Goal: Task Accomplishment & Management: Use online tool/utility

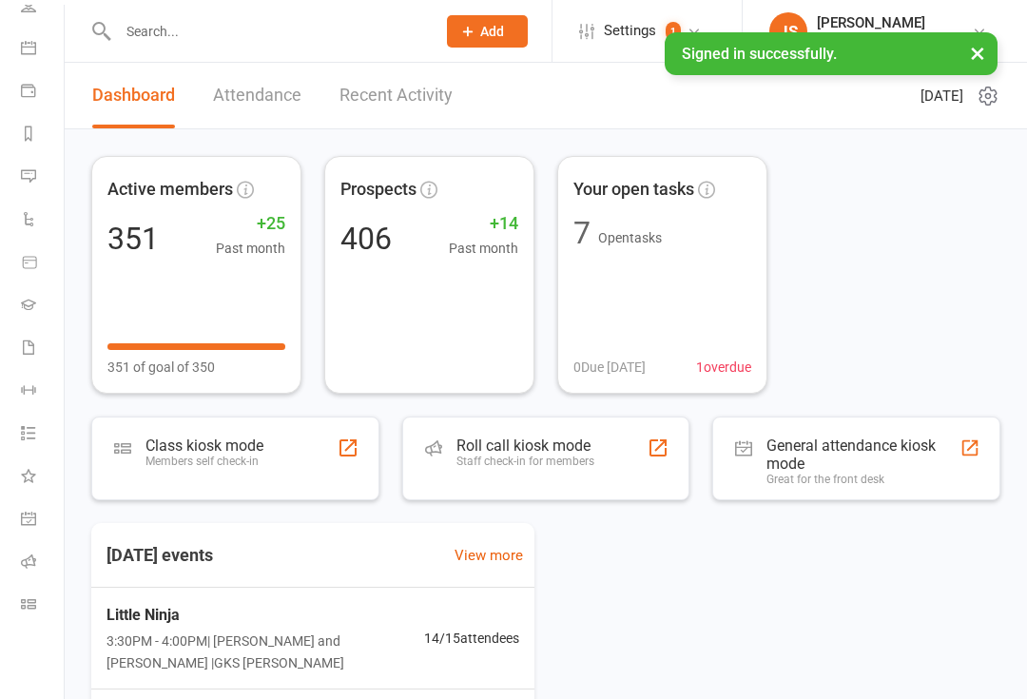
scroll to position [154, 2]
click at [29, 611] on link "Class check-in" at bounding box center [42, 606] width 43 height 43
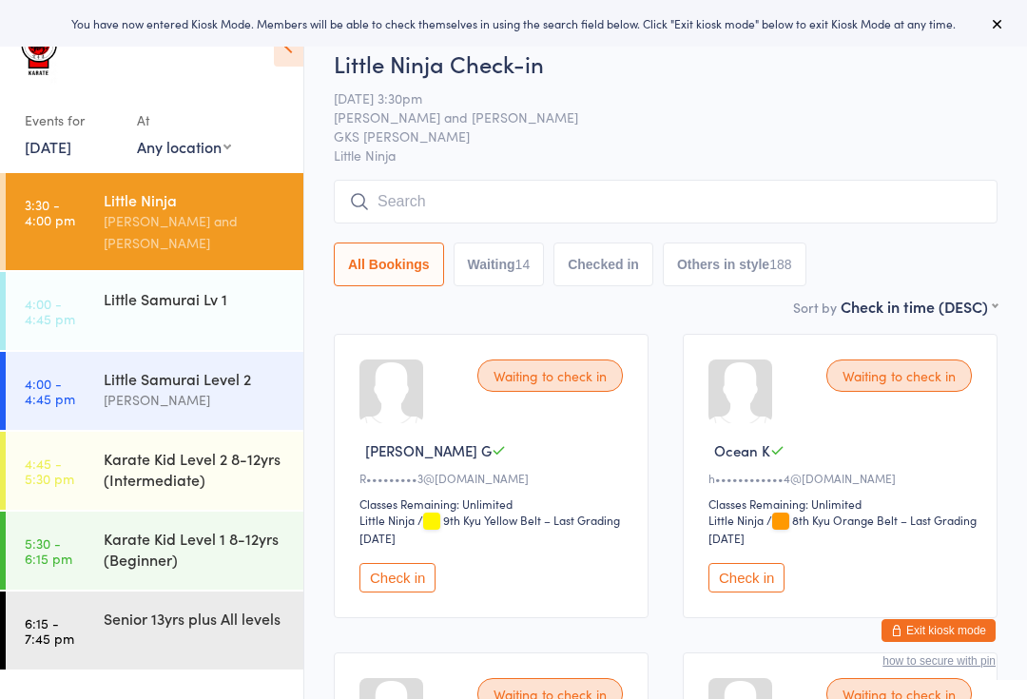
click at [45, 197] on time "3:30 - 4:00 pm" at bounding box center [50, 212] width 50 height 30
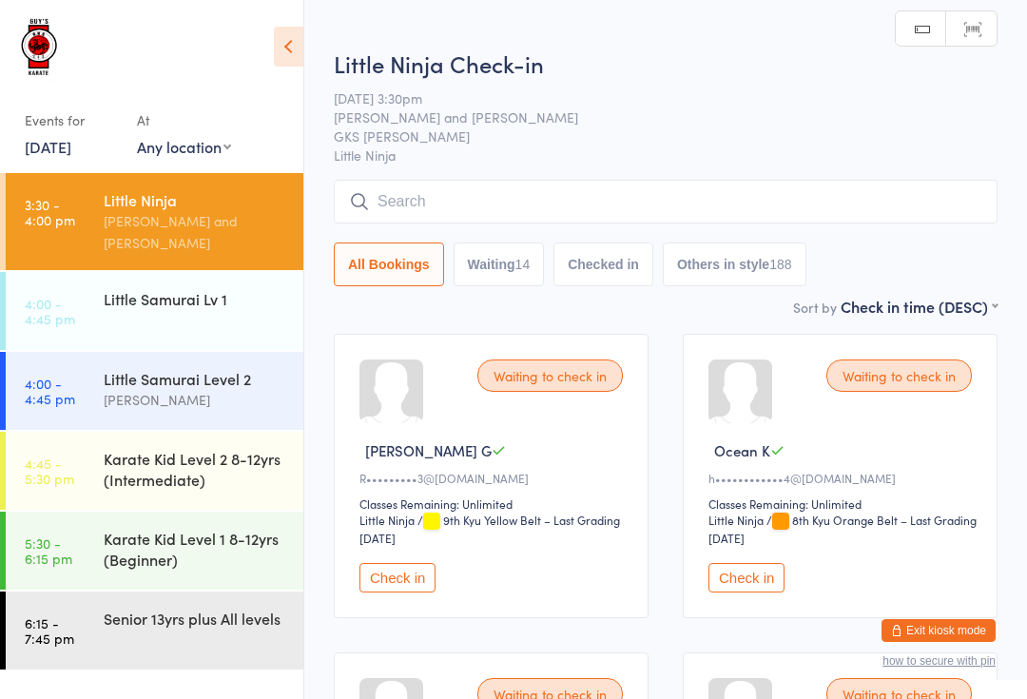
click at [649, 189] on input "search" at bounding box center [666, 202] width 664 height 44
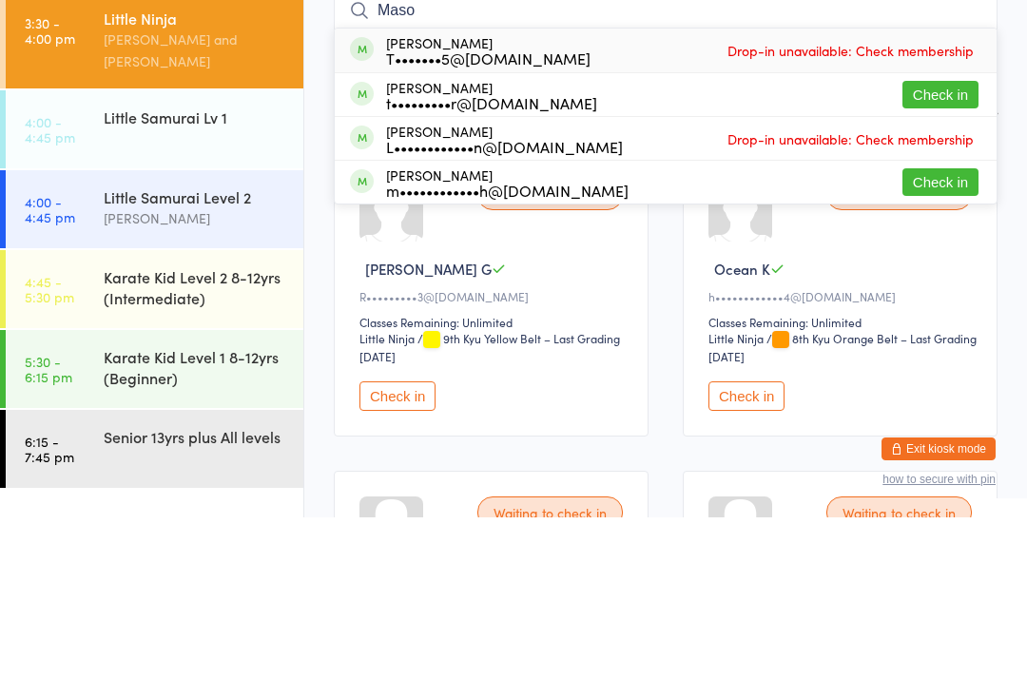
type input "Maso"
click at [943, 262] on button "Check in" at bounding box center [940, 276] width 76 height 28
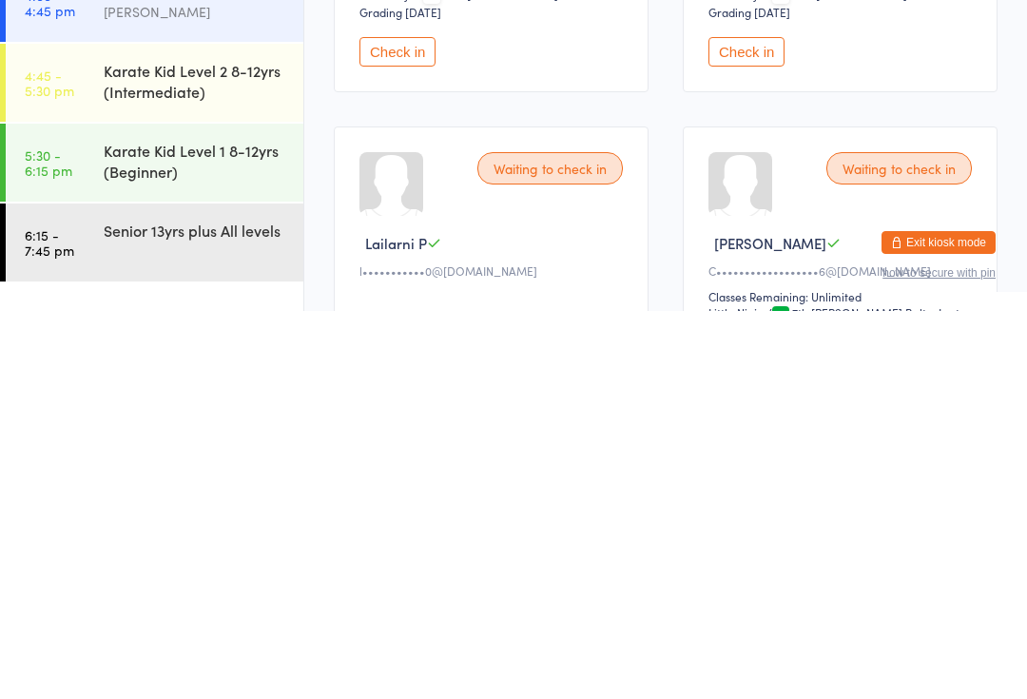
scroll to position [468, 0]
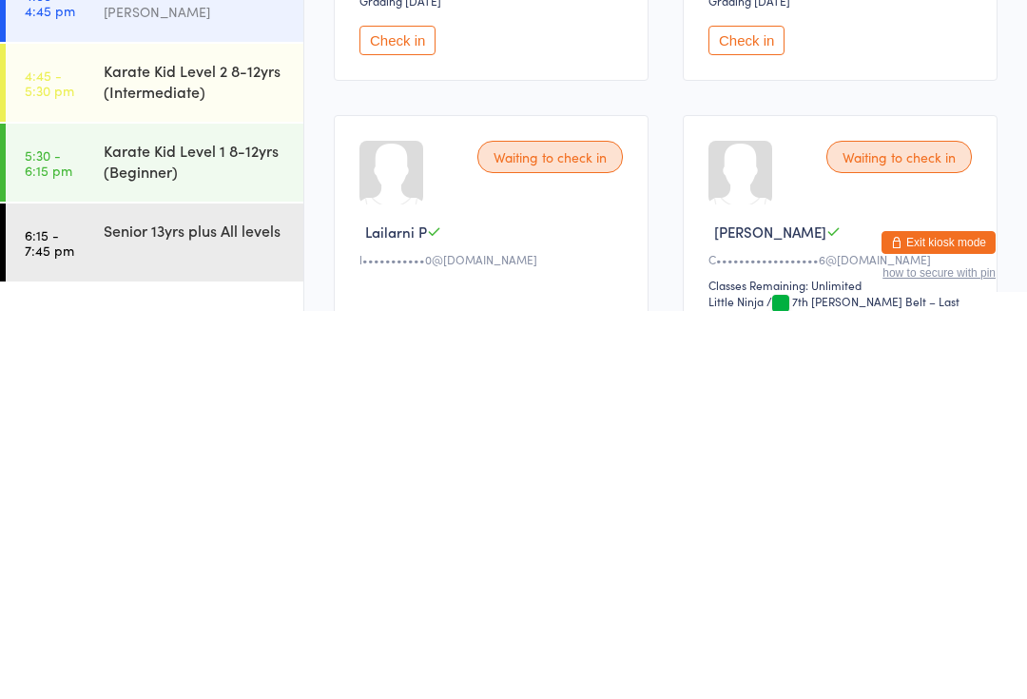
click at [211, 607] on div "Senior 13yrs plus All levels" at bounding box center [195, 617] width 183 height 21
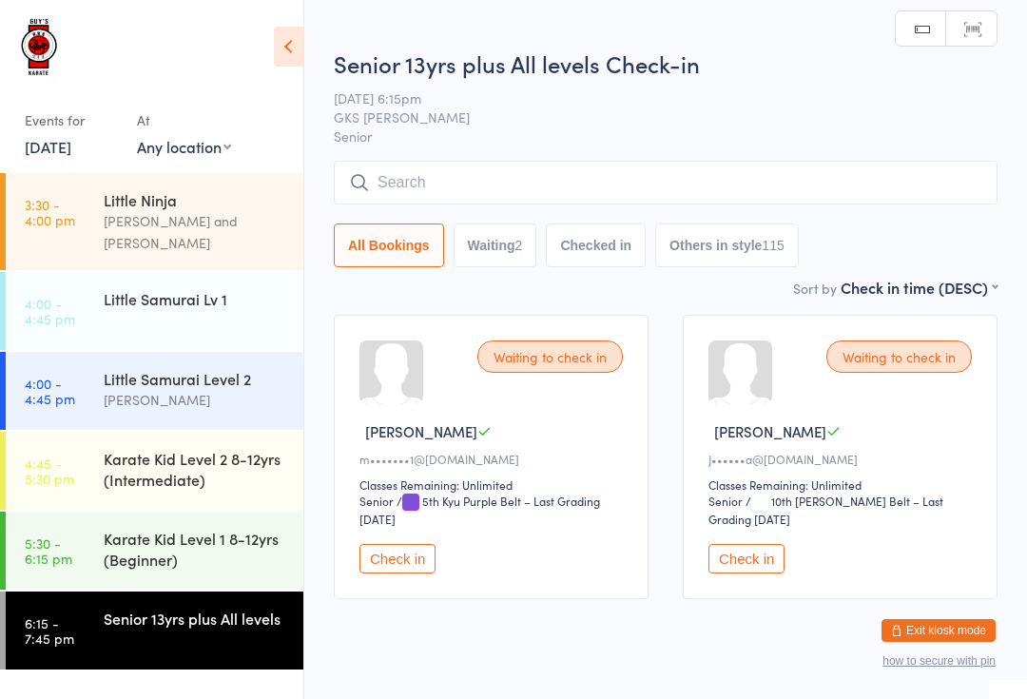
click at [510, 185] on input "search" at bounding box center [666, 183] width 664 height 44
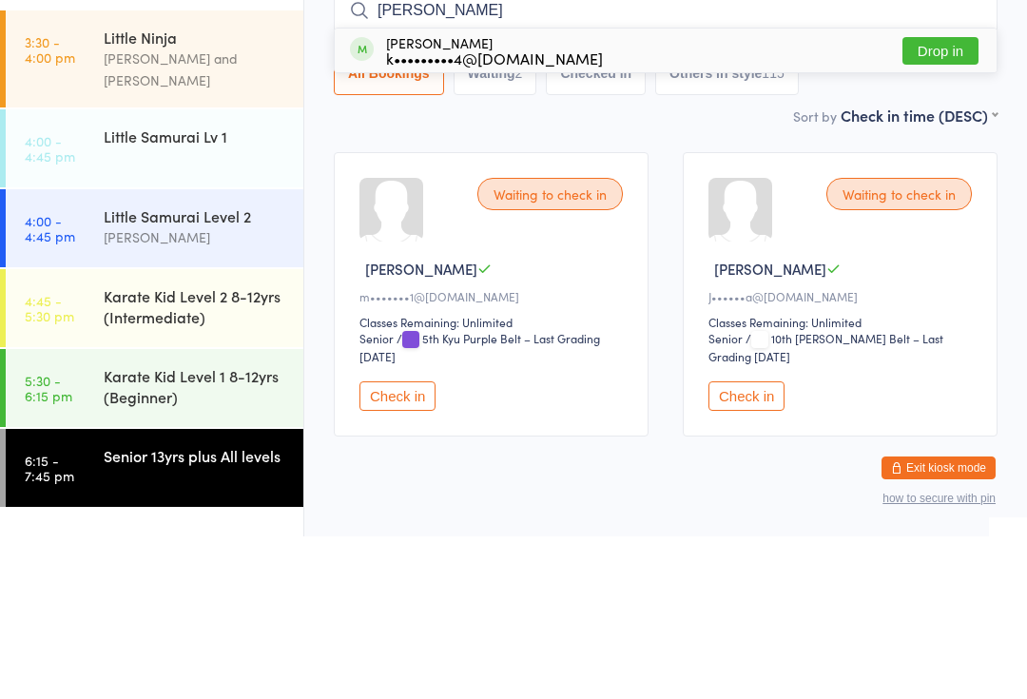
type input "Kris"
click at [942, 200] on button "Drop in" at bounding box center [940, 214] width 76 height 28
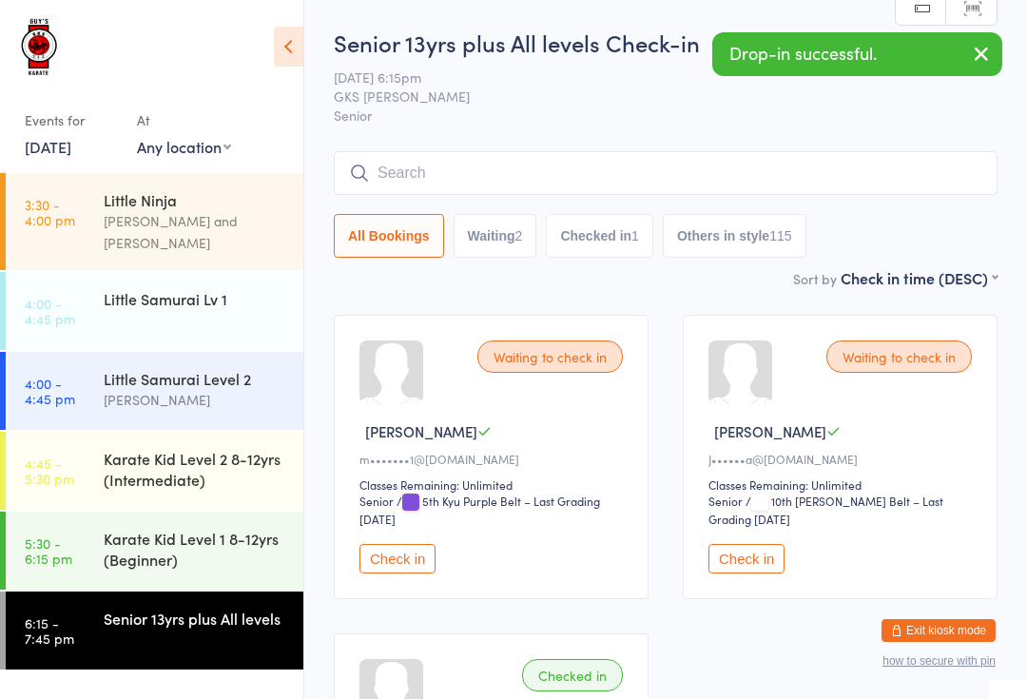
click at [194, 208] on div "Little Ninja" at bounding box center [195, 199] width 183 height 21
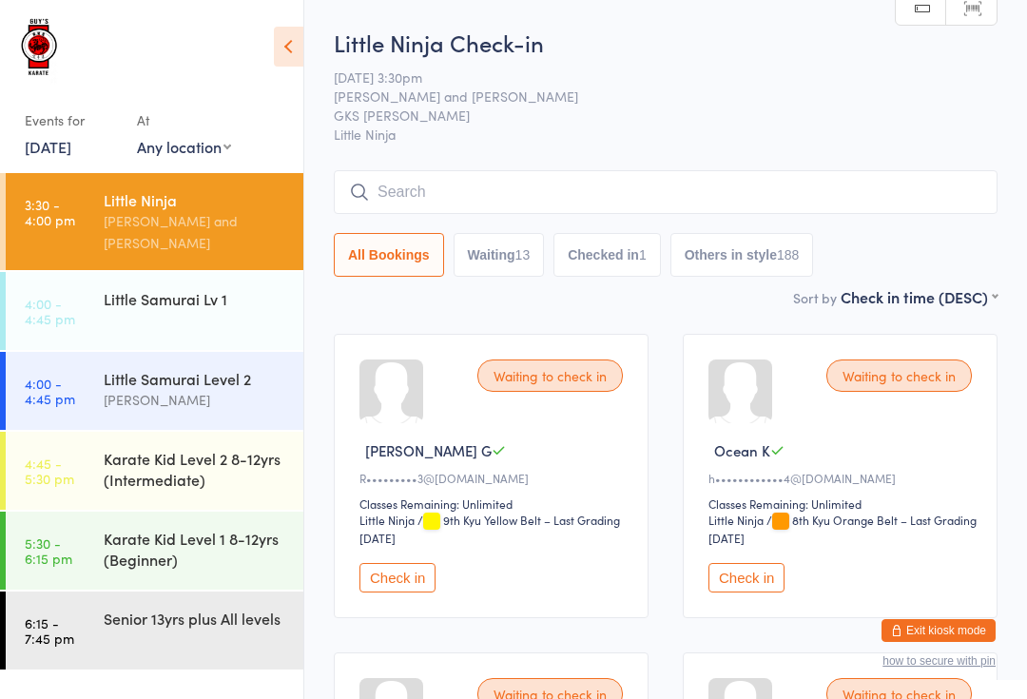
click at [632, 174] on input "search" at bounding box center [666, 192] width 664 height 44
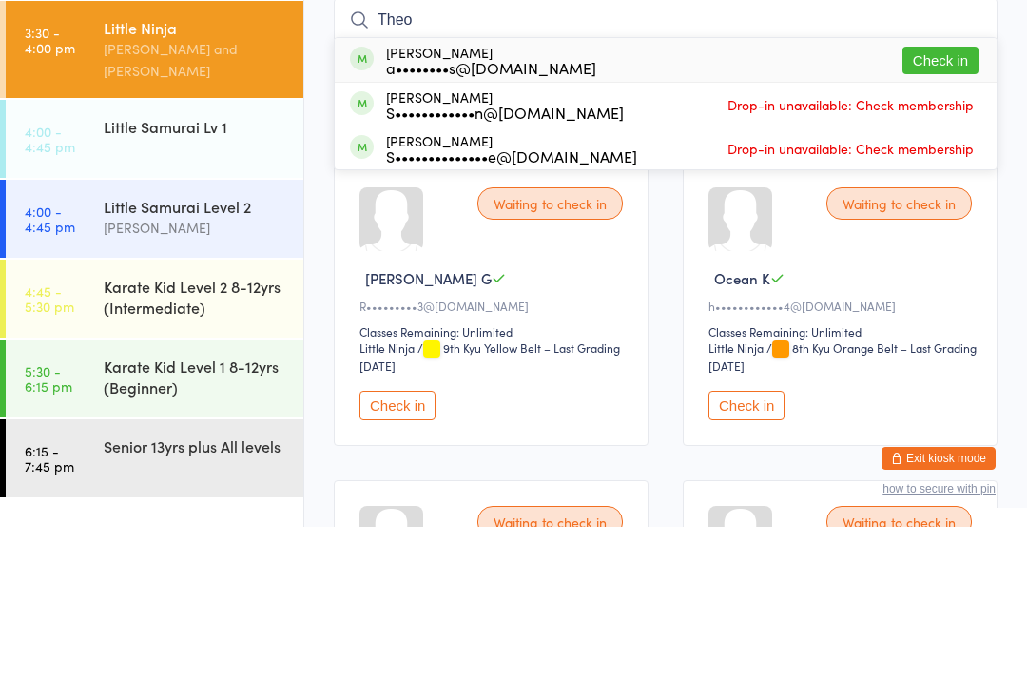
type input "Theo"
click at [959, 219] on button "Check in" at bounding box center [940, 233] width 76 height 28
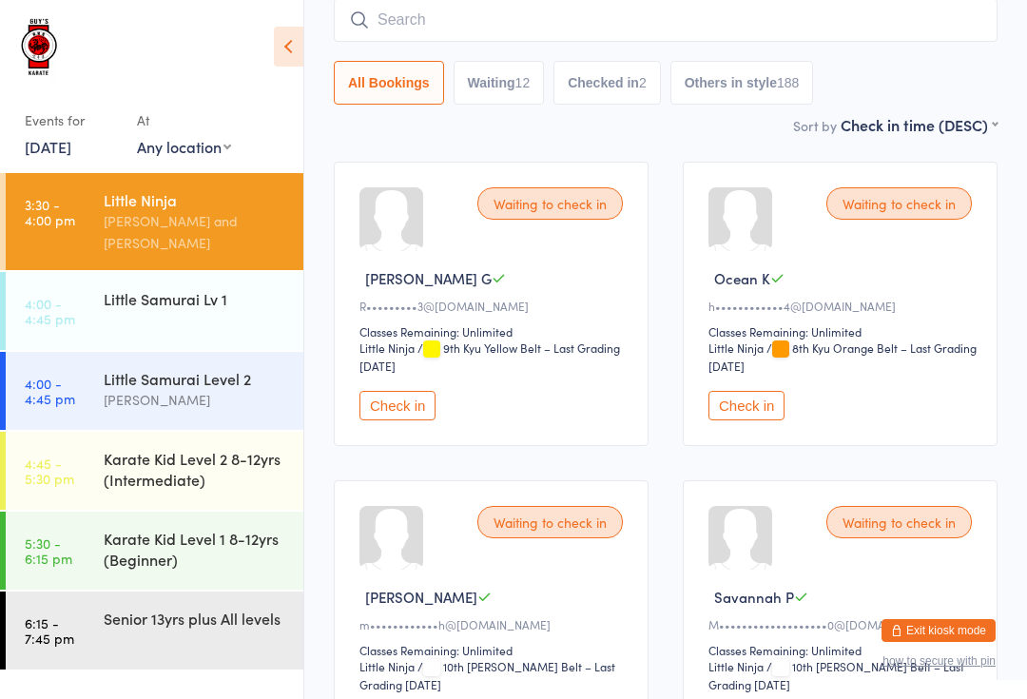
click at [865, 35] on input "search" at bounding box center [666, 20] width 664 height 44
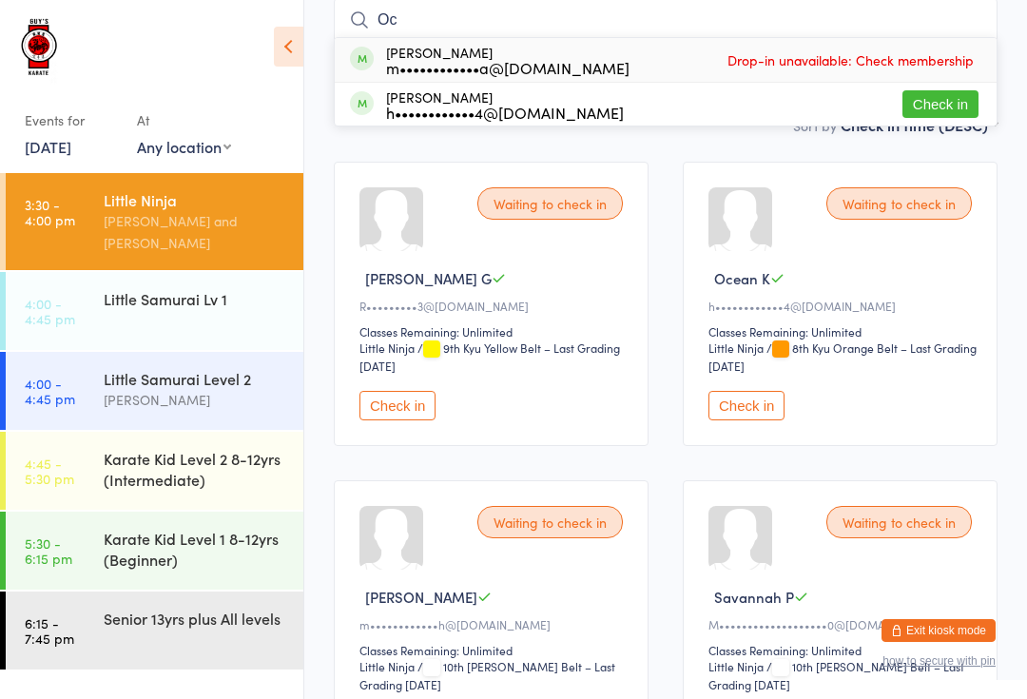
type input "Oc"
click at [958, 111] on button "Check in" at bounding box center [940, 104] width 76 height 28
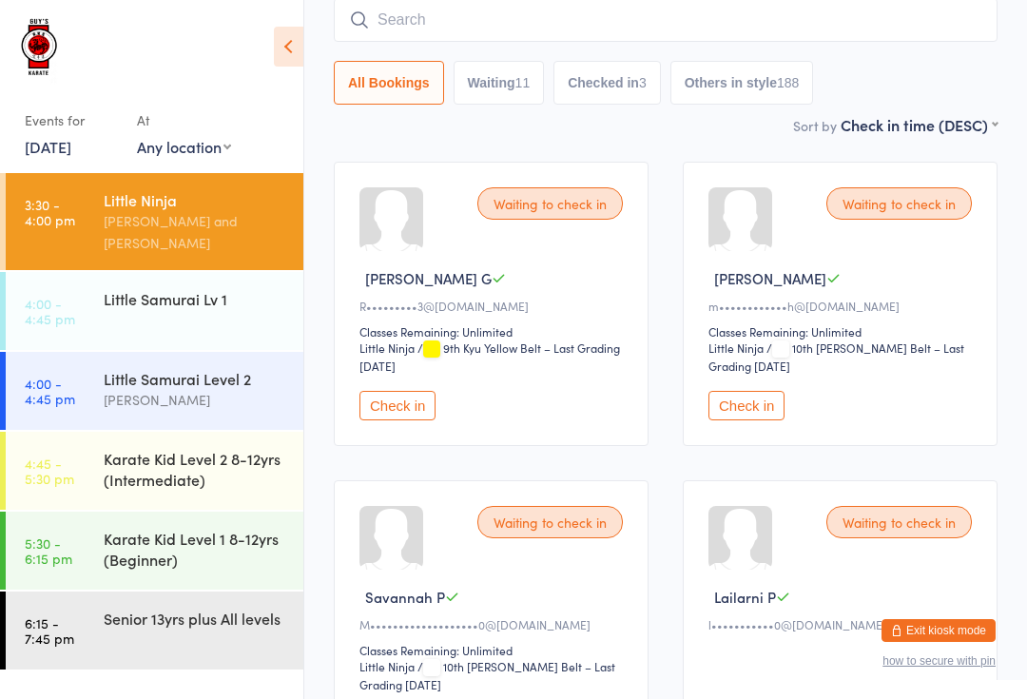
type input "O"
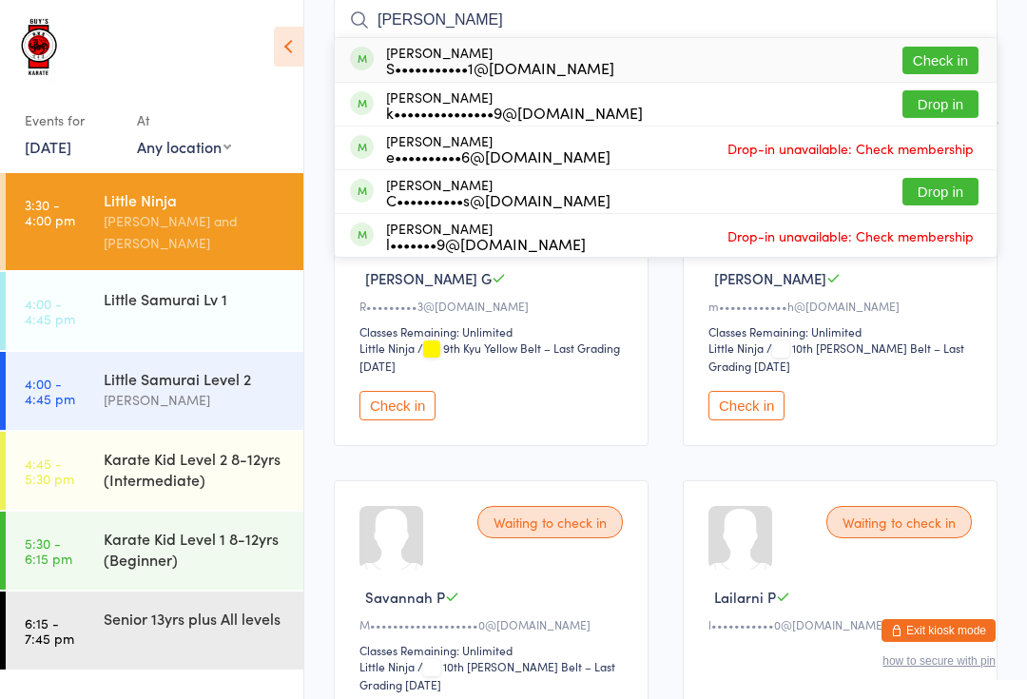
type input "Leo"
click at [939, 52] on button "Check in" at bounding box center [940, 61] width 76 height 28
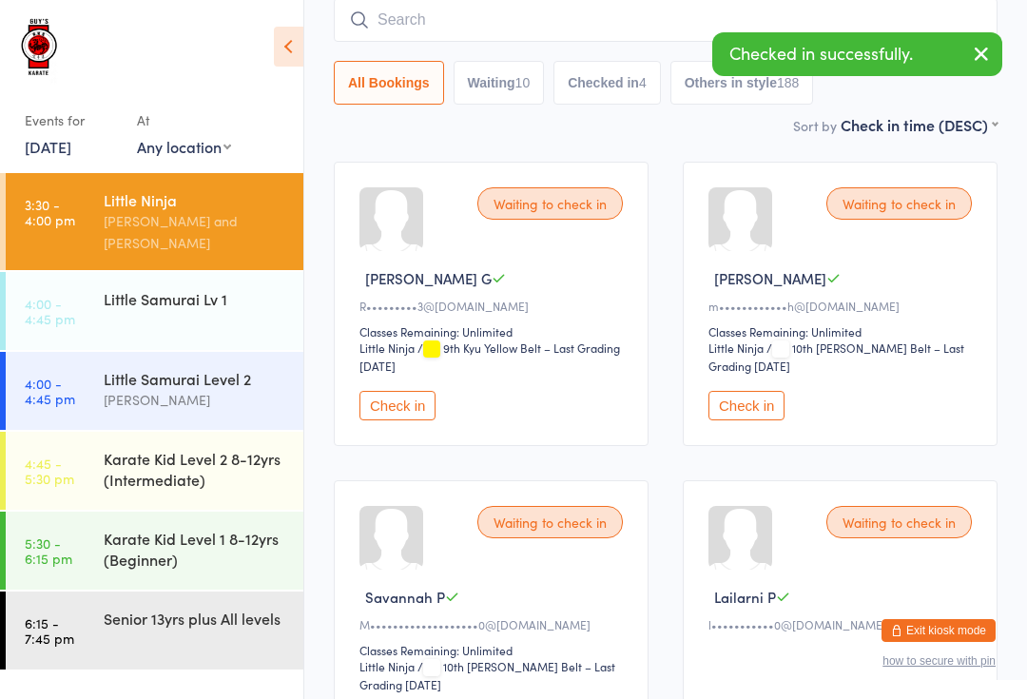
click at [201, 368] on div "Little Samurai Level 2" at bounding box center [195, 378] width 183 height 21
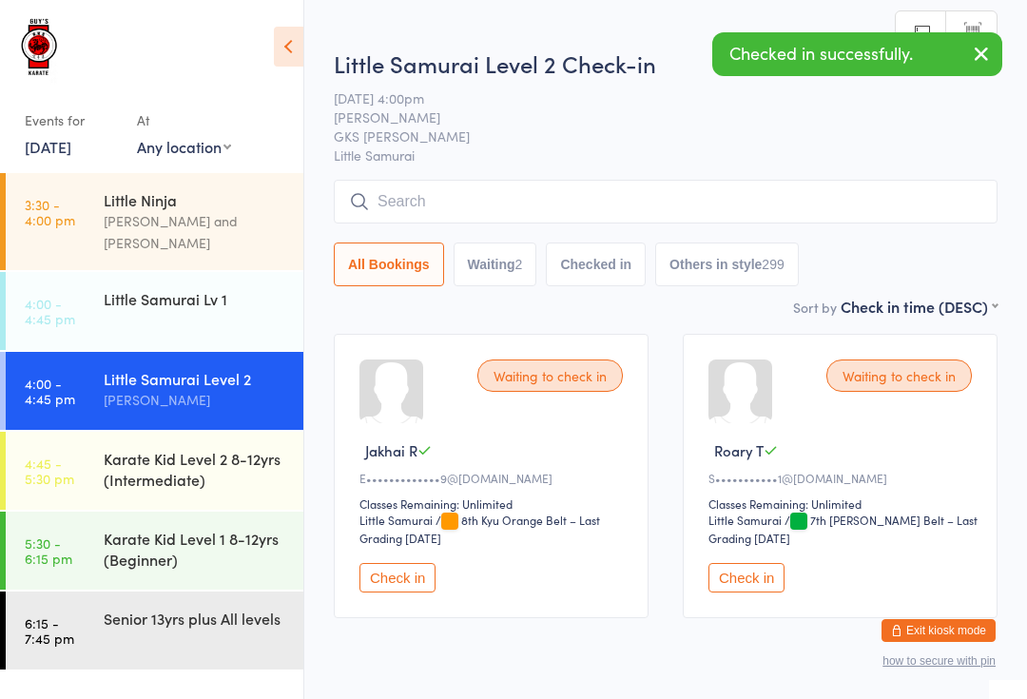
click at [421, 194] on input "search" at bounding box center [666, 202] width 664 height 44
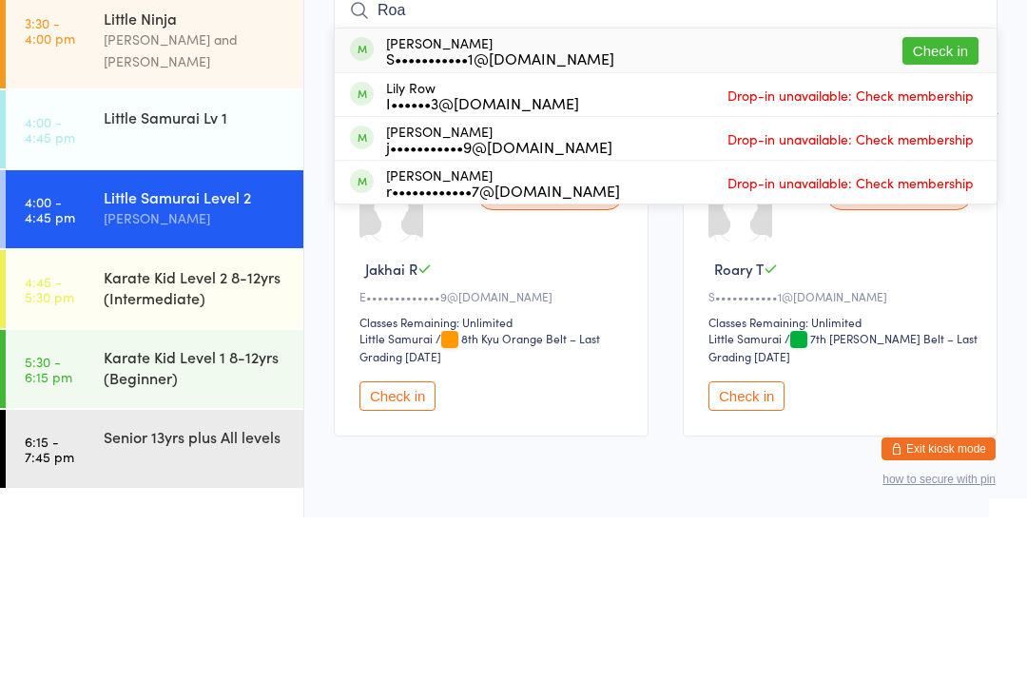
type input "Roa"
click at [947, 219] on button "Check in" at bounding box center [940, 233] width 76 height 28
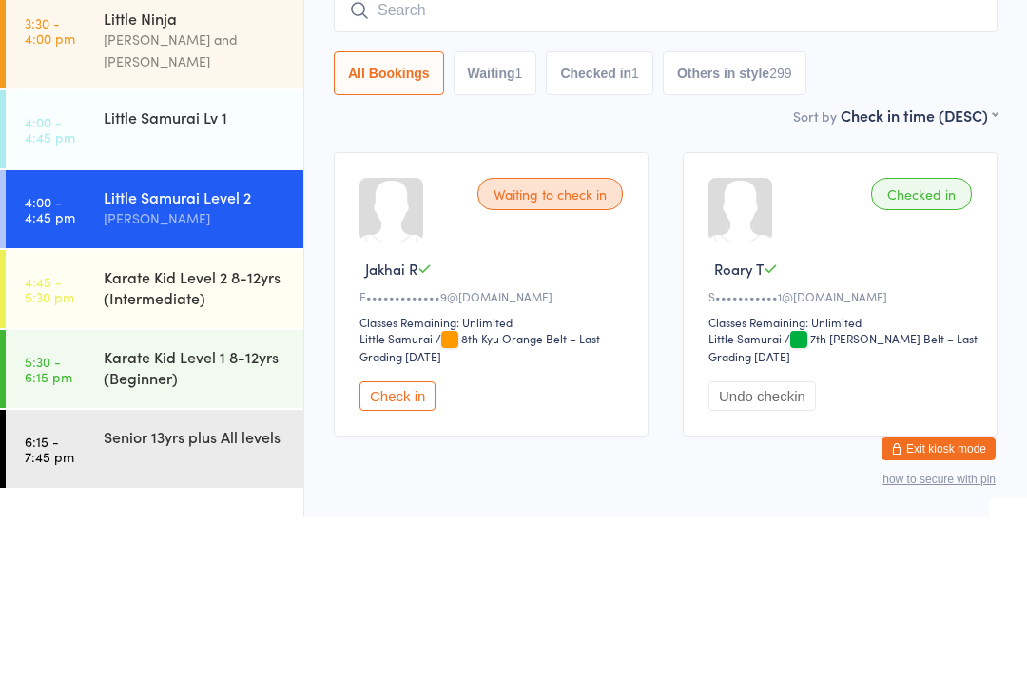
click at [953, 170] on input "search" at bounding box center [666, 192] width 664 height 44
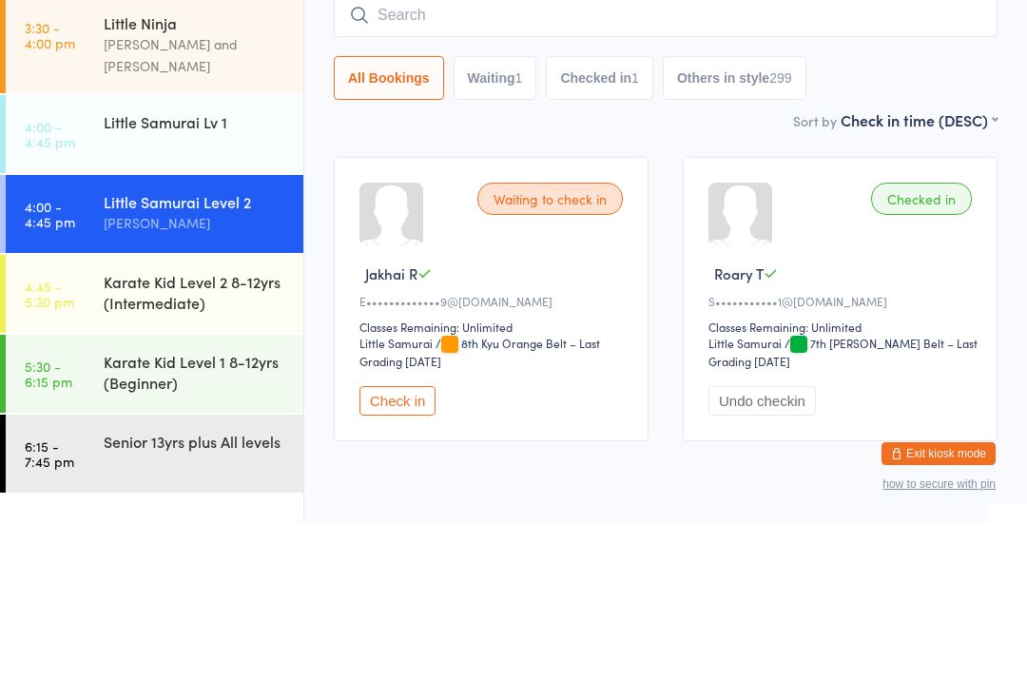
click at [957, 170] on input "search" at bounding box center [666, 192] width 664 height 44
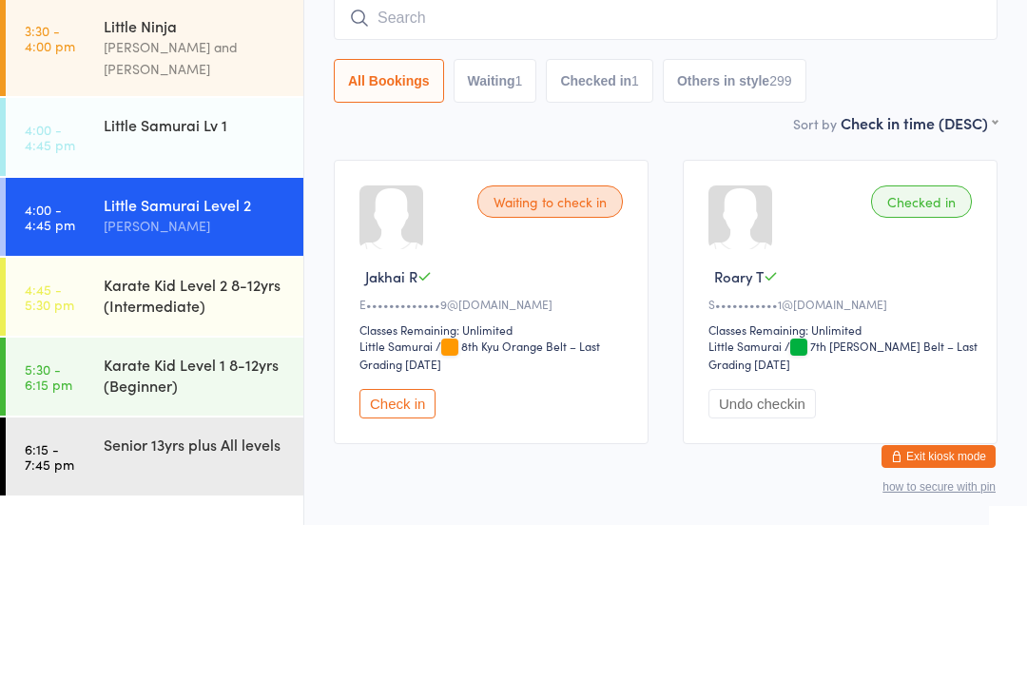
click at [947, 170] on input "search" at bounding box center [666, 192] width 664 height 44
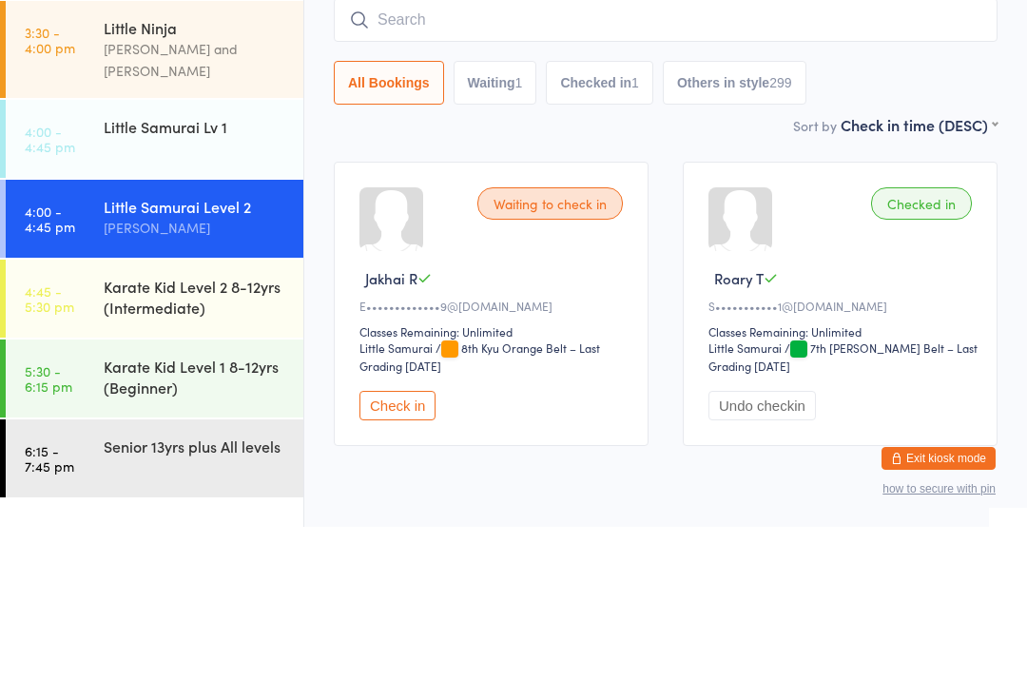
click at [486, 170] on input "search" at bounding box center [666, 192] width 664 height 44
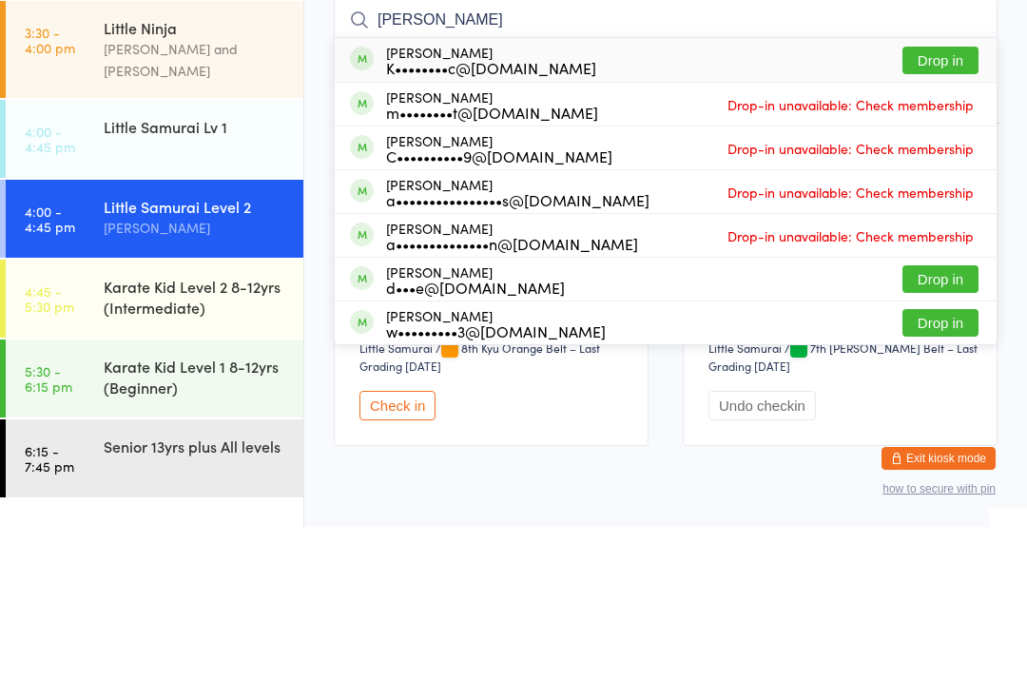
type input "Olivia"
click at [956, 219] on button "Drop in" at bounding box center [940, 233] width 76 height 28
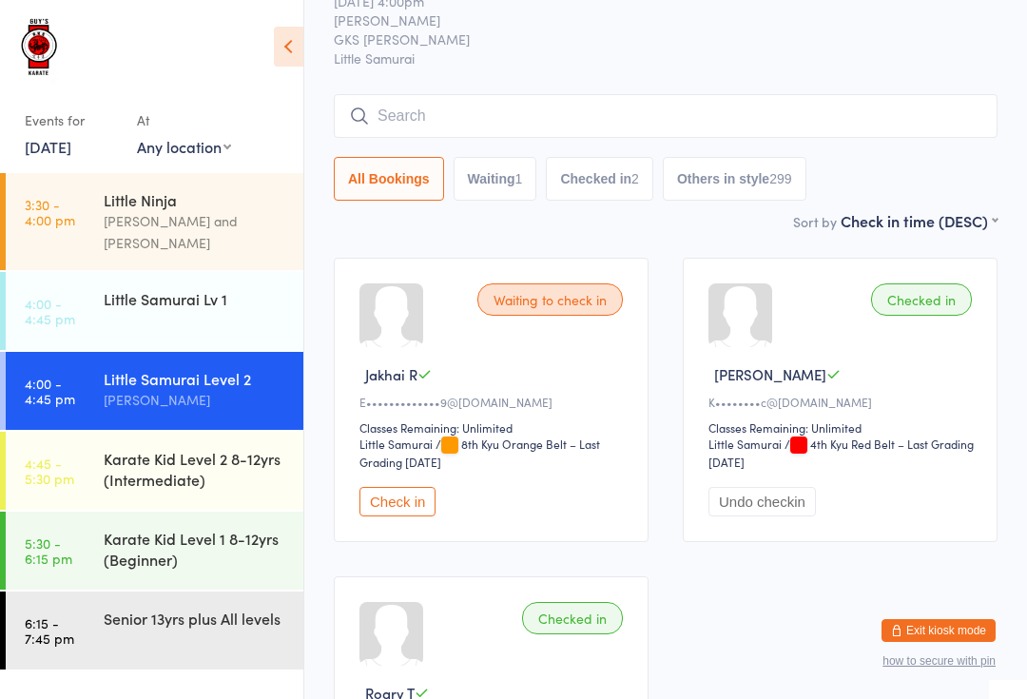
click at [67, 219] on time "3:30 - 4:00 pm" at bounding box center [50, 212] width 50 height 30
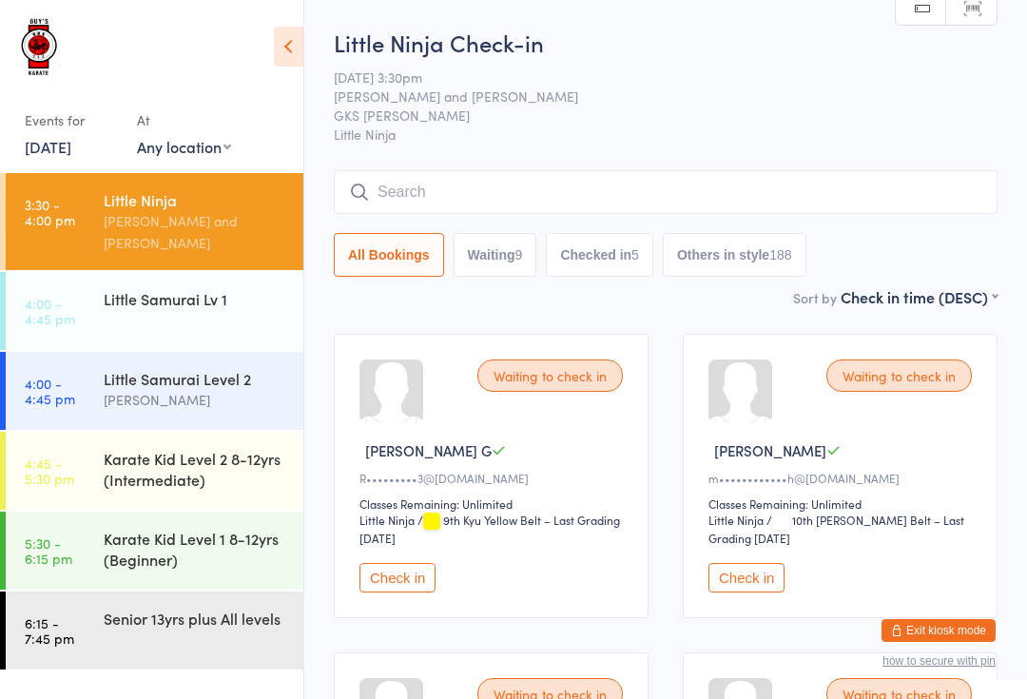
click at [189, 389] on div "[PERSON_NAME]" at bounding box center [195, 400] width 183 height 22
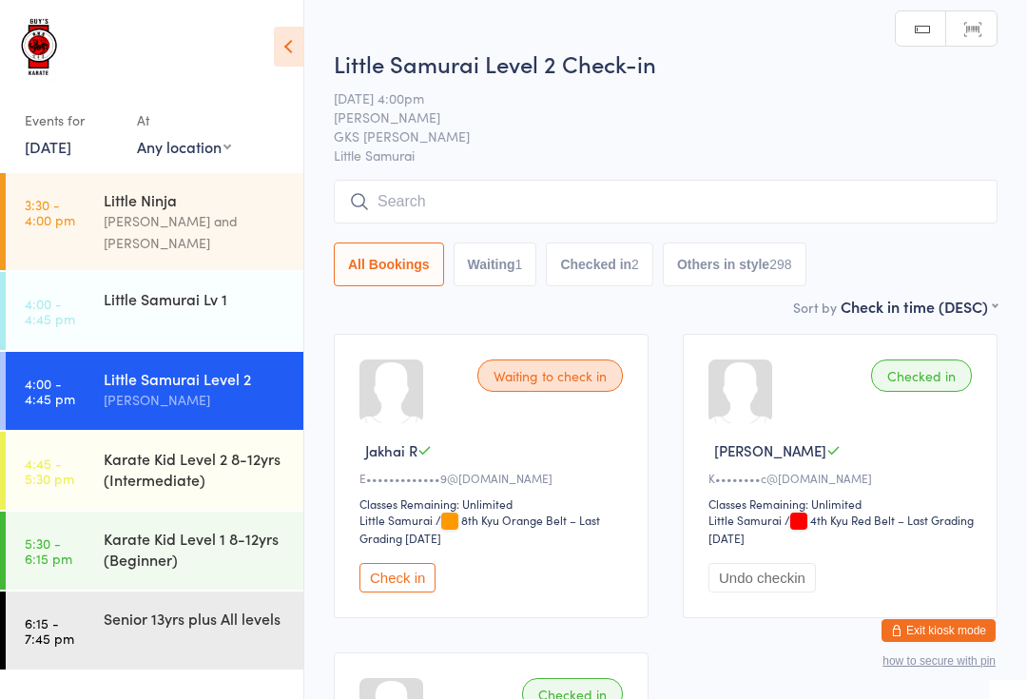
click at [497, 199] on input "search" at bounding box center [666, 202] width 664 height 44
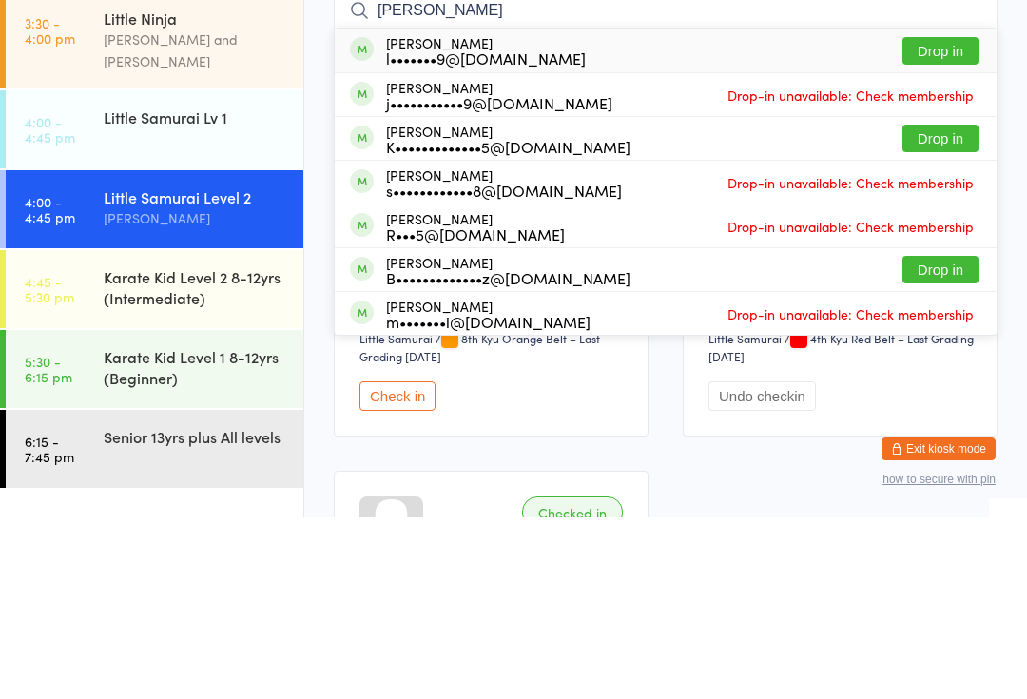
type input "[PERSON_NAME]"
click at [946, 306] on button "Drop in" at bounding box center [940, 320] width 76 height 28
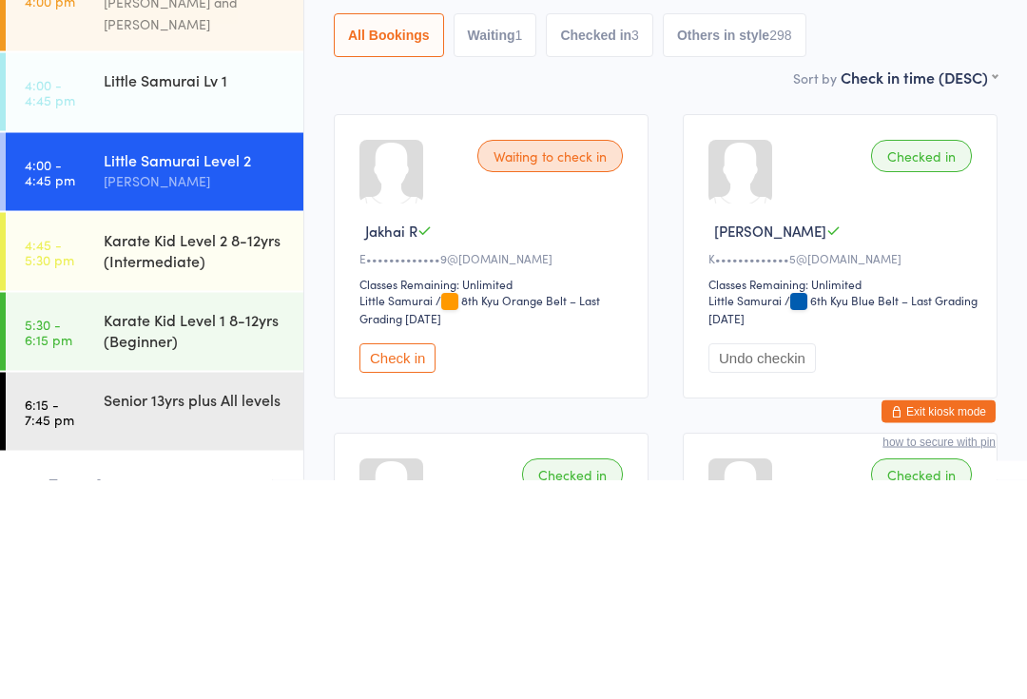
click at [254, 448] on div "Karate Kid Level 2 8-12yrs (Intermediate)" at bounding box center [195, 469] width 183 height 42
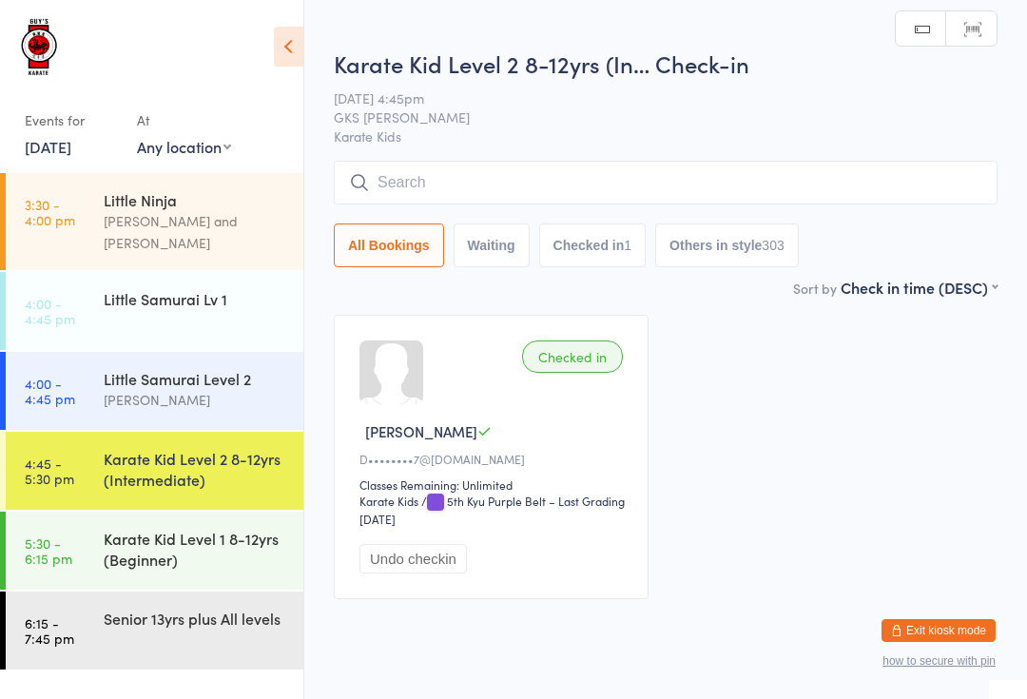
click at [559, 194] on input "search" at bounding box center [666, 183] width 664 height 44
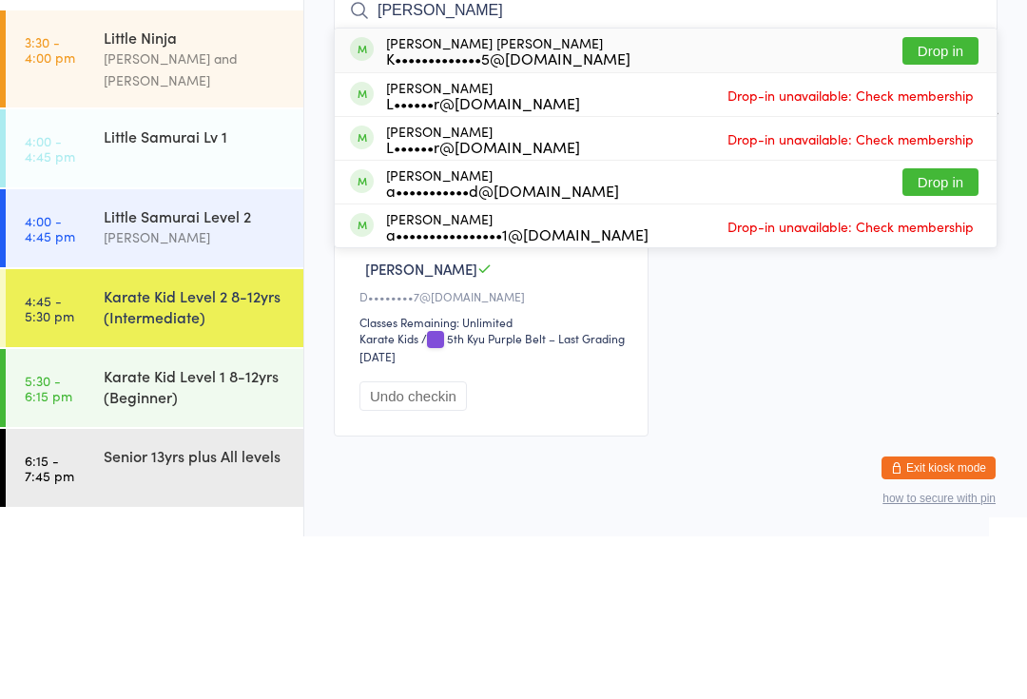
type input "Connor"
click at [948, 200] on button "Drop in" at bounding box center [940, 214] width 76 height 28
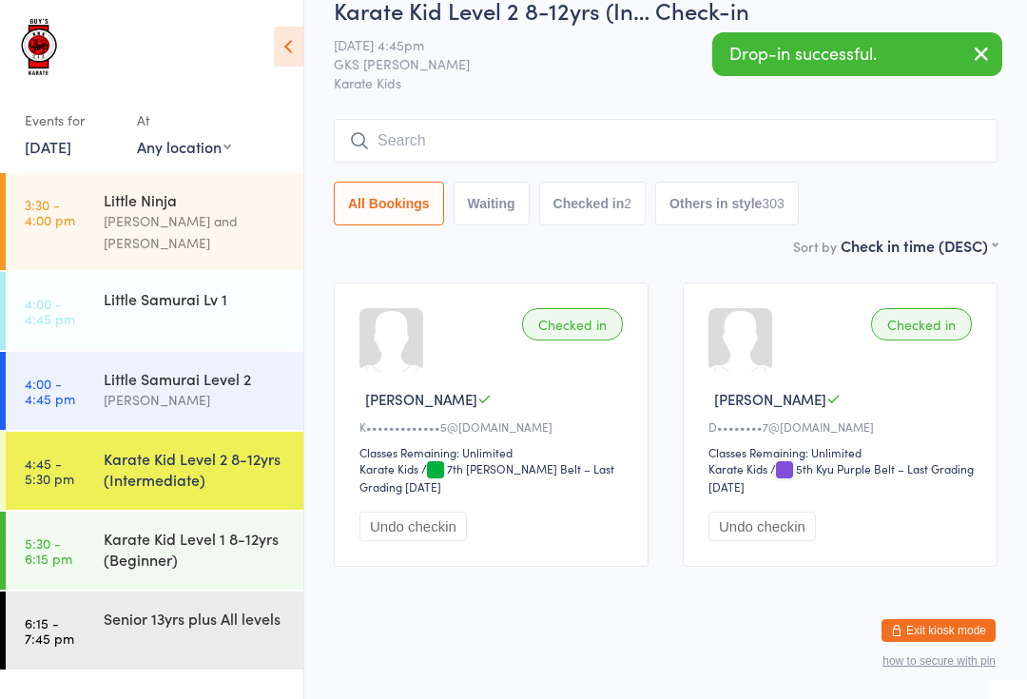
click at [149, 206] on div "Little Ninja" at bounding box center [195, 199] width 183 height 21
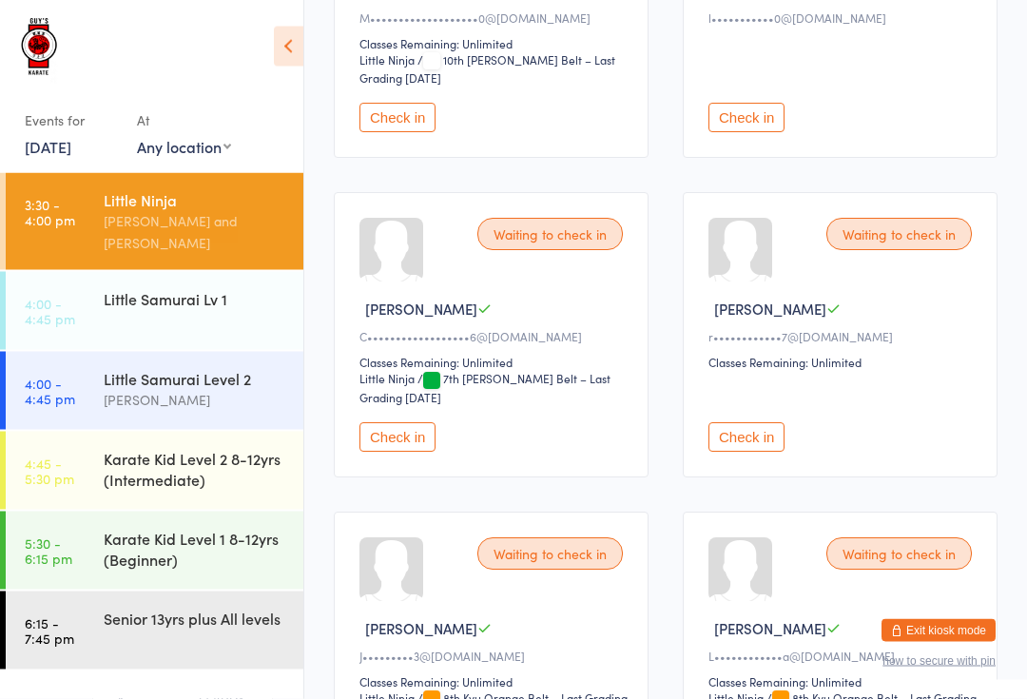
click at [407, 450] on button "Check in" at bounding box center [397, 437] width 76 height 29
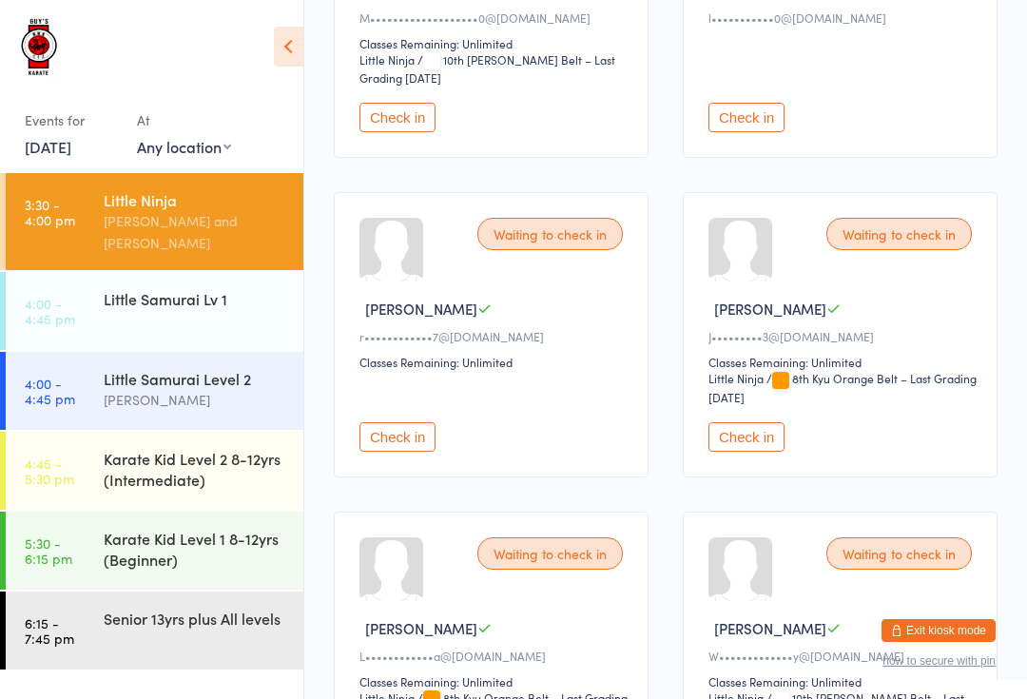
click at [195, 202] on div "Little Ninja" at bounding box center [195, 199] width 183 height 21
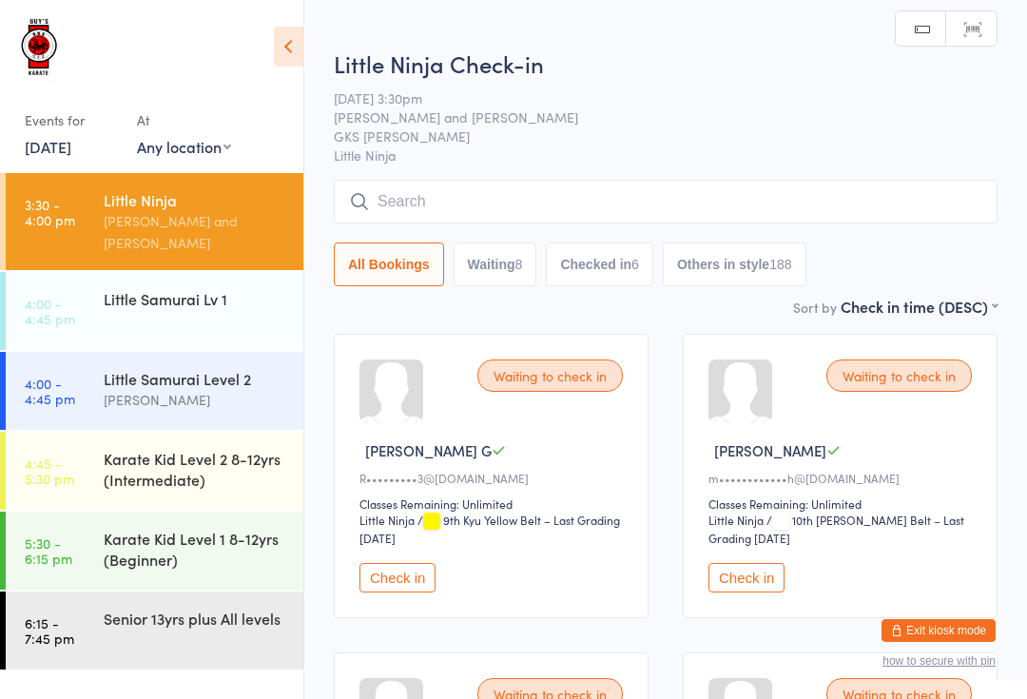
click at [622, 200] on input "search" at bounding box center [666, 202] width 664 height 44
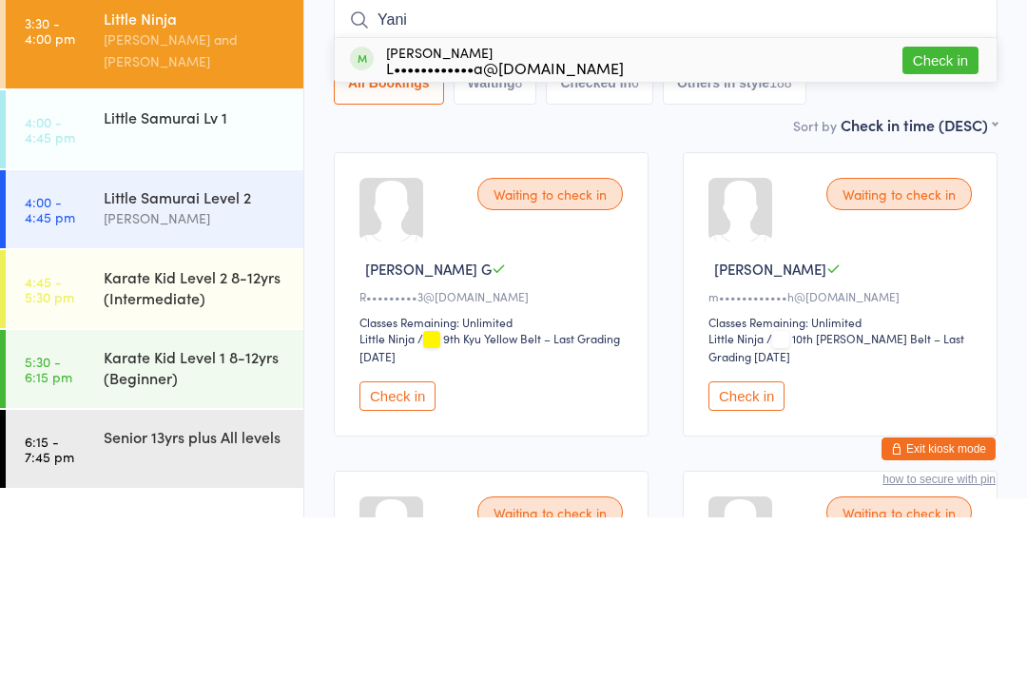
type input "Yani"
click at [942, 228] on button "Check in" at bounding box center [940, 242] width 76 height 28
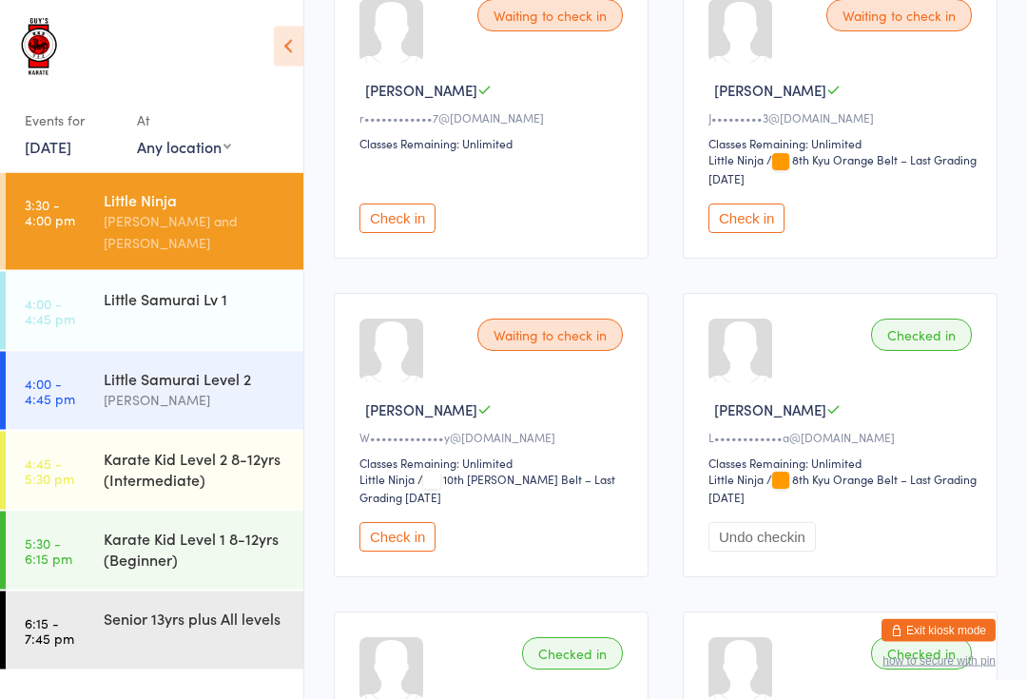
scroll to position [1126, 0]
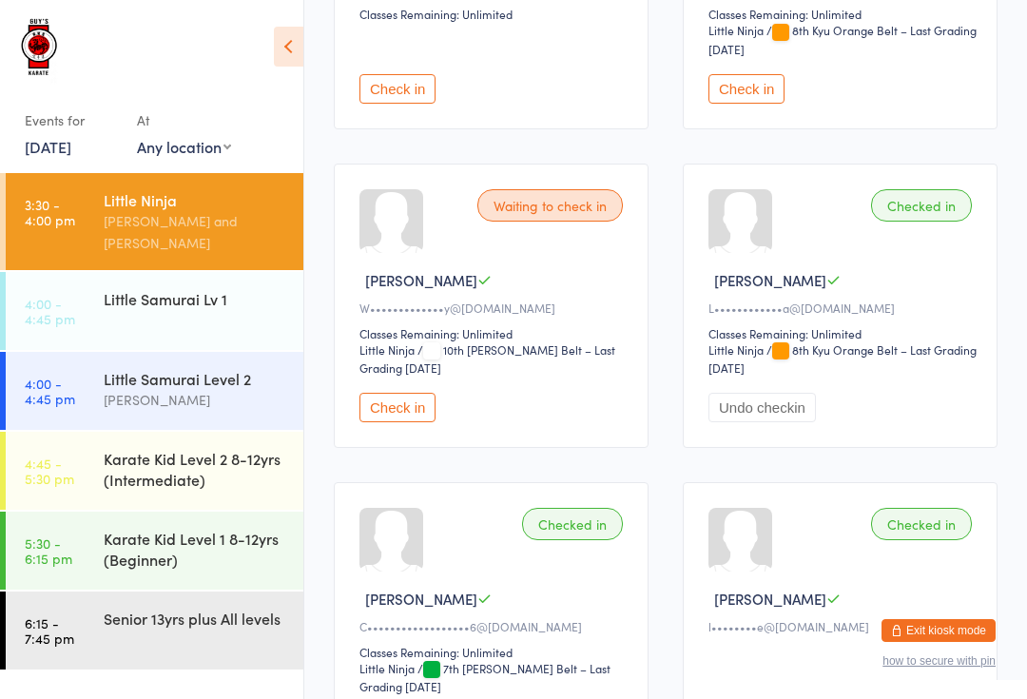
click at [398, 422] on button "Check in" at bounding box center [397, 407] width 76 height 29
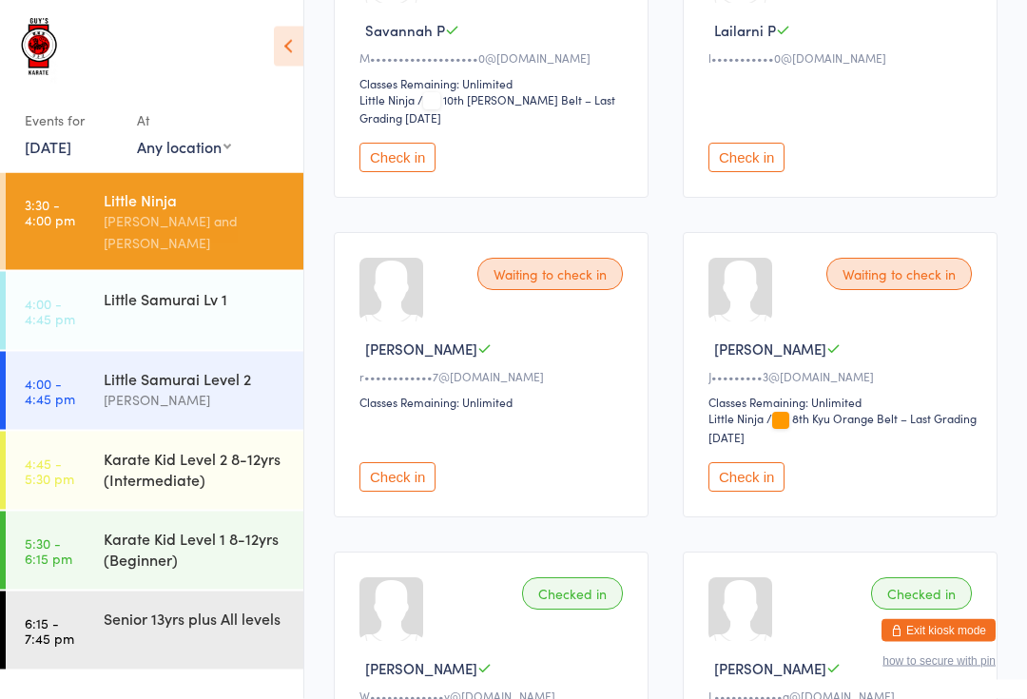
scroll to position [739, 0]
click at [751, 491] on button "Check in" at bounding box center [746, 476] width 76 height 29
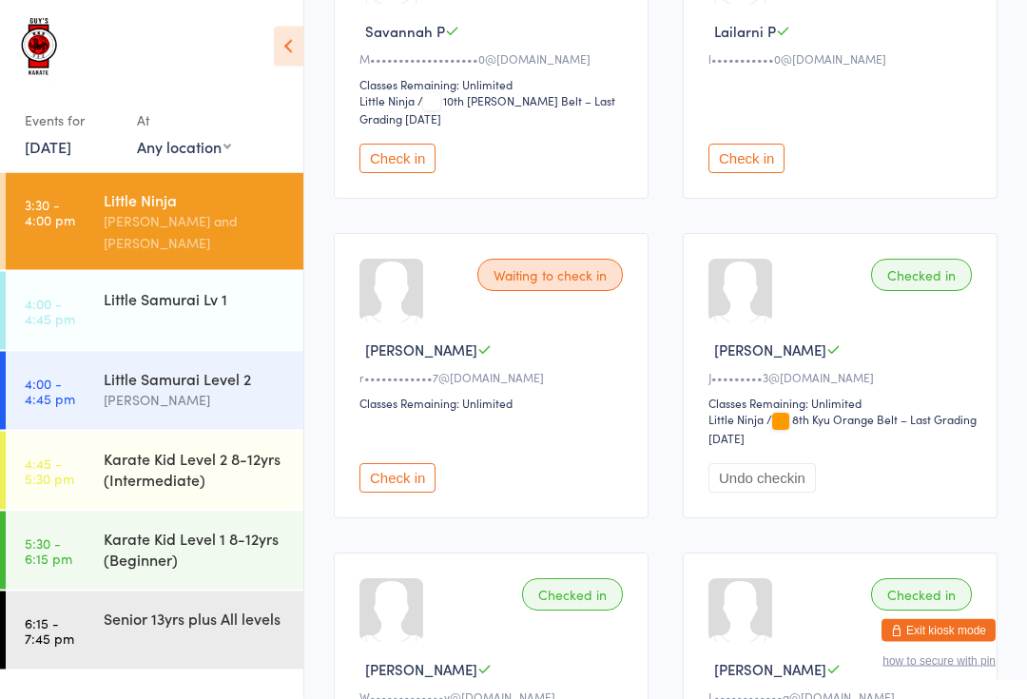
scroll to position [738, 0]
click at [417, 150] on div "Waiting to check in Savannah P M•••••••••••••••••••0@gmail.com Classes Remainin…" at bounding box center [491, 56] width 315 height 284
click at [410, 173] on button "Check in" at bounding box center [397, 158] width 76 height 29
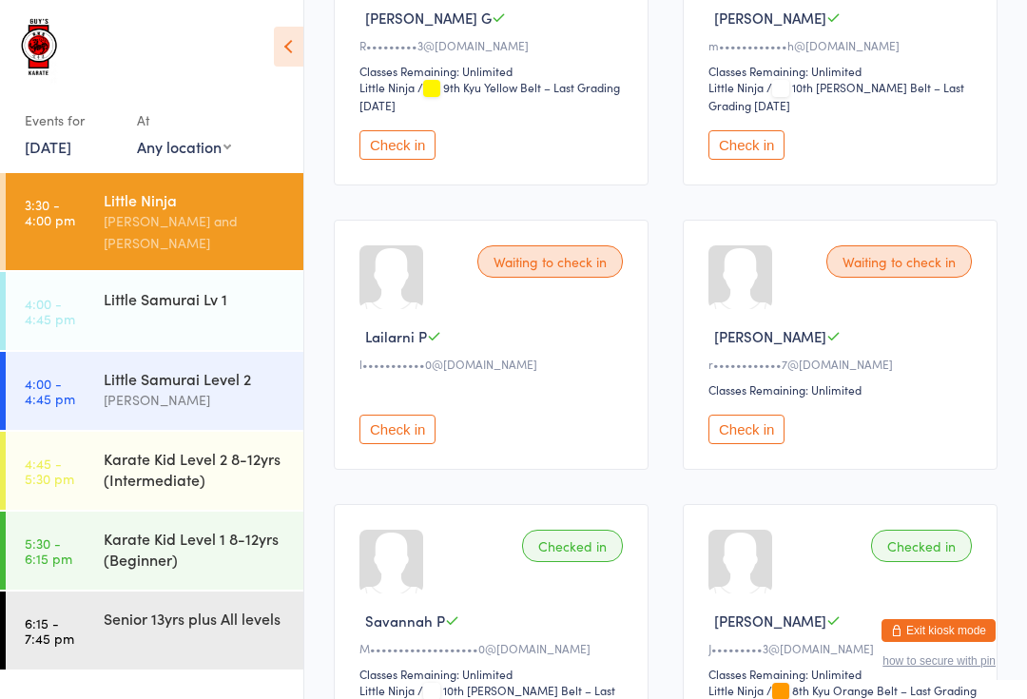
scroll to position [0, 0]
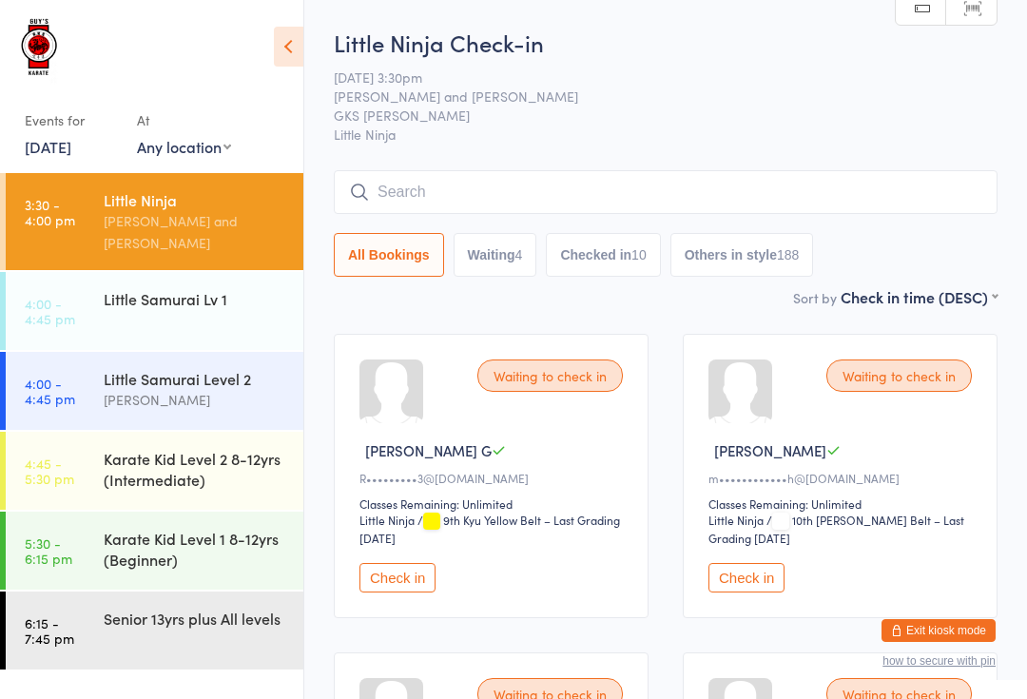
click at [504, 167] on div "Little Ninja Check-in 15 Sep 3:30pm Lindsay Guy and Lachlan Guy GKS Rutherford …" at bounding box center [666, 157] width 664 height 260
click at [519, 193] on input "search" at bounding box center [666, 192] width 664 height 44
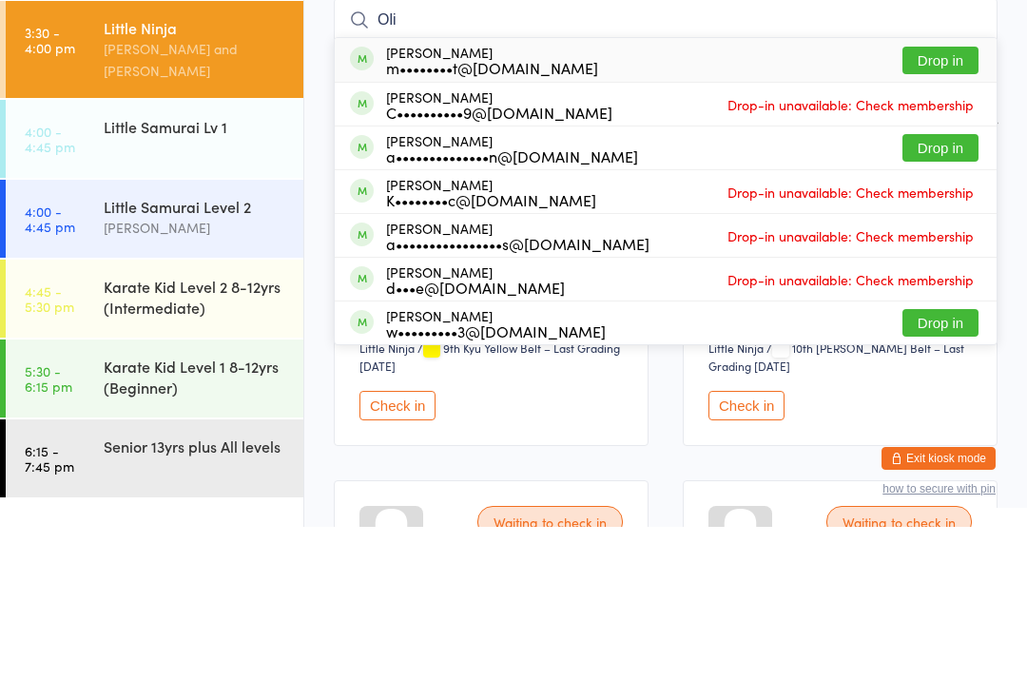
type input "Oli"
click at [931, 219] on button "Drop in" at bounding box center [940, 233] width 76 height 28
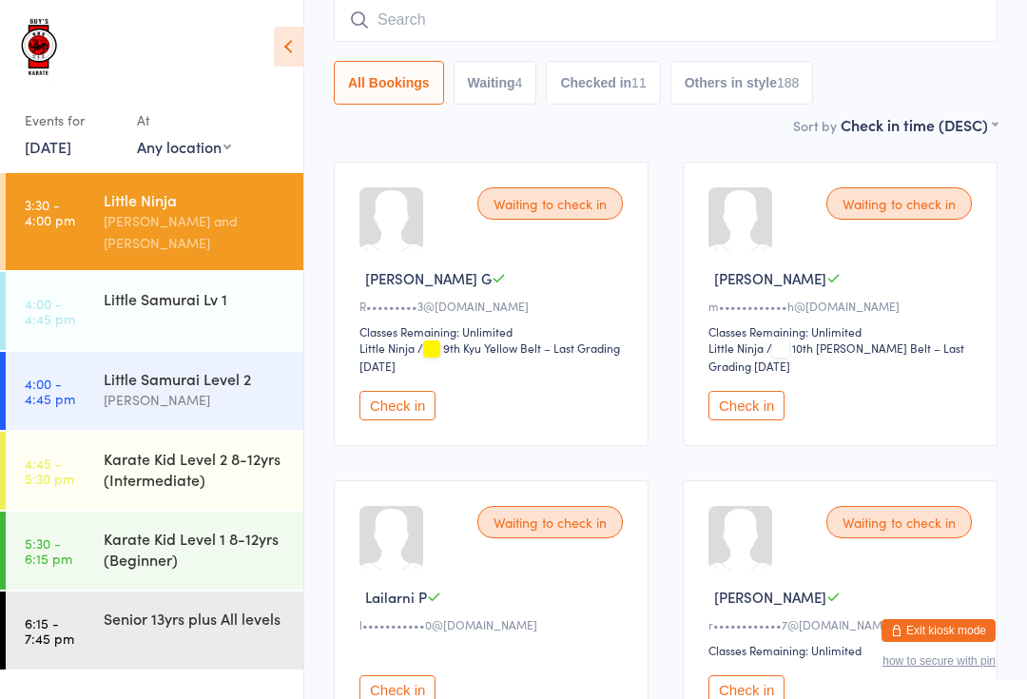
click at [113, 316] on link "4:00 - 4:45 pm Little Samurai Lv 1" at bounding box center [155, 311] width 298 height 78
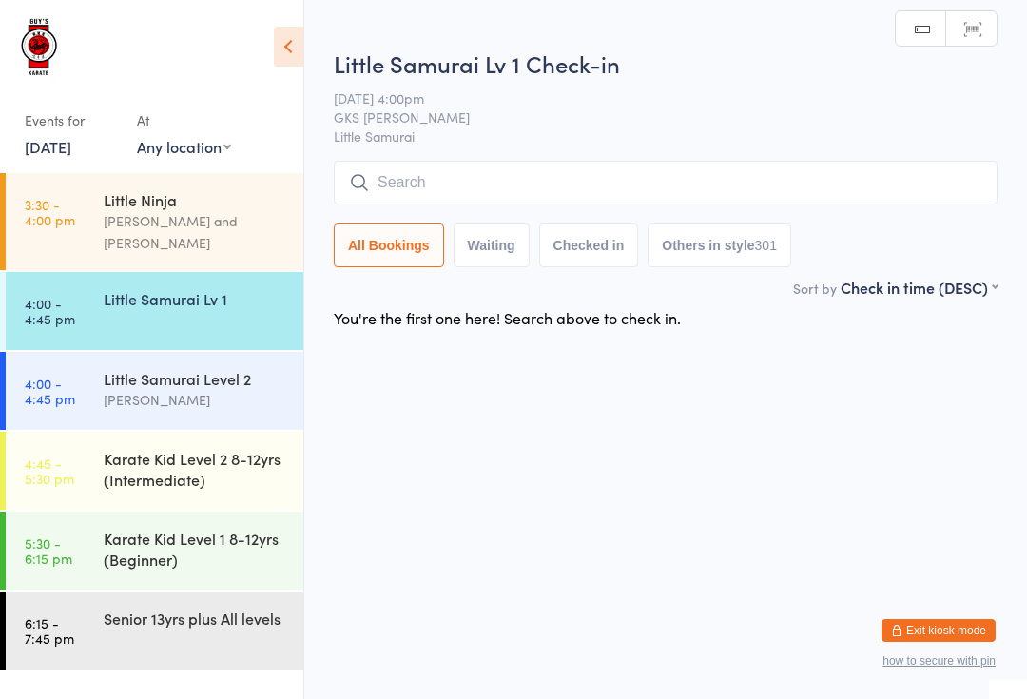
click at [81, 297] on link "4:00 - 4:45 pm Little Samurai Lv 1" at bounding box center [155, 311] width 298 height 78
click at [416, 190] on input "search" at bounding box center [666, 183] width 664 height 44
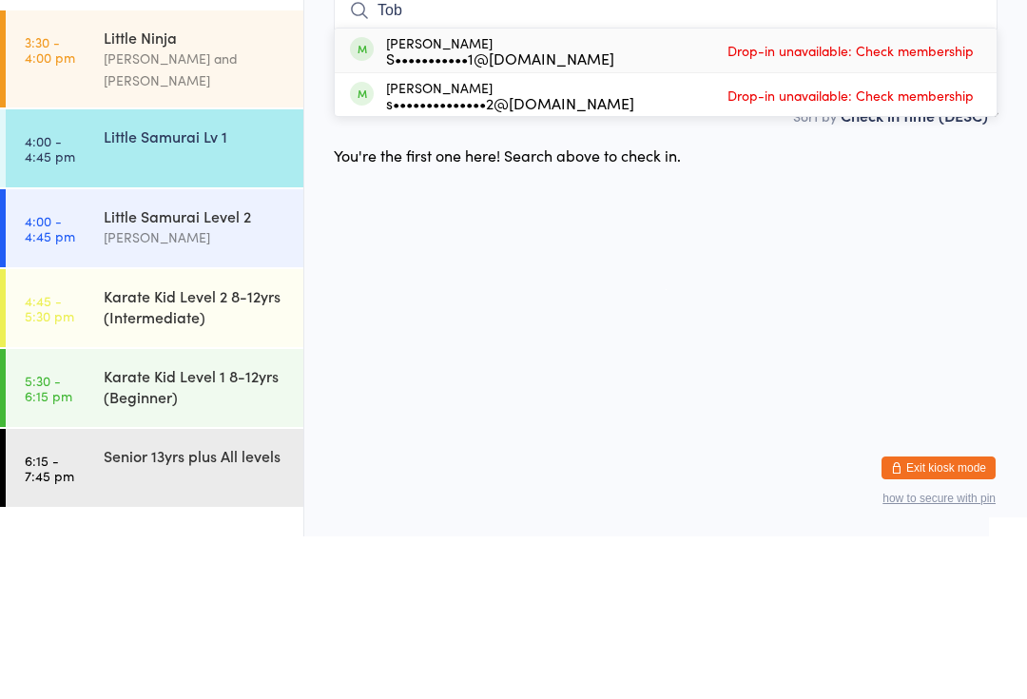
type input "[PERSON_NAME]"
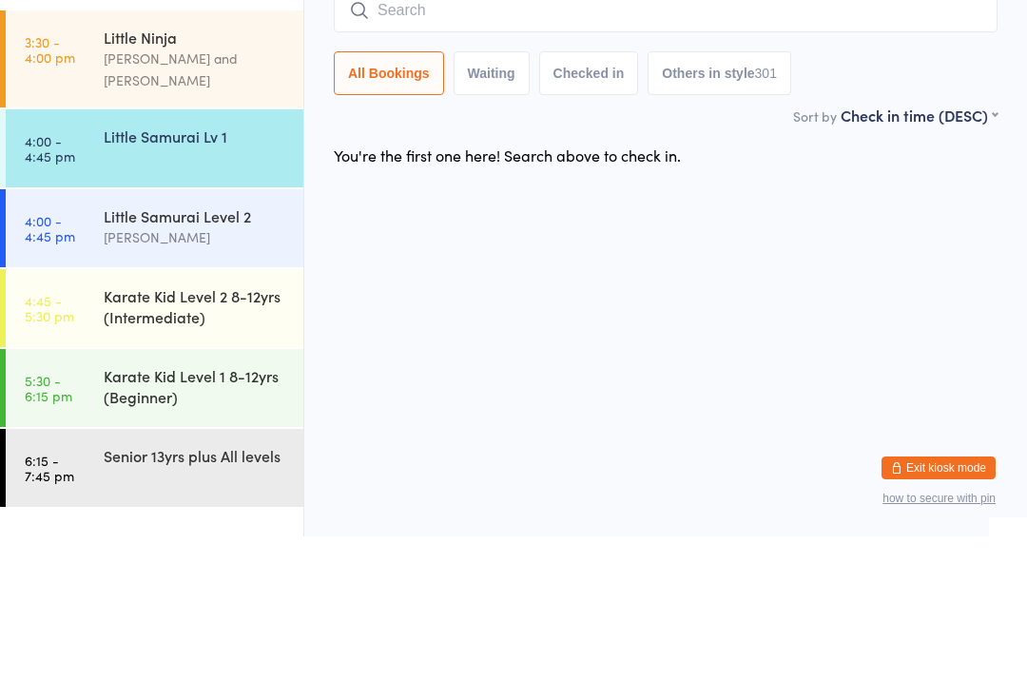
click at [83, 352] on link "4:00 - 4:45 pm Little Samurai Level 2 Lindsay Guy" at bounding box center [155, 391] width 298 height 78
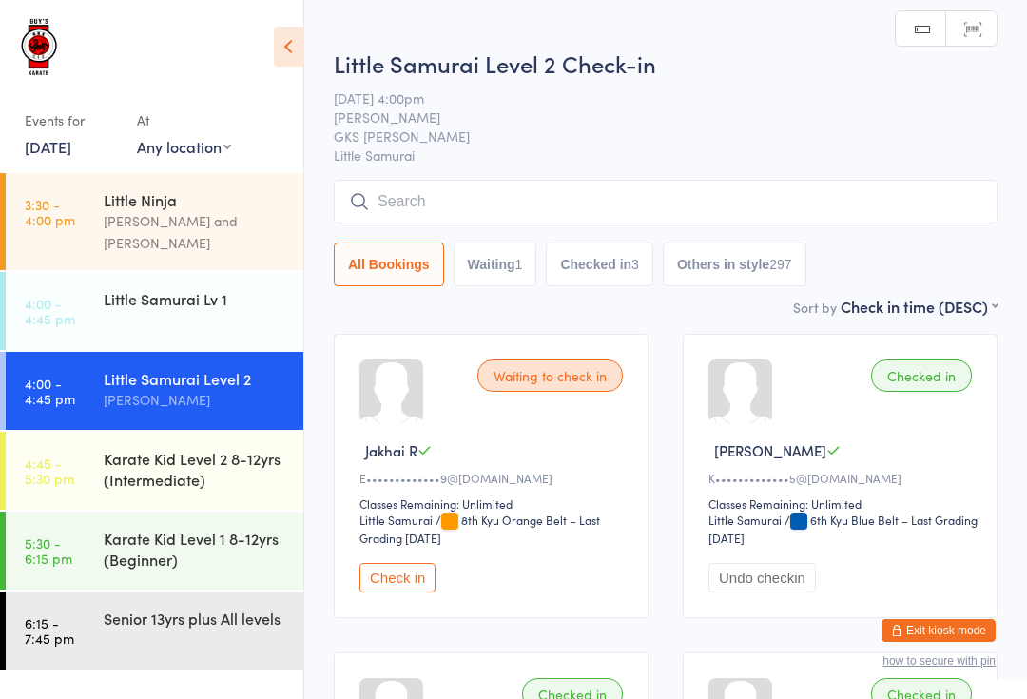
click at [863, 223] on input "search" at bounding box center [666, 202] width 664 height 44
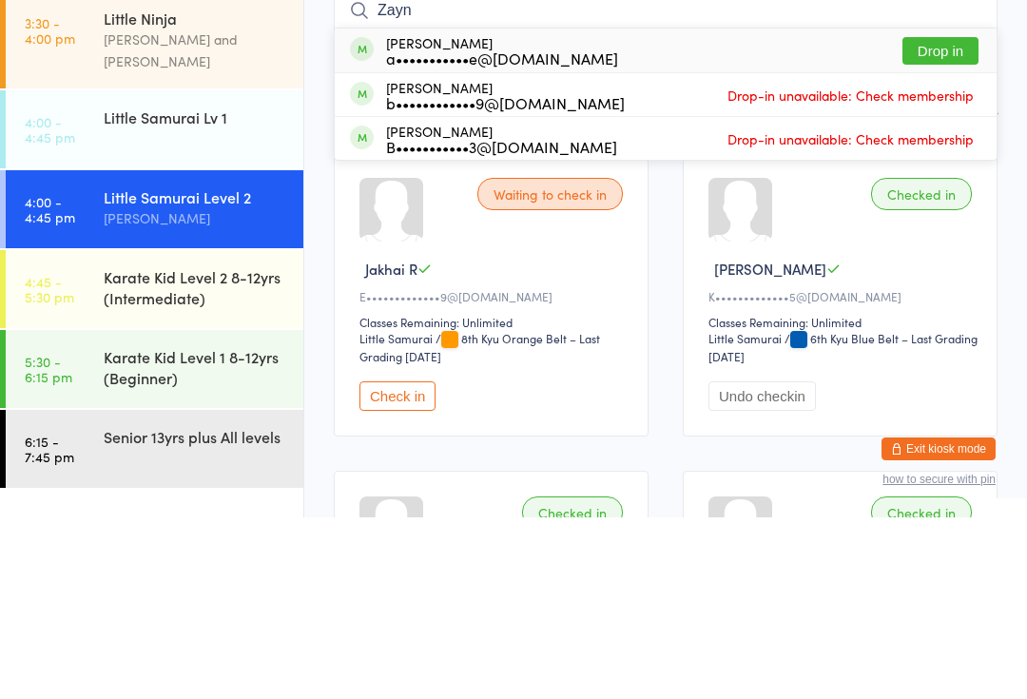
type input "Zayn"
click at [941, 219] on button "Drop in" at bounding box center [940, 233] width 76 height 28
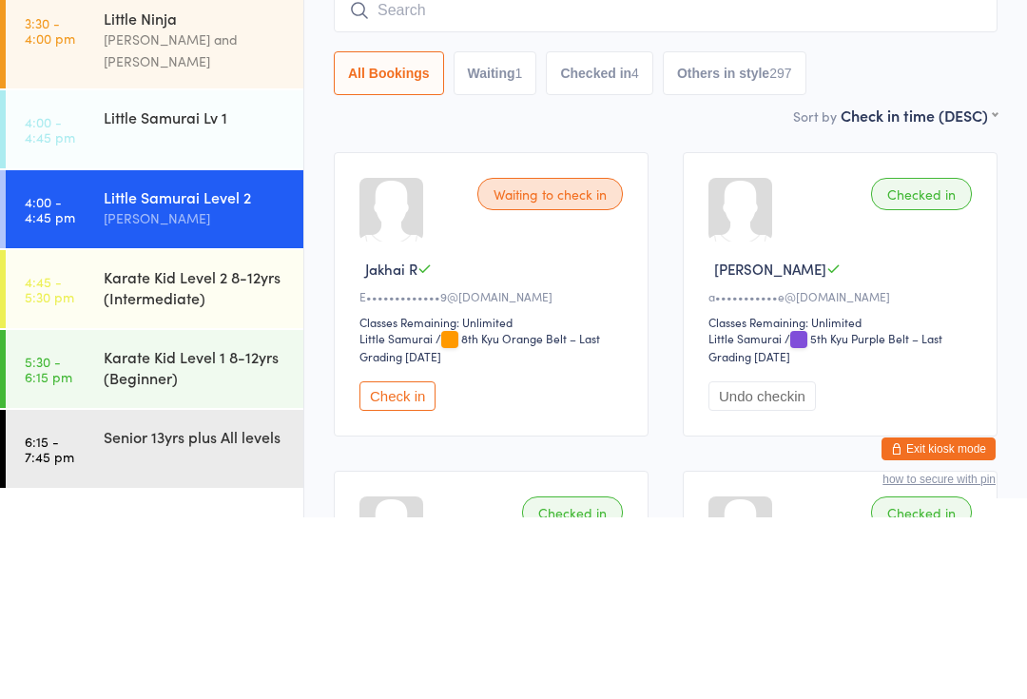
click at [113, 288] on div "Little Samurai Lv 1" at bounding box center [195, 298] width 183 height 21
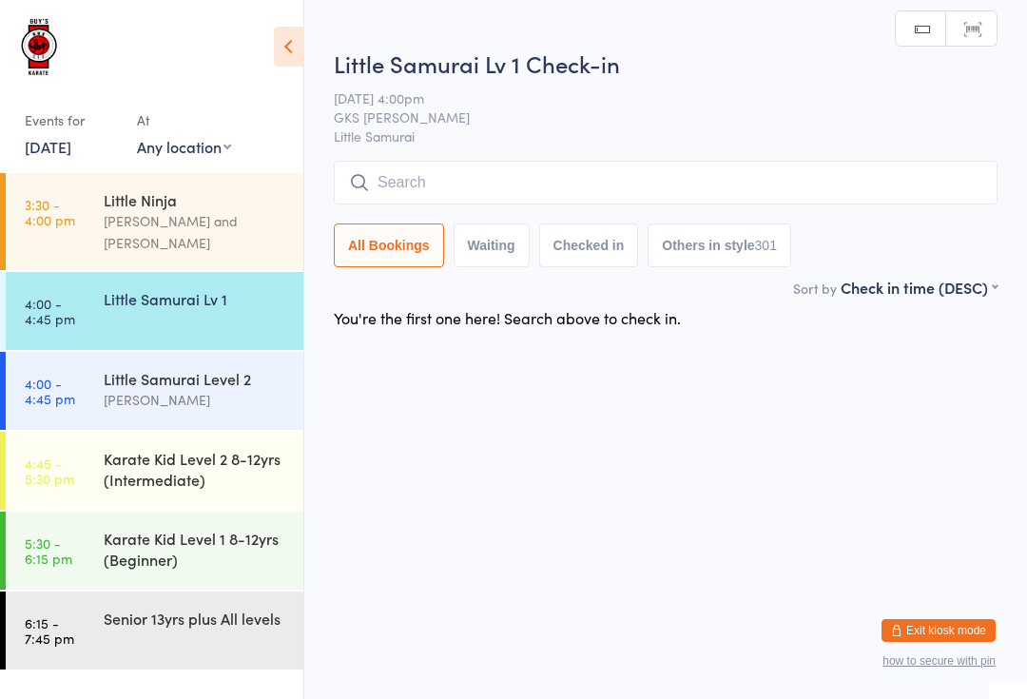
click at [601, 183] on input "search" at bounding box center [666, 183] width 664 height 44
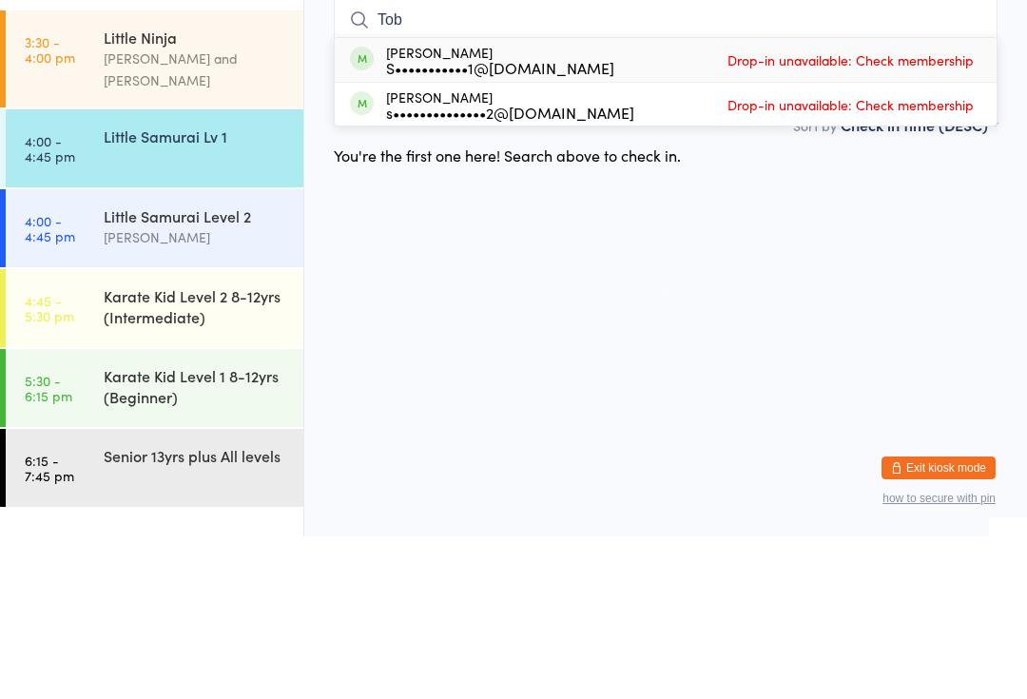
type input "[PERSON_NAME]"
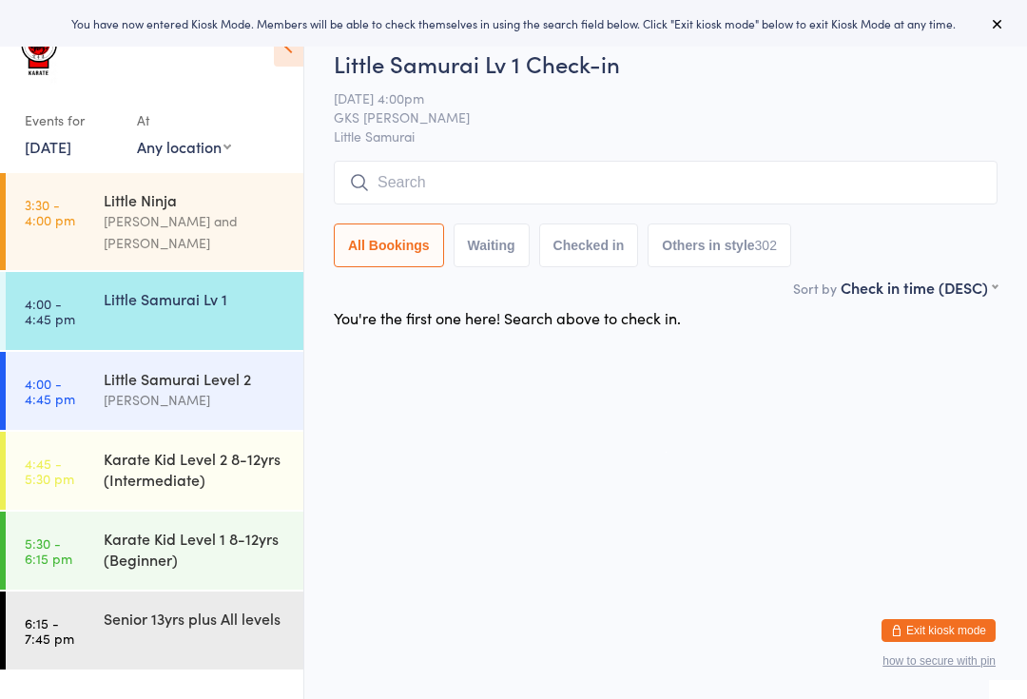
click at [183, 305] on div "Little Samurai Lv 1" at bounding box center [204, 298] width 200 height 53
click at [527, 182] on input "search" at bounding box center [666, 183] width 664 height 44
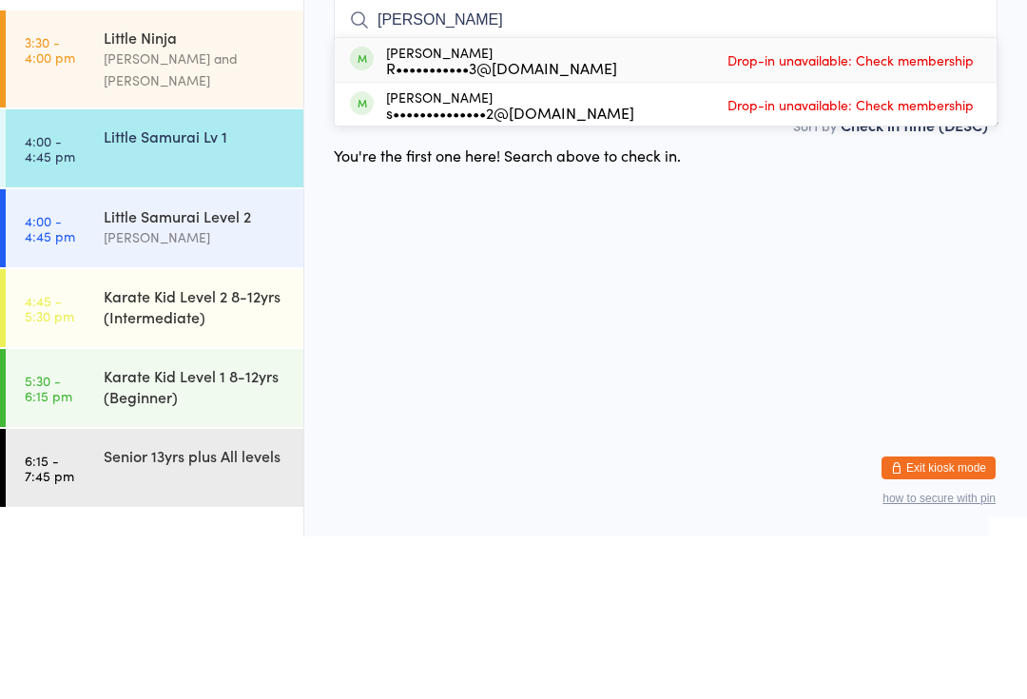
type input "[PERSON_NAME]"
click at [614, 201] on div "[PERSON_NAME] R•••••••••••3@[DOMAIN_NAME] Drop-in unavailable: Check membership" at bounding box center [666, 223] width 662 height 44
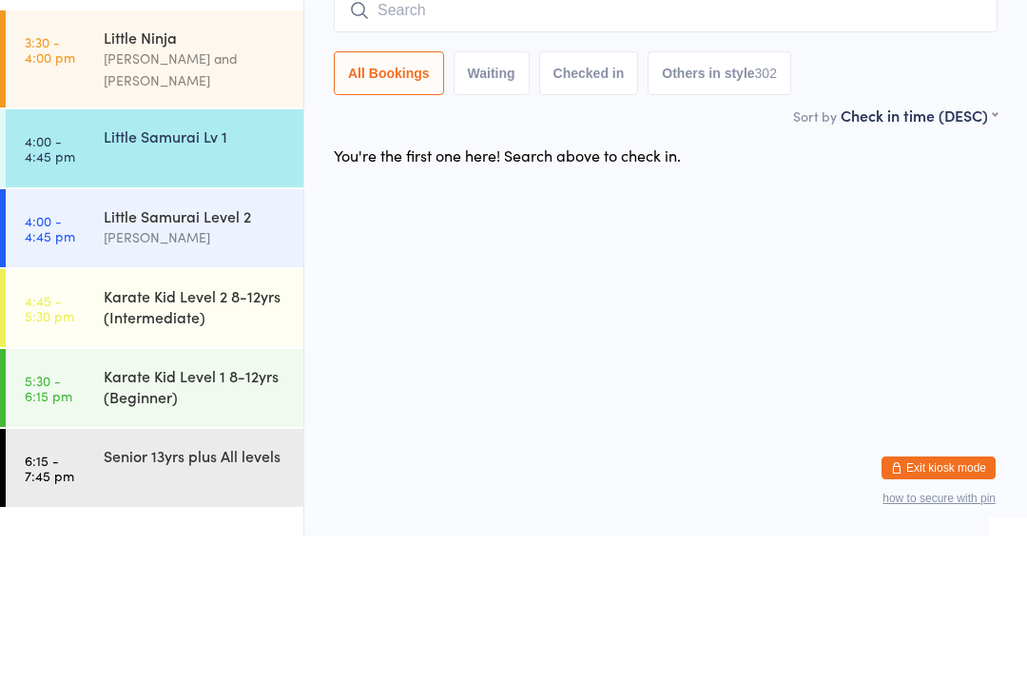
click at [692, 263] on html "You have now entered Kiosk Mode. Members will be able to check themselves in us…" at bounding box center [513, 349] width 1027 height 699
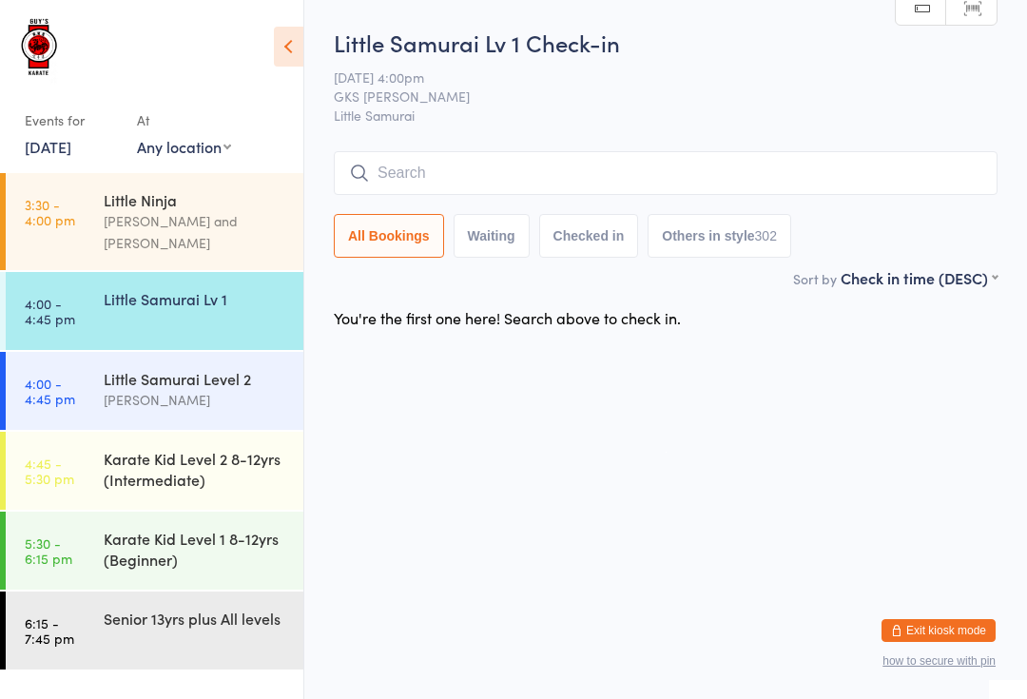
click at [909, 172] on input "search" at bounding box center [666, 173] width 664 height 44
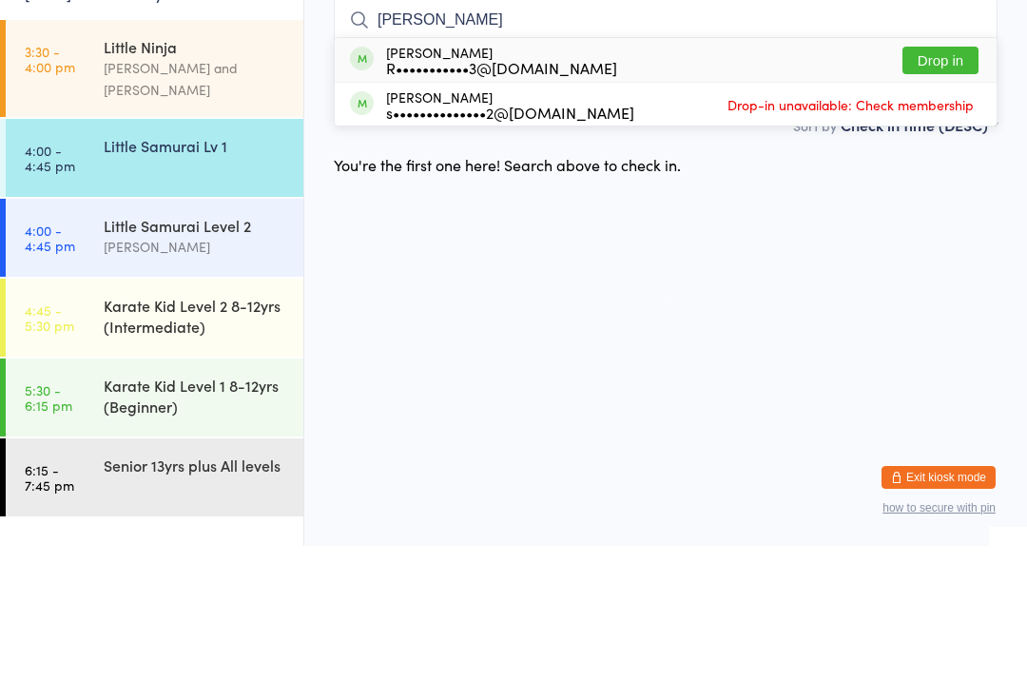
type input "[PERSON_NAME]"
click at [969, 200] on button "Drop in" at bounding box center [940, 214] width 76 height 28
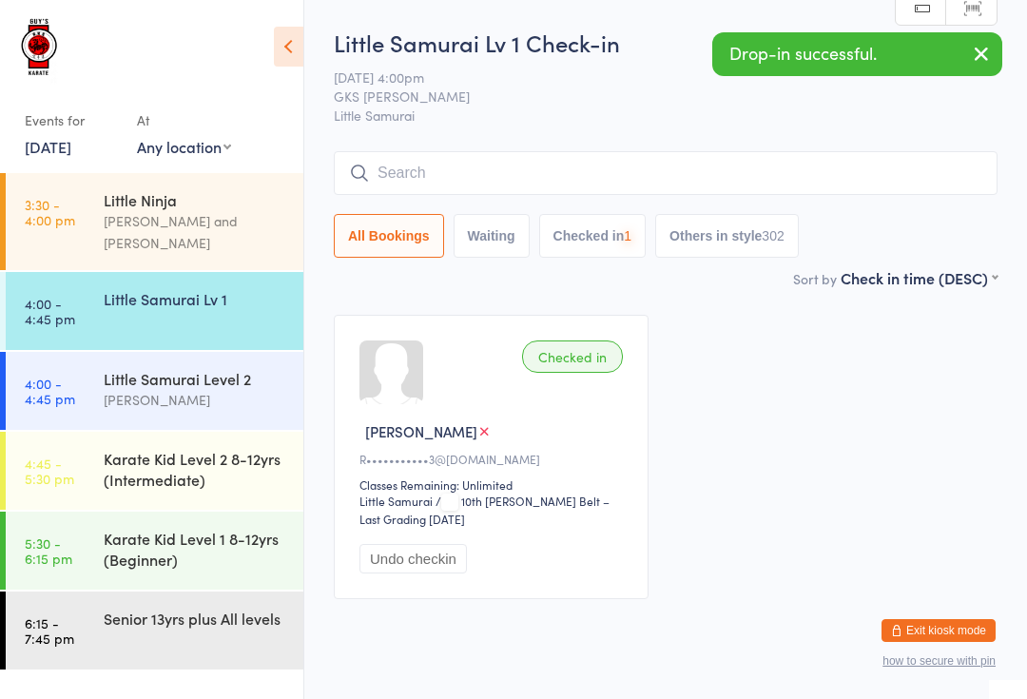
click at [1023, 391] on ui-view "Little Samurai Lv 1 Check-in [DATE] 4:00pm GKS [PERSON_NAME] Little Samurai Man…" at bounding box center [665, 321] width 722 height 589
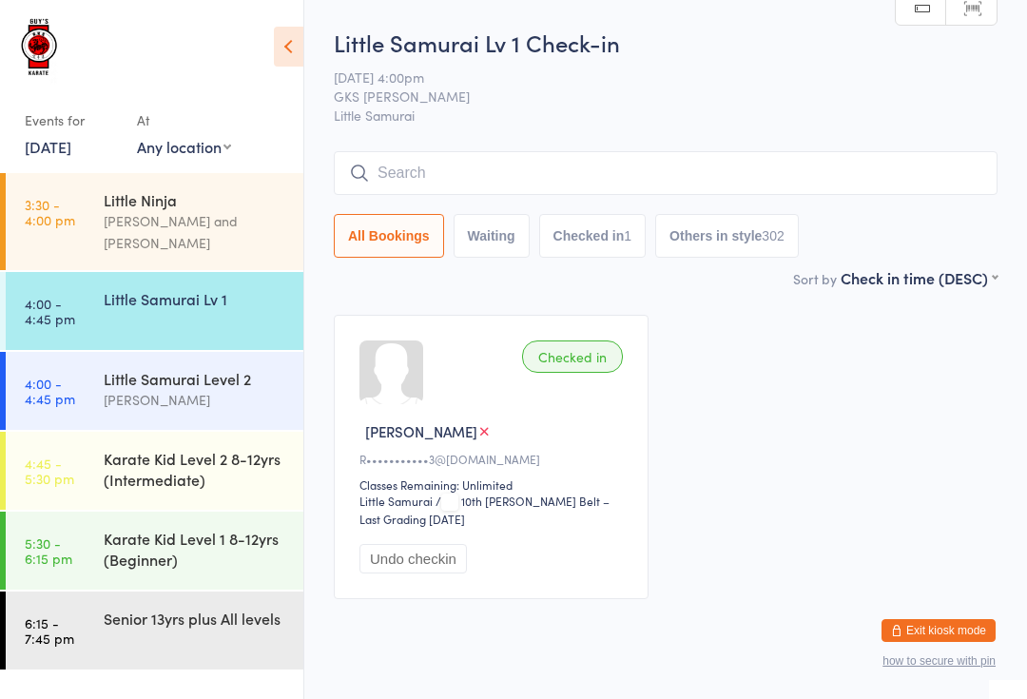
click at [194, 368] on div "Little Samurai Level 2" at bounding box center [195, 378] width 183 height 21
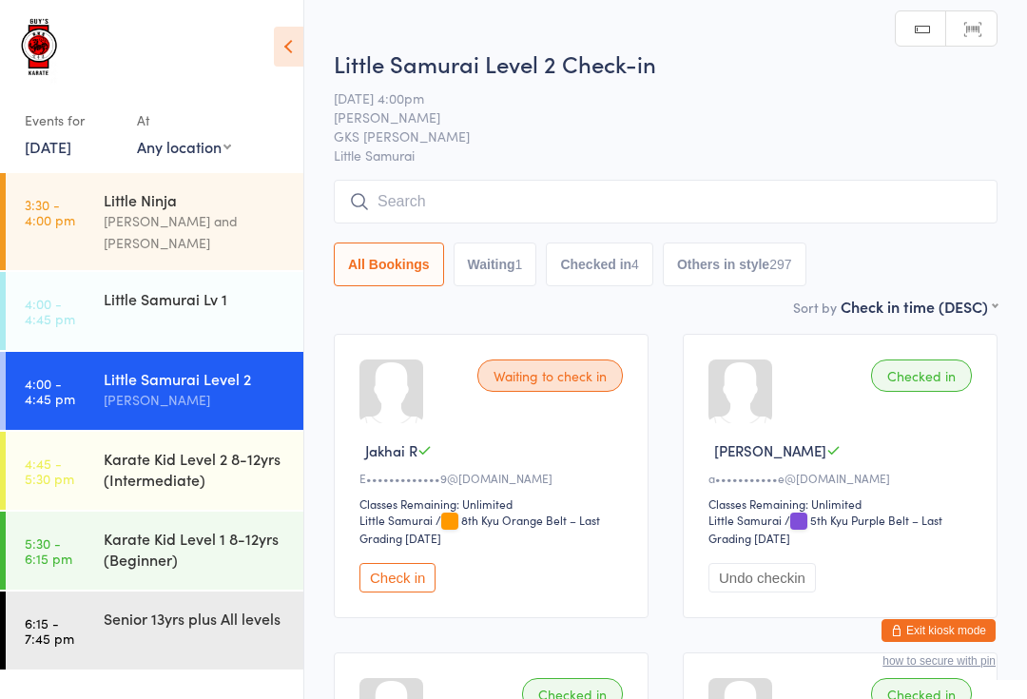
click at [494, 164] on span "Little Samurai" at bounding box center [666, 154] width 664 height 19
click at [539, 184] on input "search" at bounding box center [666, 202] width 664 height 44
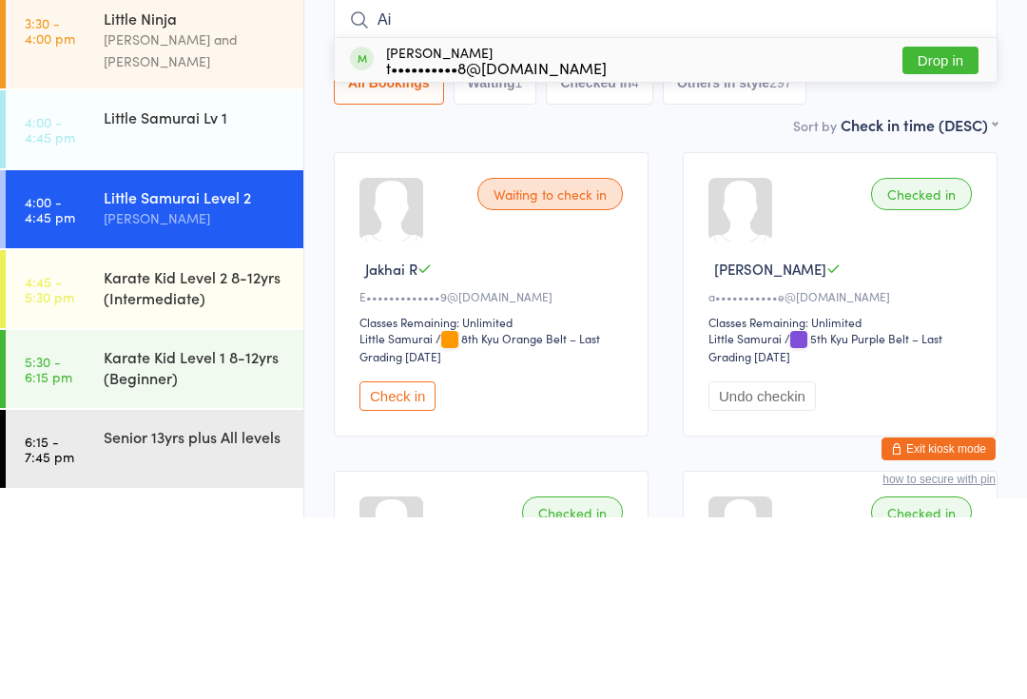
type input "Ai"
click at [973, 228] on button "Drop in" at bounding box center [940, 242] width 76 height 28
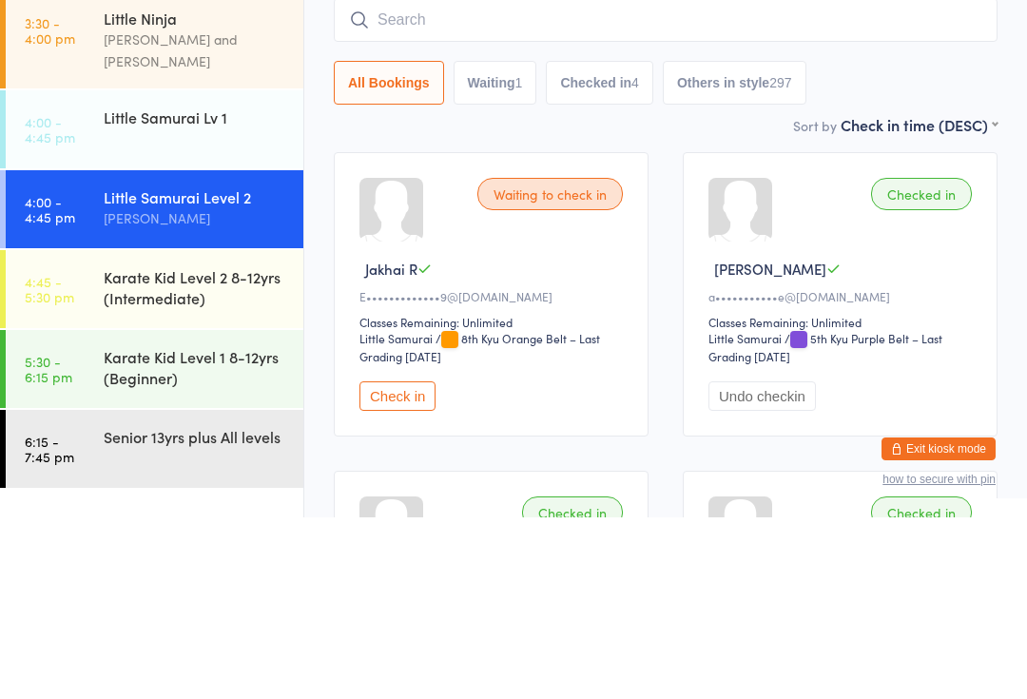
scroll to position [182, 0]
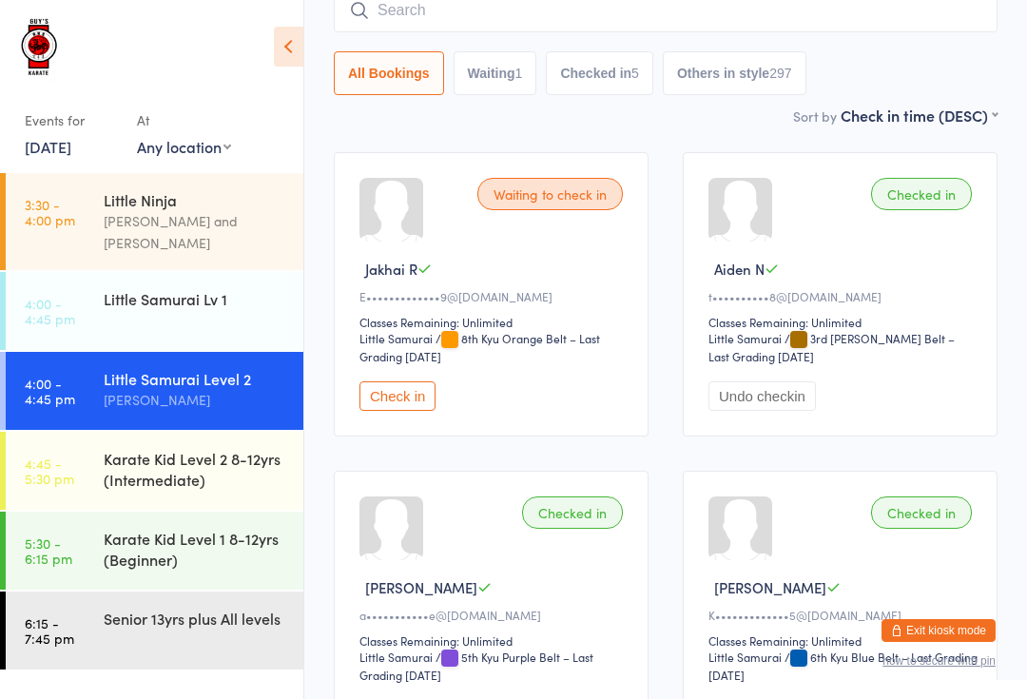
click at [38, 296] on time "4:00 - 4:45 pm" at bounding box center [50, 311] width 50 height 30
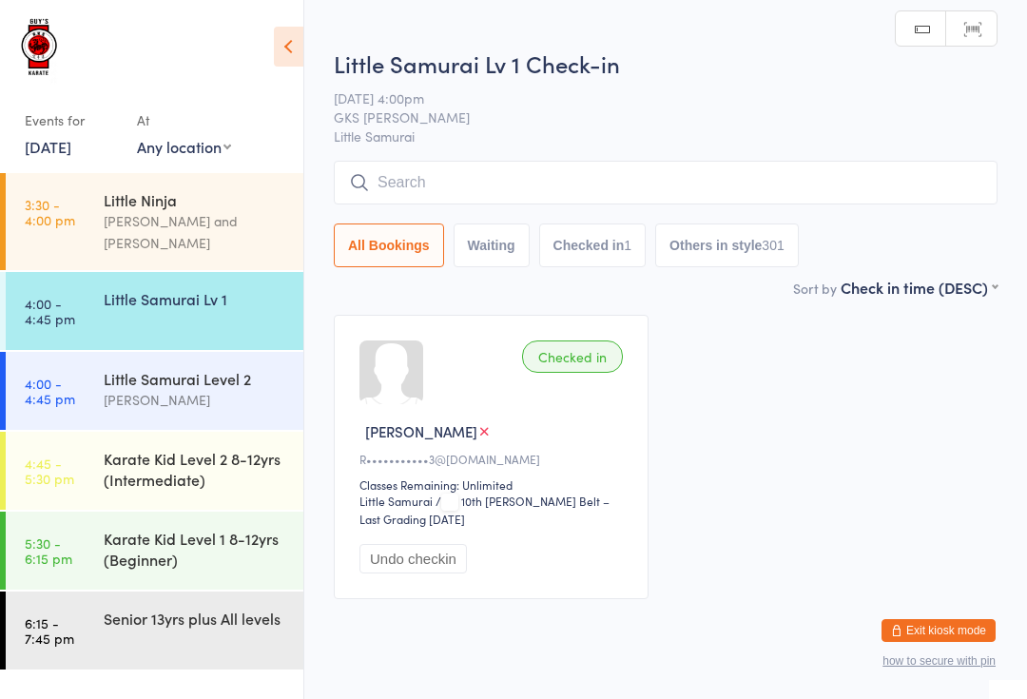
click at [948, 174] on input "search" at bounding box center [666, 183] width 664 height 44
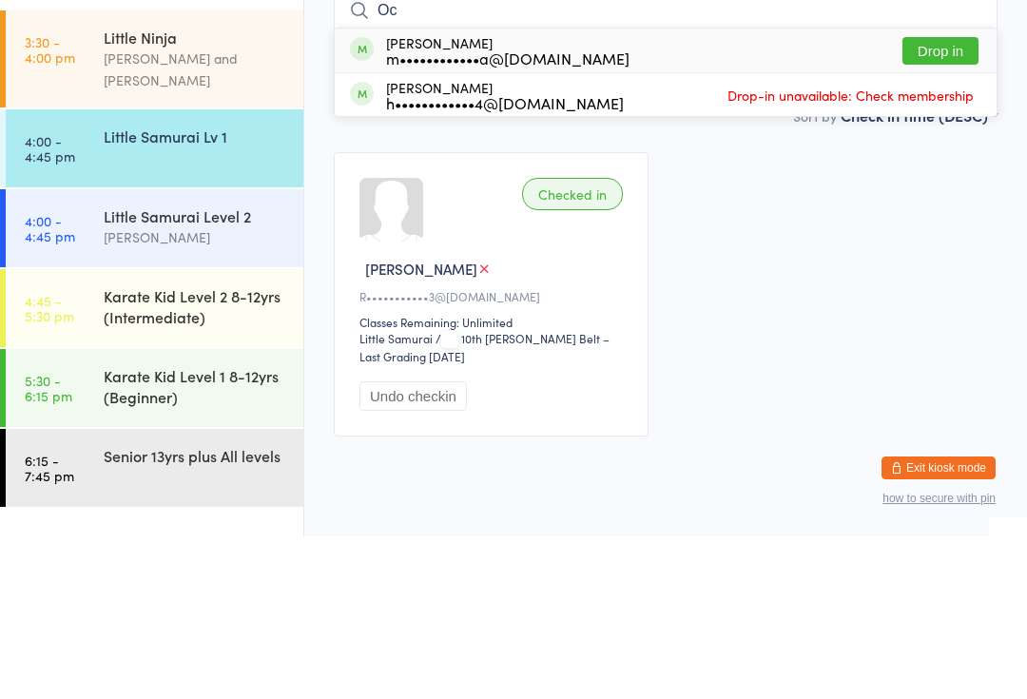
type input "Oc"
click at [941, 200] on button "Drop in" at bounding box center [940, 214] width 76 height 28
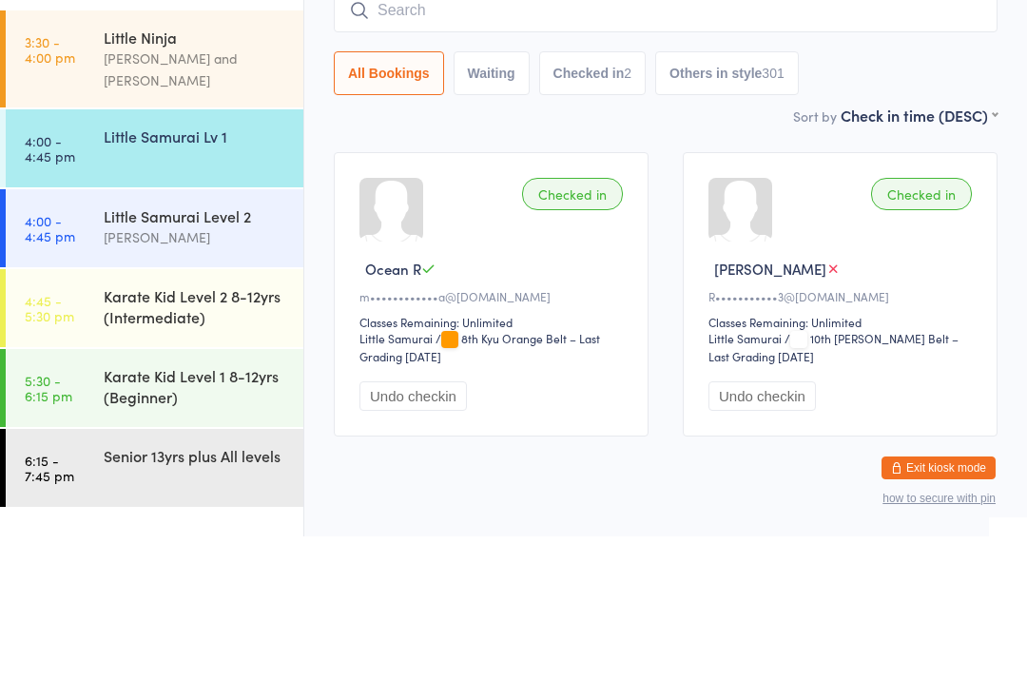
click at [848, 151] on input "search" at bounding box center [666, 173] width 664 height 44
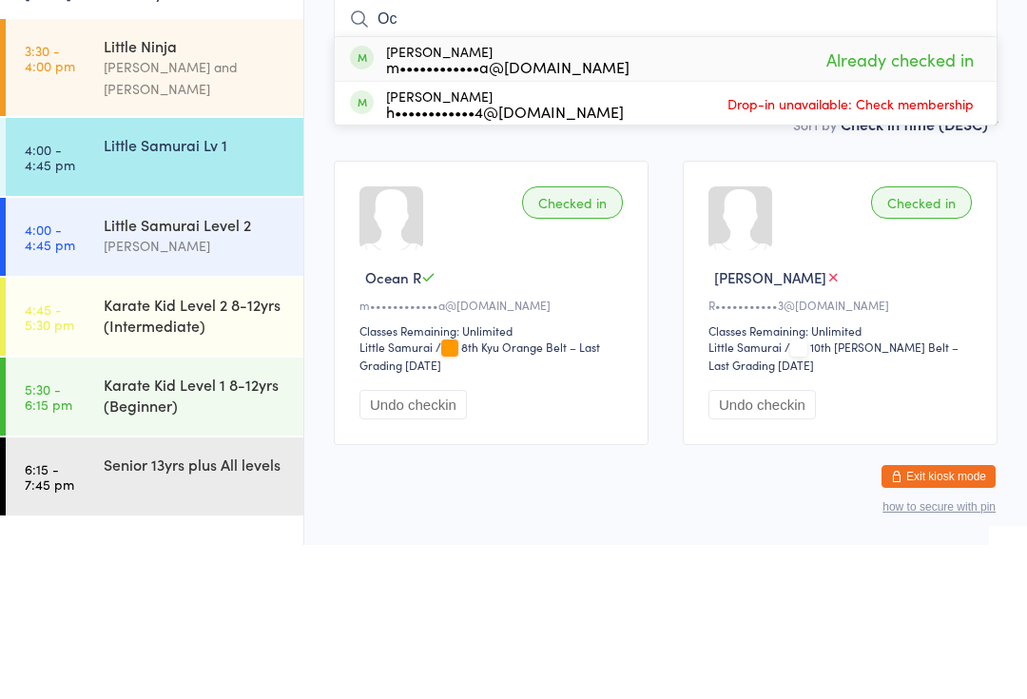
type input "O"
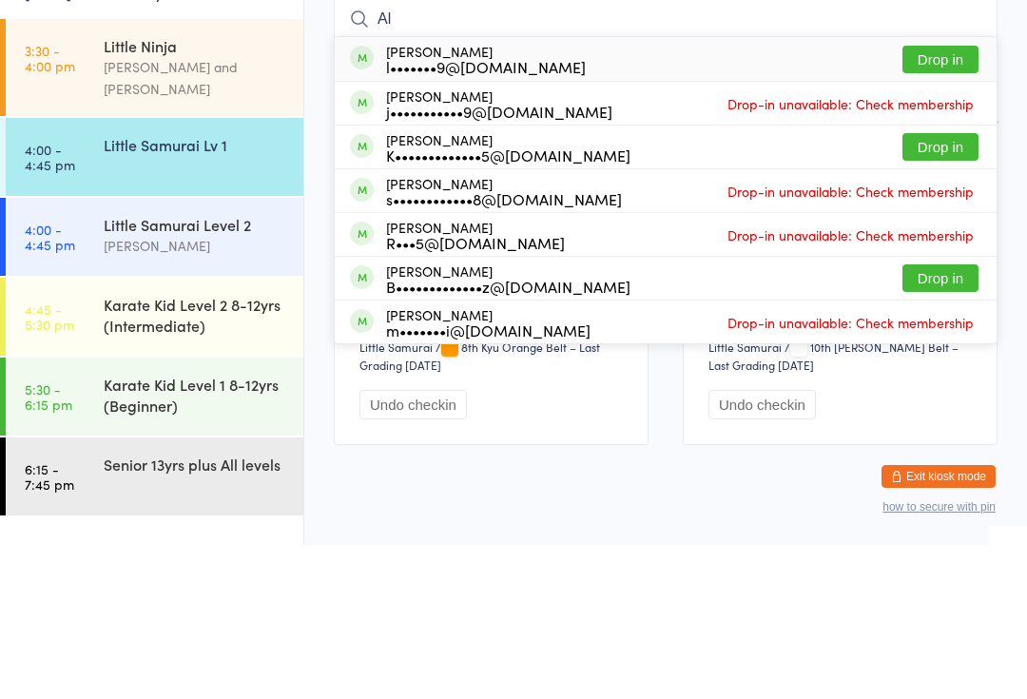
type input "A"
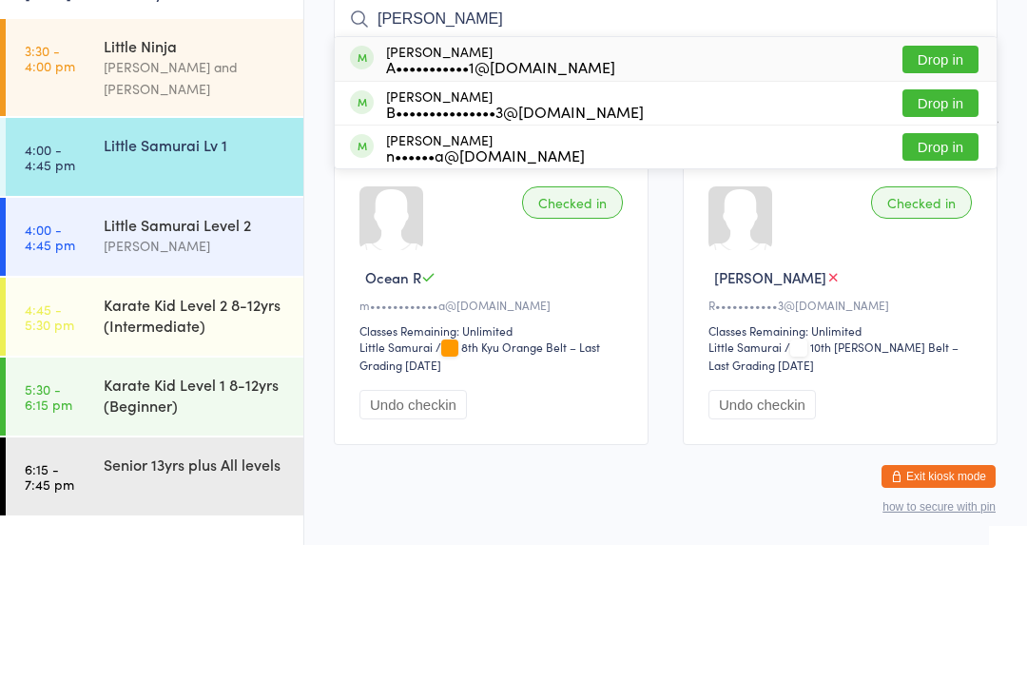
type input "[PERSON_NAME]"
click at [937, 200] on button "Drop in" at bounding box center [940, 214] width 76 height 28
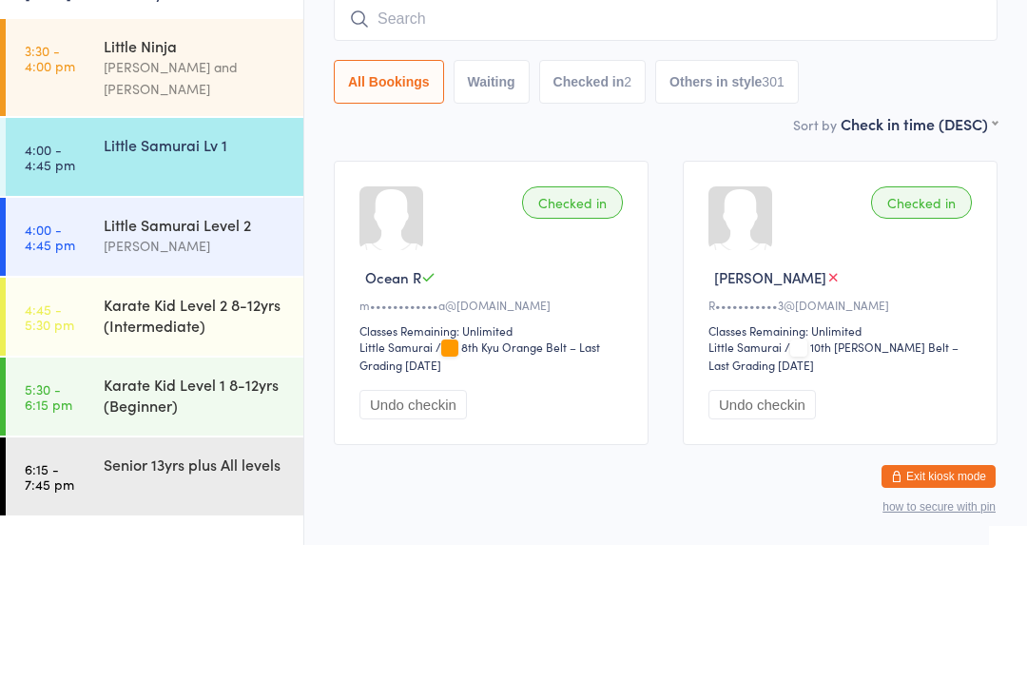
scroll to position [57, 0]
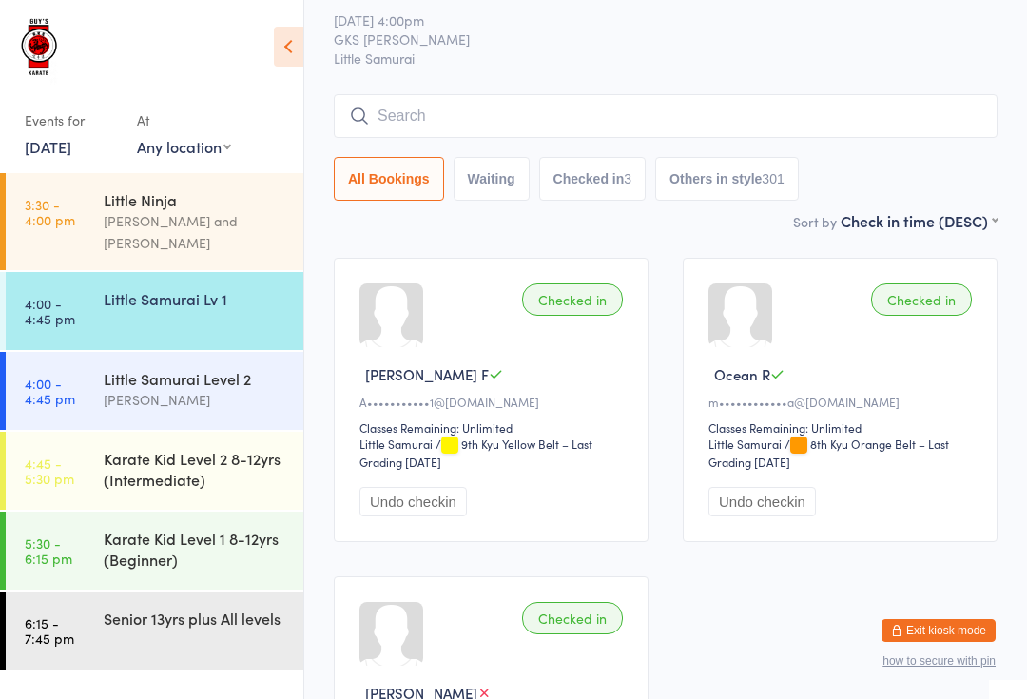
click at [553, 113] on input "search" at bounding box center [666, 116] width 664 height 44
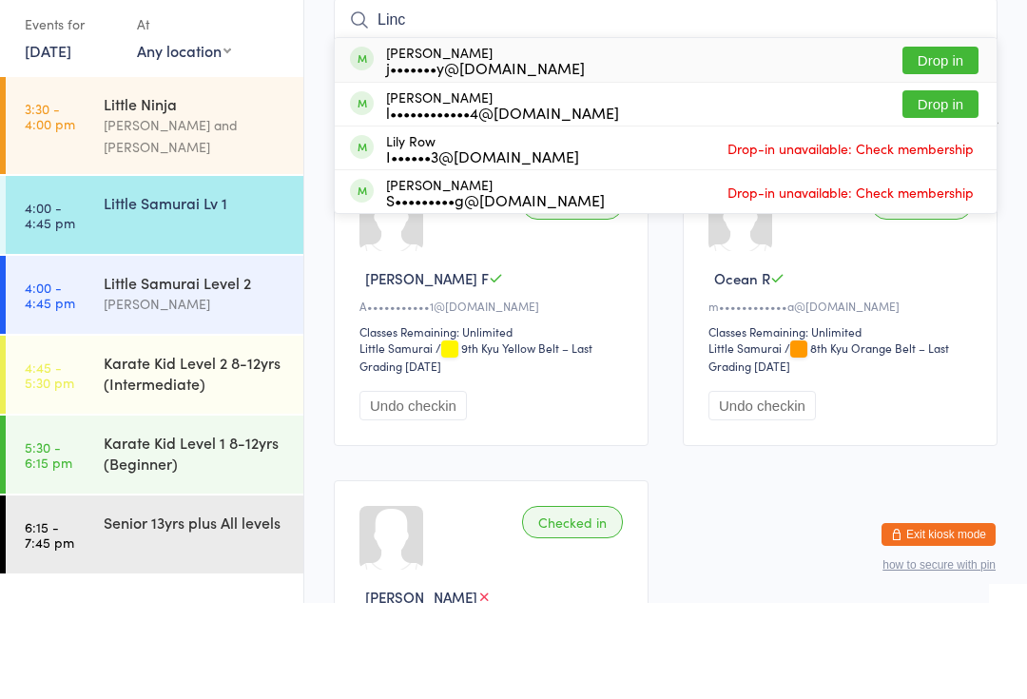
type input "Linc"
click at [968, 134] on div "Lincoln [PERSON_NAME] j•••••••y@[DOMAIN_NAME] Drop in" at bounding box center [666, 156] width 662 height 44
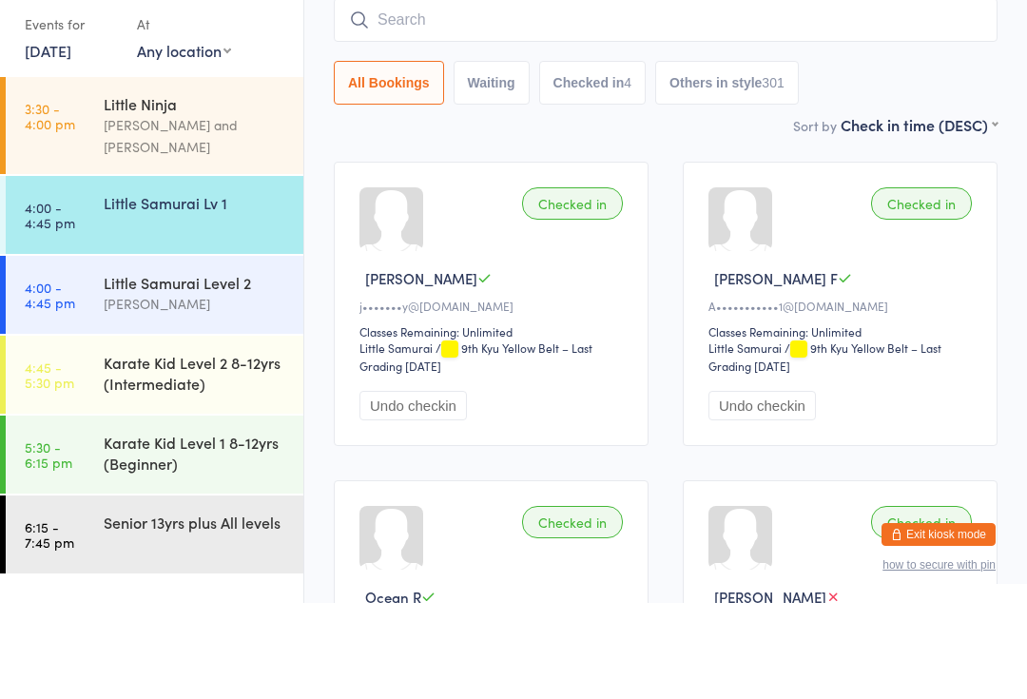
click at [222, 272] on div "Little Samurai Lv 1" at bounding box center [204, 298] width 200 height 53
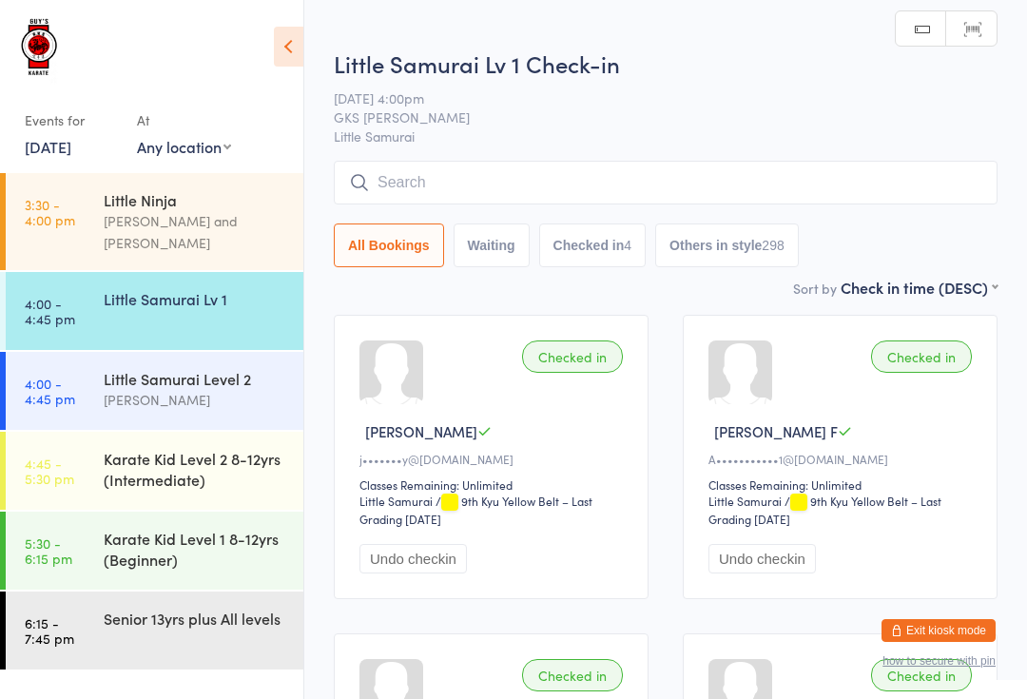
click at [471, 181] on input "search" at bounding box center [666, 183] width 664 height 44
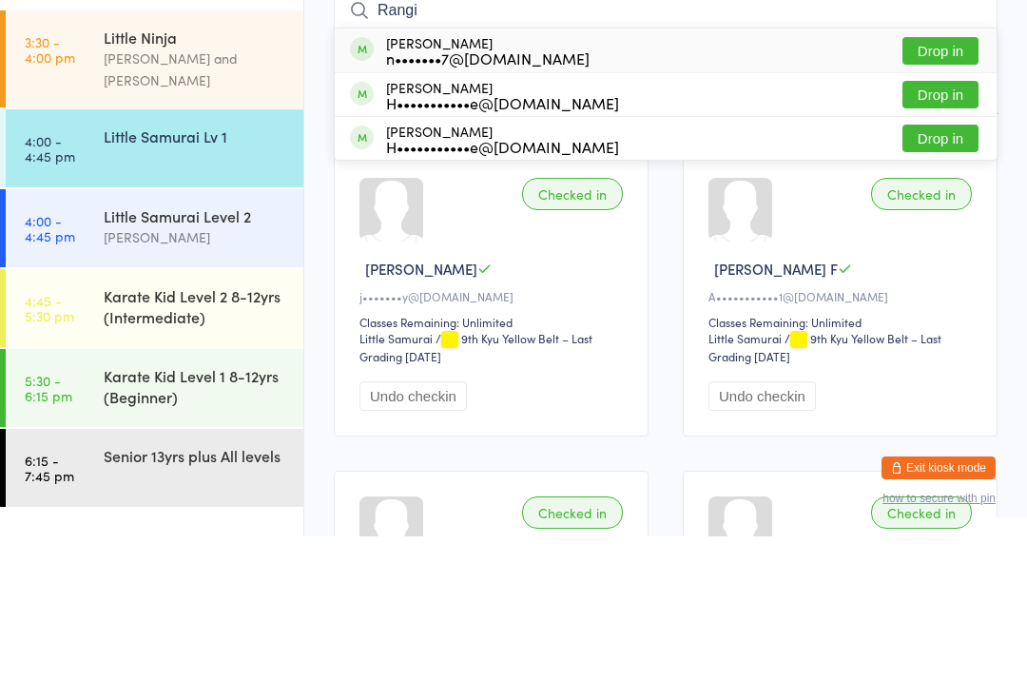
type input "Rangi"
click at [939, 200] on button "Drop in" at bounding box center [940, 214] width 76 height 28
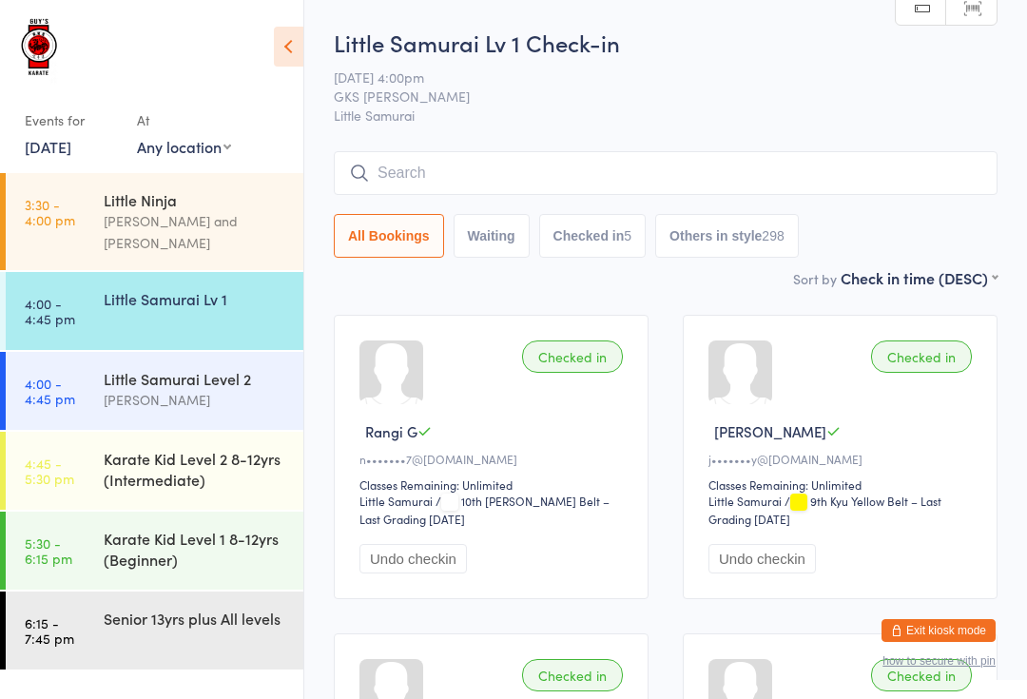
click at [535, 157] on input "search" at bounding box center [666, 173] width 664 height 44
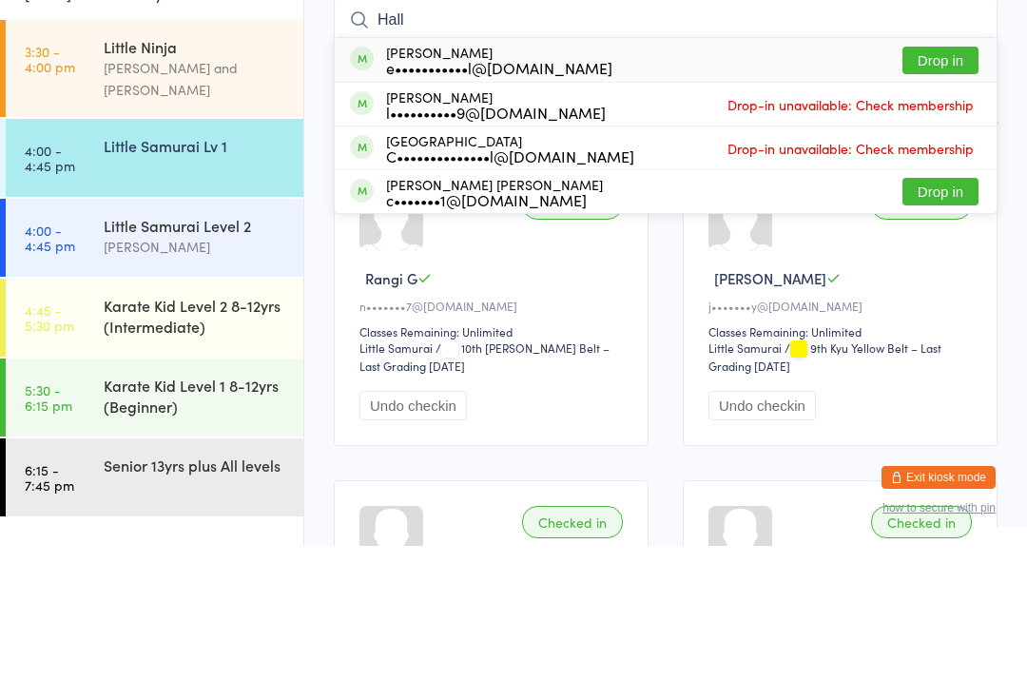
type input "Hall"
click at [927, 200] on button "Drop in" at bounding box center [940, 214] width 76 height 28
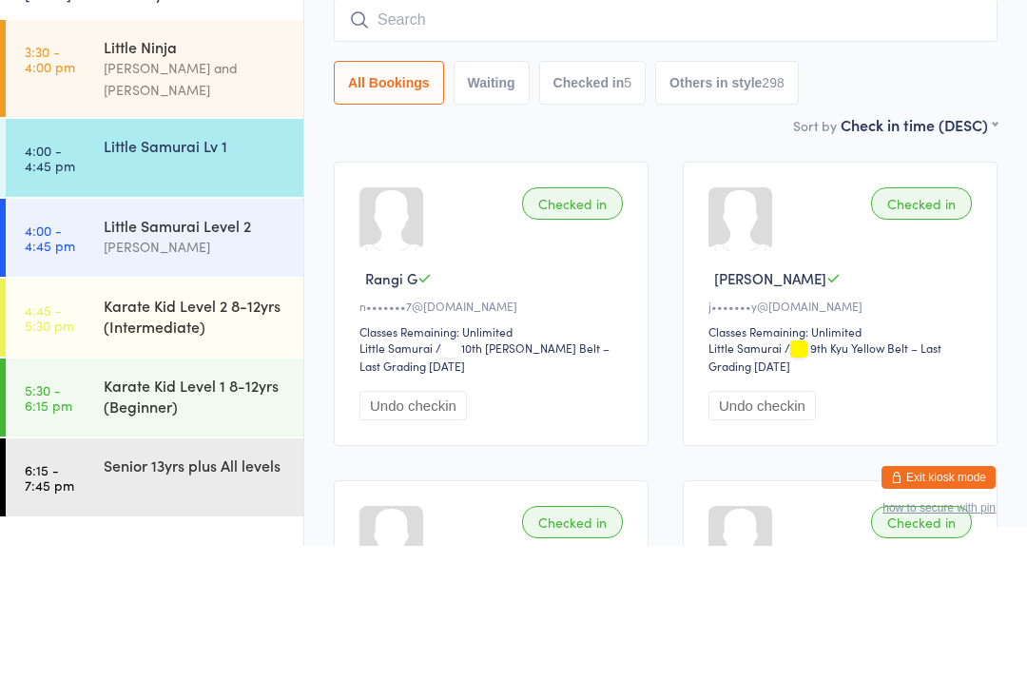
scroll to position [153, 0]
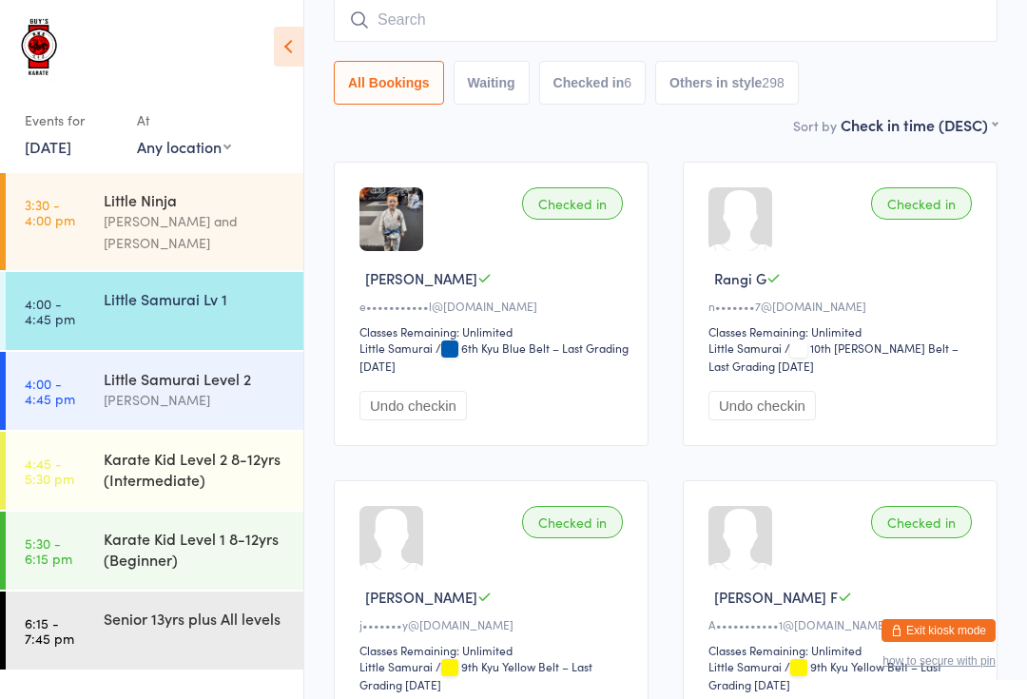
click at [150, 296] on div "Little Samurai Lv 1" at bounding box center [204, 298] width 200 height 53
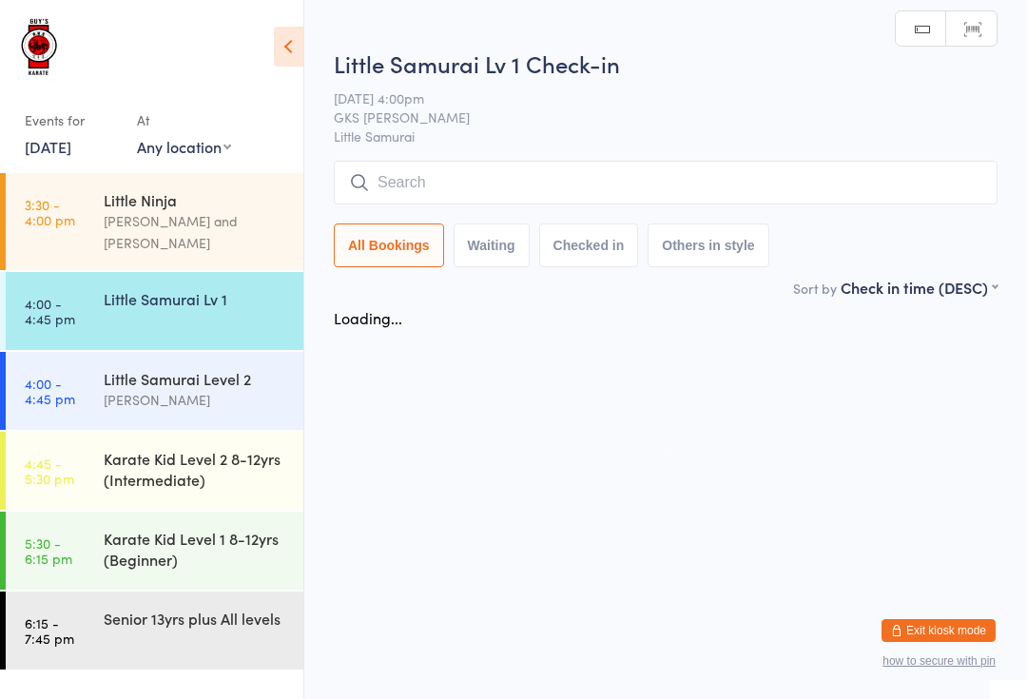
scroll to position [0, 0]
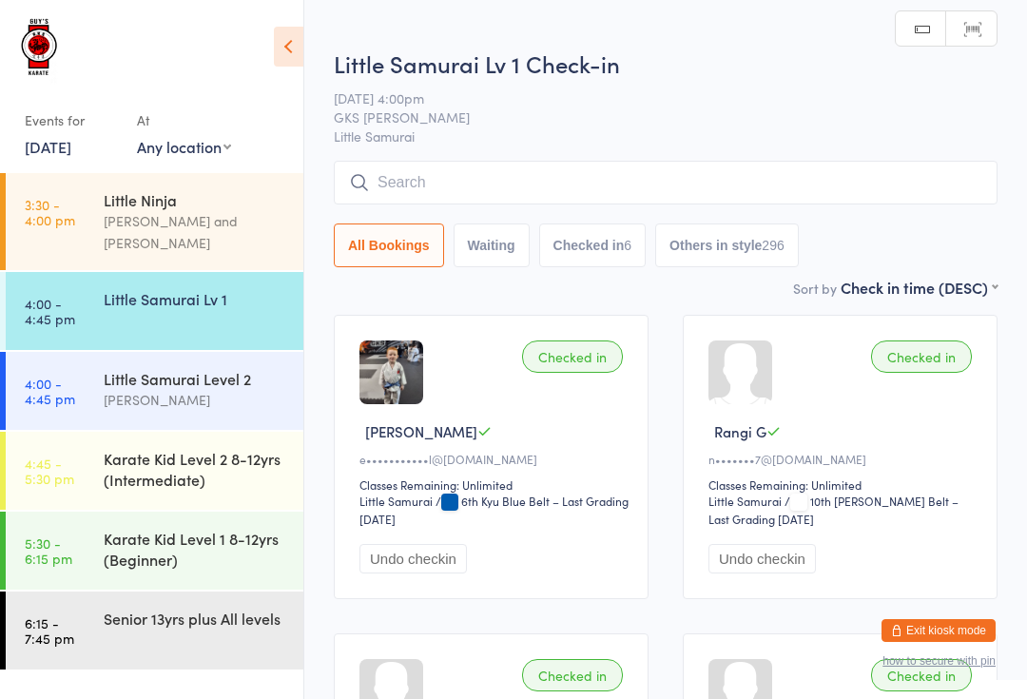
click at [432, 183] on input "search" at bounding box center [666, 183] width 664 height 44
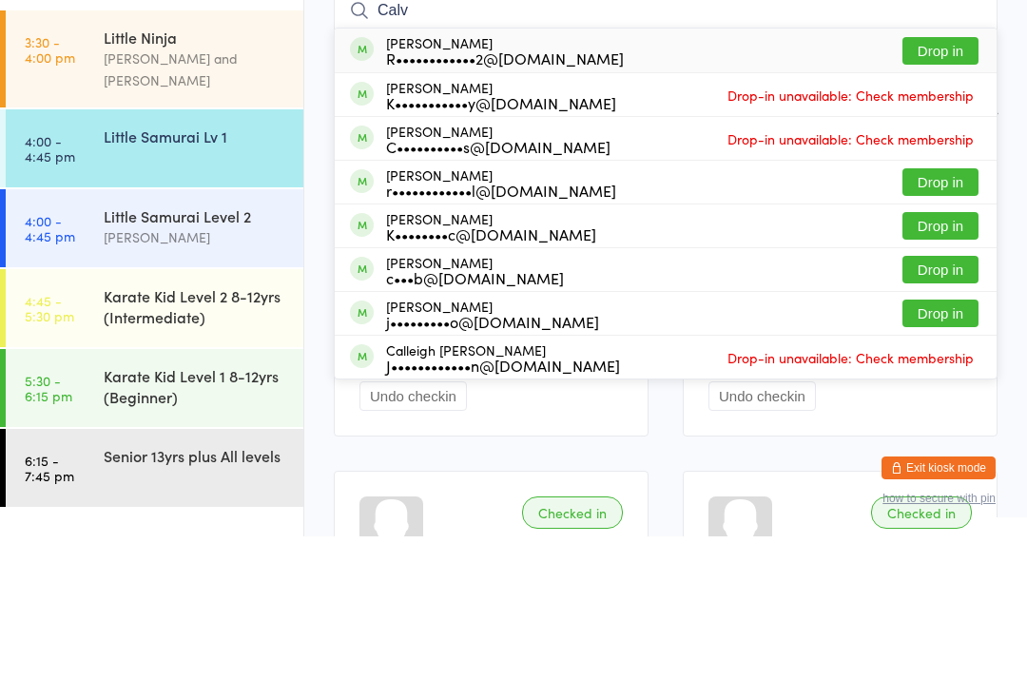
type input "Calv"
click at [955, 200] on button "Drop in" at bounding box center [940, 214] width 76 height 28
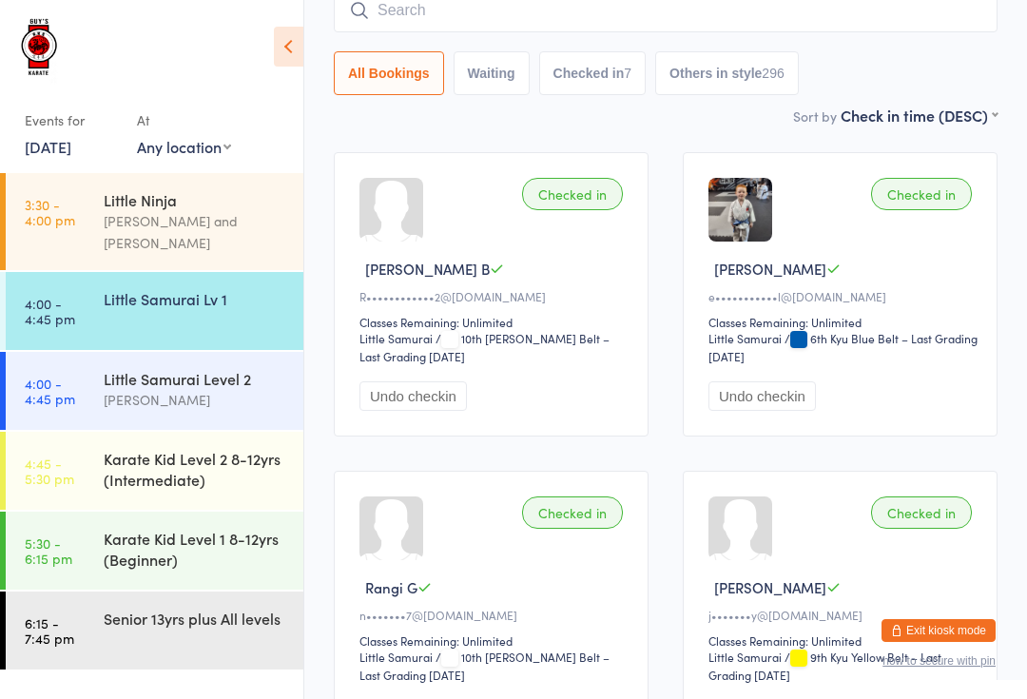
click at [104, 393] on div "[PERSON_NAME]" at bounding box center [195, 400] width 183 height 22
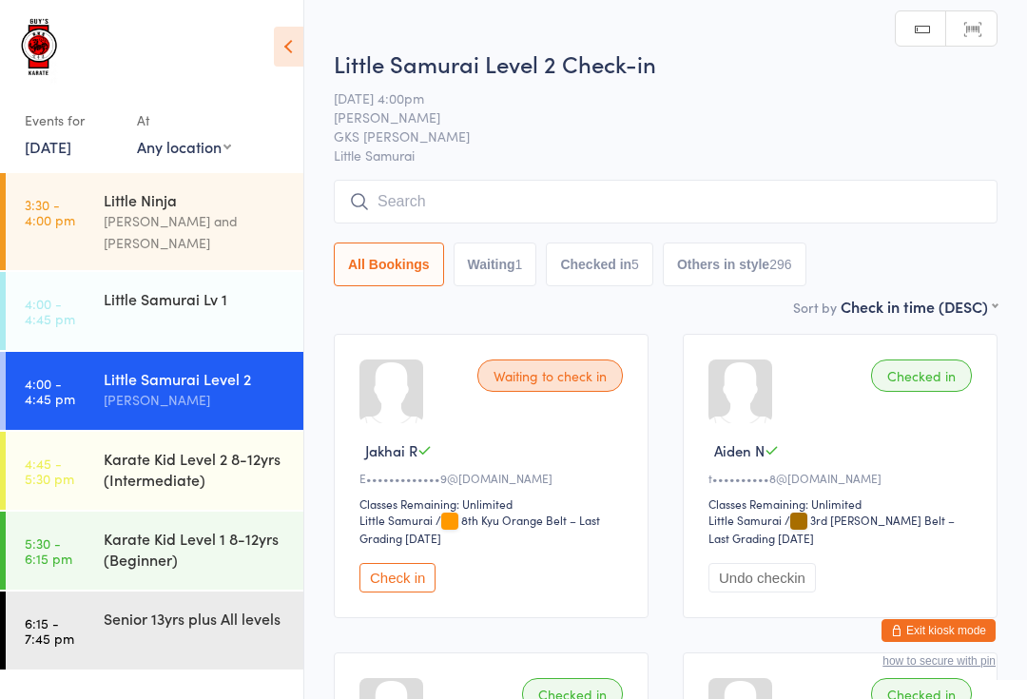
click at [947, 218] on input "search" at bounding box center [666, 202] width 664 height 44
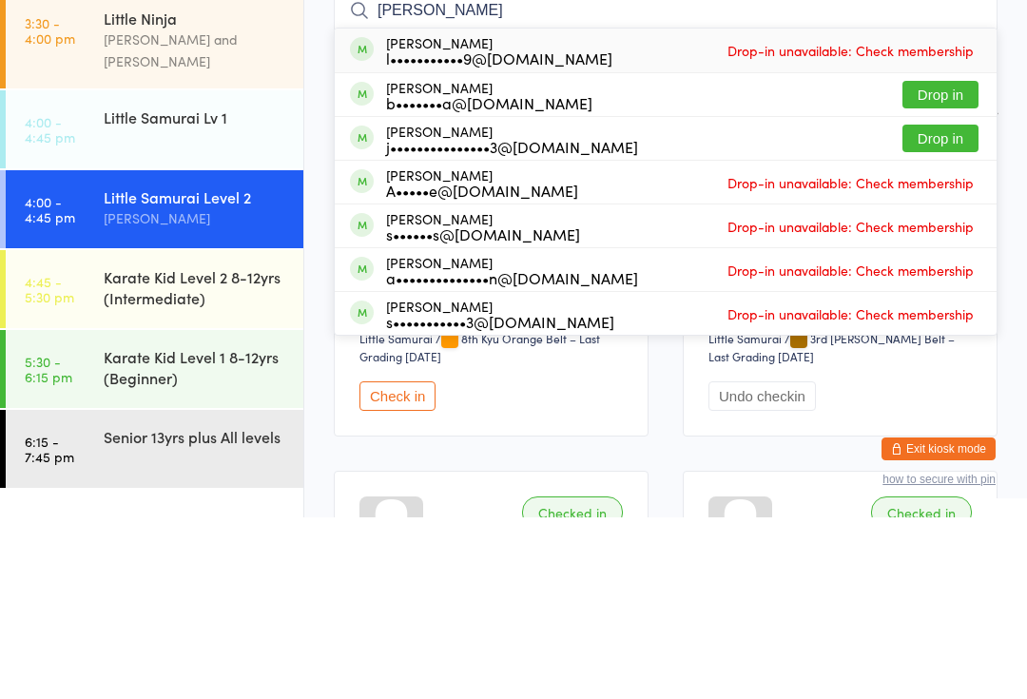
type input "[PERSON_NAME]"
click at [952, 262] on button "Drop in" at bounding box center [940, 276] width 76 height 28
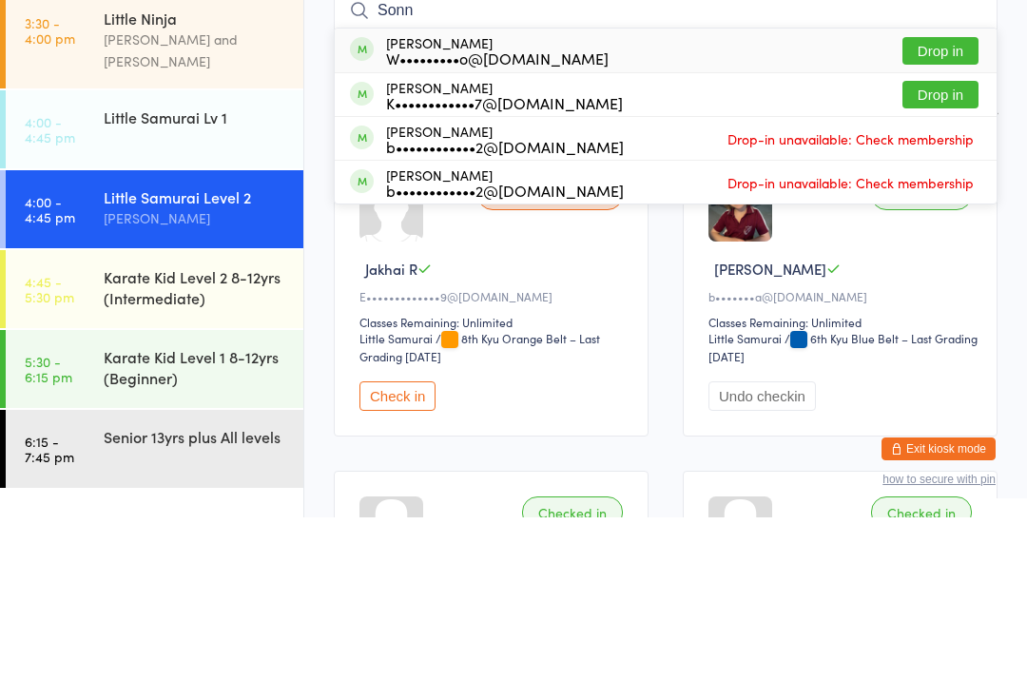
type input "Sonn"
click at [926, 219] on button "Drop in" at bounding box center [940, 233] width 76 height 28
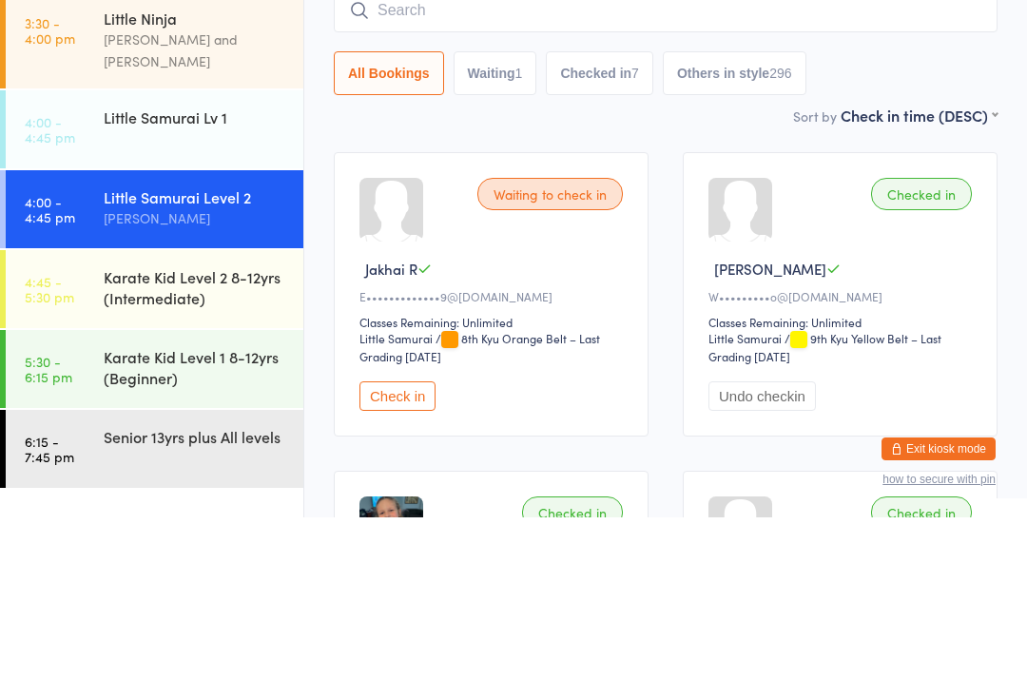
click at [259, 288] on div "Little Samurai Lv 1" at bounding box center [195, 298] width 183 height 21
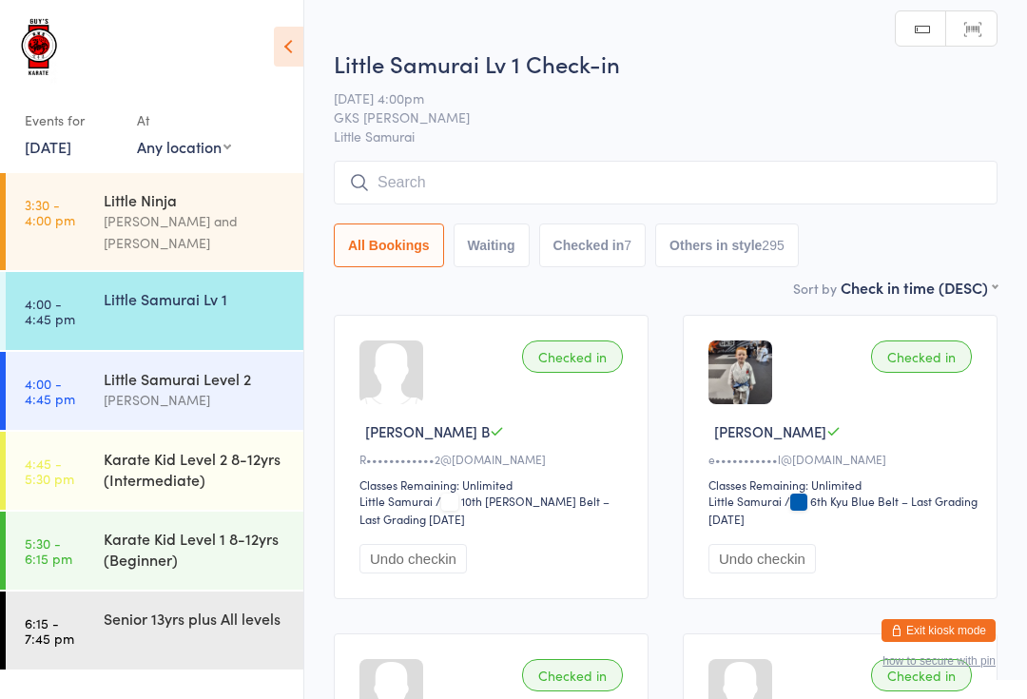
click at [625, 172] on input "search" at bounding box center [666, 183] width 664 height 44
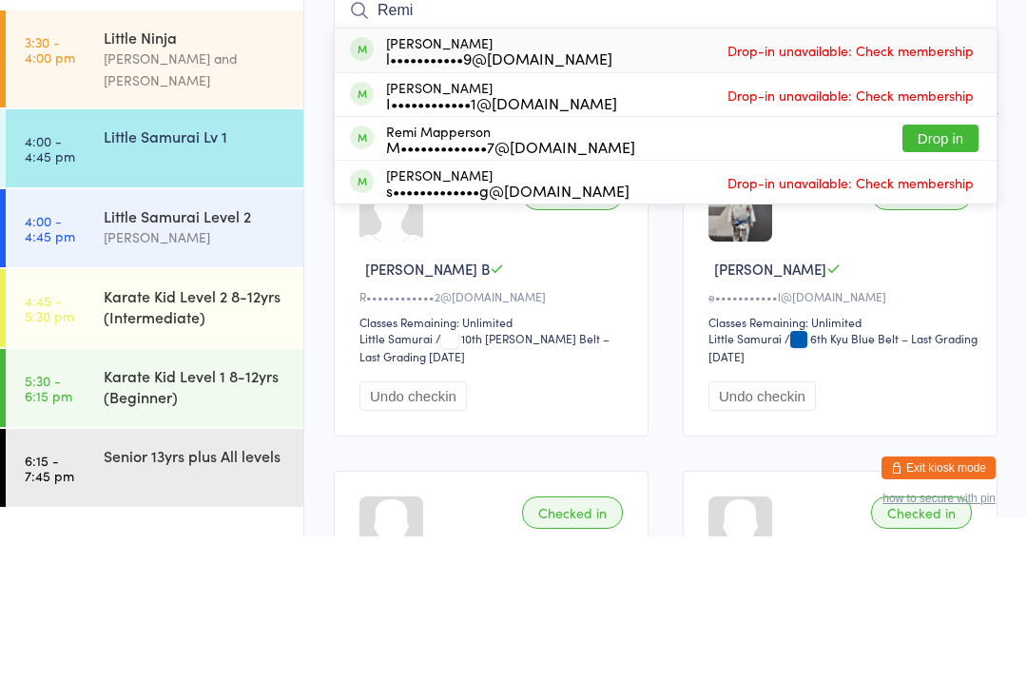
type input "Remi"
click at [967, 287] on button "Drop in" at bounding box center [940, 301] width 76 height 28
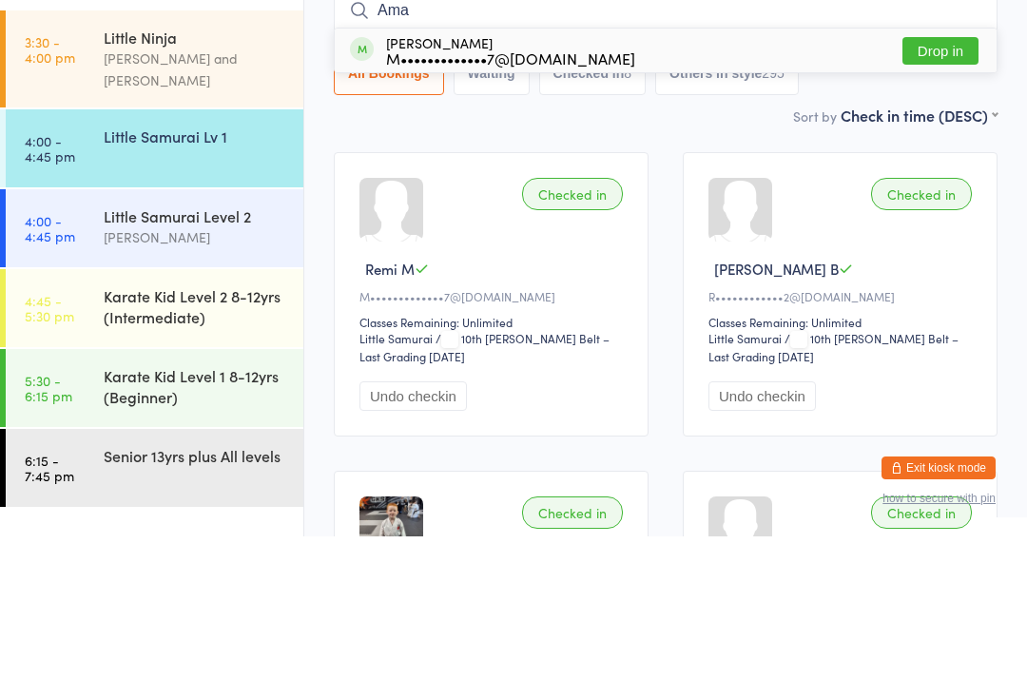
type input "Ama"
click at [959, 200] on button "Drop in" at bounding box center [940, 214] width 76 height 28
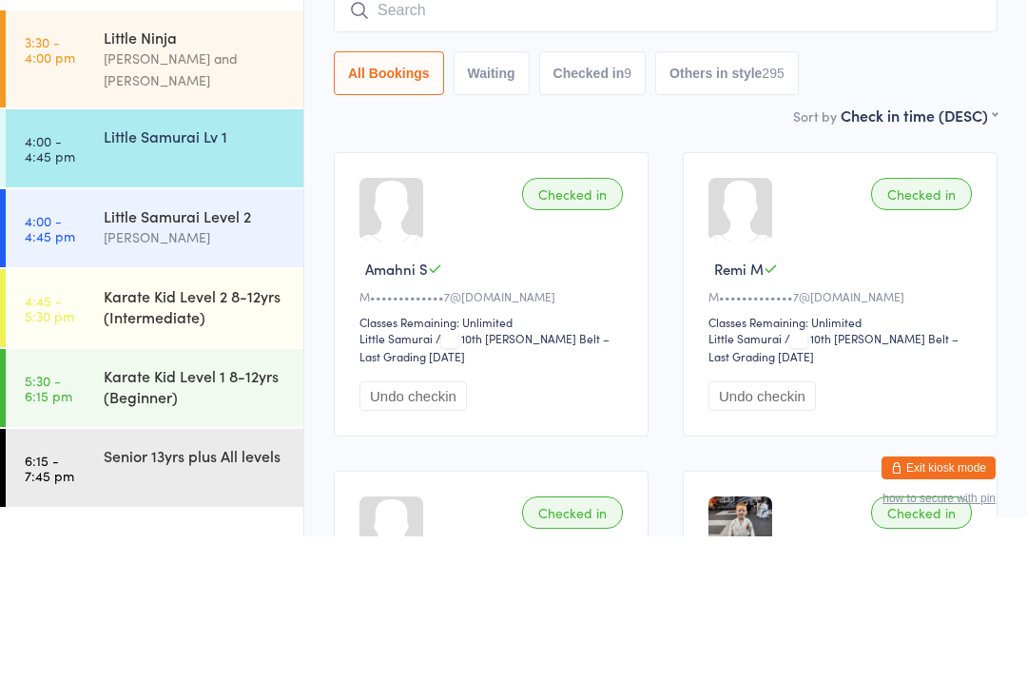
click at [193, 288] on div "Little Samurai Lv 1" at bounding box center [195, 298] width 183 height 21
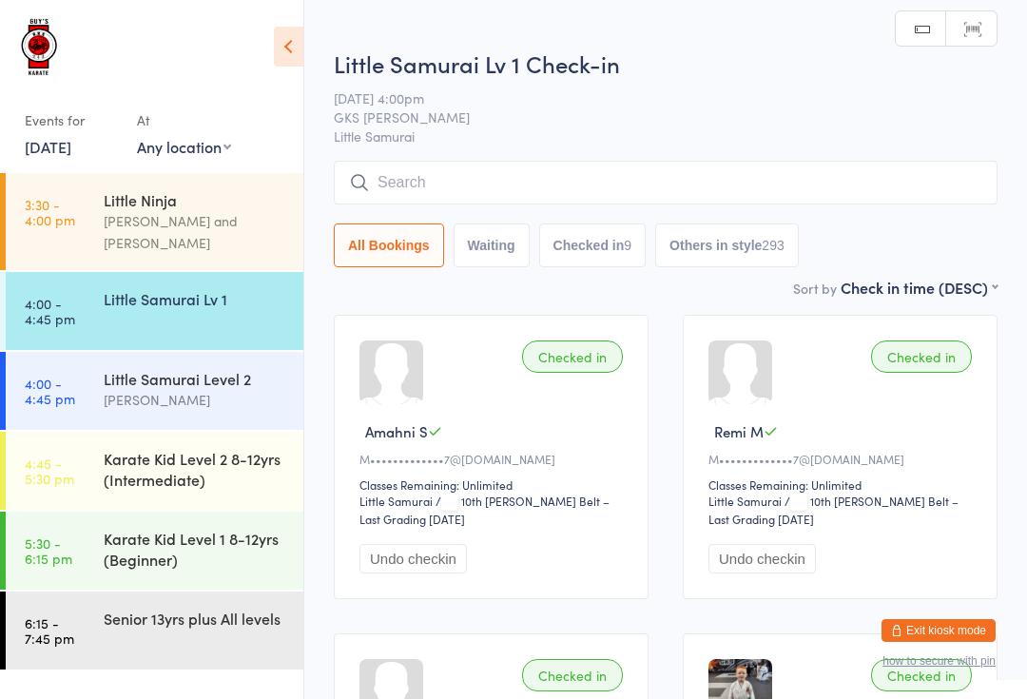
click at [595, 178] on input "search" at bounding box center [666, 183] width 664 height 44
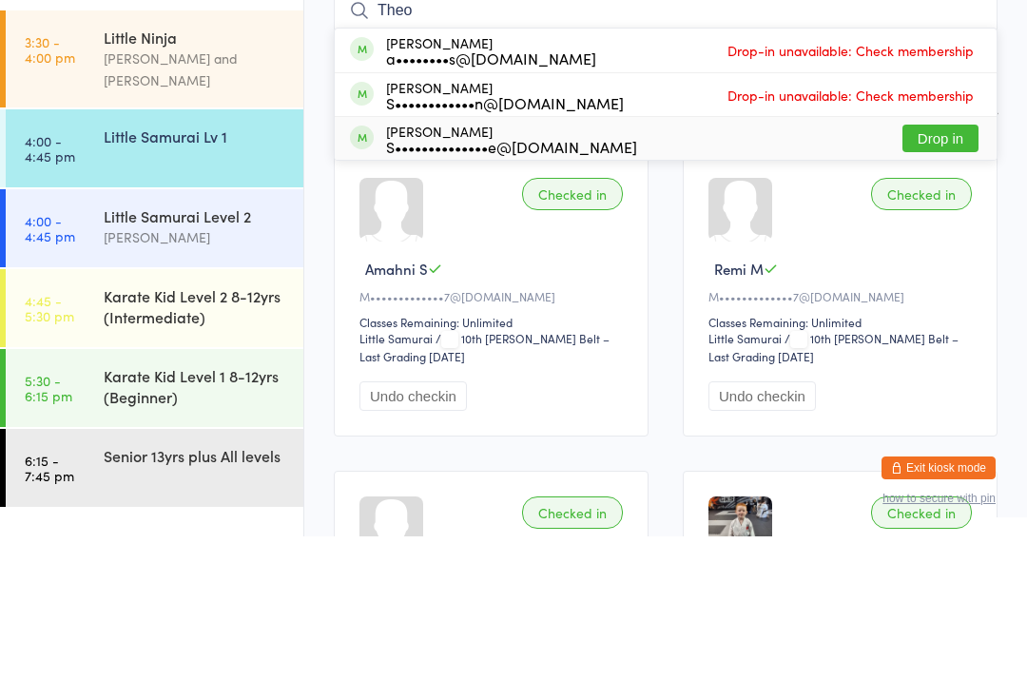
type input "Theo"
click at [593, 301] on div "S••••••••••••••e@[DOMAIN_NAME]" at bounding box center [511, 308] width 251 height 15
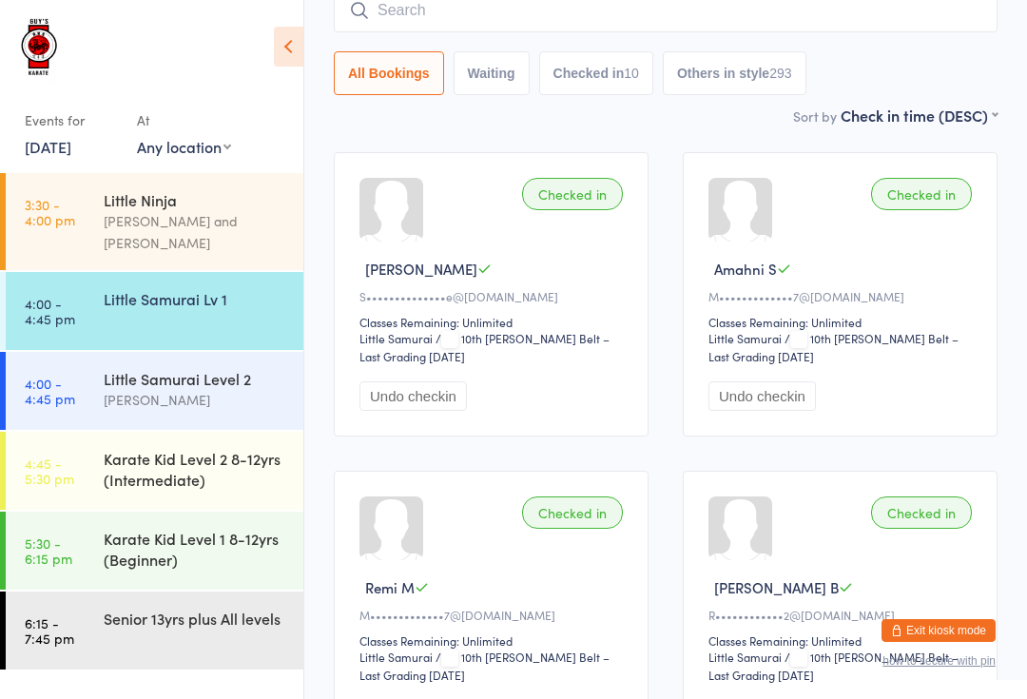
click at [710, 13] on input "search" at bounding box center [666, 11] width 664 height 44
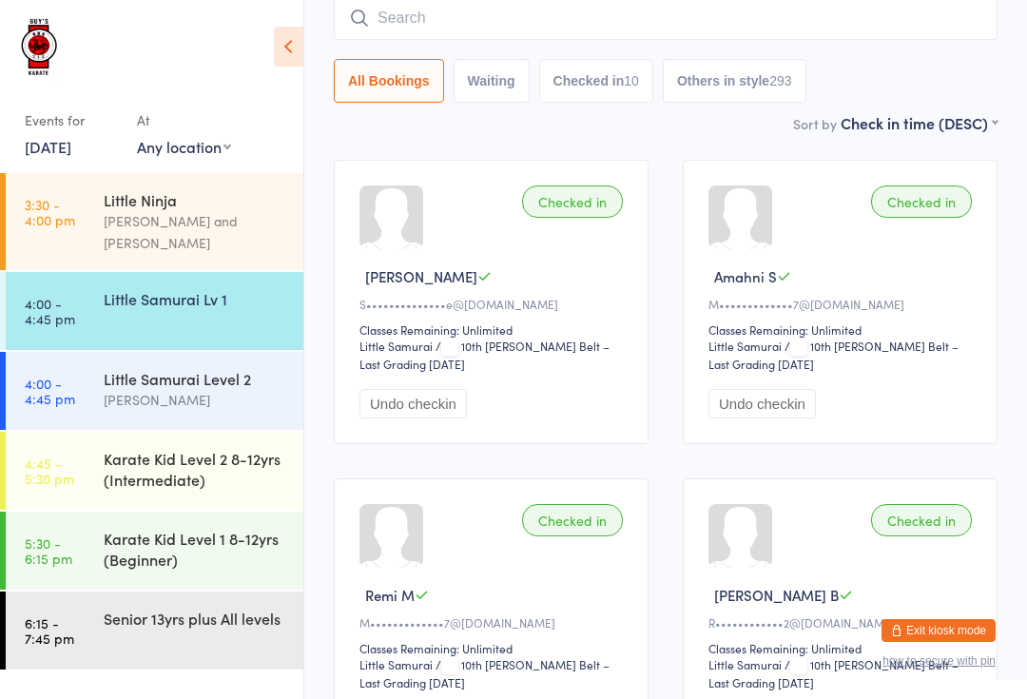
scroll to position [153, 0]
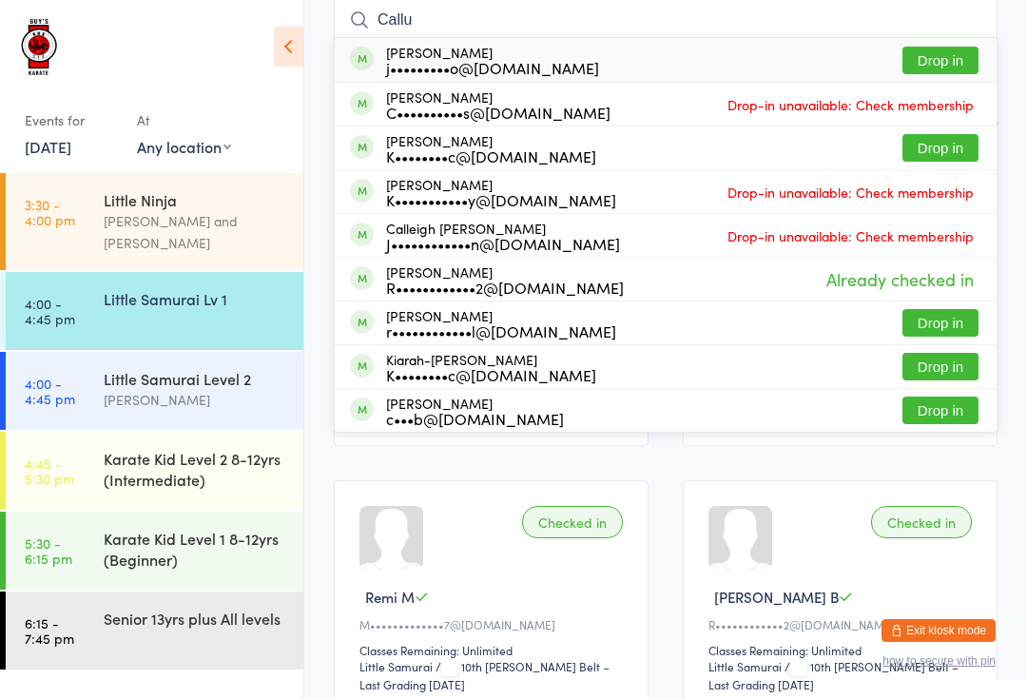
type input "Callu"
click at [946, 62] on button "Drop in" at bounding box center [940, 61] width 76 height 28
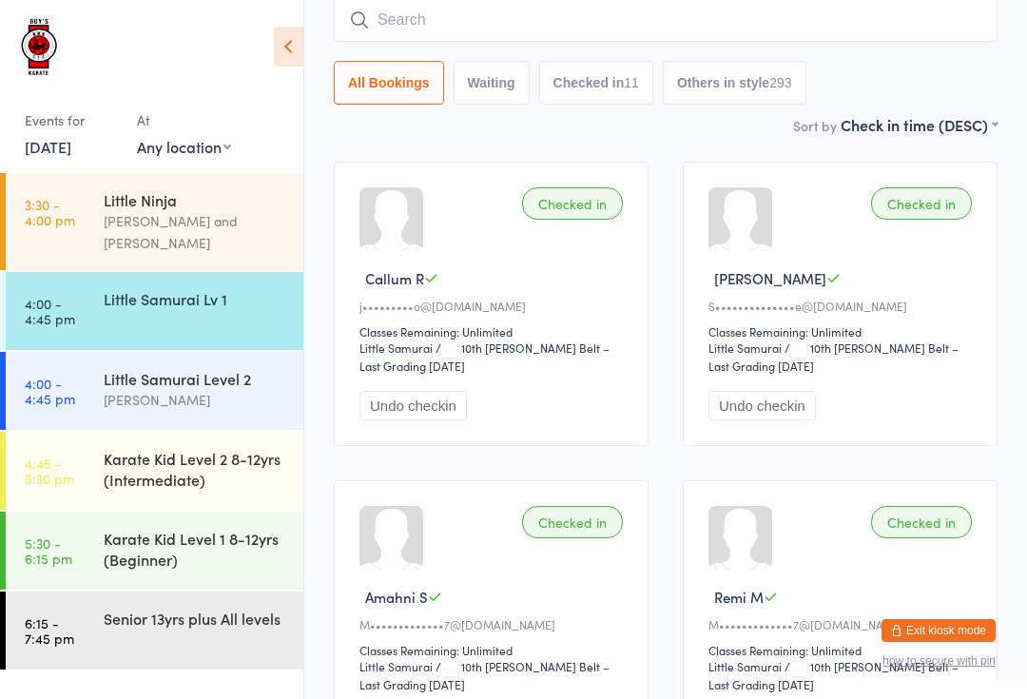
click at [139, 625] on div "Senior 13yrs plus All levels" at bounding box center [204, 617] width 200 height 53
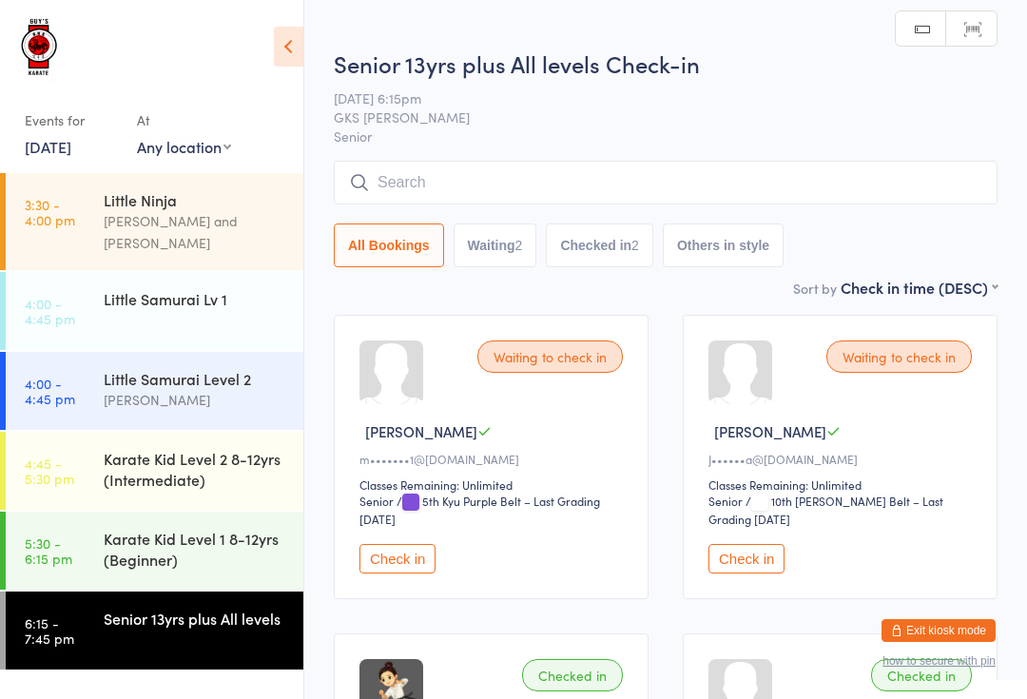
click at [808, 175] on input "search" at bounding box center [666, 183] width 664 height 44
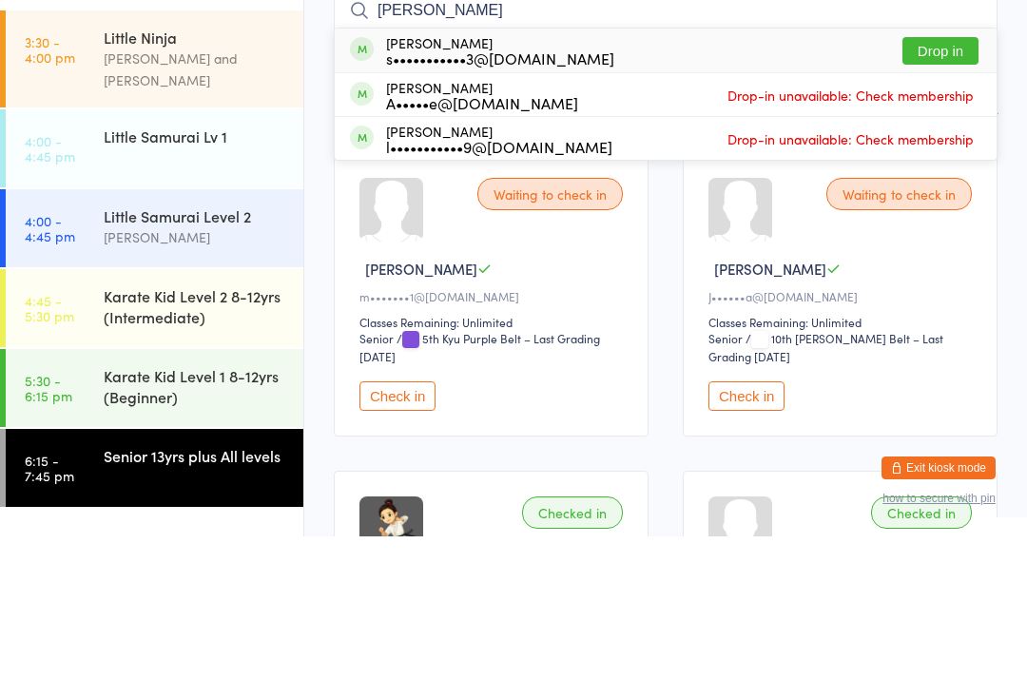
type input "[PERSON_NAME]"
click at [948, 200] on button "Drop in" at bounding box center [940, 214] width 76 height 28
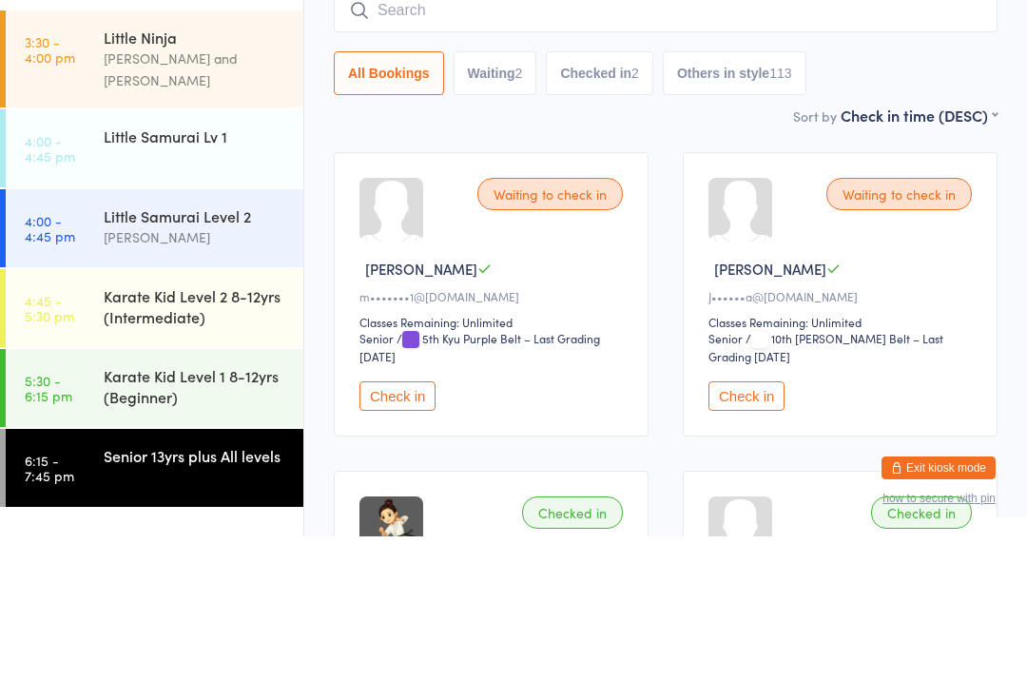
scroll to position [163, 0]
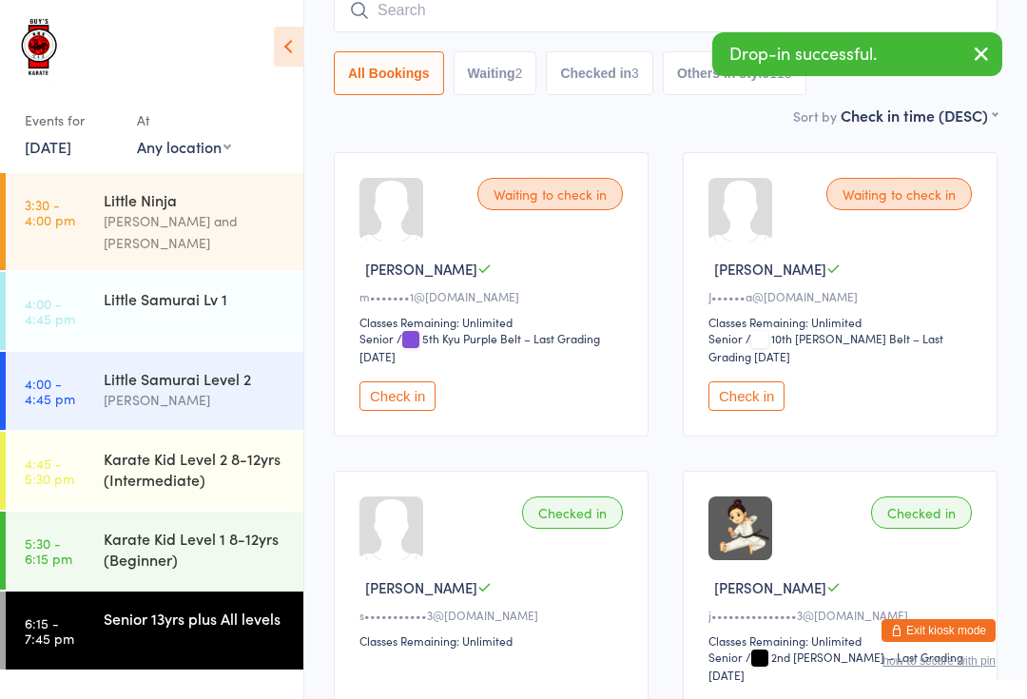
click at [672, 23] on input "search" at bounding box center [666, 11] width 664 height 44
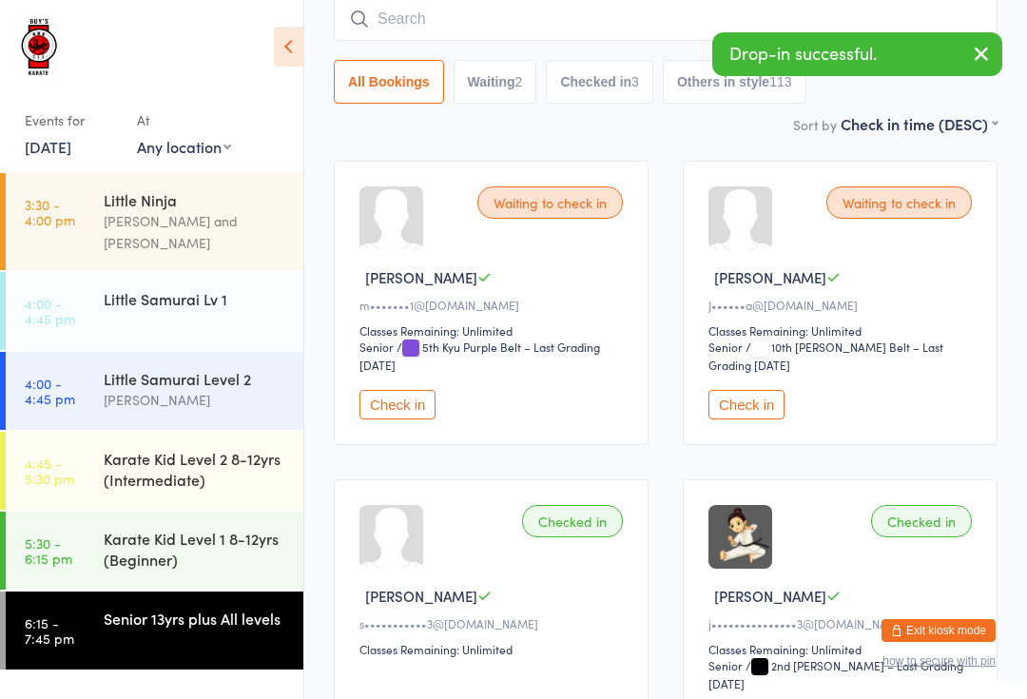
scroll to position [153, 0]
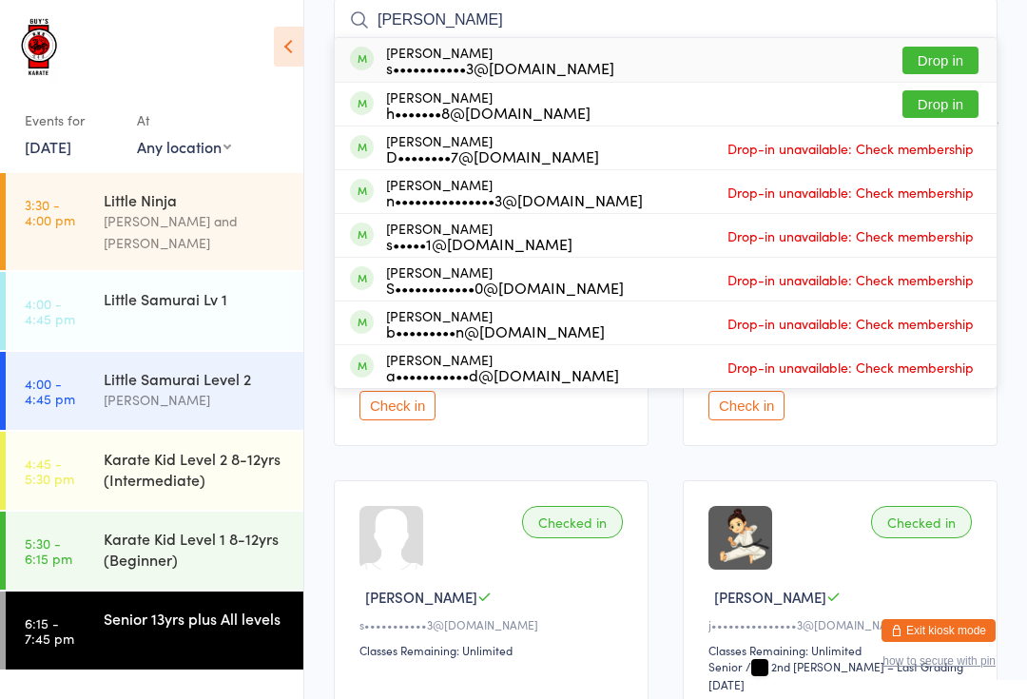
type input "[PERSON_NAME]"
click at [954, 47] on button "Drop in" at bounding box center [940, 61] width 76 height 28
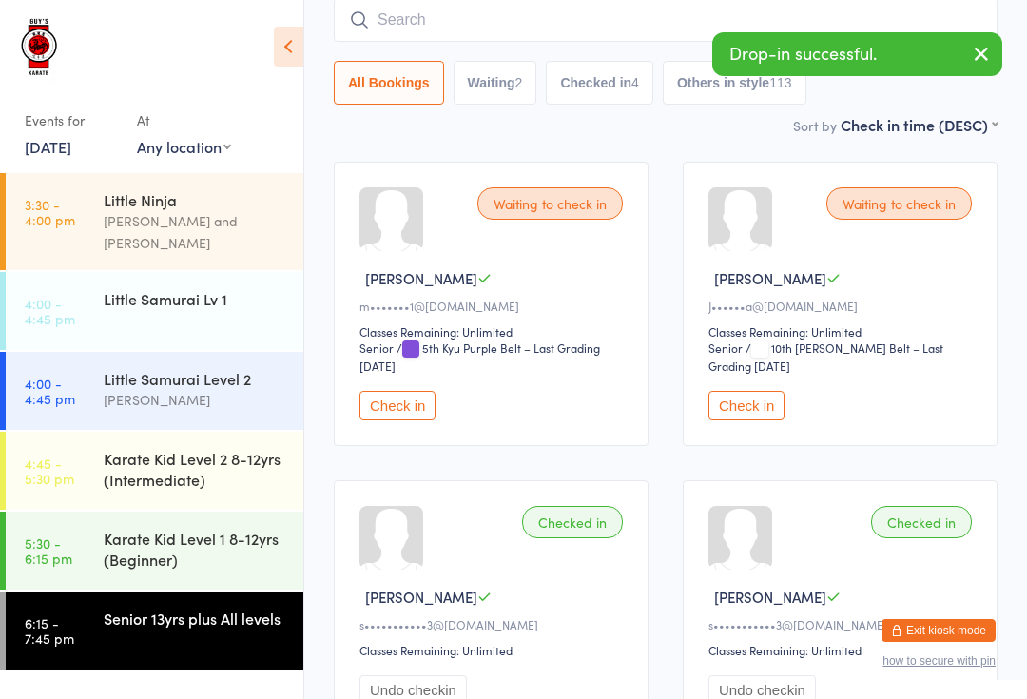
click at [196, 456] on div "Karate Kid Level 2 8-12yrs (Intermediate)" at bounding box center [195, 469] width 183 height 42
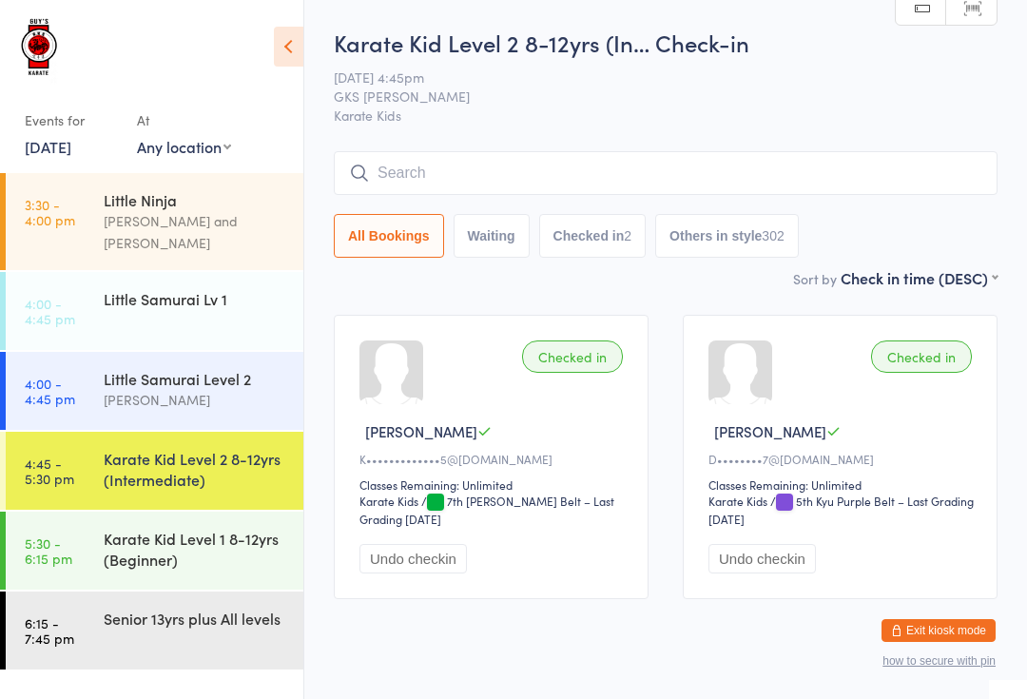
click at [144, 272] on div "Little Samurai Lv 1" at bounding box center [204, 298] width 200 height 53
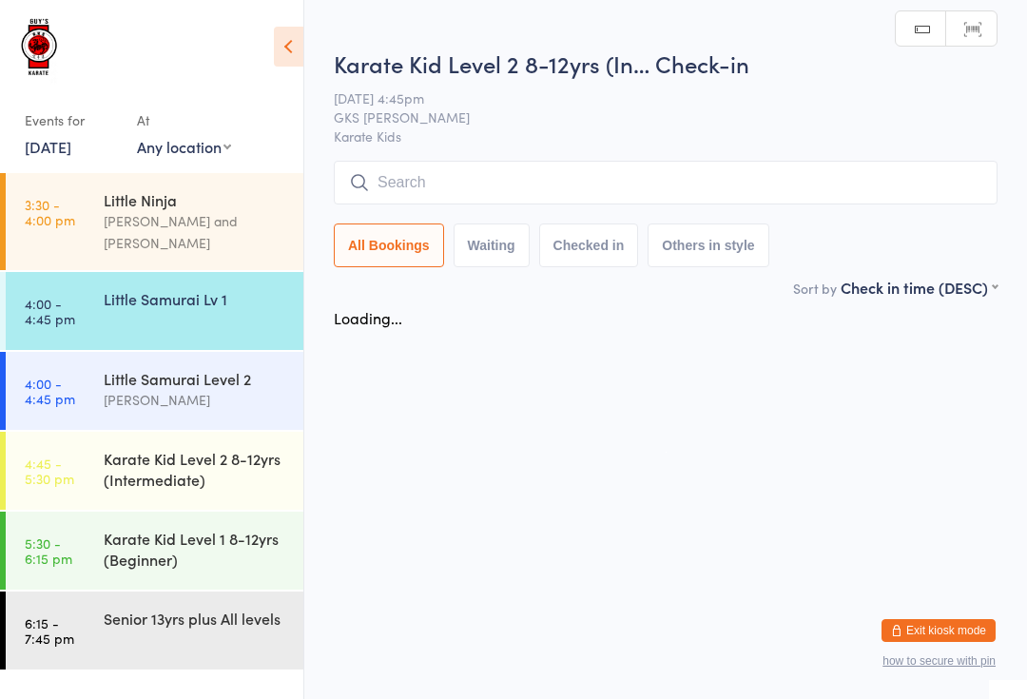
click at [113, 204] on div "Little Ninja" at bounding box center [195, 199] width 183 height 21
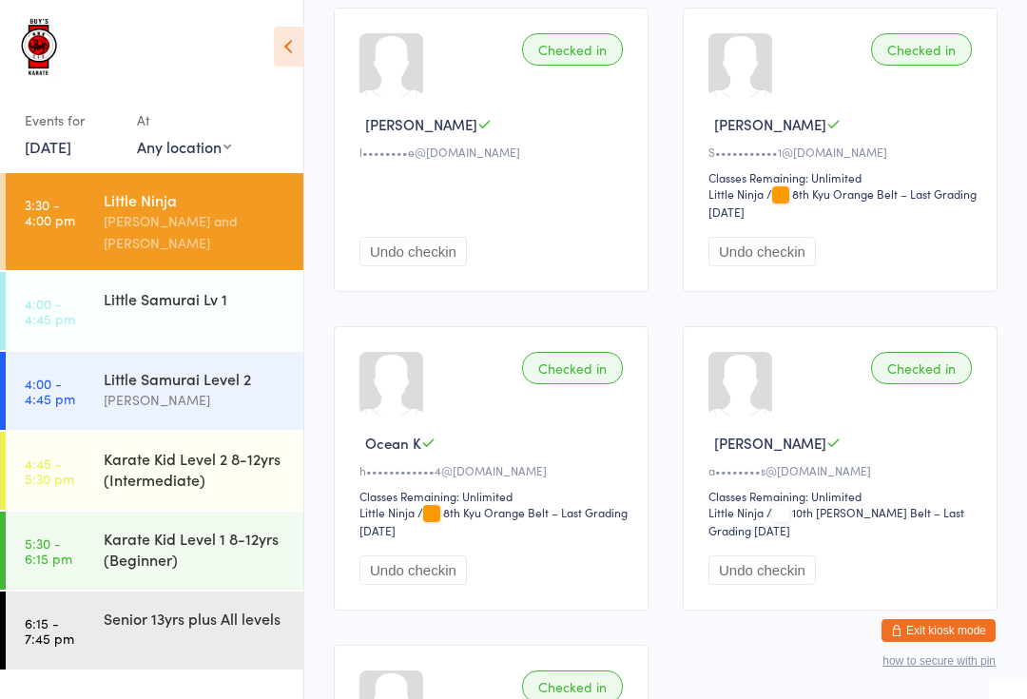
scroll to position [1883, 0]
click at [400, 268] on button "Undo checkin" at bounding box center [412, 253] width 107 height 29
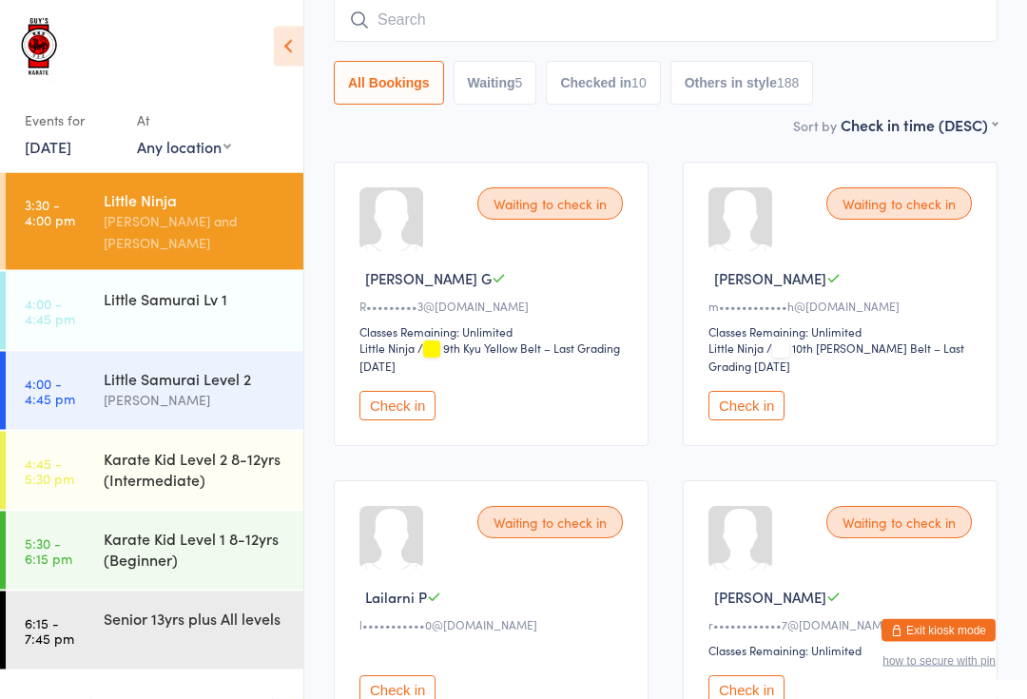
scroll to position [0, 0]
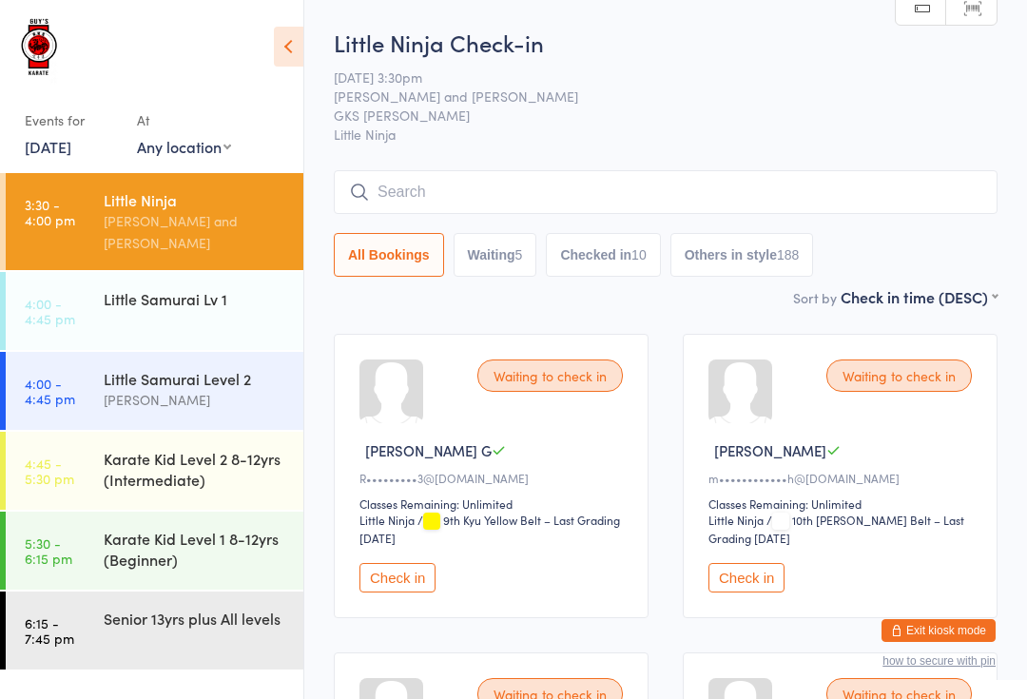
click at [714, 181] on input "search" at bounding box center [666, 192] width 664 height 44
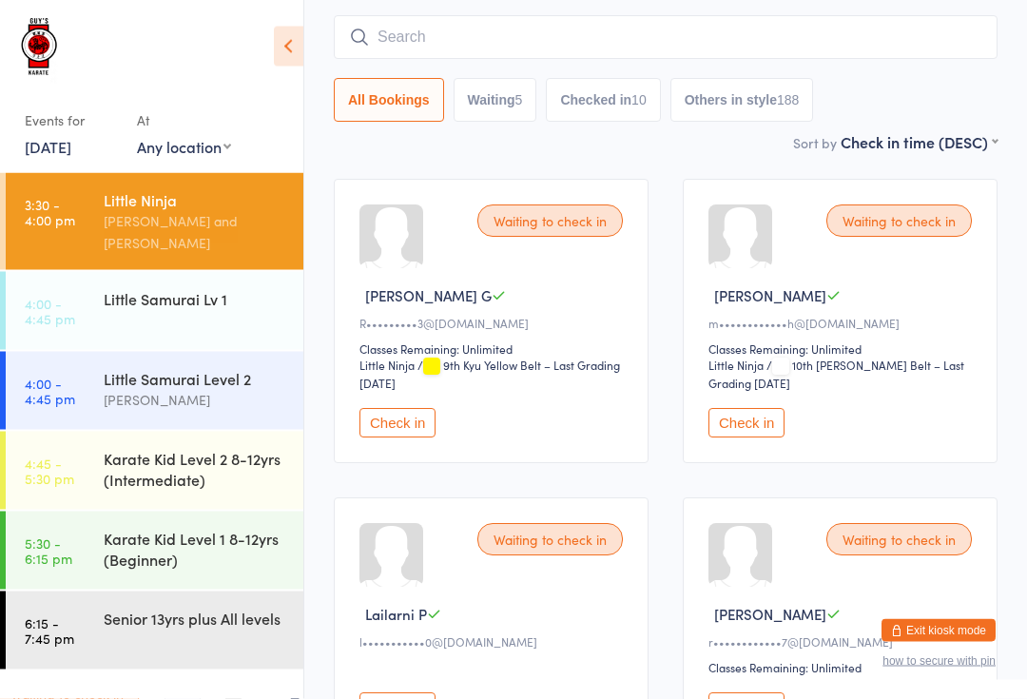
scroll to position [91, 0]
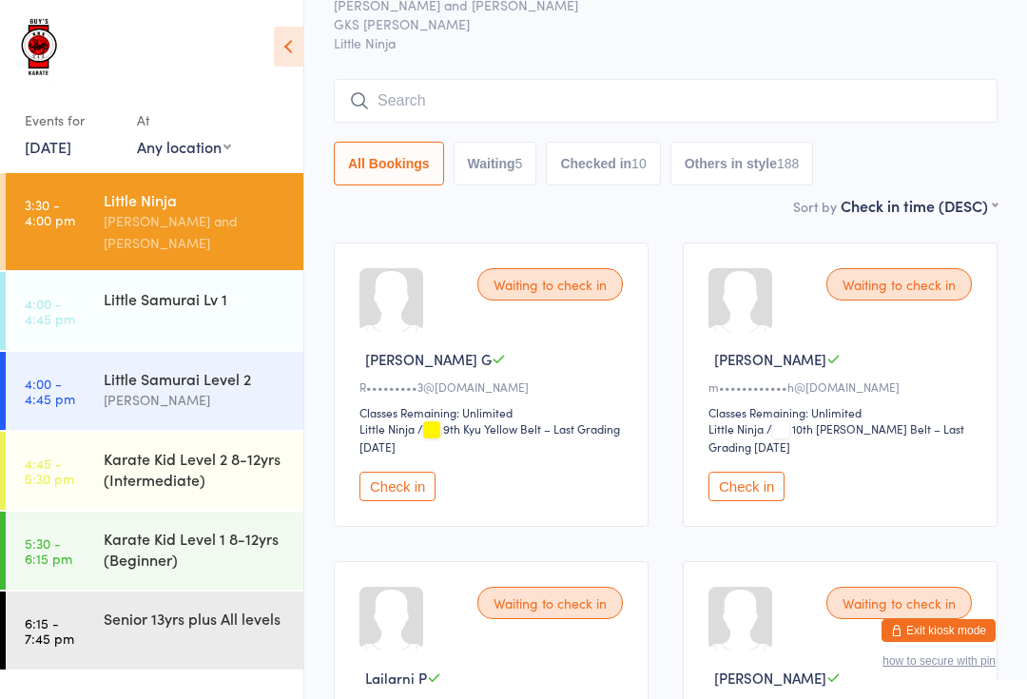
click at [501, 109] on input "search" at bounding box center [666, 101] width 664 height 44
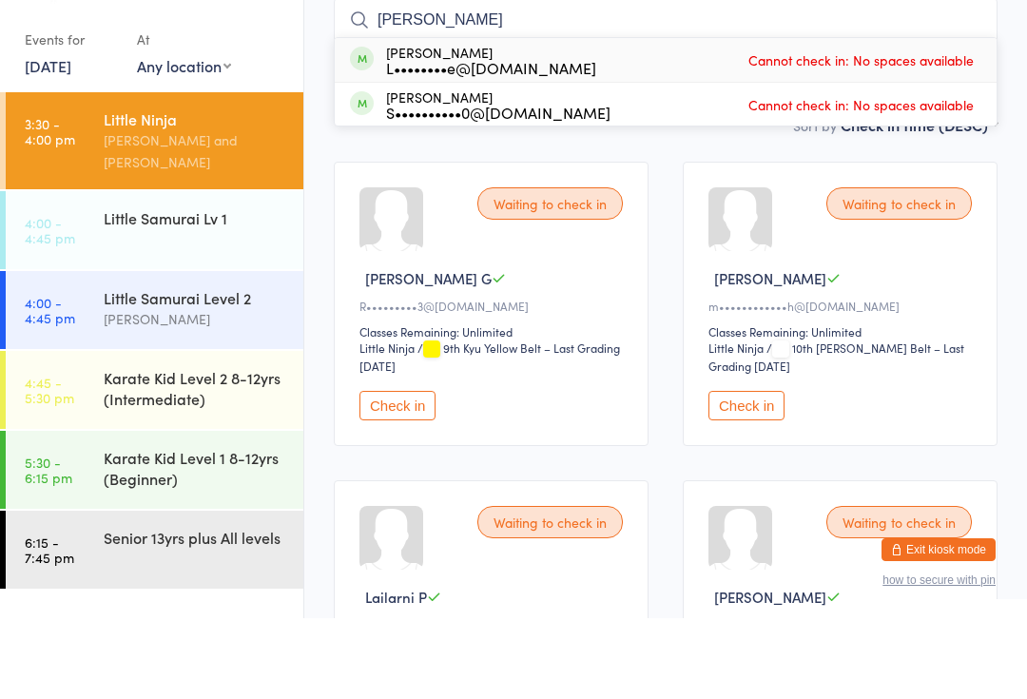
type input "[PERSON_NAME]"
click at [935, 126] on span "Cannot check in: No spaces available" at bounding box center [860, 140] width 235 height 29
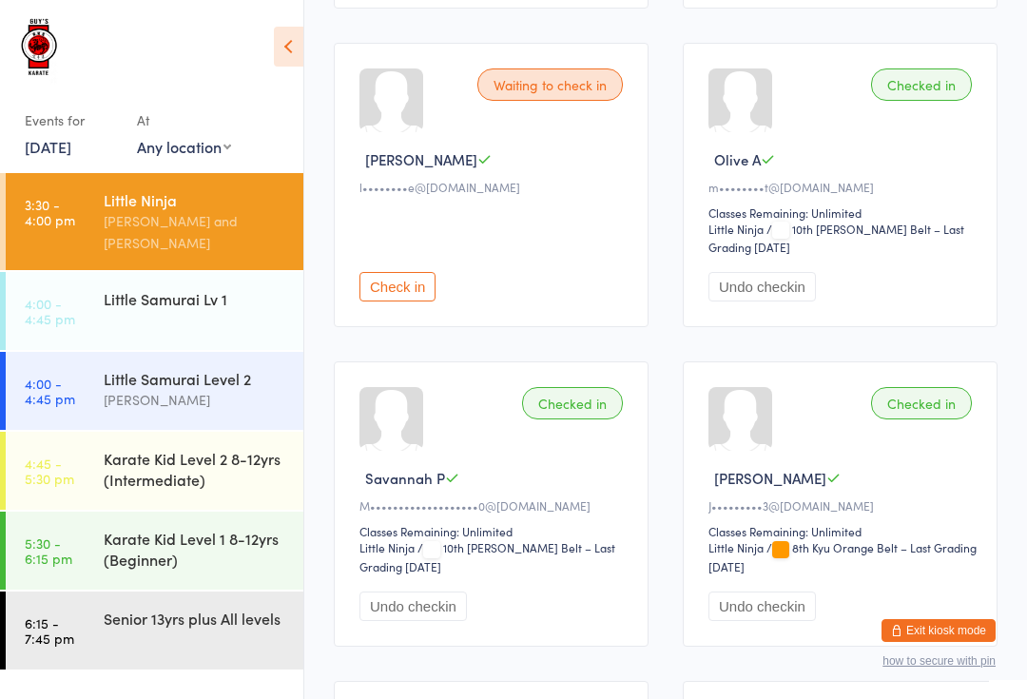
scroll to position [905, 0]
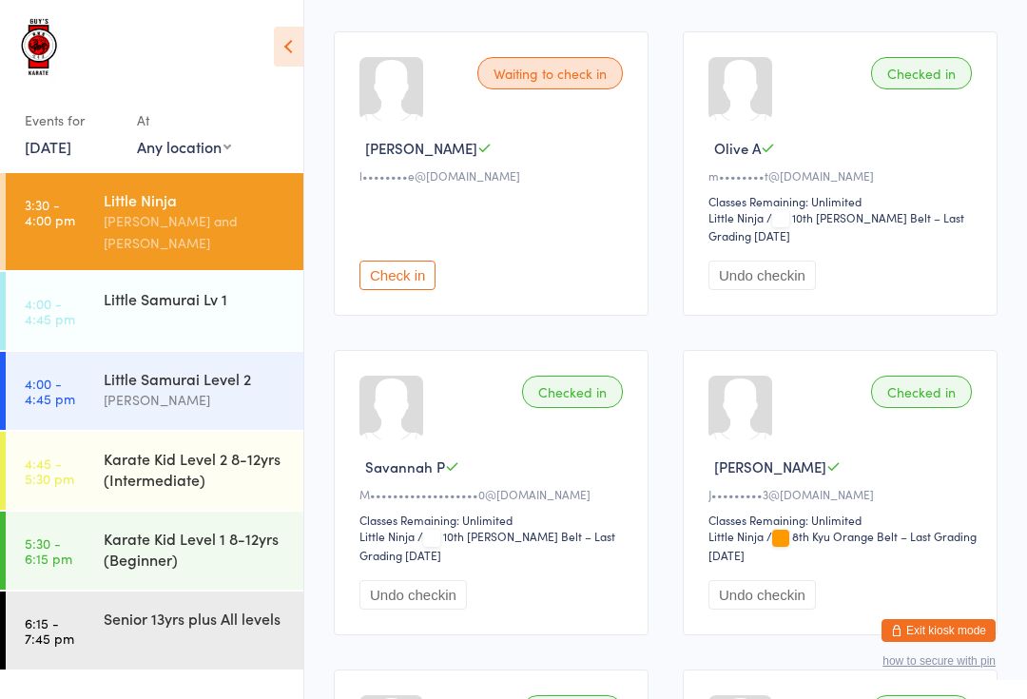
click at [403, 290] on button "Check in" at bounding box center [397, 274] width 76 height 29
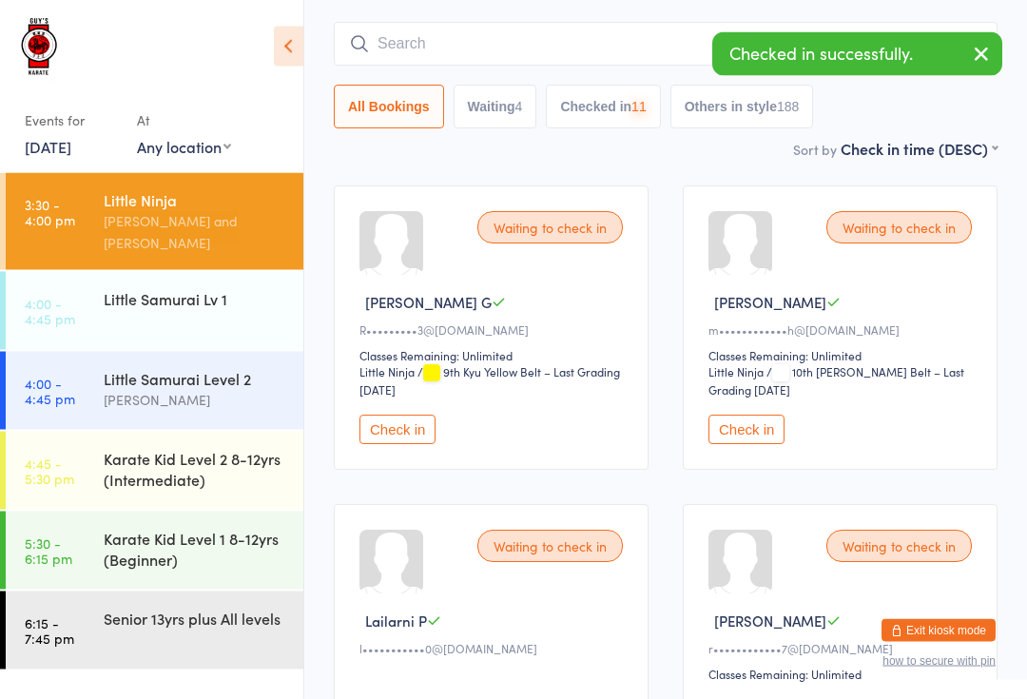
scroll to position [0, 0]
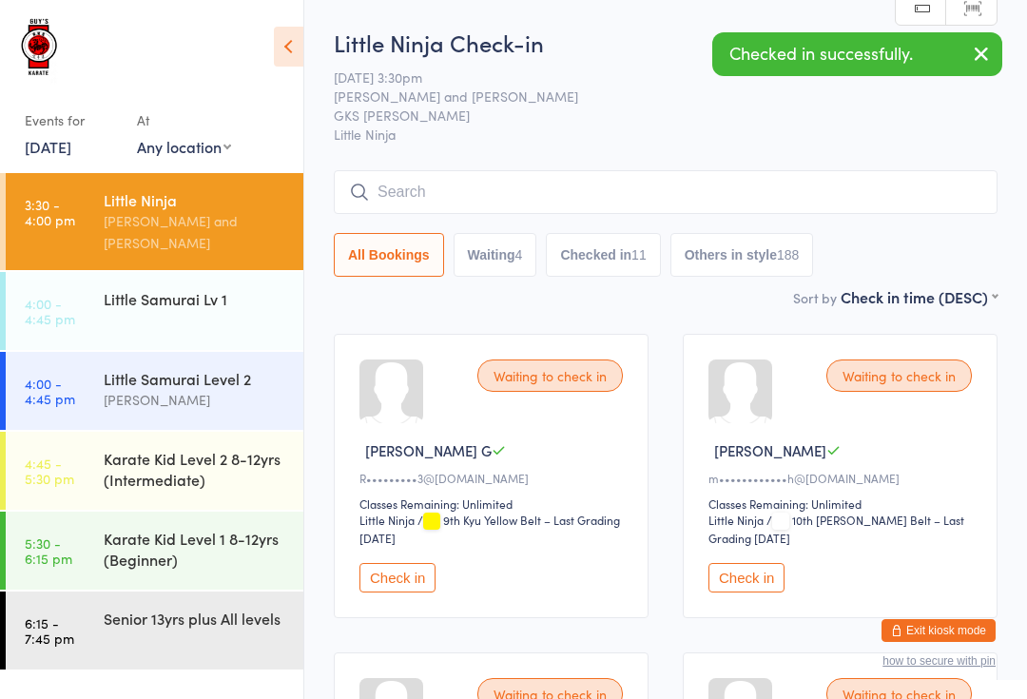
click at [529, 182] on input "search" at bounding box center [666, 192] width 664 height 44
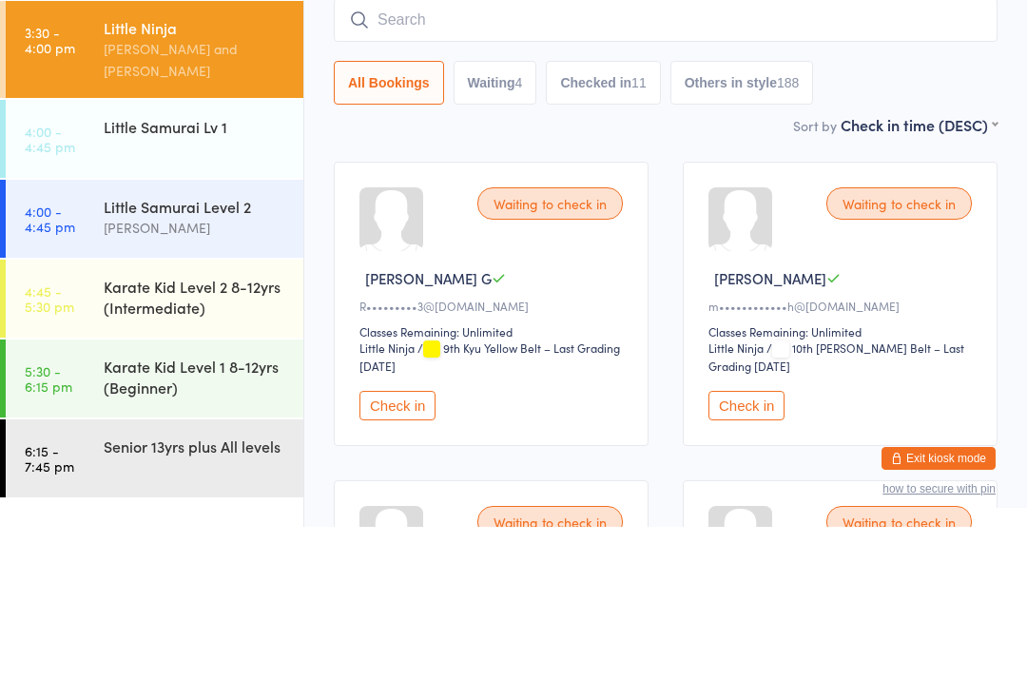
click at [190, 272] on div "Little Samurai Lv 1" at bounding box center [204, 298] width 200 height 53
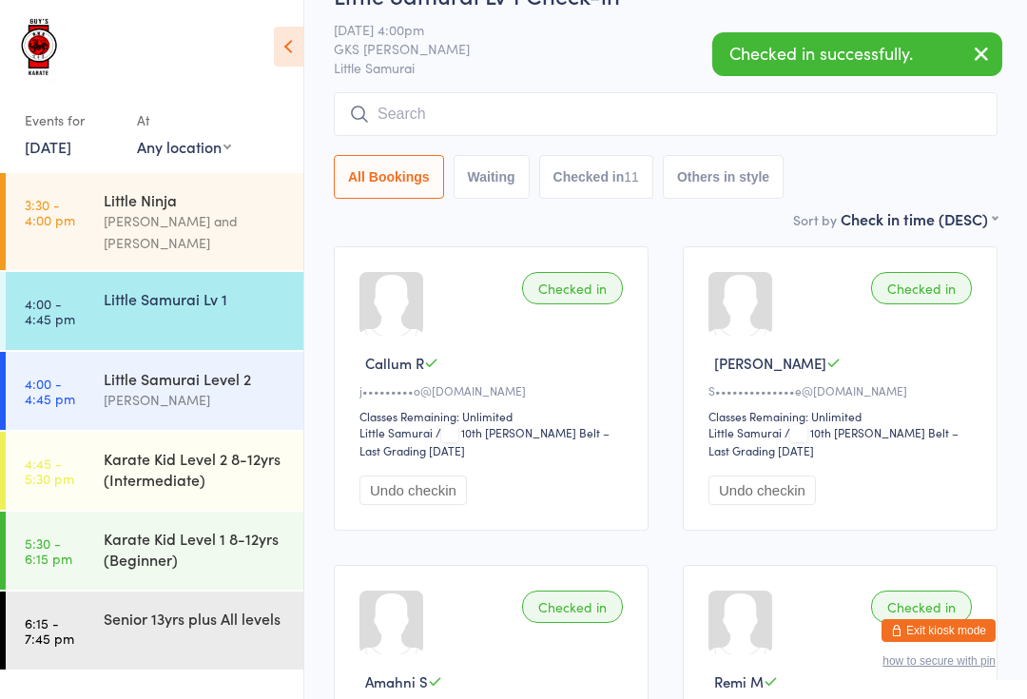
scroll to position [61, 0]
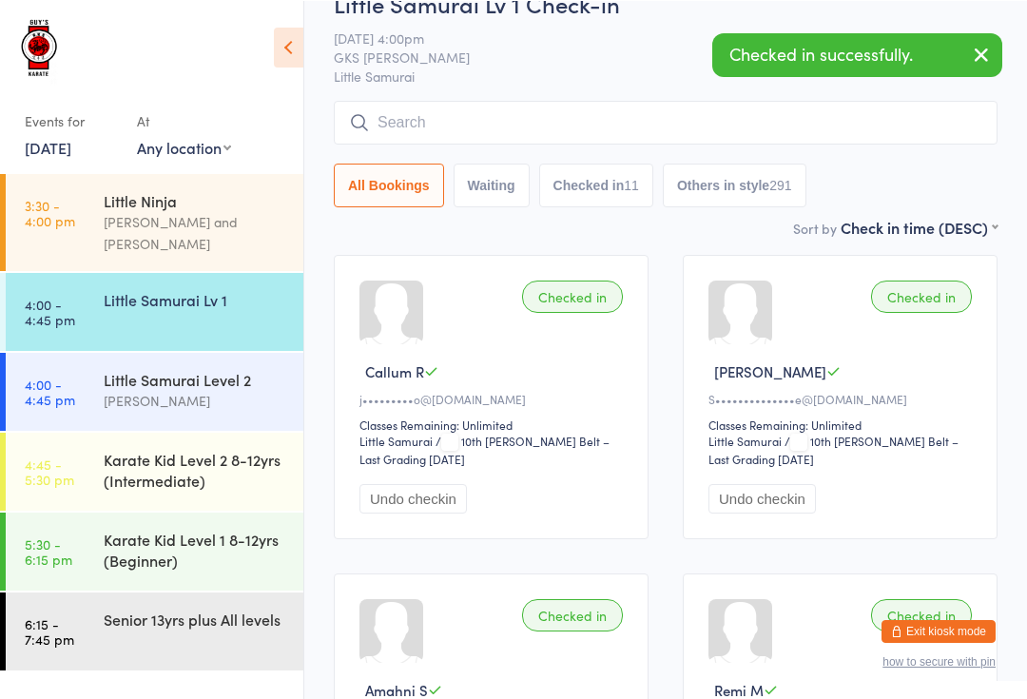
click at [206, 607] on div "Senior 13yrs plus All levels" at bounding box center [195, 617] width 183 height 21
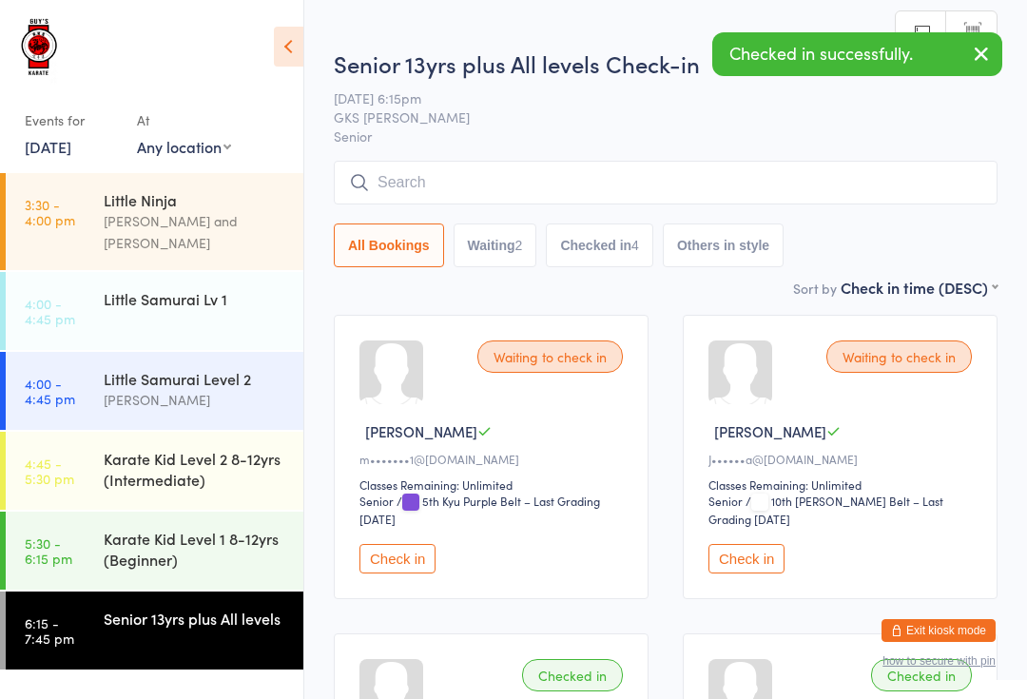
click at [522, 177] on input "search" at bounding box center [666, 183] width 664 height 44
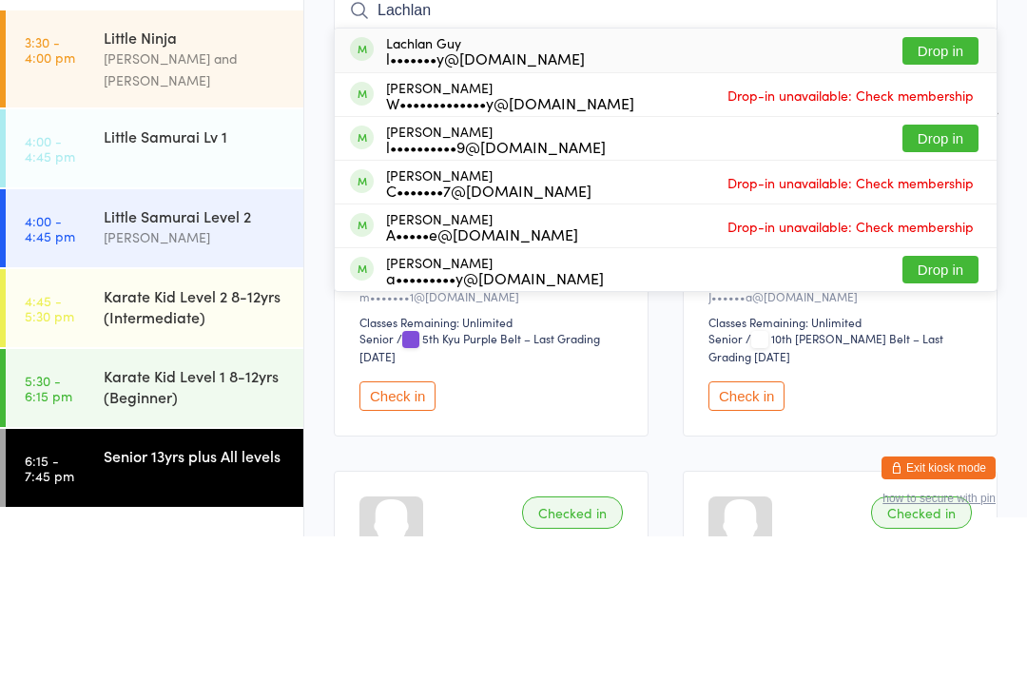
type input "Lachlan"
click at [956, 200] on button "Drop in" at bounding box center [940, 214] width 76 height 28
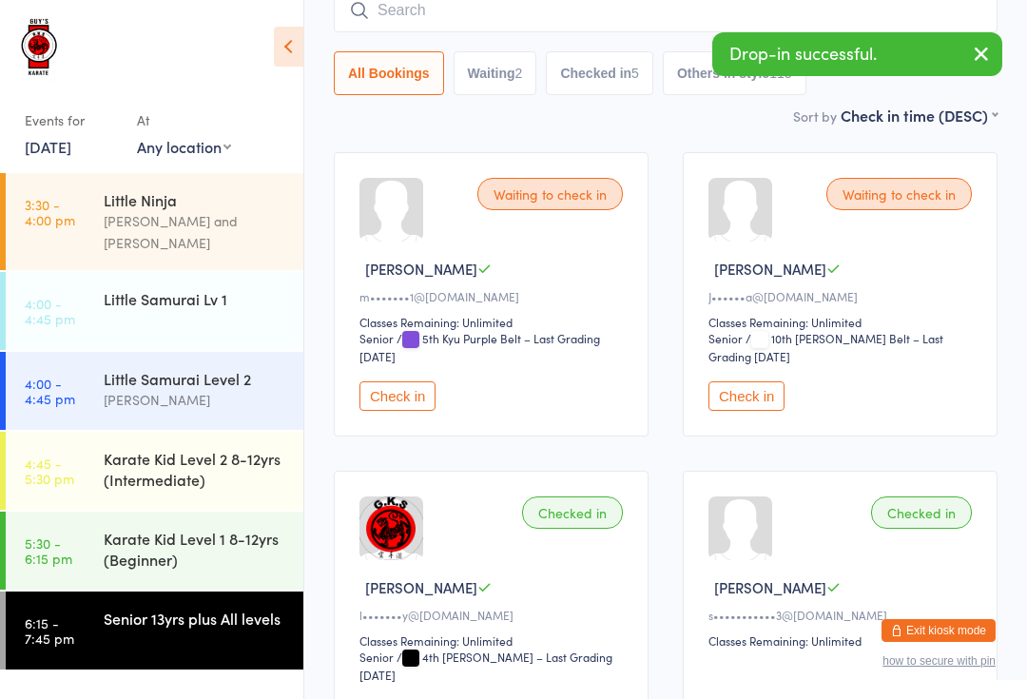
click at [215, 448] on div "Karate Kid Level 2 8-12yrs (Intermediate)" at bounding box center [195, 469] width 183 height 42
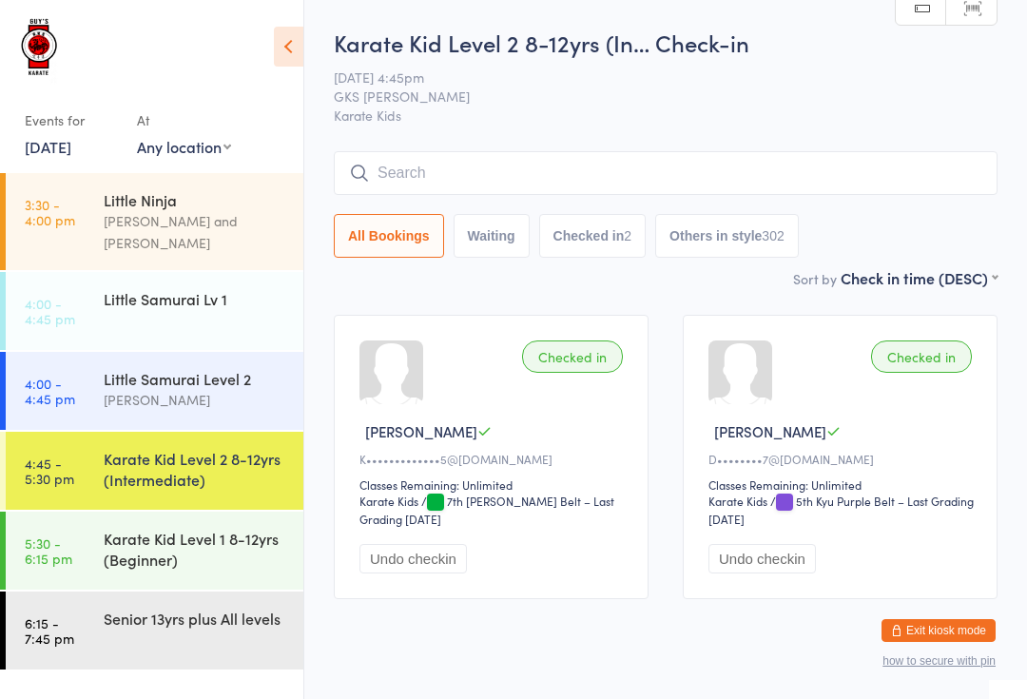
click at [428, 183] on input "search" at bounding box center [666, 173] width 664 height 44
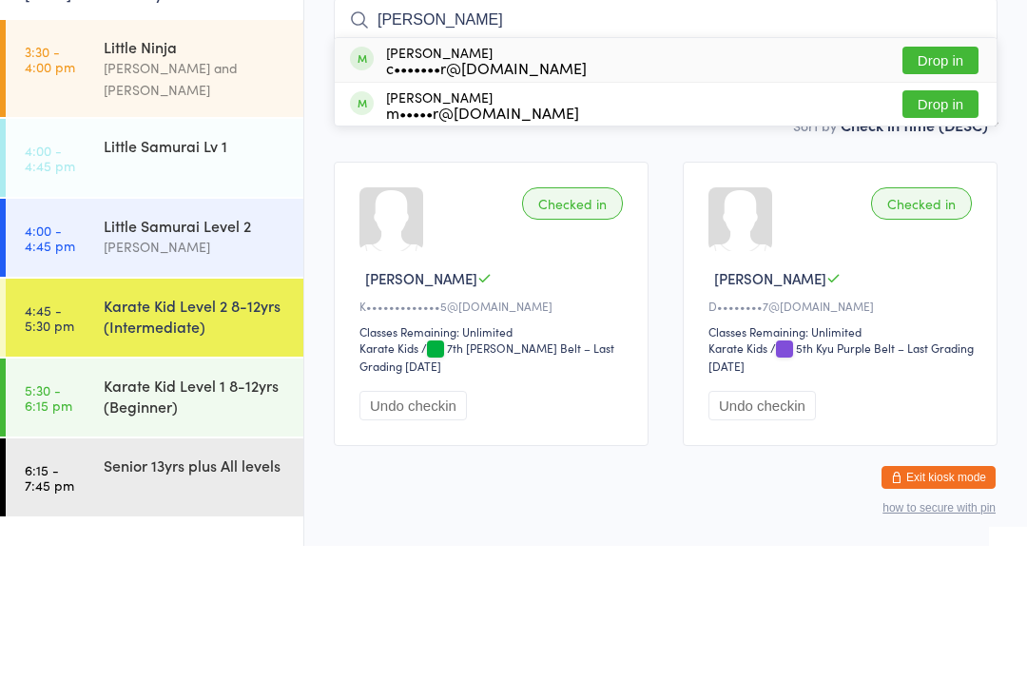
type input "[PERSON_NAME]"
click at [457, 213] on div "c•••••••r@[DOMAIN_NAME]" at bounding box center [486, 220] width 201 height 15
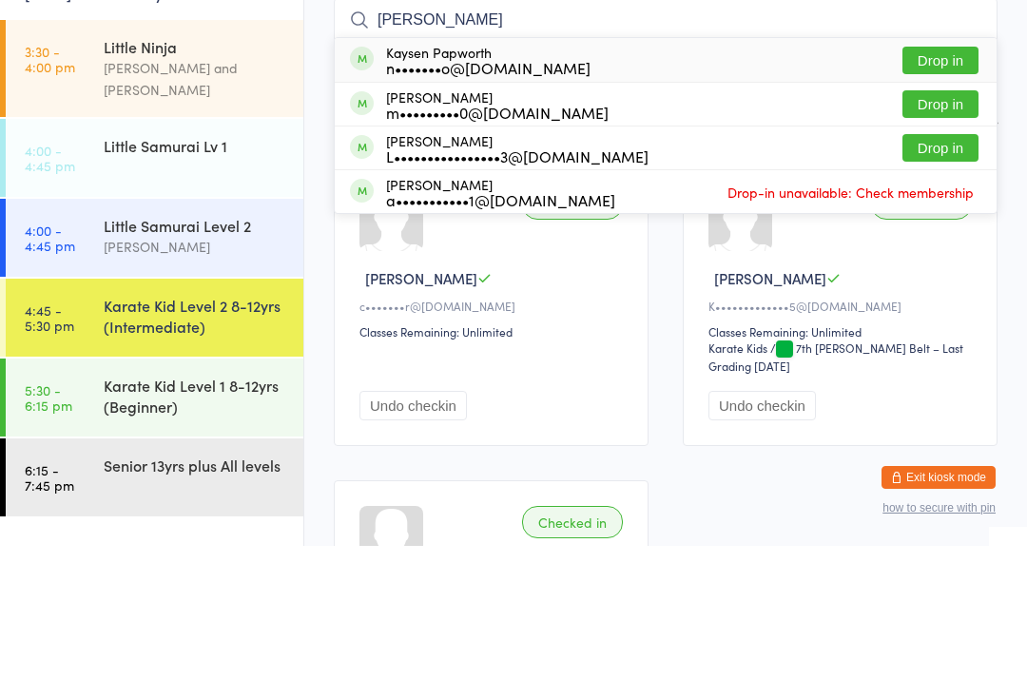
type input "[PERSON_NAME]"
click at [948, 200] on button "Drop in" at bounding box center [940, 214] width 76 height 28
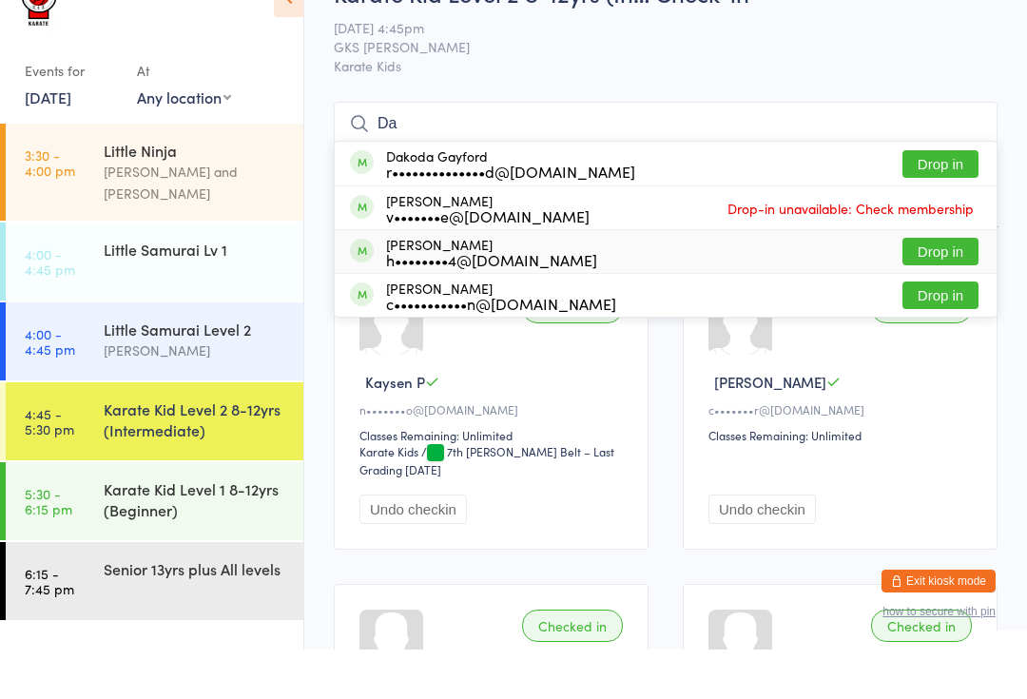
type input "Da"
click at [965, 287] on button "Drop in" at bounding box center [940, 301] width 76 height 28
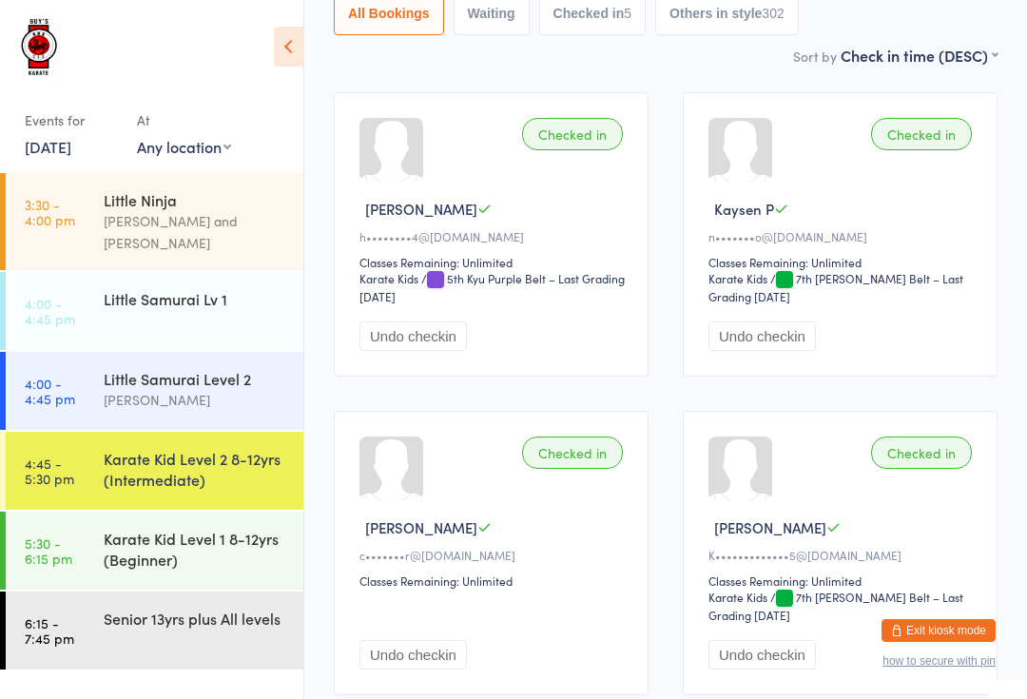
scroll to position [0, 0]
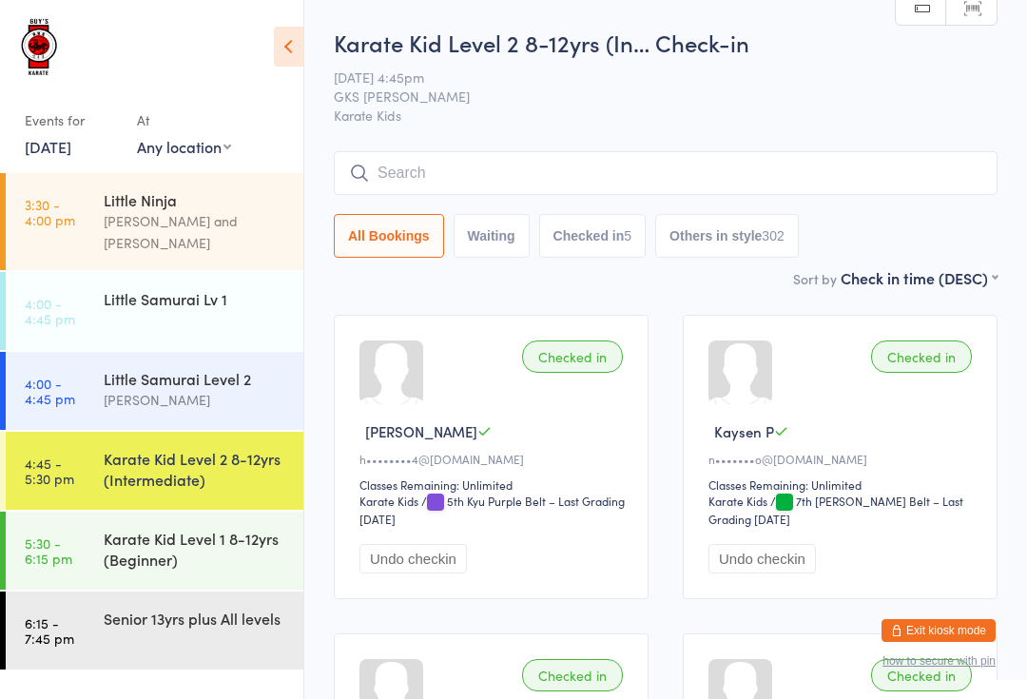
click at [86, 432] on link "4:45 - 5:30 pm Karate Kid Level 2 8-12yrs (Intermediate)" at bounding box center [155, 471] width 298 height 78
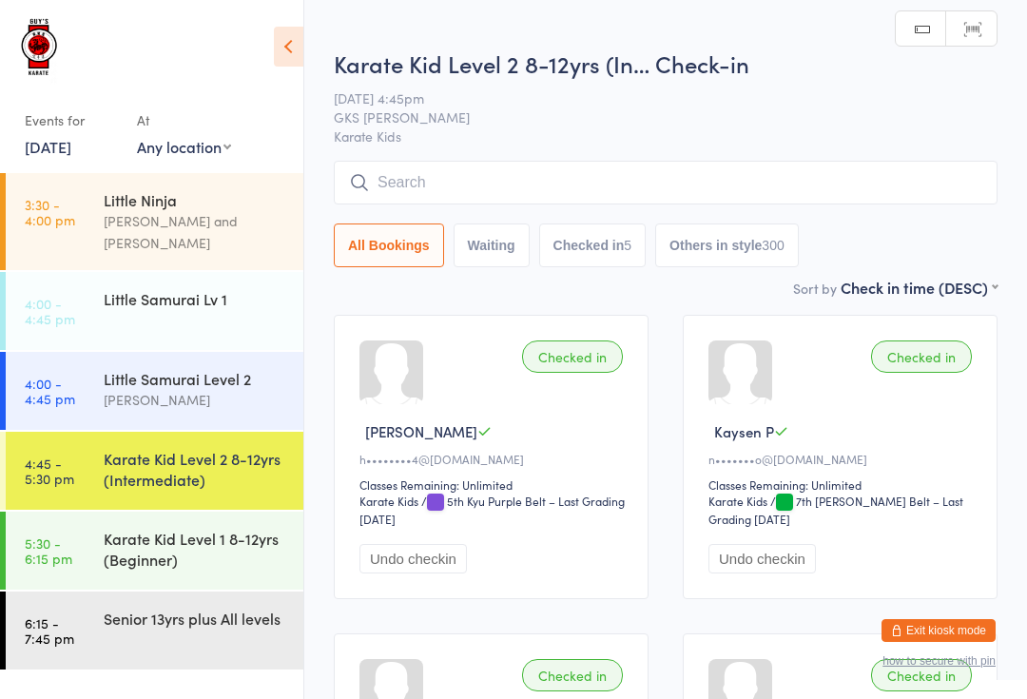
click at [379, 183] on input "search" at bounding box center [666, 183] width 664 height 44
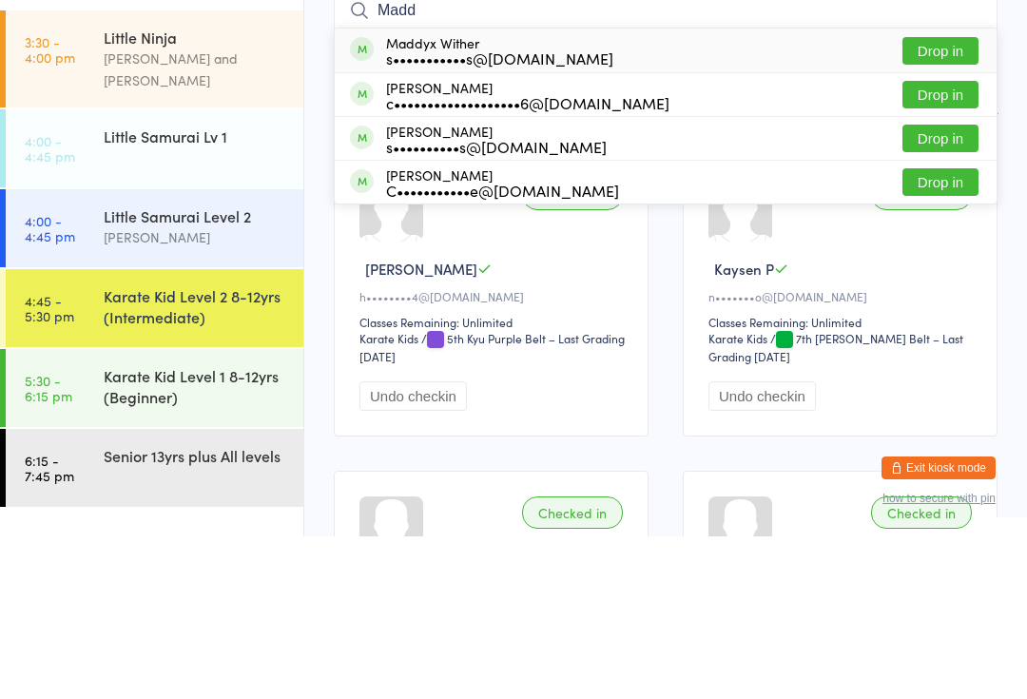
type input "Madd"
click at [932, 243] on button "Drop in" at bounding box center [940, 257] width 76 height 28
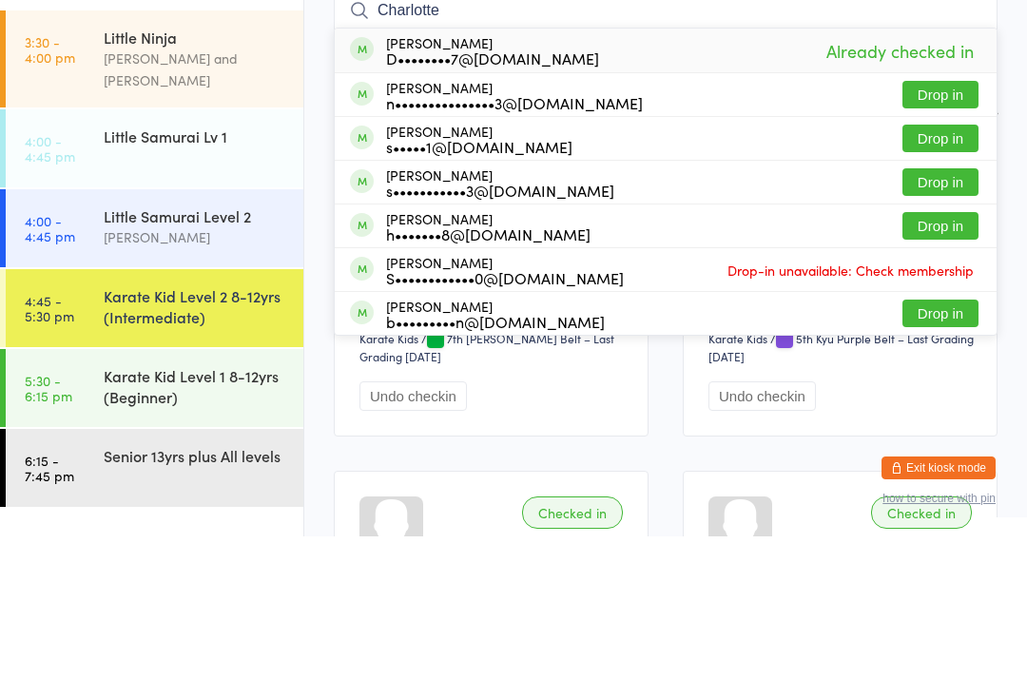
type input "Charlotte"
click at [485, 198] on div "[PERSON_NAME] D••••••••7@[DOMAIN_NAME]" at bounding box center [492, 213] width 213 height 30
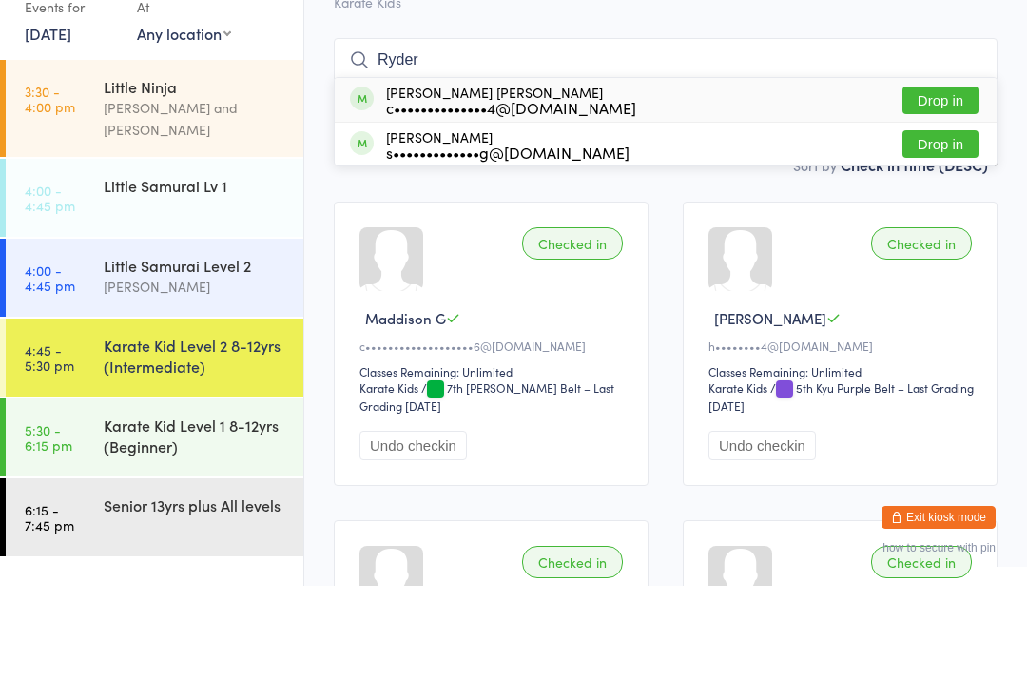
type input "Ryder"
click at [933, 200] on button "Drop in" at bounding box center [940, 214] width 76 height 28
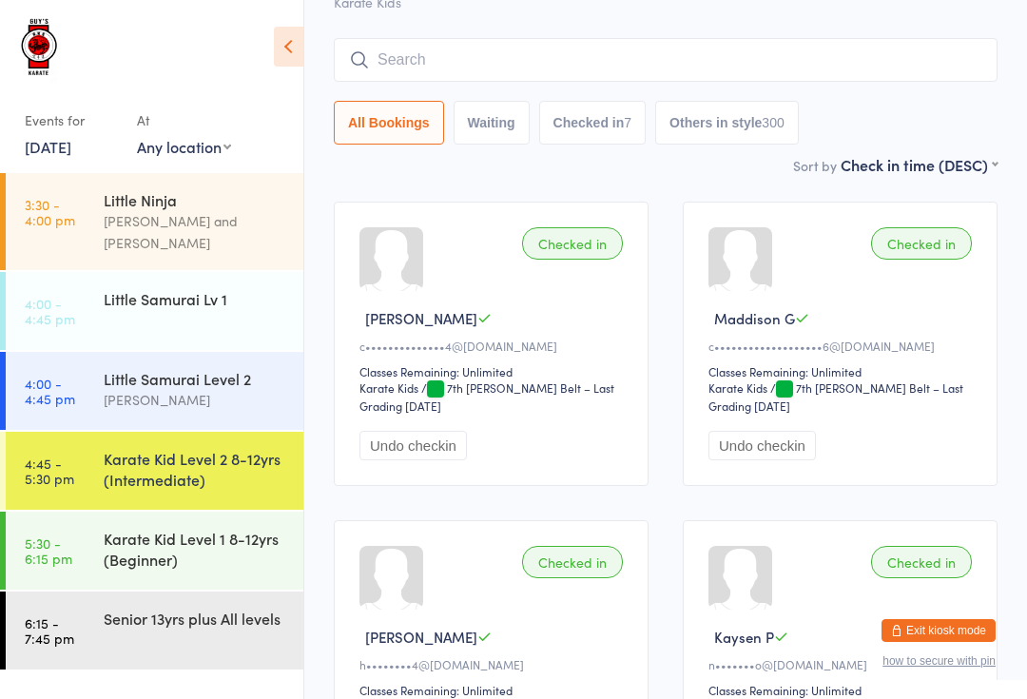
click at [146, 272] on div "Little Samurai Lv 1" at bounding box center [204, 298] width 200 height 53
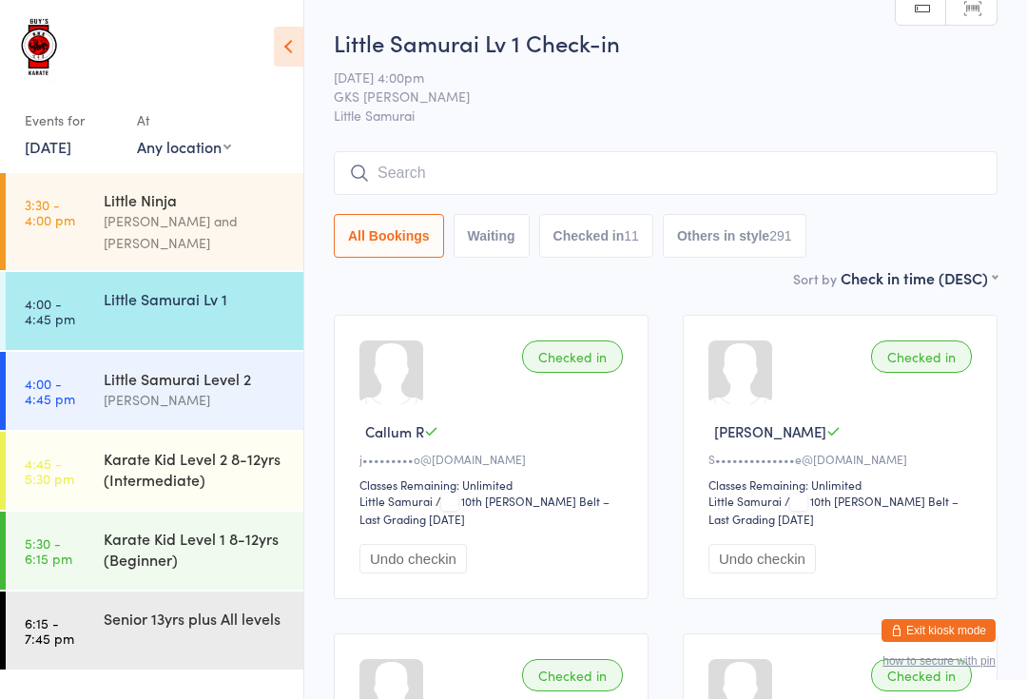
click at [114, 462] on div "Karate Kid Level 2 8-12yrs (Intermediate)" at bounding box center [195, 469] width 183 height 42
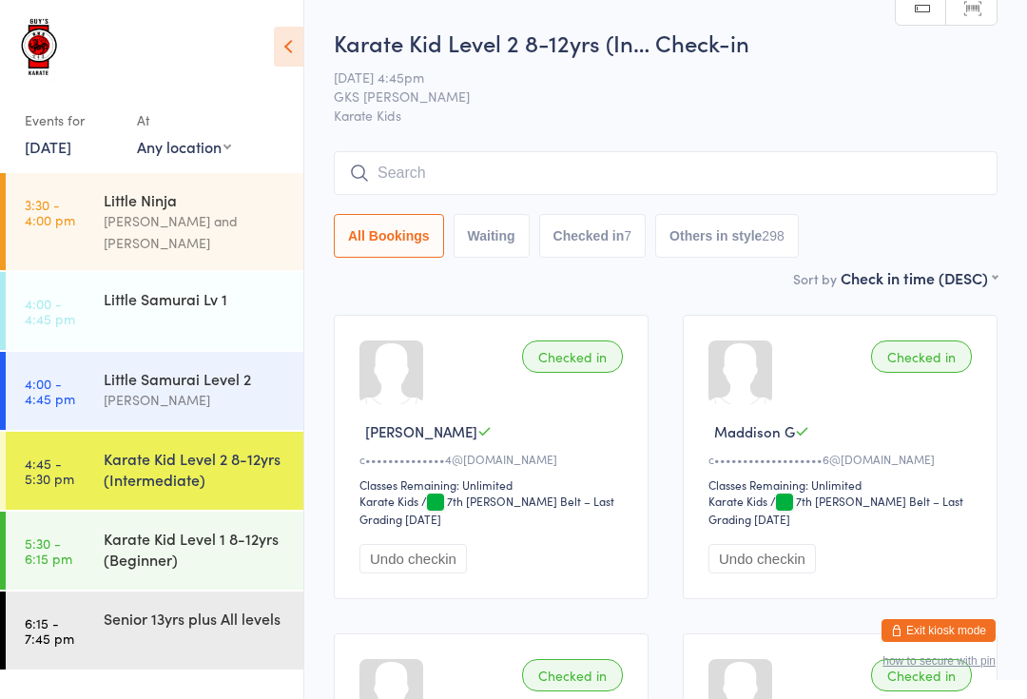
click at [205, 302] on div "Little Samurai Lv 1" at bounding box center [204, 298] width 200 height 53
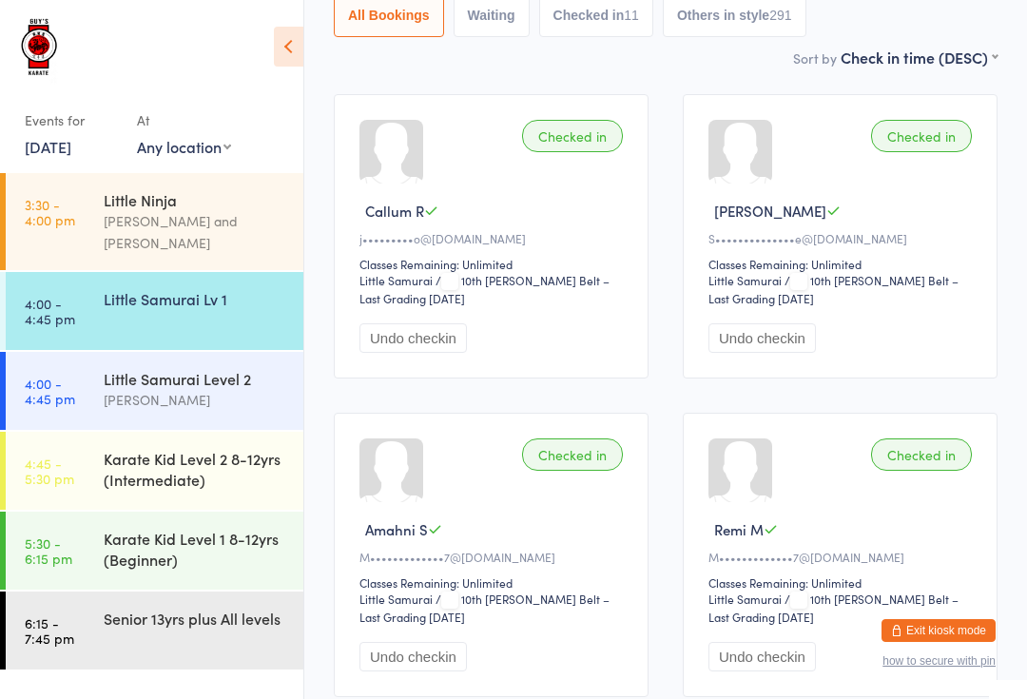
scroll to position [219, 0]
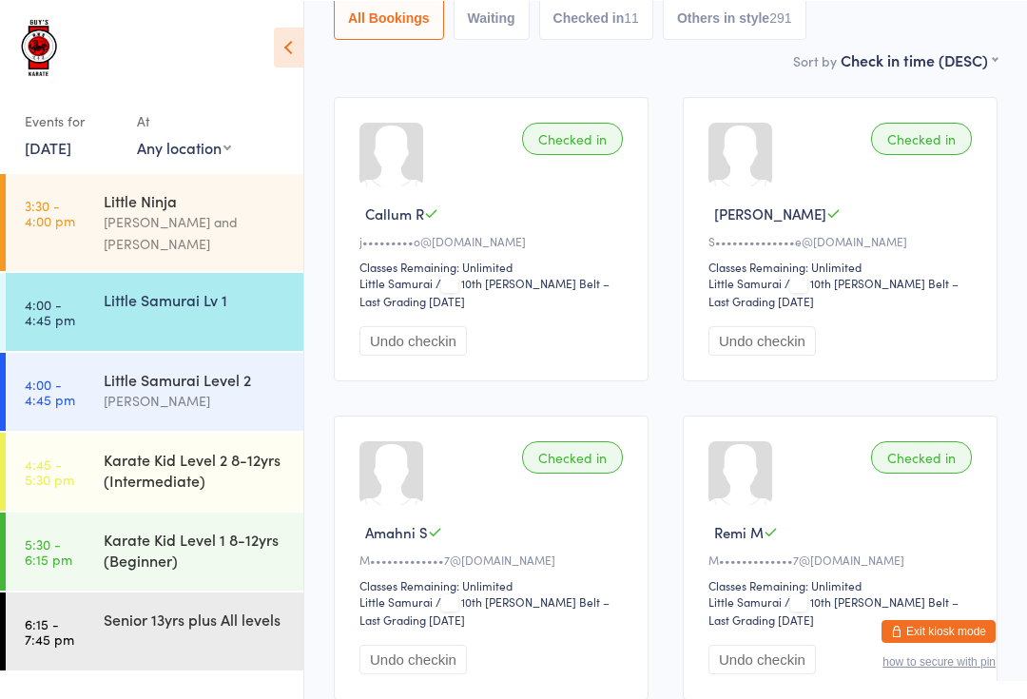
click at [199, 448] on div "Karate Kid Level 2 8-12yrs (Intermediate)" at bounding box center [195, 469] width 183 height 42
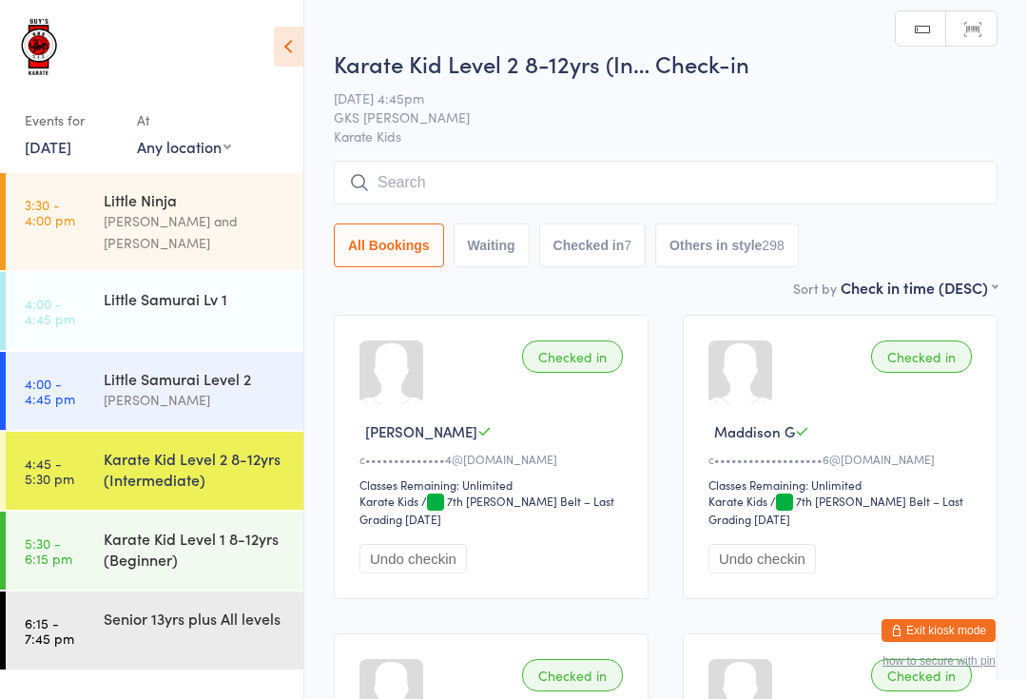
click at [813, 186] on input "search" at bounding box center [666, 183] width 664 height 44
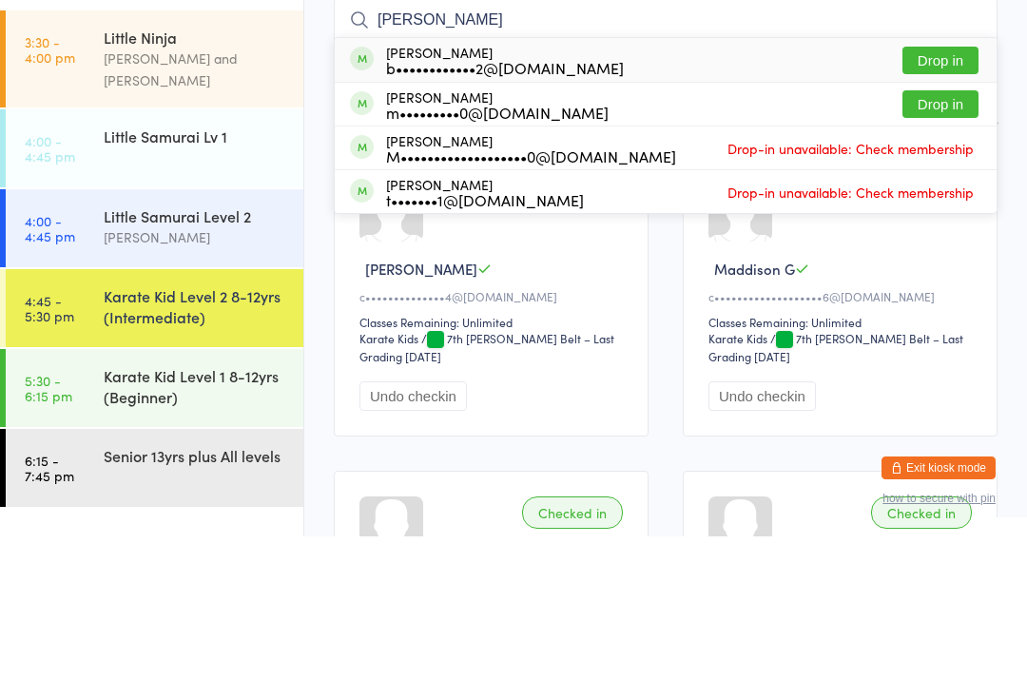
type input "[PERSON_NAME]"
click at [908, 209] on button "Drop in" at bounding box center [940, 223] width 76 height 28
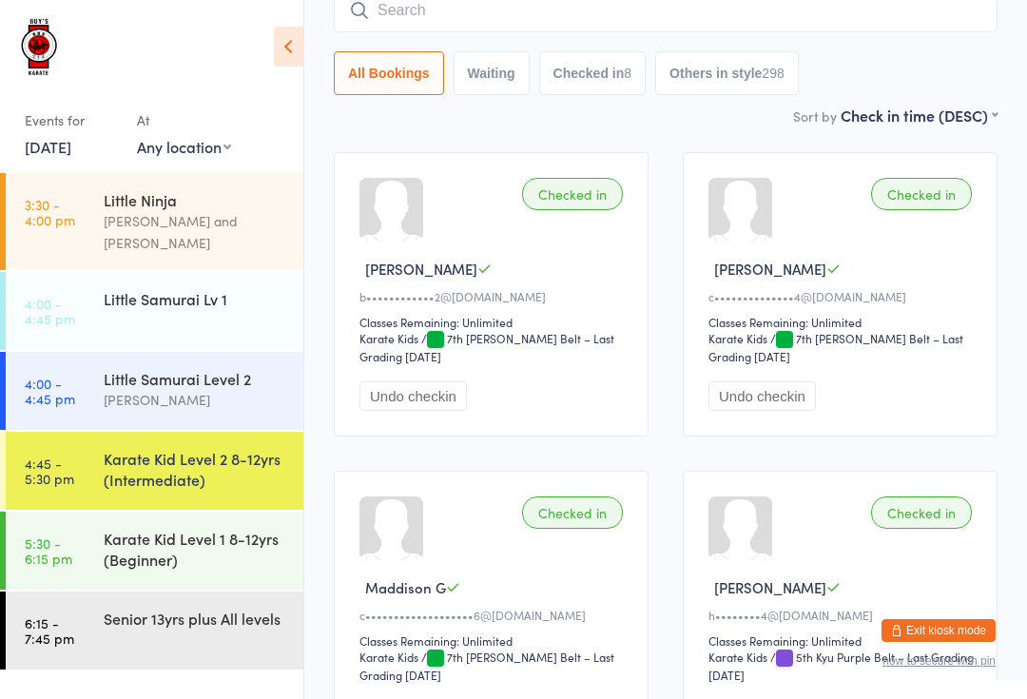
click at [814, 22] on input "search" at bounding box center [666, 11] width 664 height 44
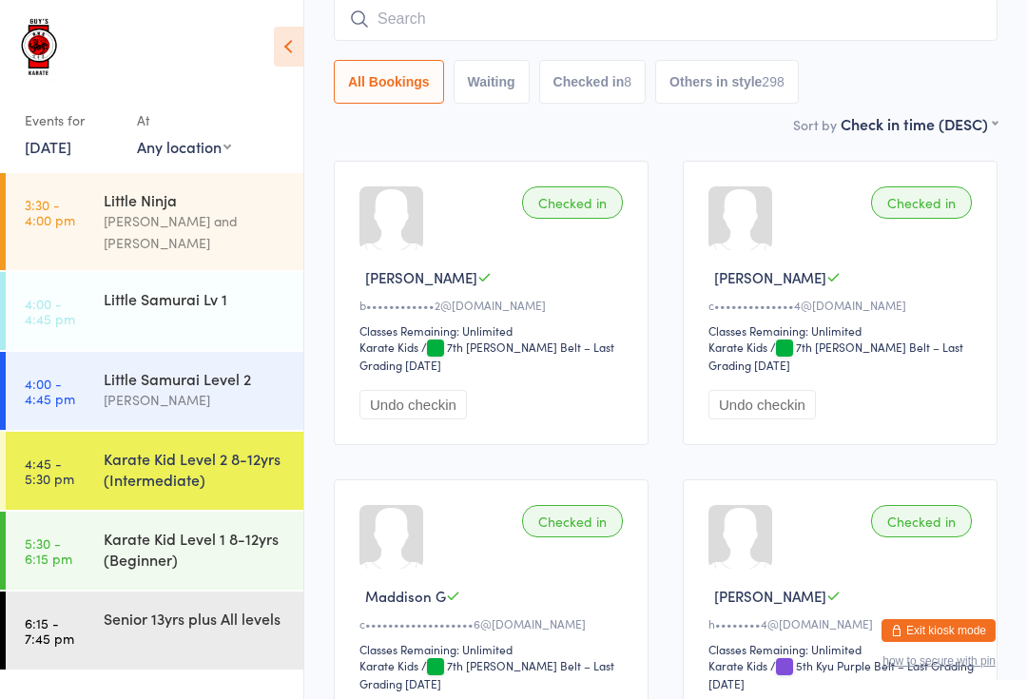
scroll to position [153, 0]
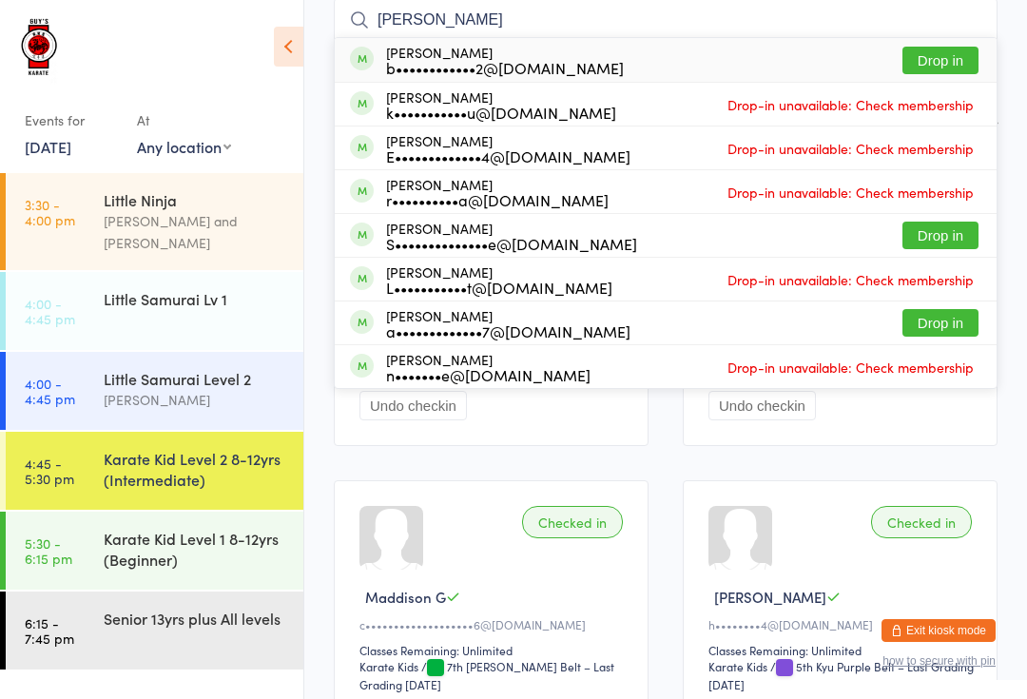
type input "[PERSON_NAME]"
click at [961, 64] on button "Drop in" at bounding box center [940, 61] width 76 height 28
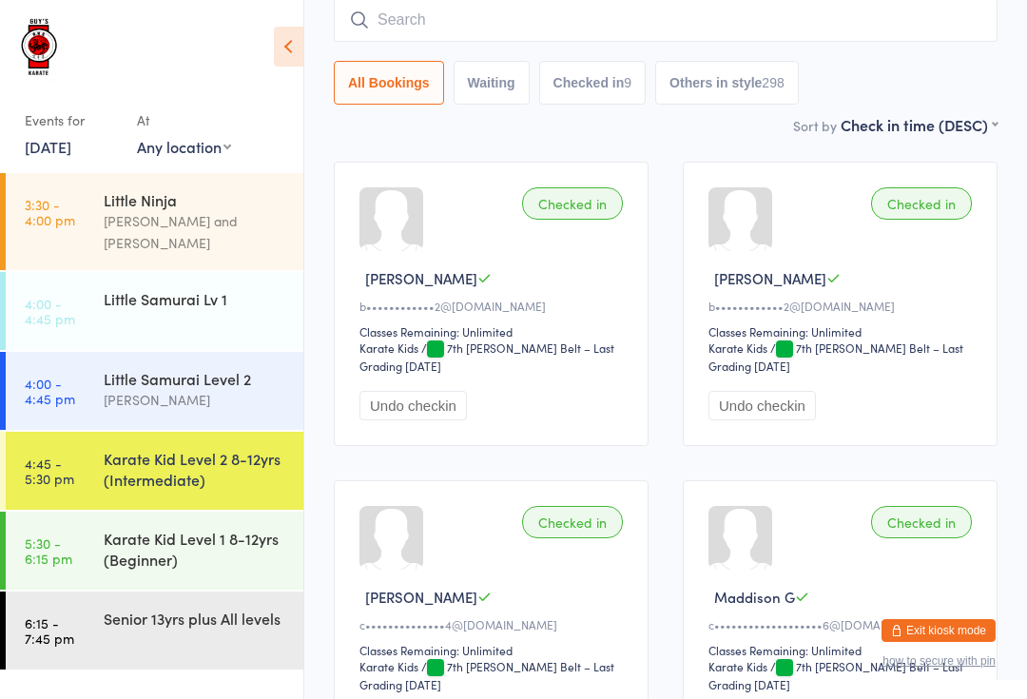
click at [704, 17] on input "search" at bounding box center [666, 20] width 664 height 44
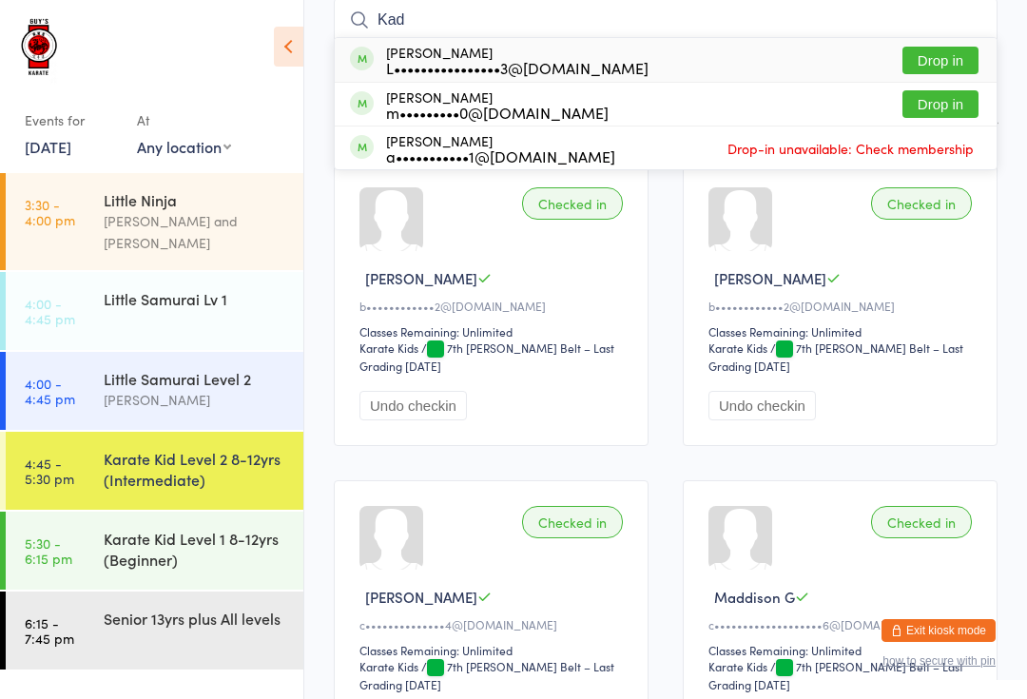
type input "Kad"
click at [940, 51] on button "Drop in" at bounding box center [940, 61] width 76 height 28
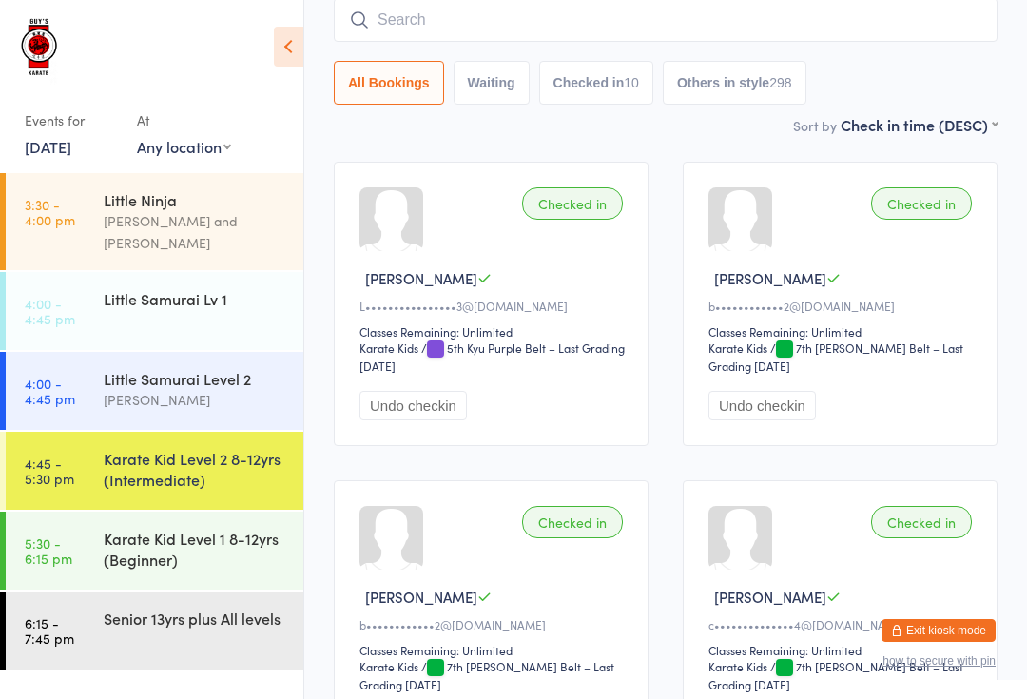
click at [260, 455] on div "Karate Kid Level 2 8-12yrs (Intermediate)" at bounding box center [195, 469] width 183 height 42
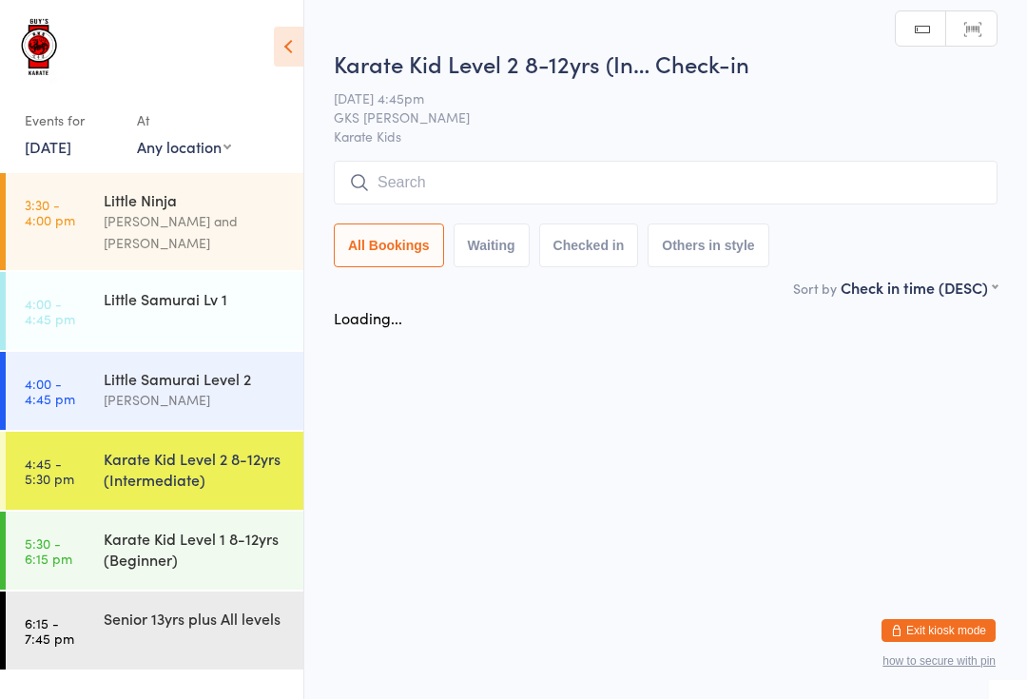
scroll to position [0, 0]
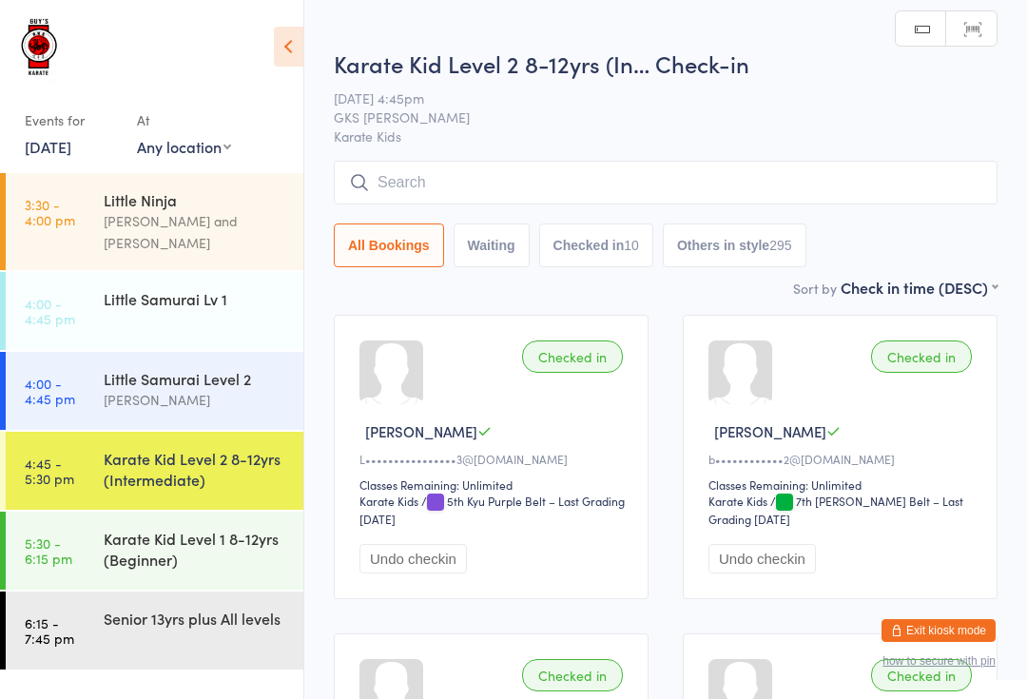
click at [686, 184] on input "search" at bounding box center [666, 183] width 664 height 44
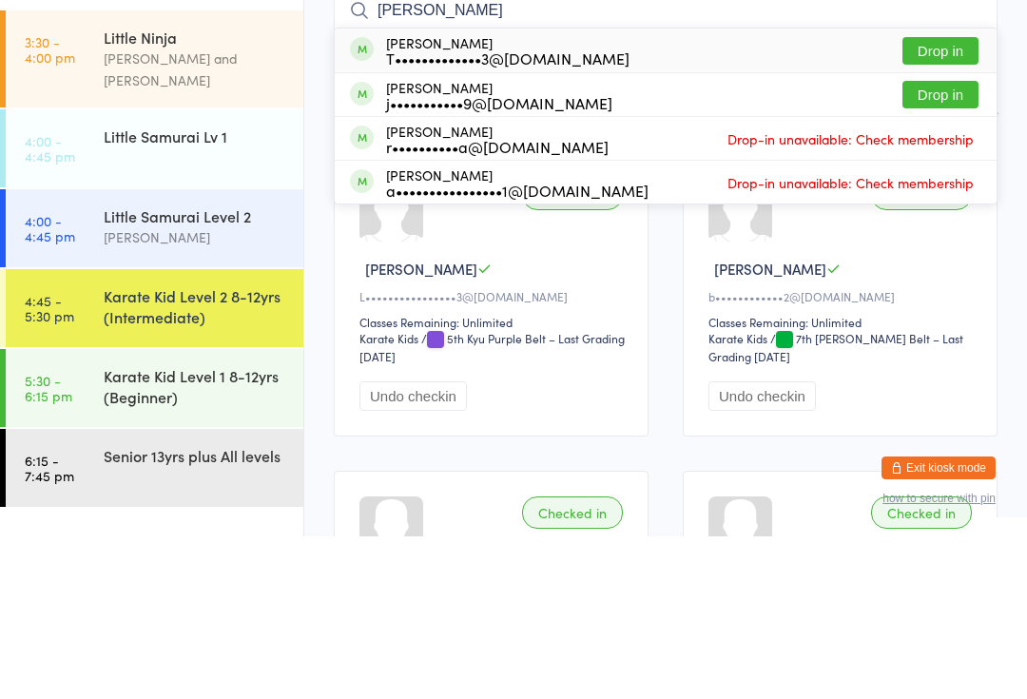
type input "[PERSON_NAME]"
click at [949, 200] on button "Drop in" at bounding box center [940, 214] width 76 height 28
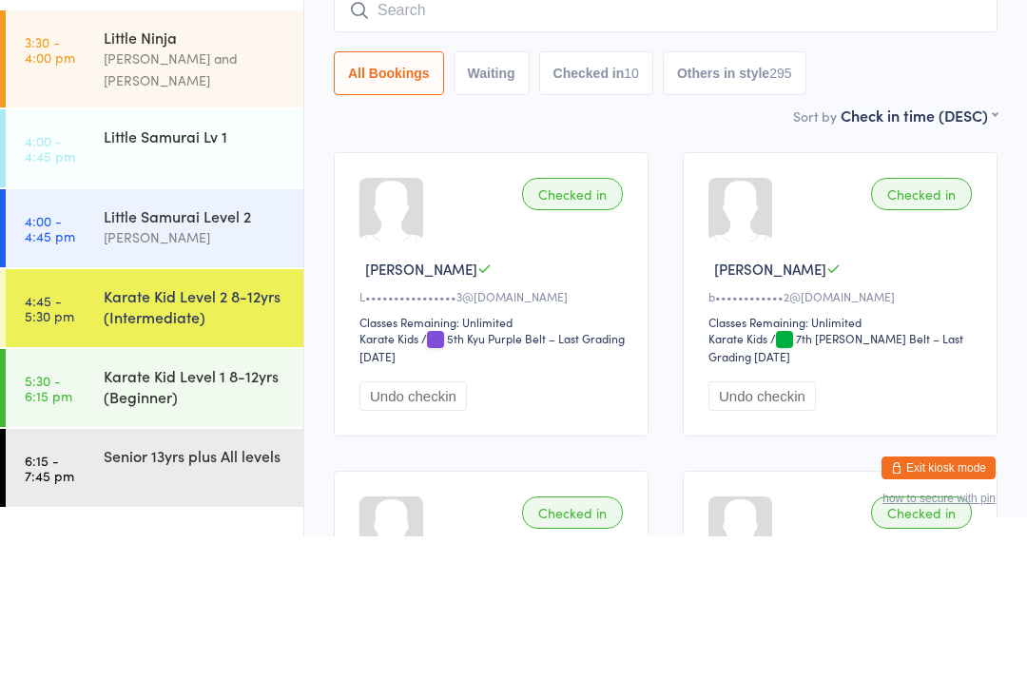
scroll to position [163, 0]
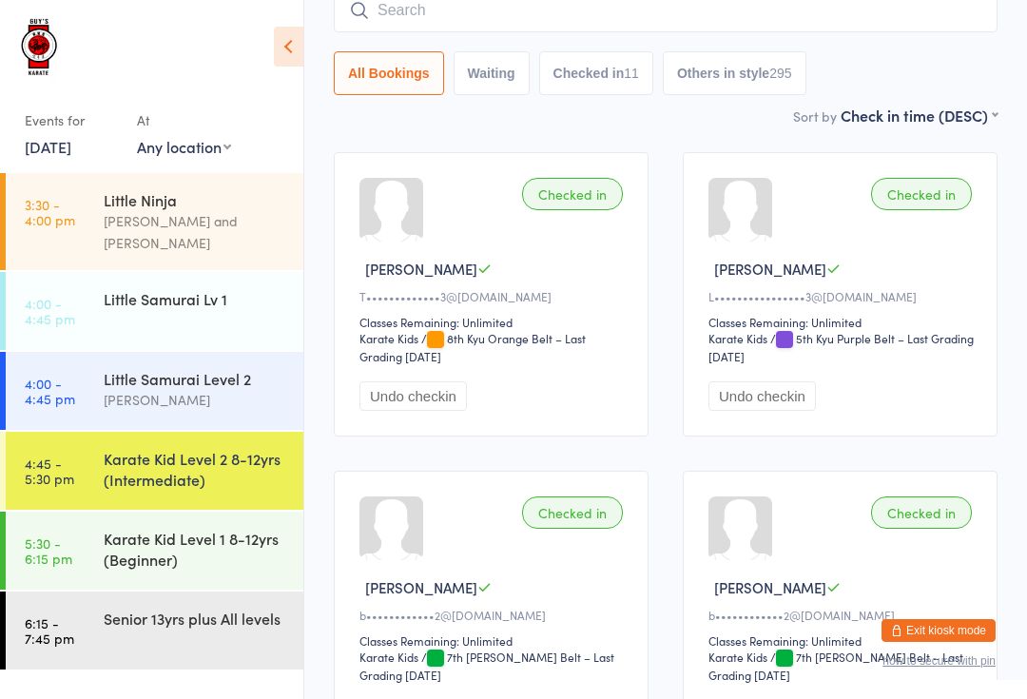
click at [192, 536] on div "Karate Kid Level 1 8-12yrs (Beginner)" at bounding box center [195, 549] width 183 height 42
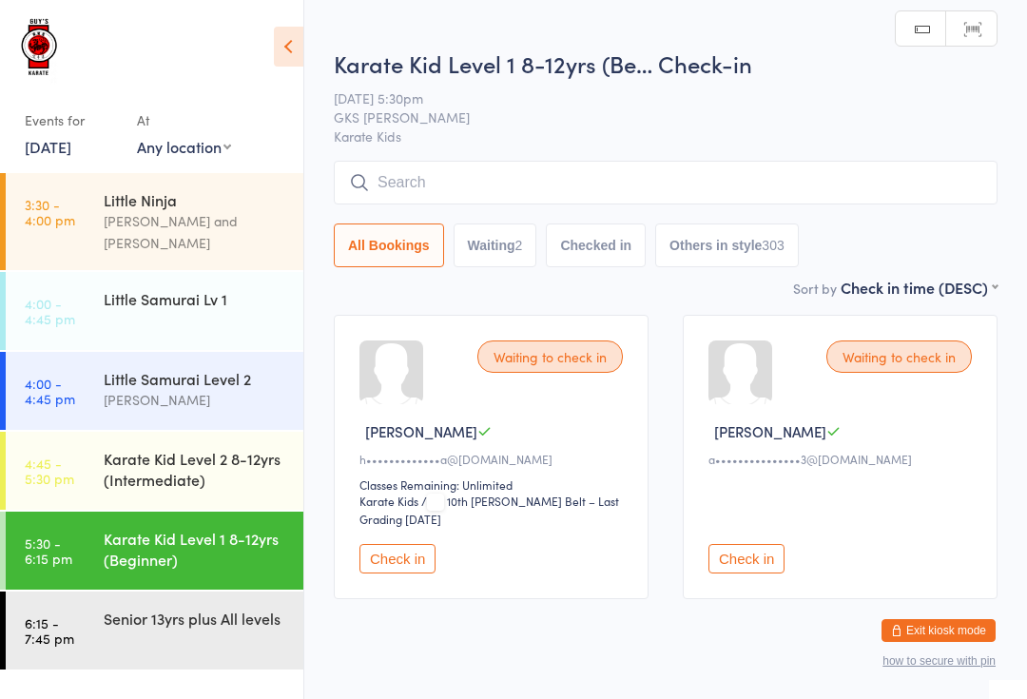
click at [389, 556] on button "Check in" at bounding box center [397, 558] width 76 height 29
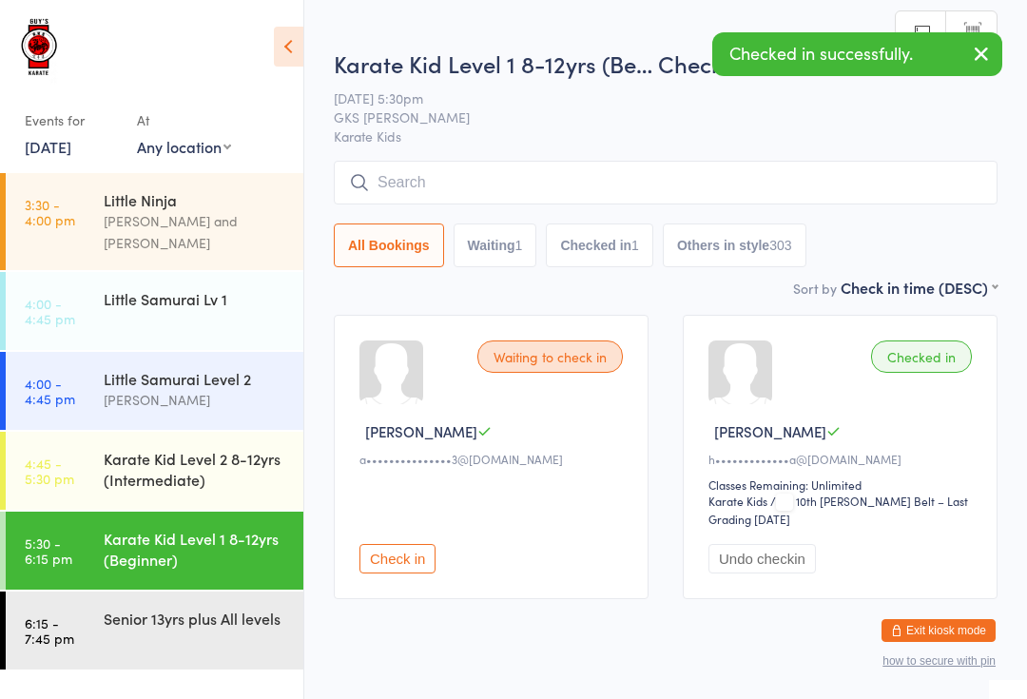
click at [174, 607] on div "Senior 13yrs plus All levels" at bounding box center [195, 617] width 183 height 21
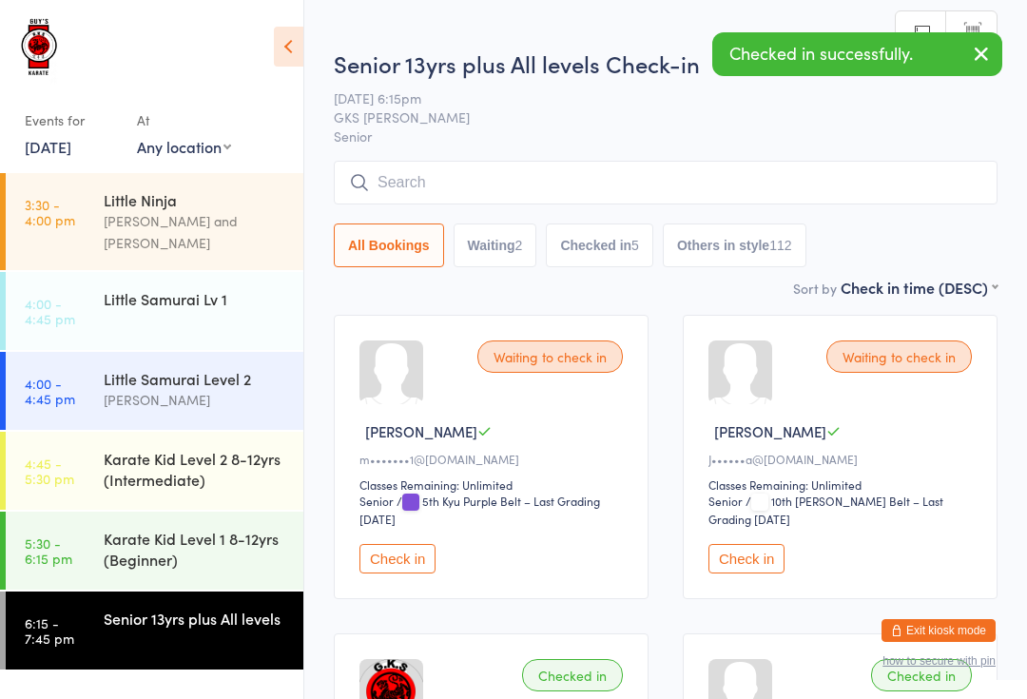
click at [753, 560] on button "Check in" at bounding box center [746, 558] width 76 height 29
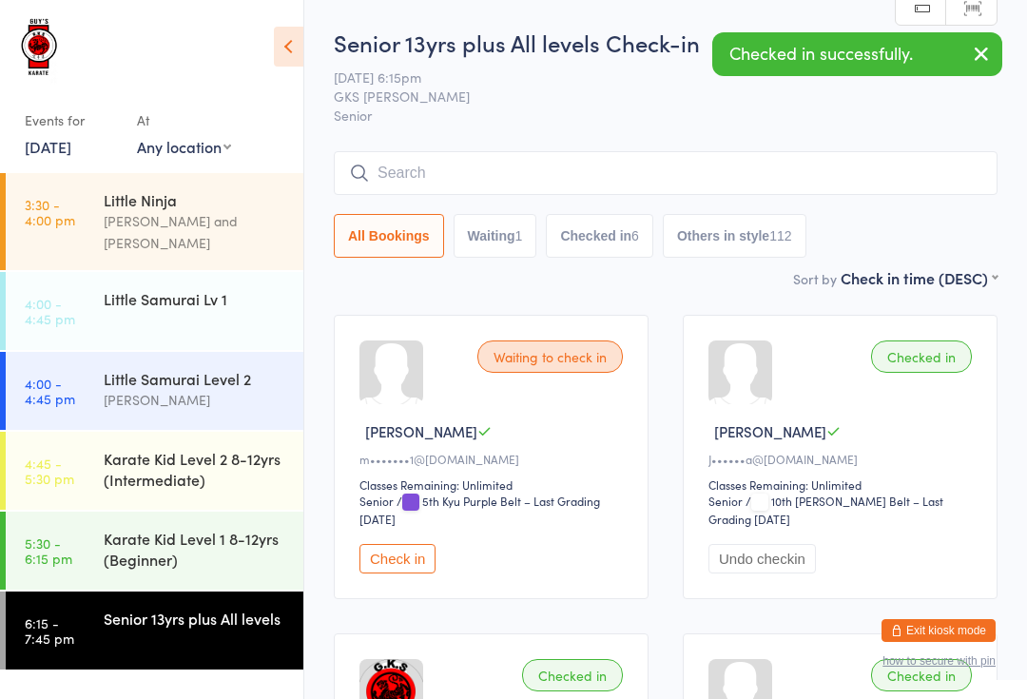
click at [176, 528] on div "Karate Kid Level 1 8-12yrs (Beginner)" at bounding box center [195, 549] width 183 height 42
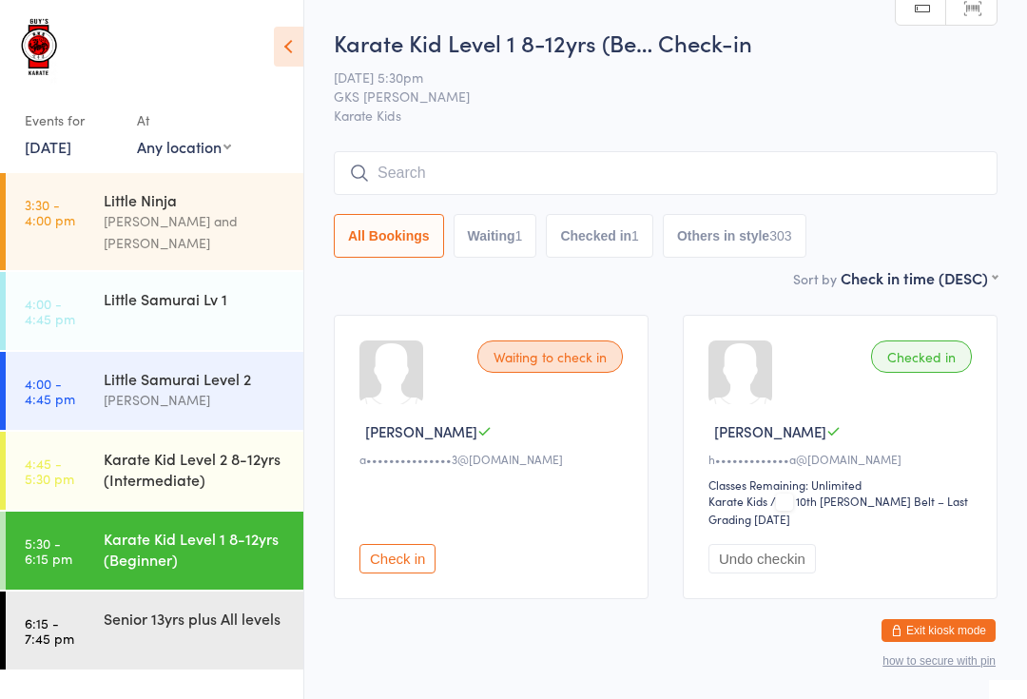
click at [498, 167] on input "search" at bounding box center [666, 173] width 664 height 44
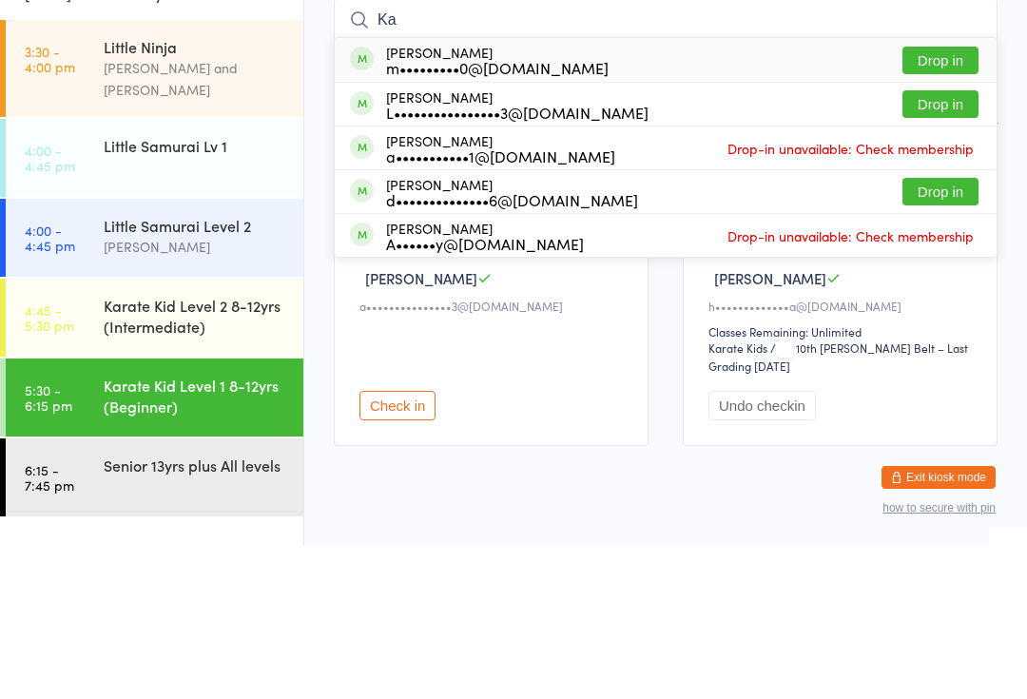
type input "Ka"
click at [496, 198] on div "[PERSON_NAME] m•••••••••0@[DOMAIN_NAME]" at bounding box center [497, 213] width 222 height 30
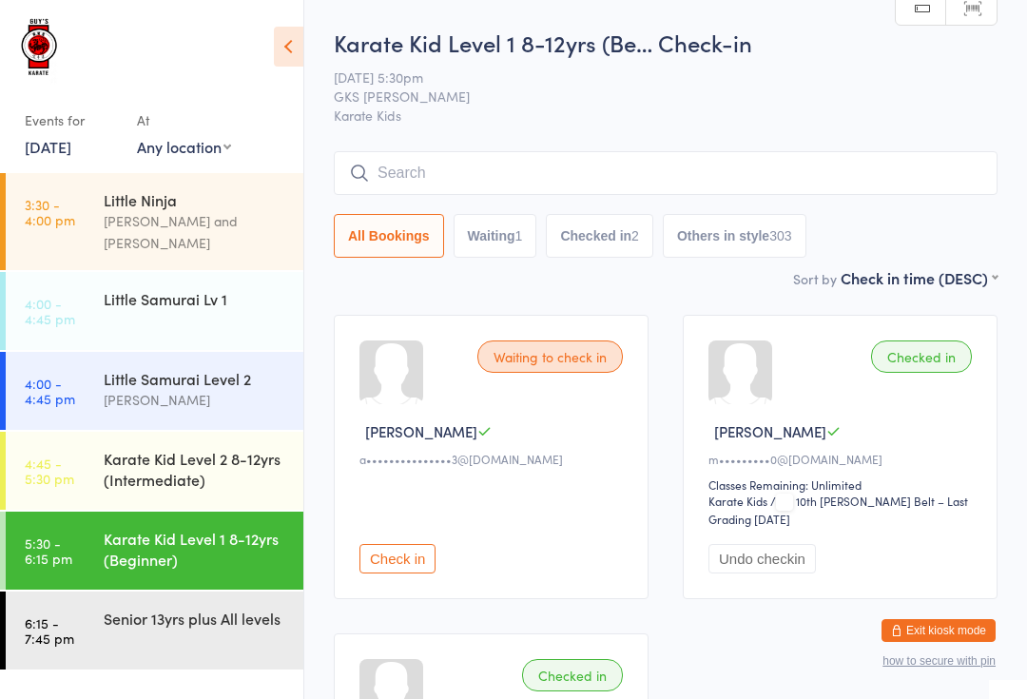
click at [582, 175] on input "search" at bounding box center [666, 173] width 664 height 44
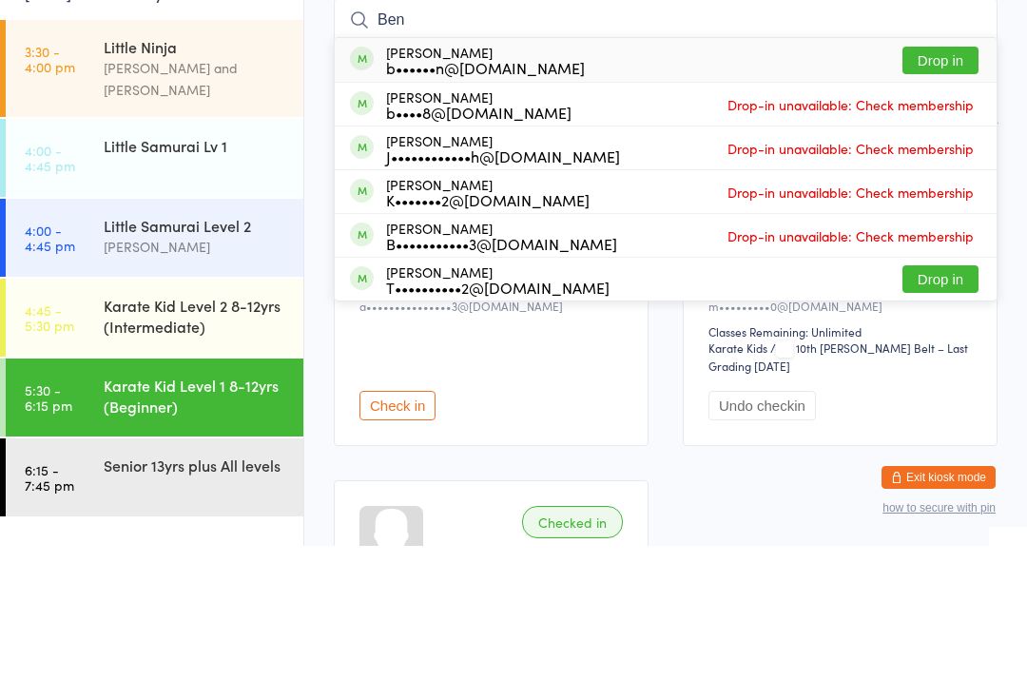
type input "Ben"
click at [936, 200] on button "Drop in" at bounding box center [940, 214] width 76 height 28
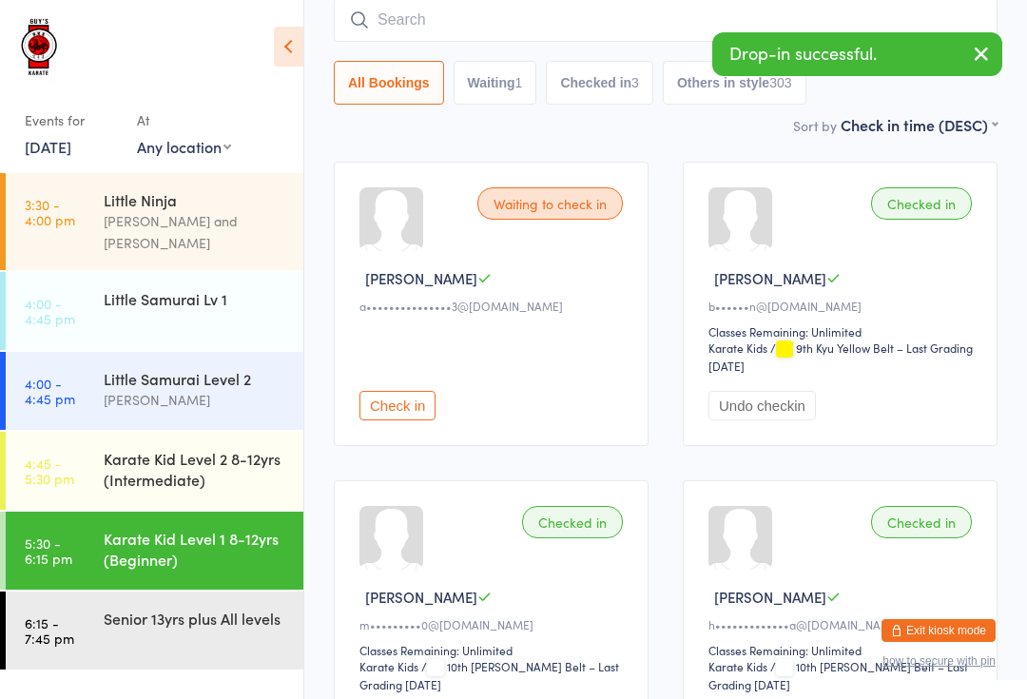
click at [439, 34] on input "search" at bounding box center [666, 20] width 664 height 44
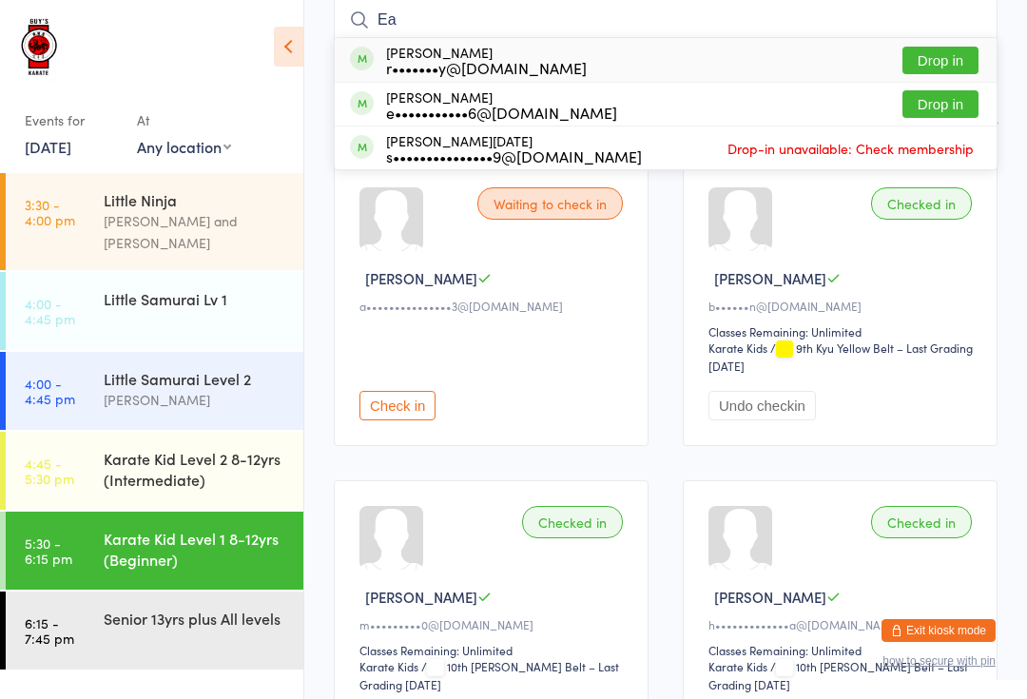
type input "E"
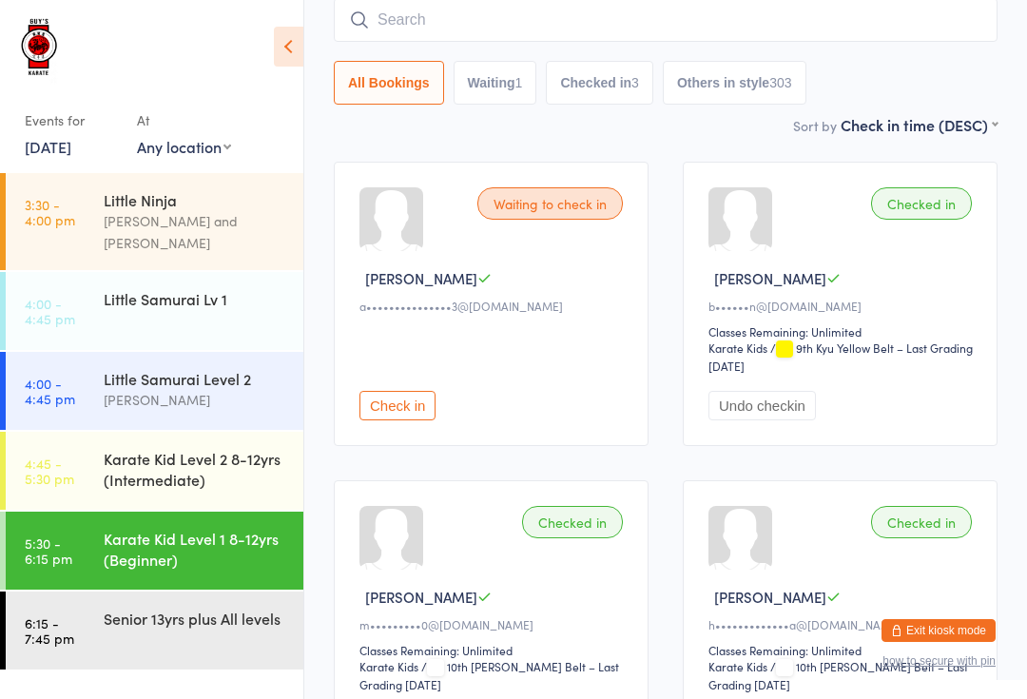
click at [930, 24] on input "search" at bounding box center [666, 20] width 664 height 44
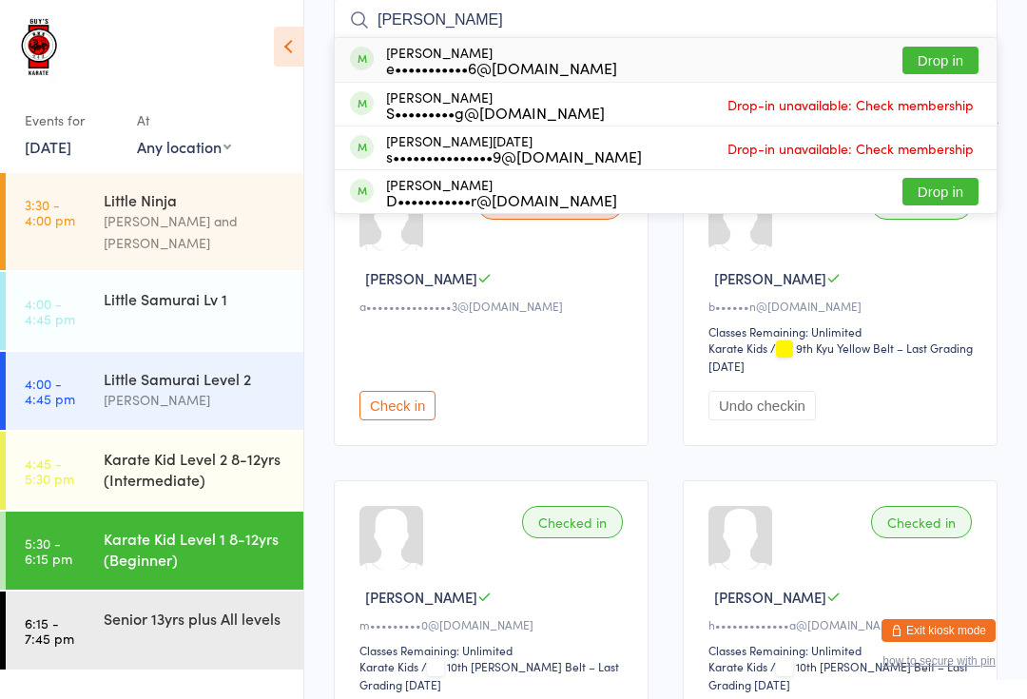
type input "[PERSON_NAME]"
click at [907, 93] on span "Drop-in unavailable: Check membership" at bounding box center [850, 104] width 256 height 29
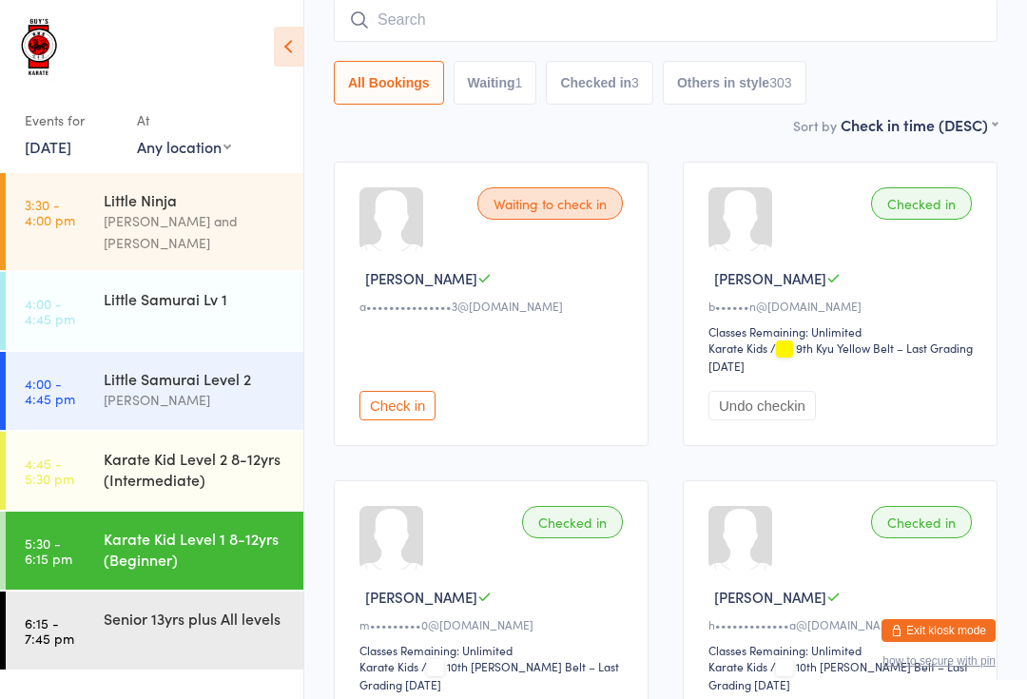
click at [961, 42] on input "search" at bounding box center [666, 20] width 664 height 44
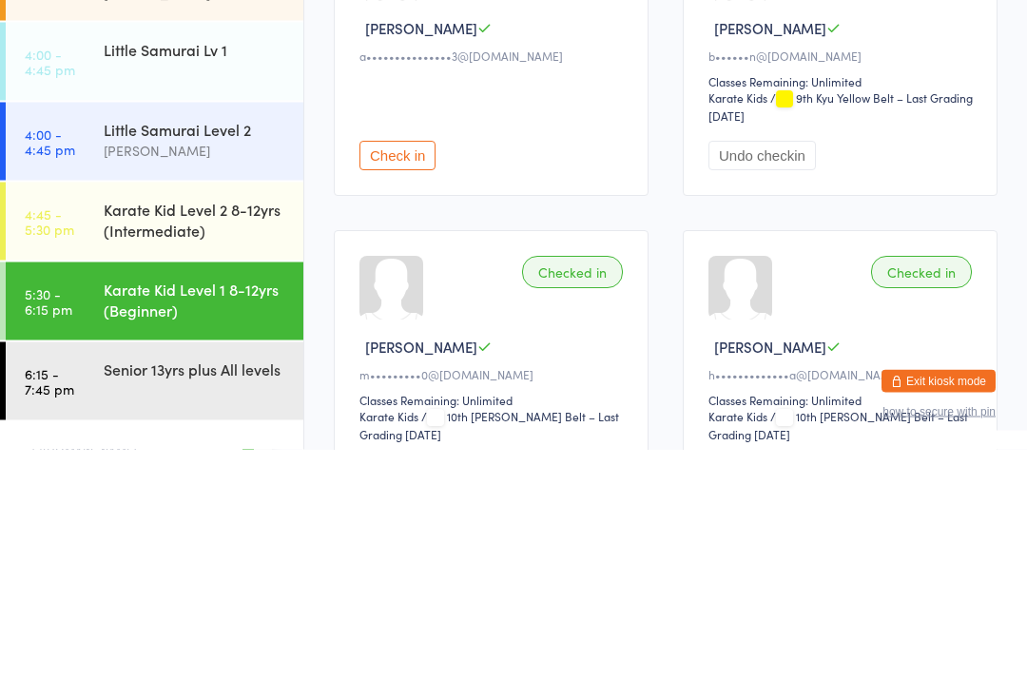
click at [87, 511] on link "5:30 - 6:15 pm Karate Kid Level 1 8-12yrs (Beginner)" at bounding box center [155, 550] width 298 height 78
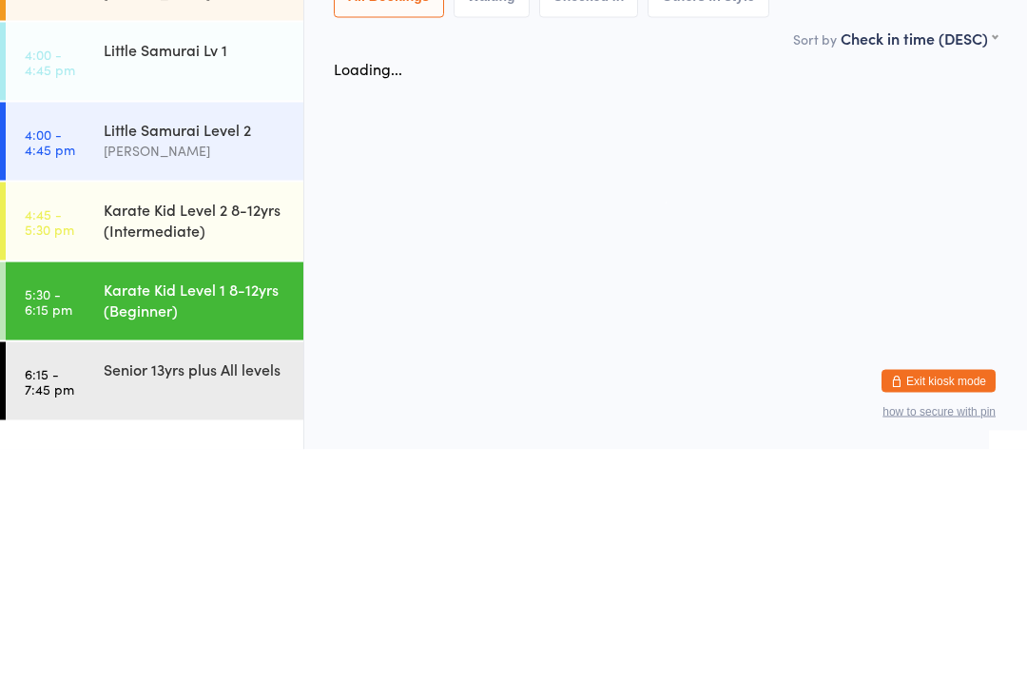
scroll to position [0, 0]
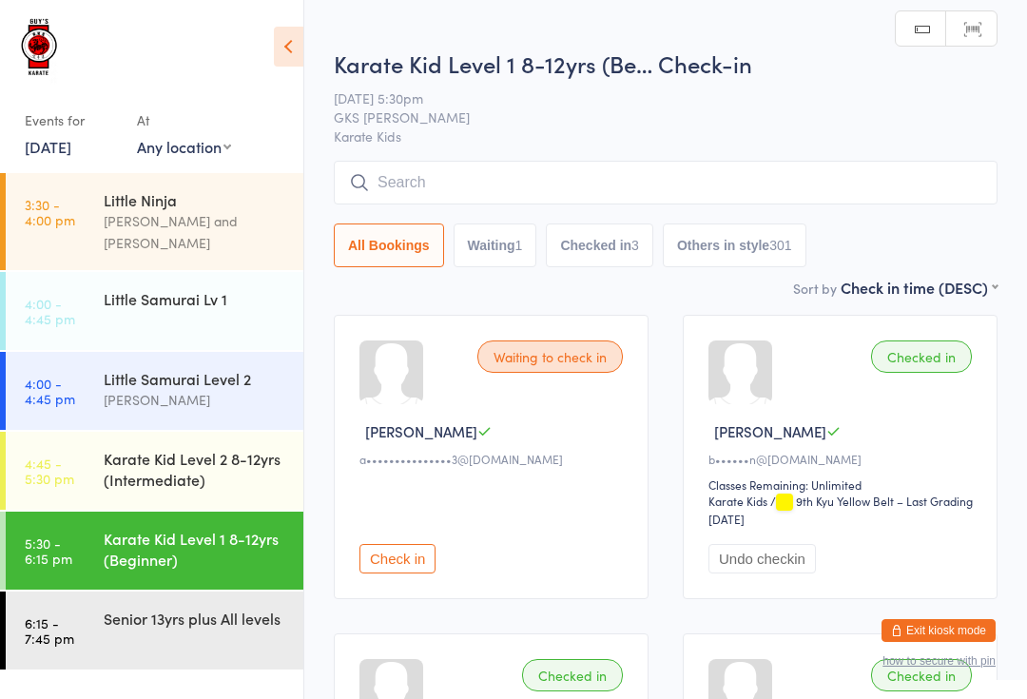
click at [432, 181] on input "search" at bounding box center [666, 183] width 664 height 44
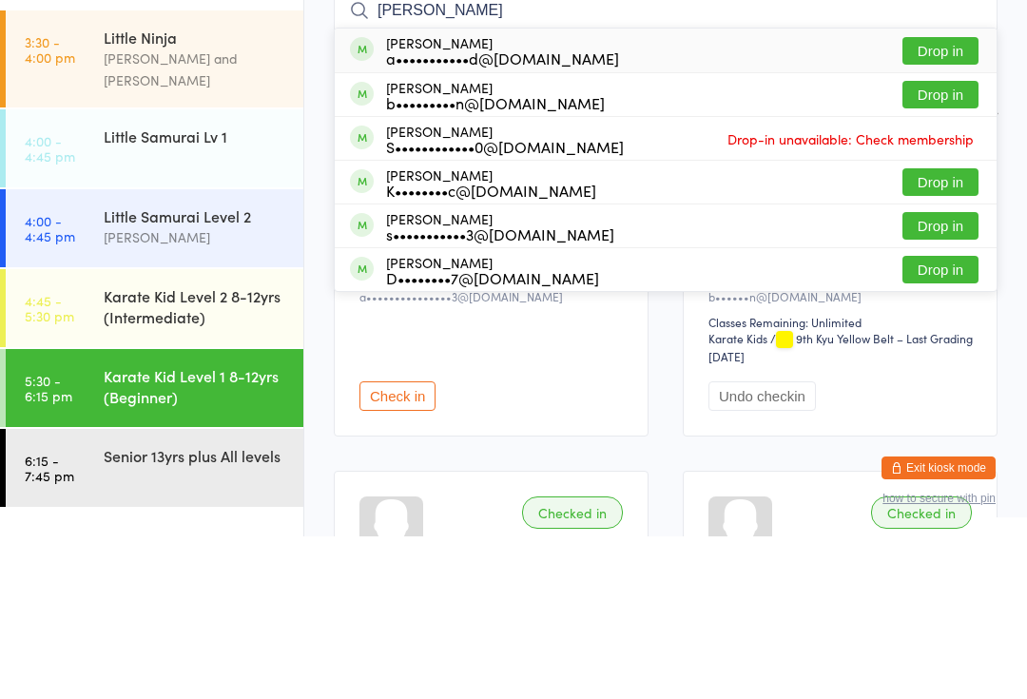
type input "[PERSON_NAME]"
click at [934, 200] on button "Drop in" at bounding box center [940, 214] width 76 height 28
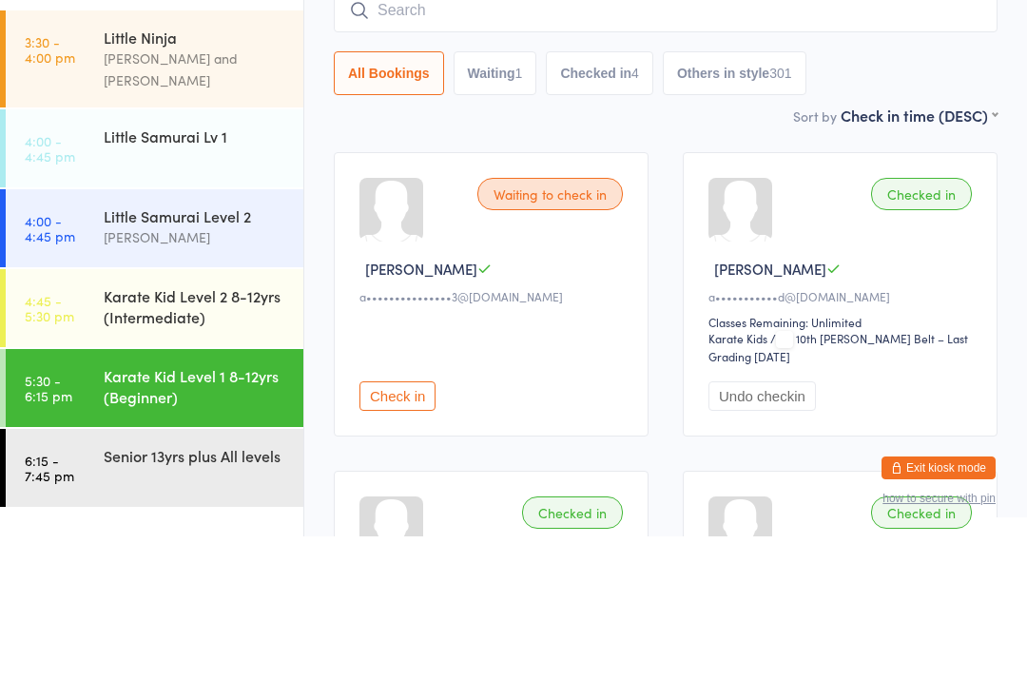
click at [954, 214] on div "All Bookings Waiting 1 Checked in 4 Others in style 301" at bounding box center [666, 236] width 664 height 44
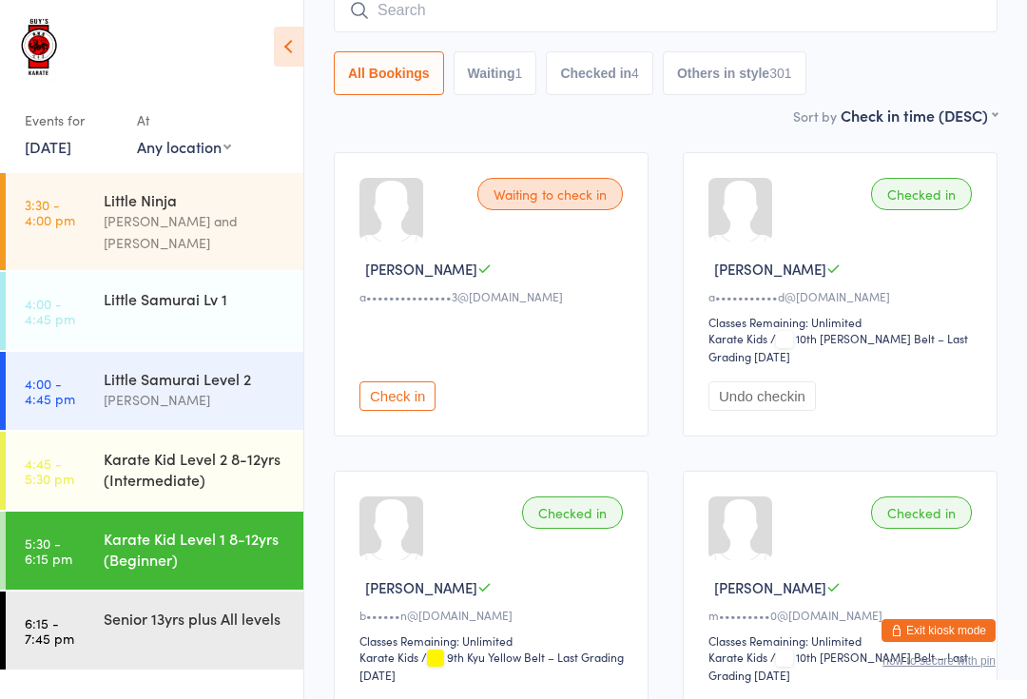
click at [452, 17] on input "search" at bounding box center [666, 11] width 664 height 44
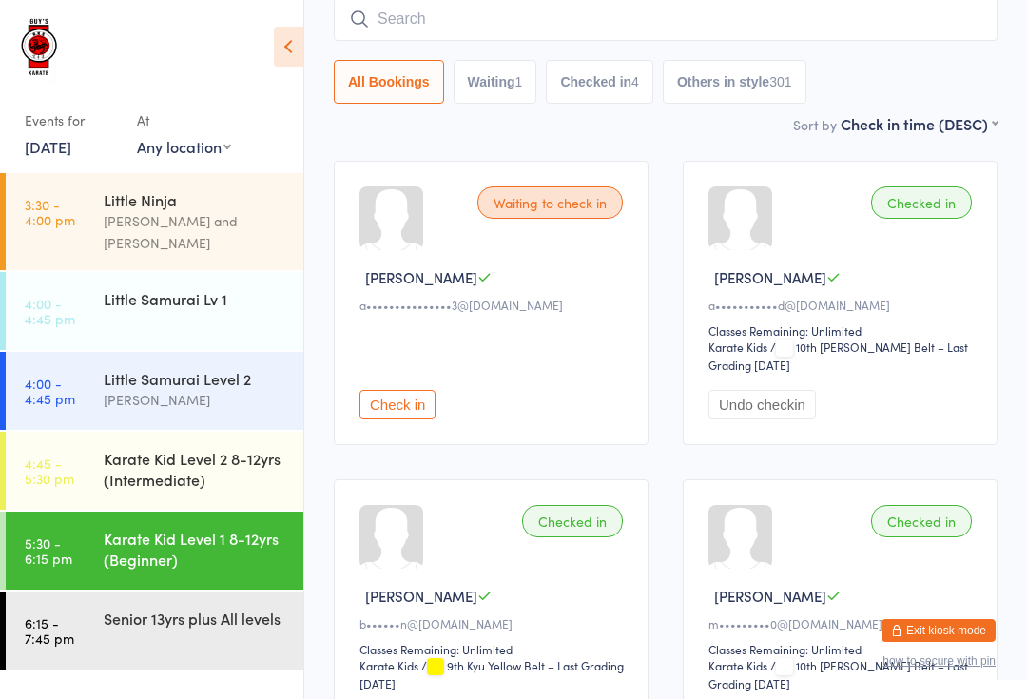
scroll to position [153, 0]
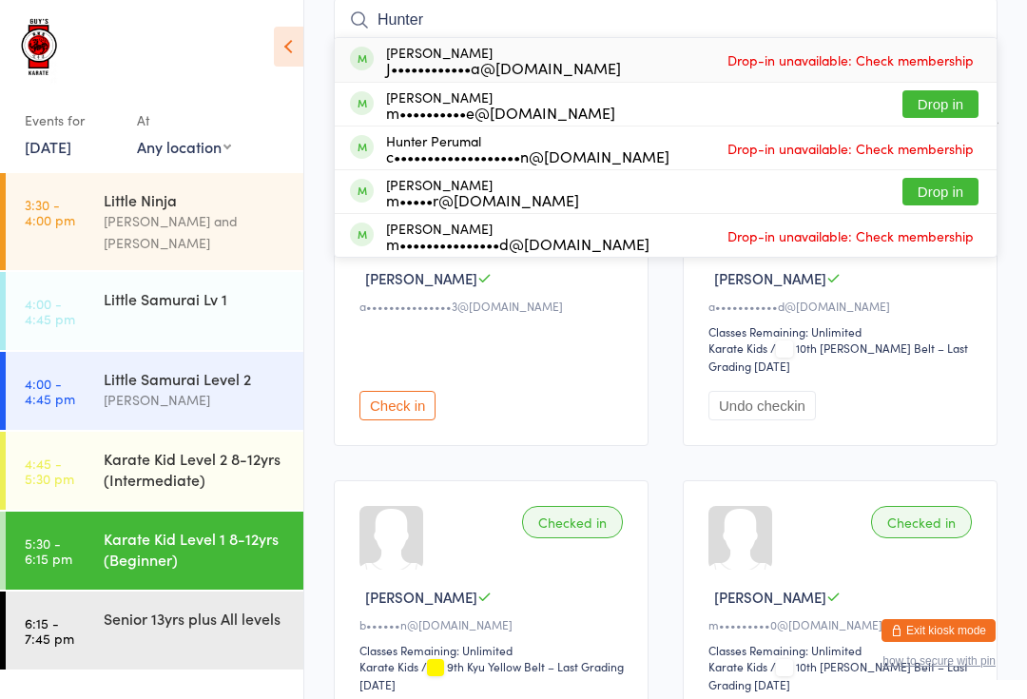
type input "Hunter"
click at [497, 178] on div "[PERSON_NAME] m•••••r@[DOMAIN_NAME]" at bounding box center [482, 192] width 193 height 30
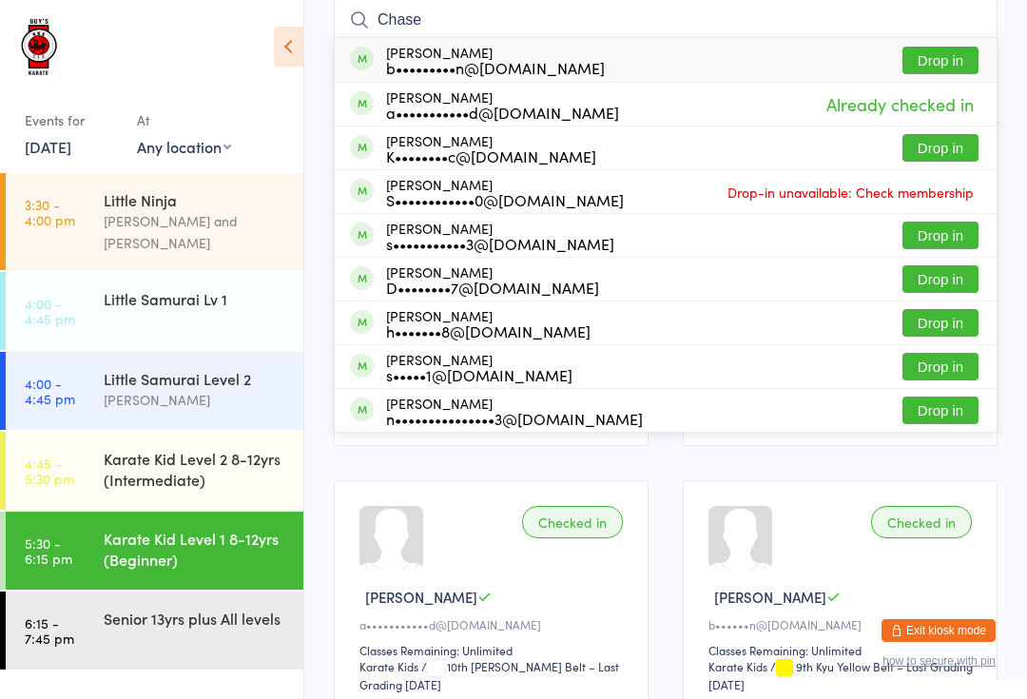
type input "Chase"
click at [955, 59] on button "Drop in" at bounding box center [940, 61] width 76 height 28
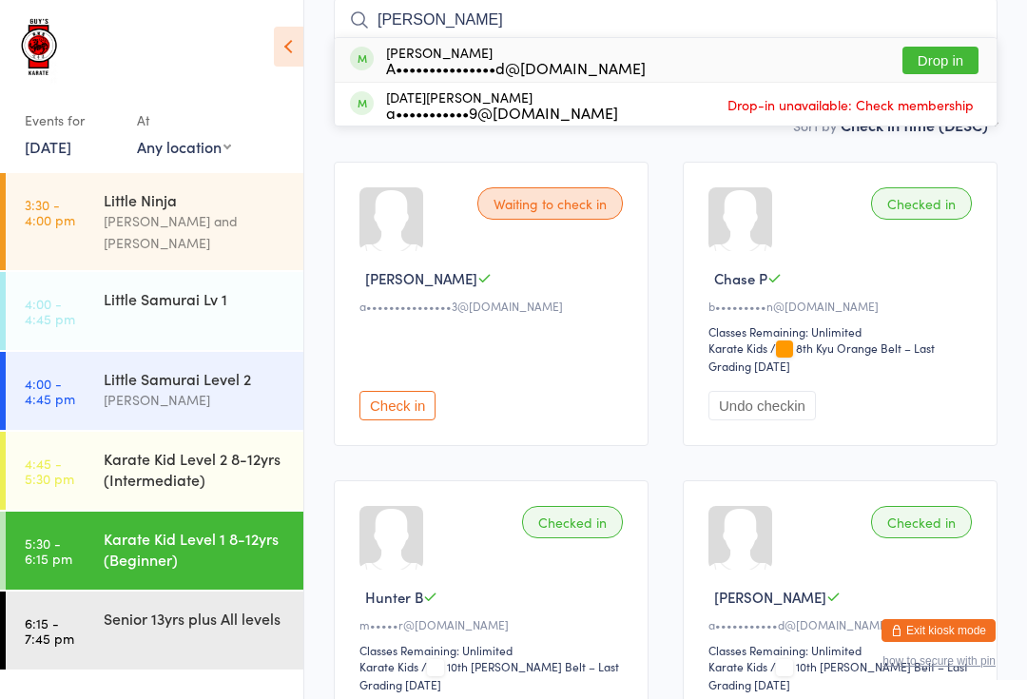
type input "[PERSON_NAME]"
click at [964, 67] on button "Drop in" at bounding box center [940, 61] width 76 height 28
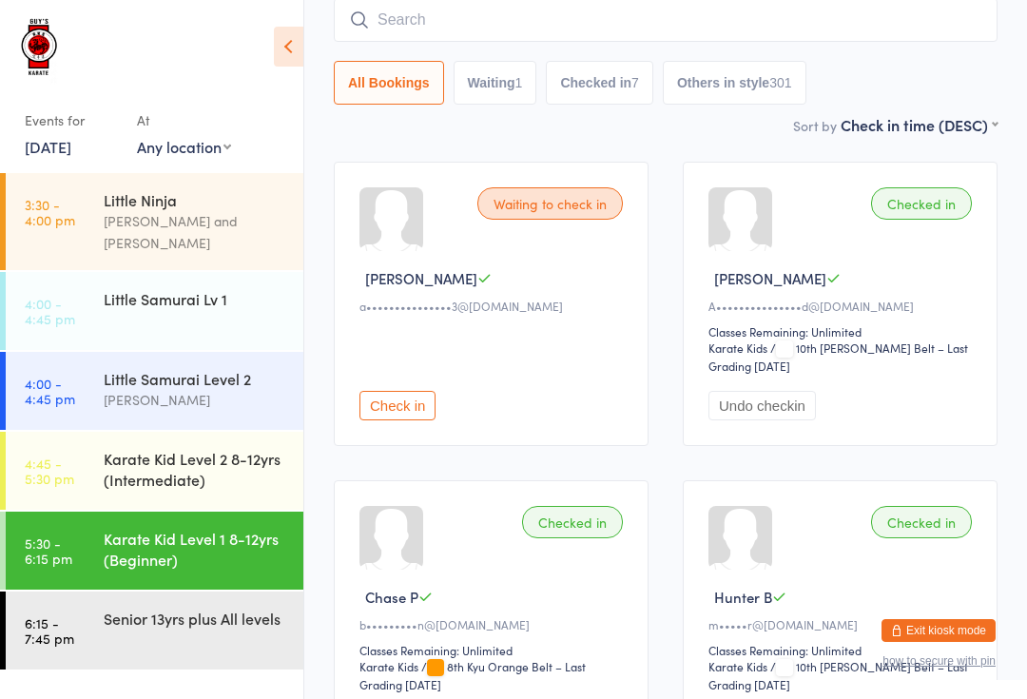
click at [387, 22] on input "search" at bounding box center [666, 20] width 664 height 44
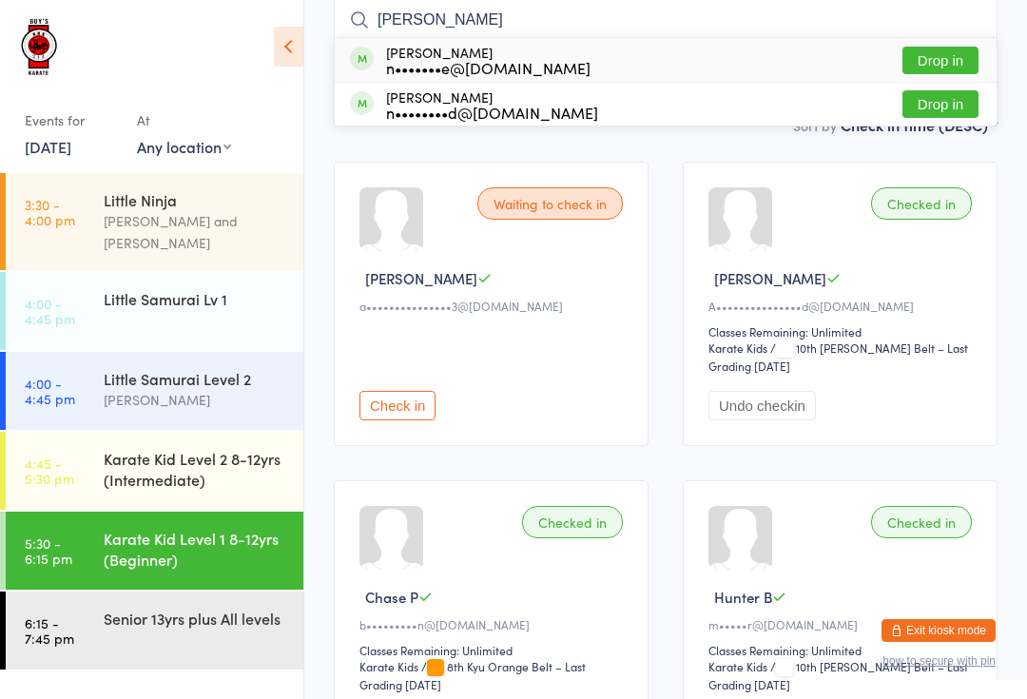
type input "[PERSON_NAME]"
click at [942, 58] on button "Drop in" at bounding box center [940, 61] width 76 height 28
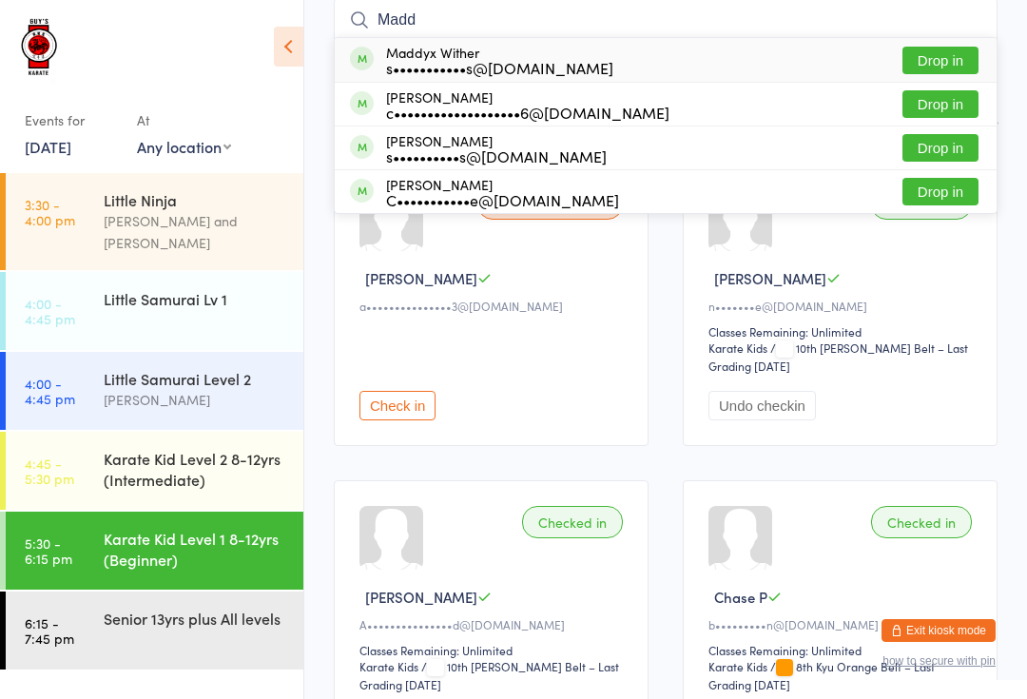
type input "Madd"
click at [956, 148] on button "Drop in" at bounding box center [940, 148] width 76 height 28
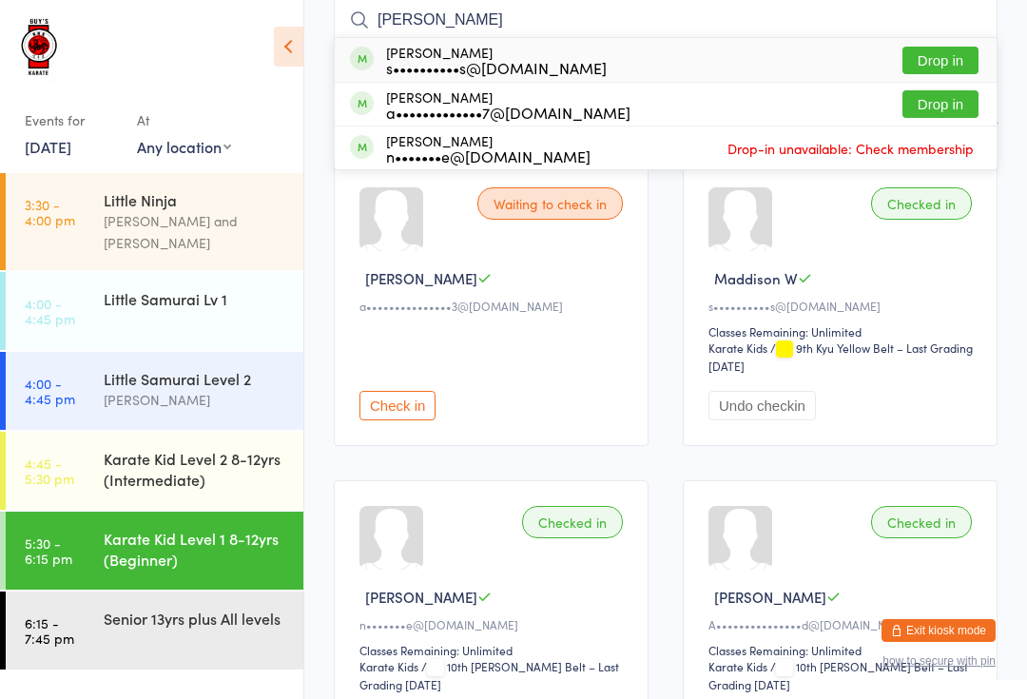
type input "[PERSON_NAME]"
click at [912, 66] on button "Drop in" at bounding box center [940, 61] width 76 height 28
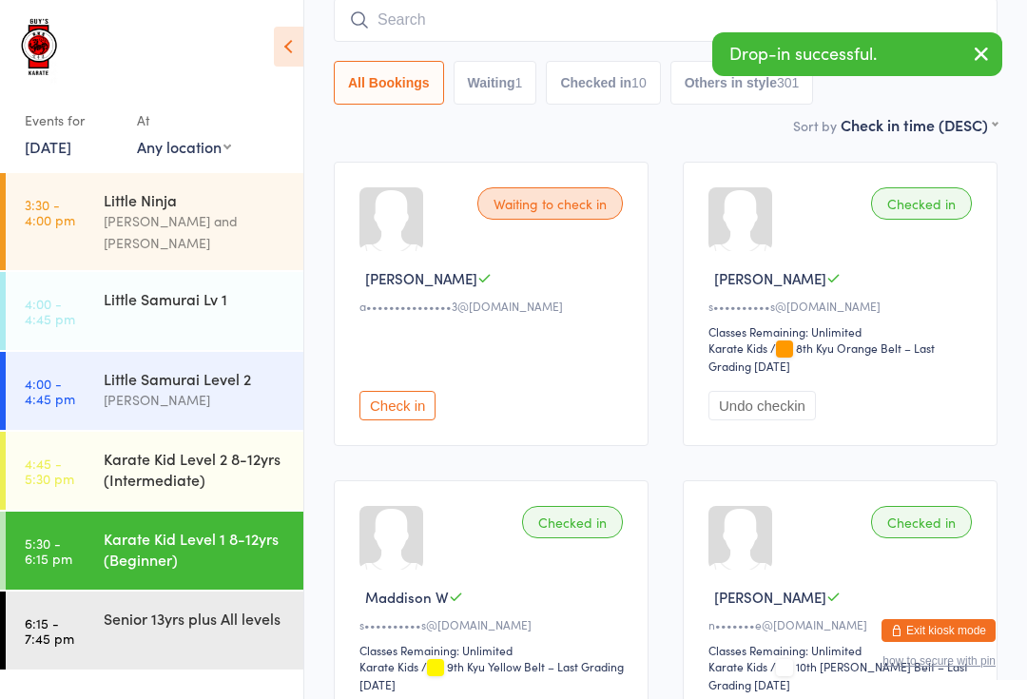
click at [898, 13] on input "search" at bounding box center [666, 20] width 664 height 44
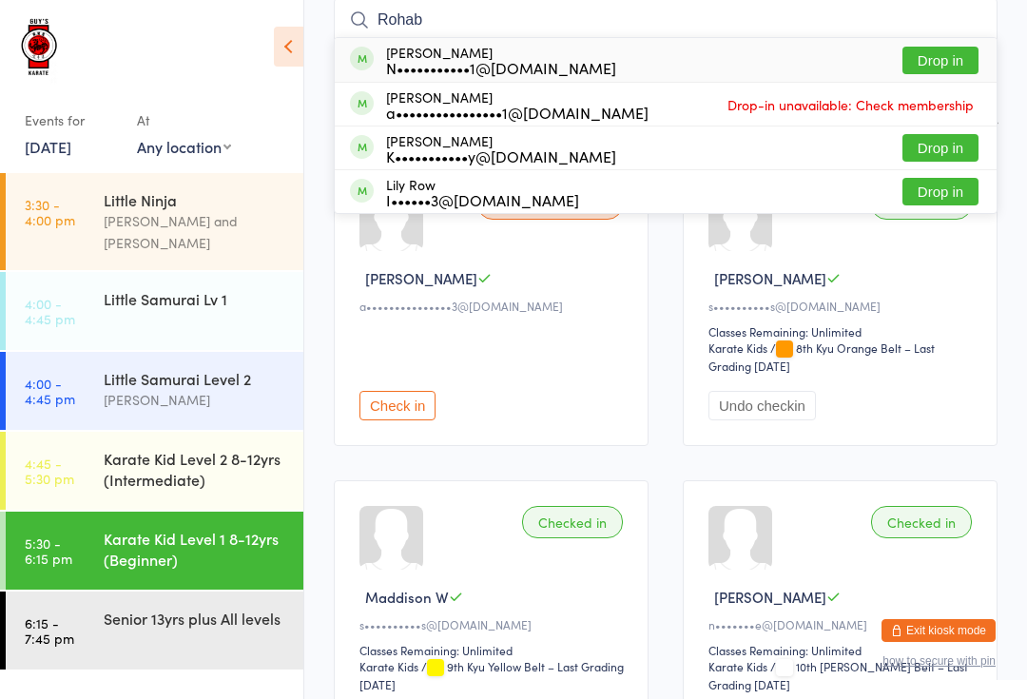
type input "Rohab"
click at [945, 66] on button "Drop in" at bounding box center [940, 61] width 76 height 28
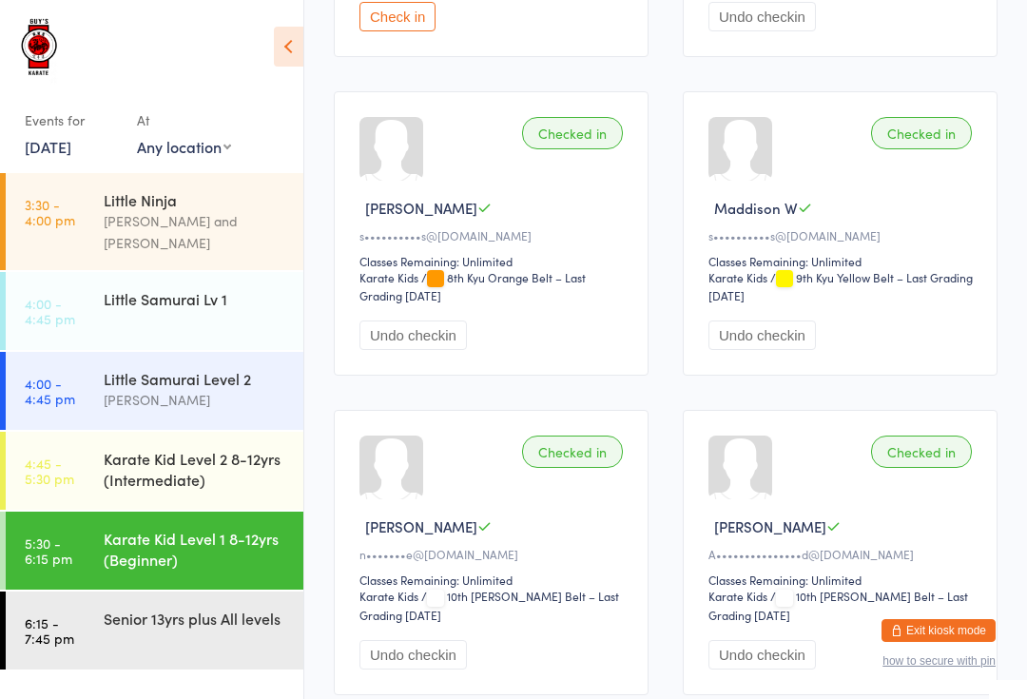
scroll to position [541, 0]
click at [171, 607] on div "Senior 13yrs plus All levels" at bounding box center [195, 617] width 183 height 21
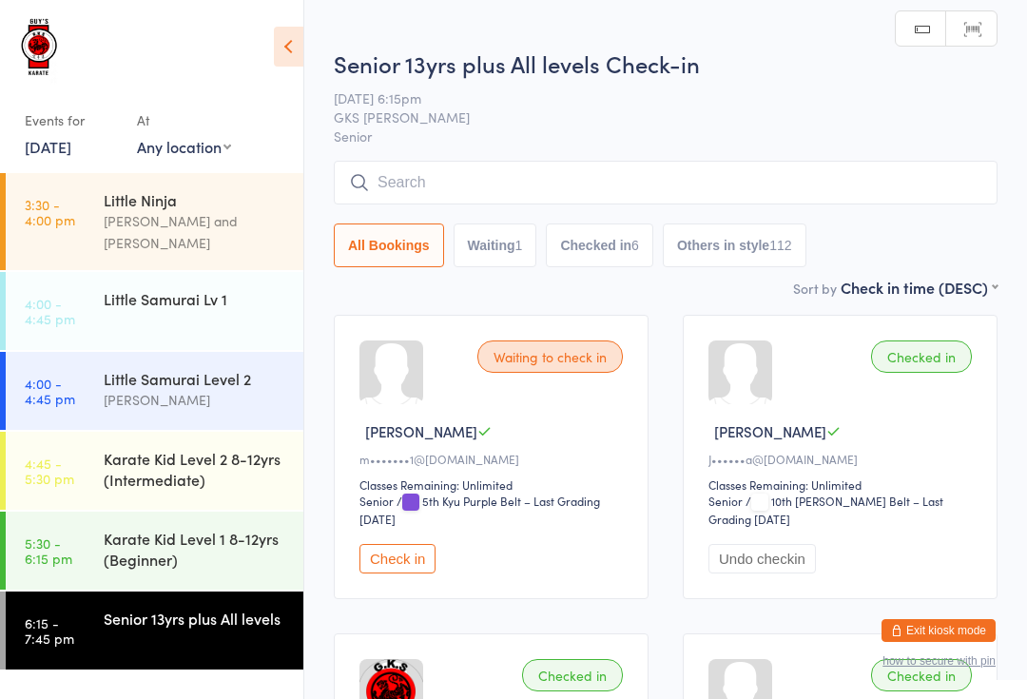
click at [489, 193] on input "search" at bounding box center [666, 183] width 664 height 44
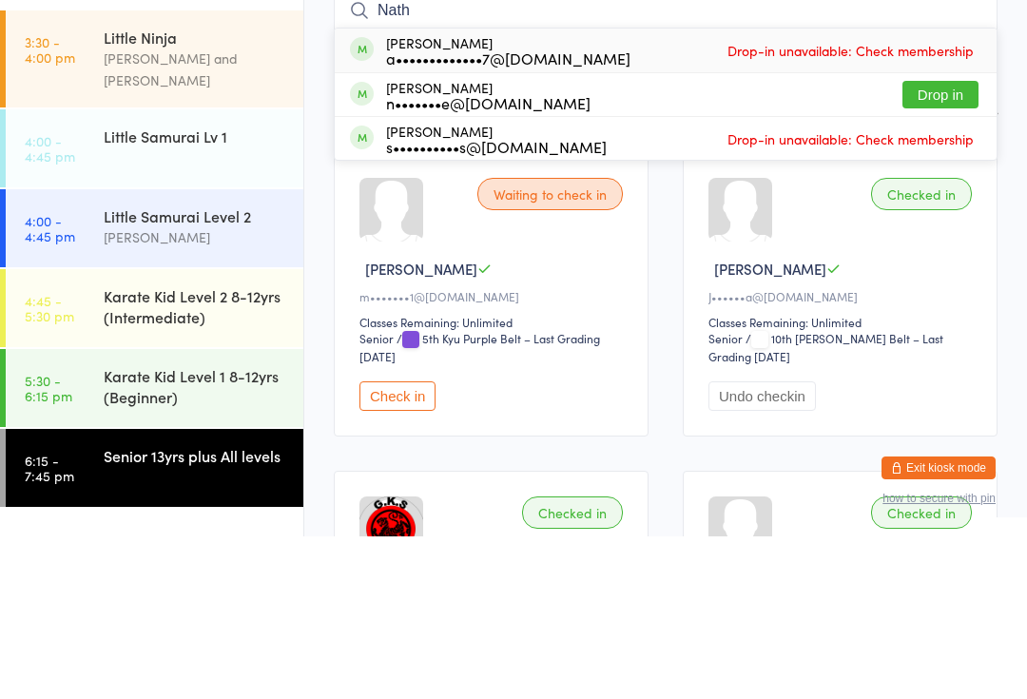
type input "Nath"
click at [943, 243] on button "Drop in" at bounding box center [940, 257] width 76 height 28
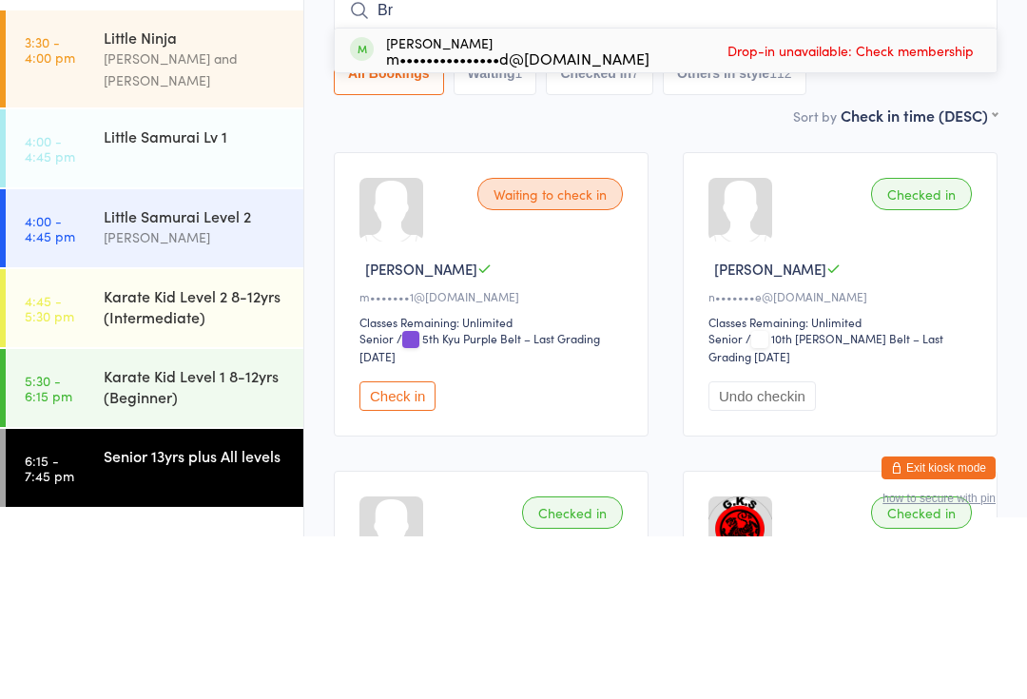
type input "B"
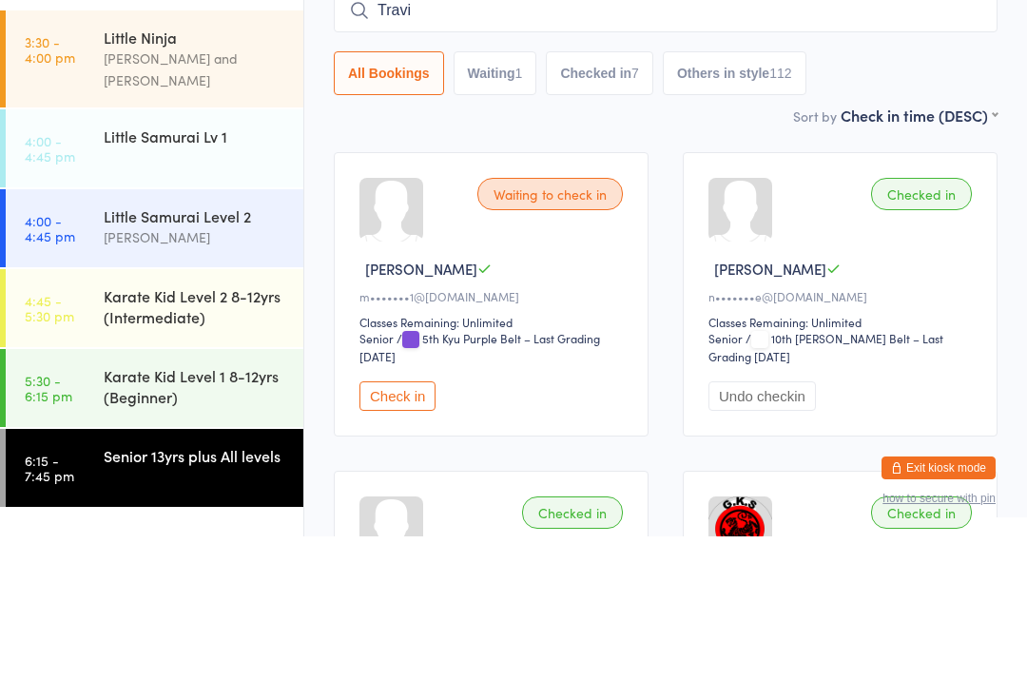
type input "[PERSON_NAME]"
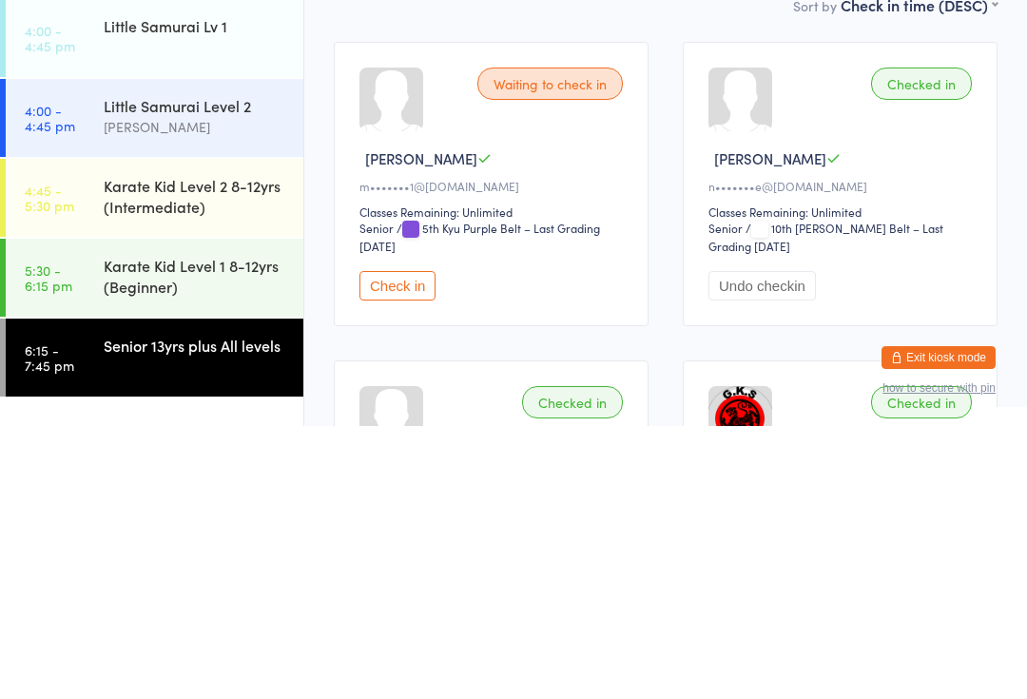
click at [180, 528] on div "Karate Kid Level 1 8-12yrs (Beginner)" at bounding box center [195, 549] width 183 height 42
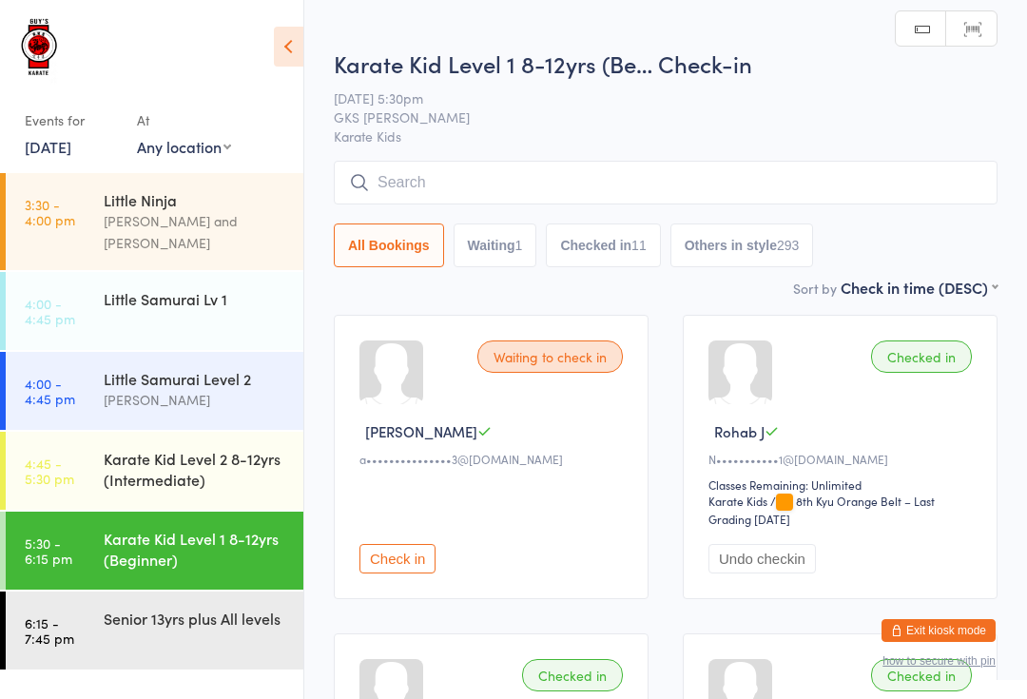
click at [491, 179] on input "search" at bounding box center [666, 183] width 664 height 44
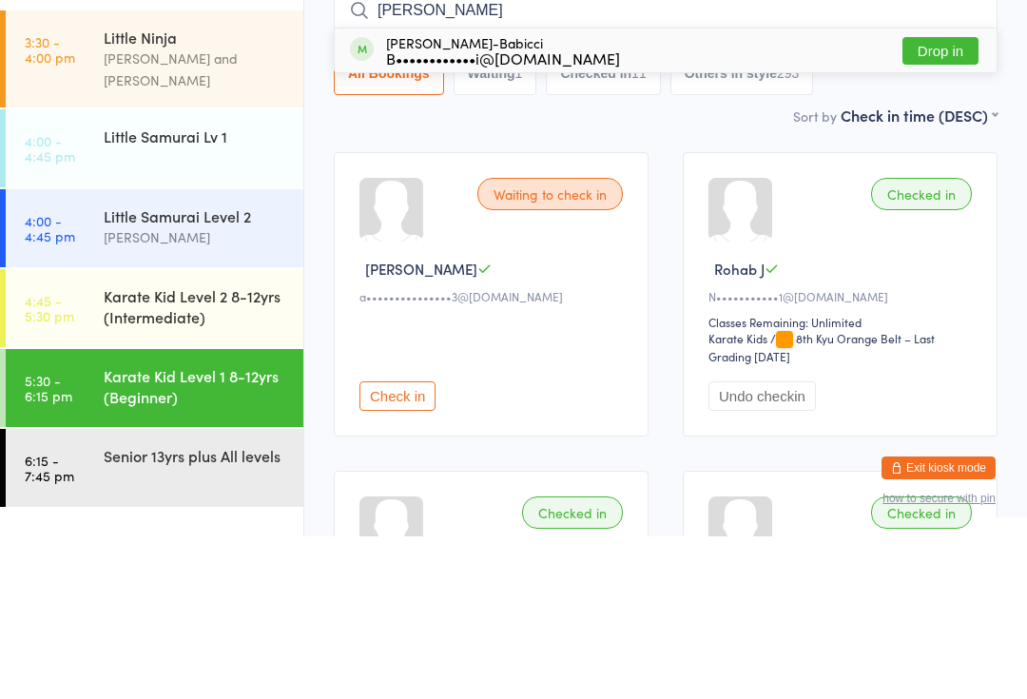
type input "[PERSON_NAME]"
click at [937, 200] on button "Drop in" at bounding box center [940, 214] width 76 height 28
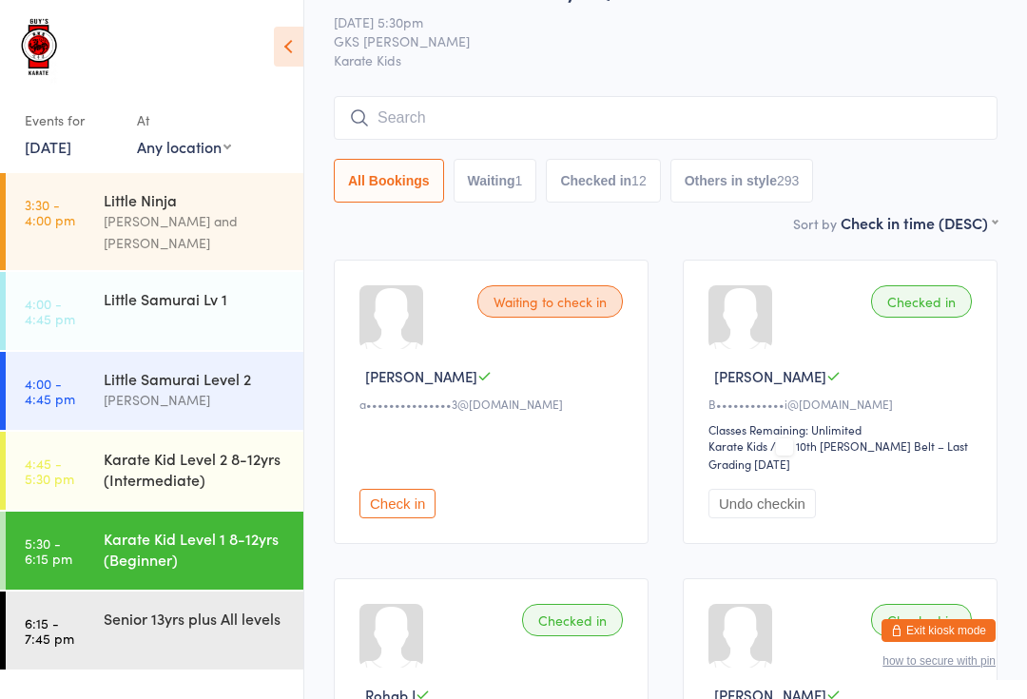
scroll to position [53, 0]
click at [674, 122] on input "search" at bounding box center [666, 119] width 664 height 44
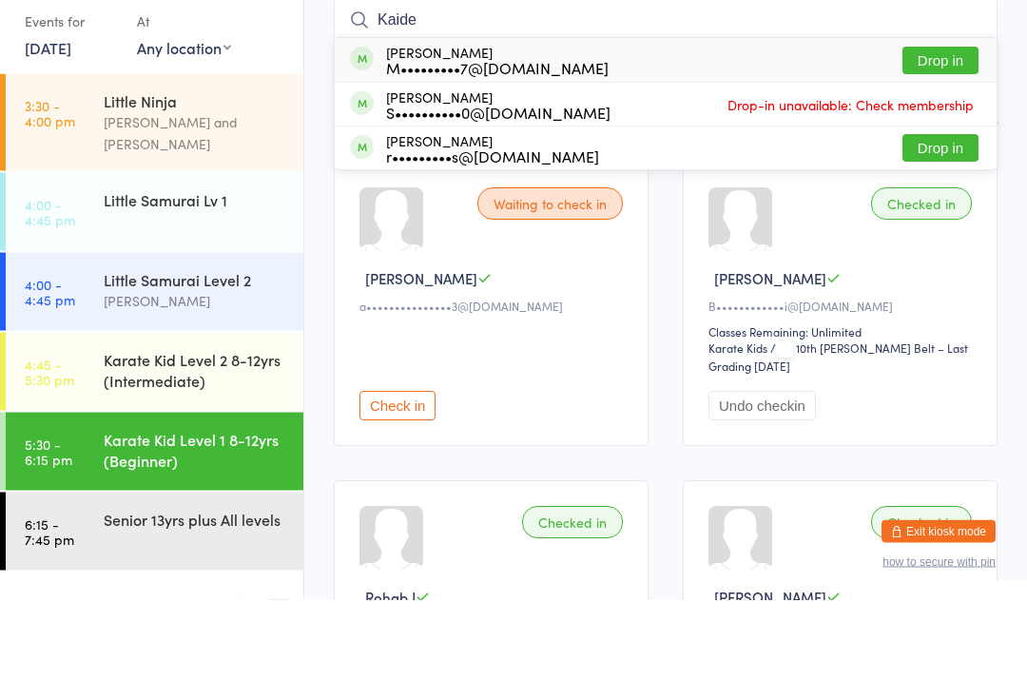
type input "Kaiden"
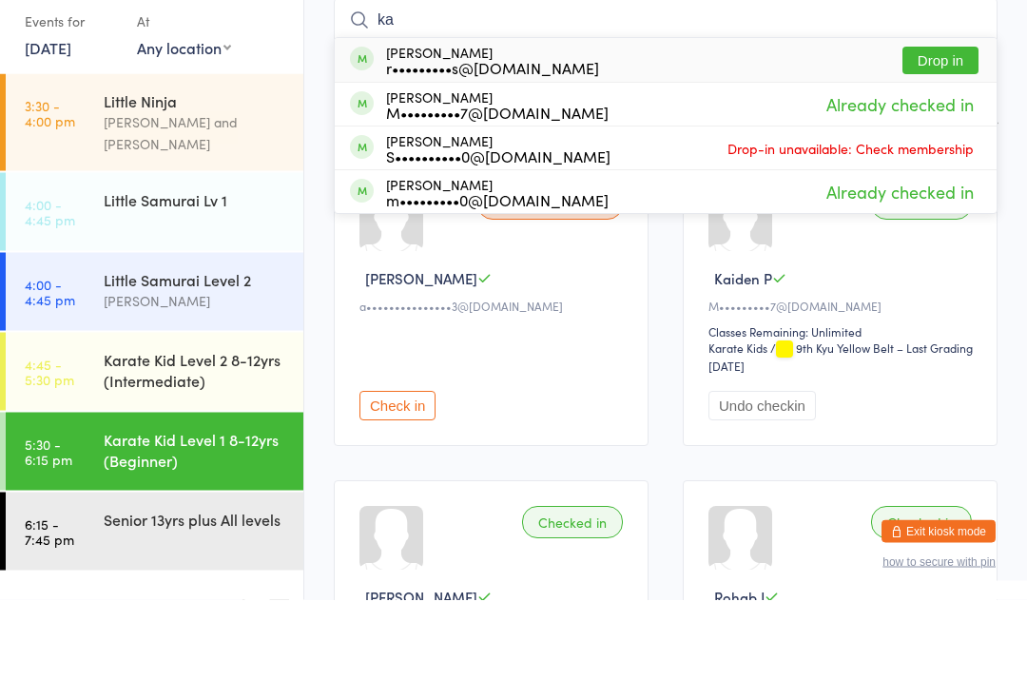
type input "k"
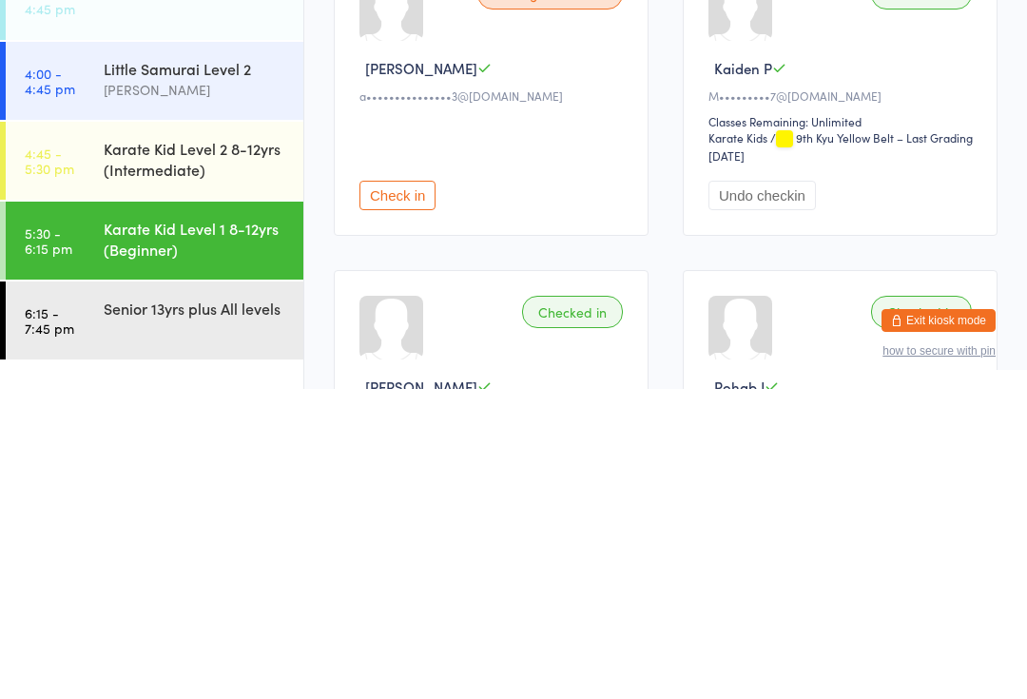
click at [394, 491] on button "Check in" at bounding box center [397, 505] width 76 height 29
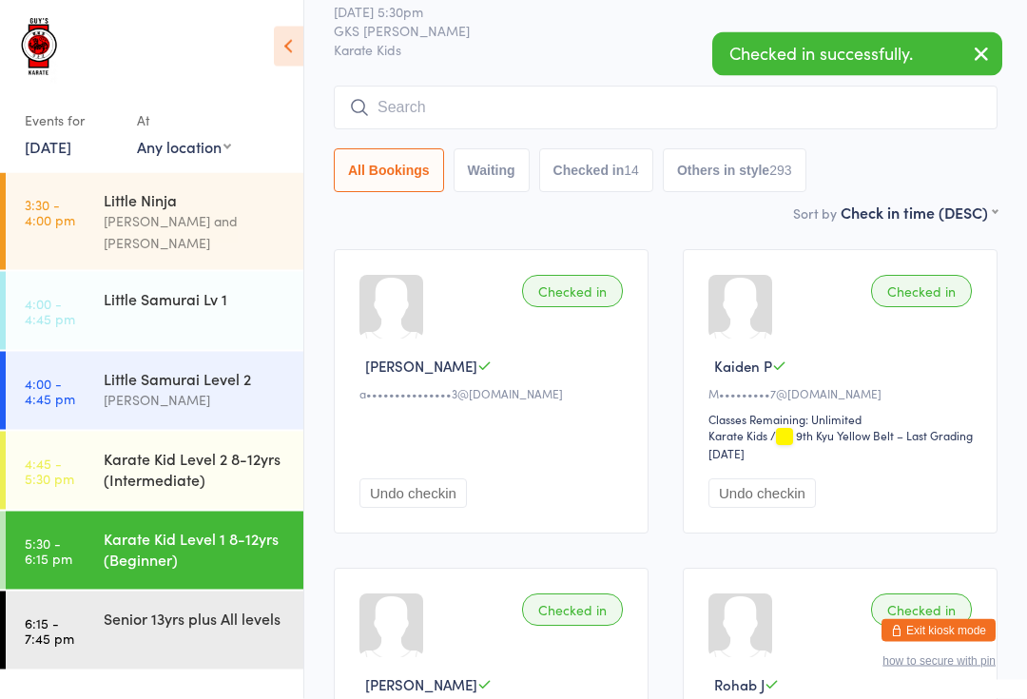
scroll to position [48, 0]
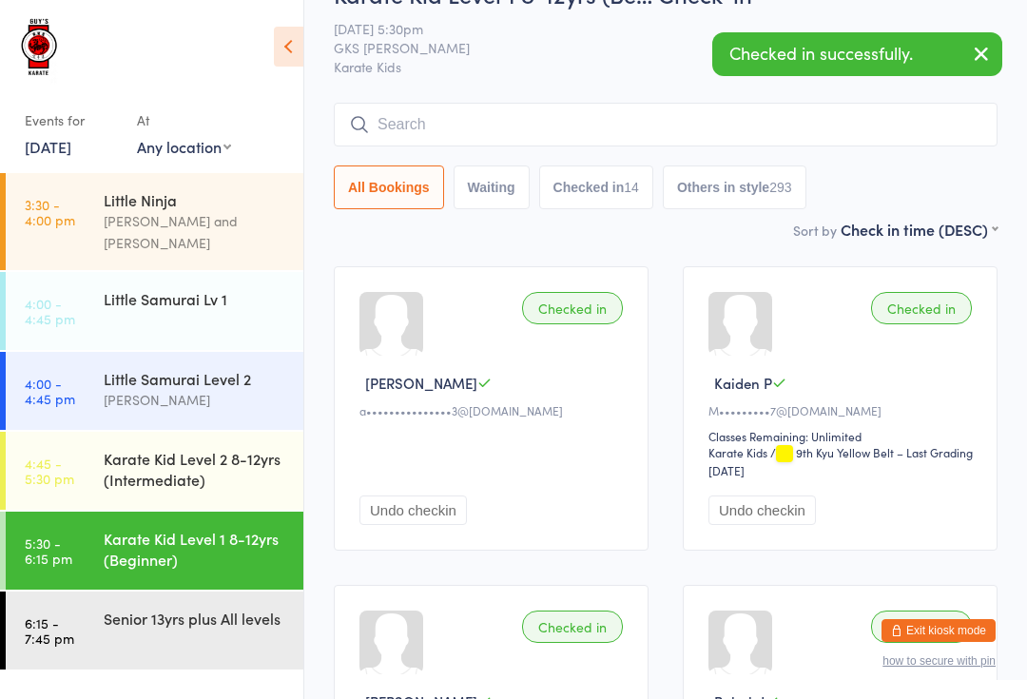
click at [432, 107] on input "search" at bounding box center [666, 125] width 664 height 44
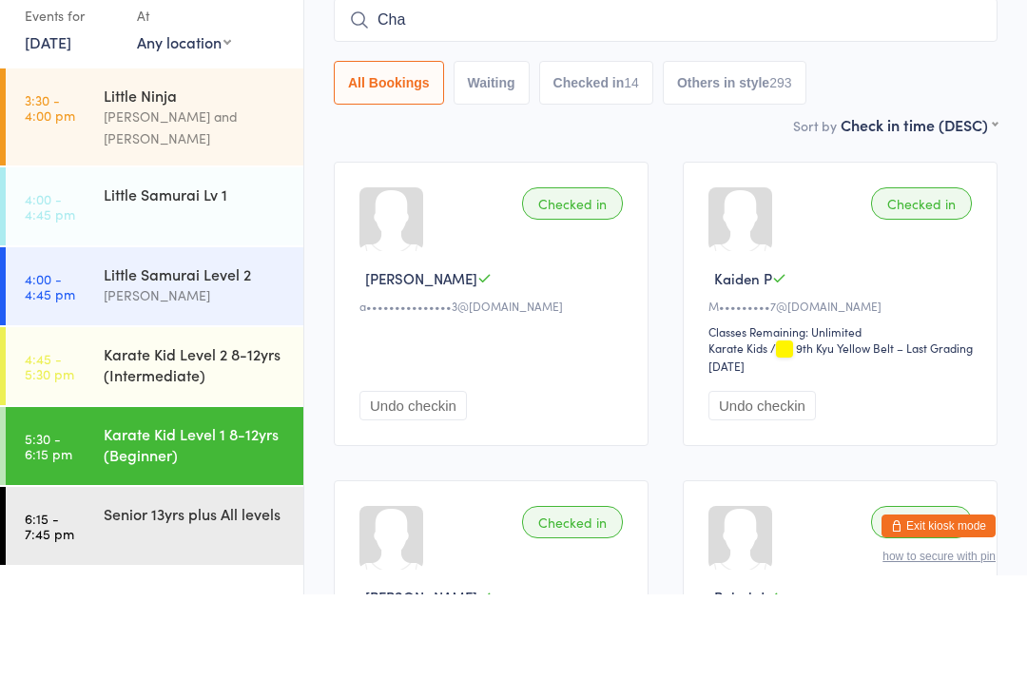
type input "[PERSON_NAME]"
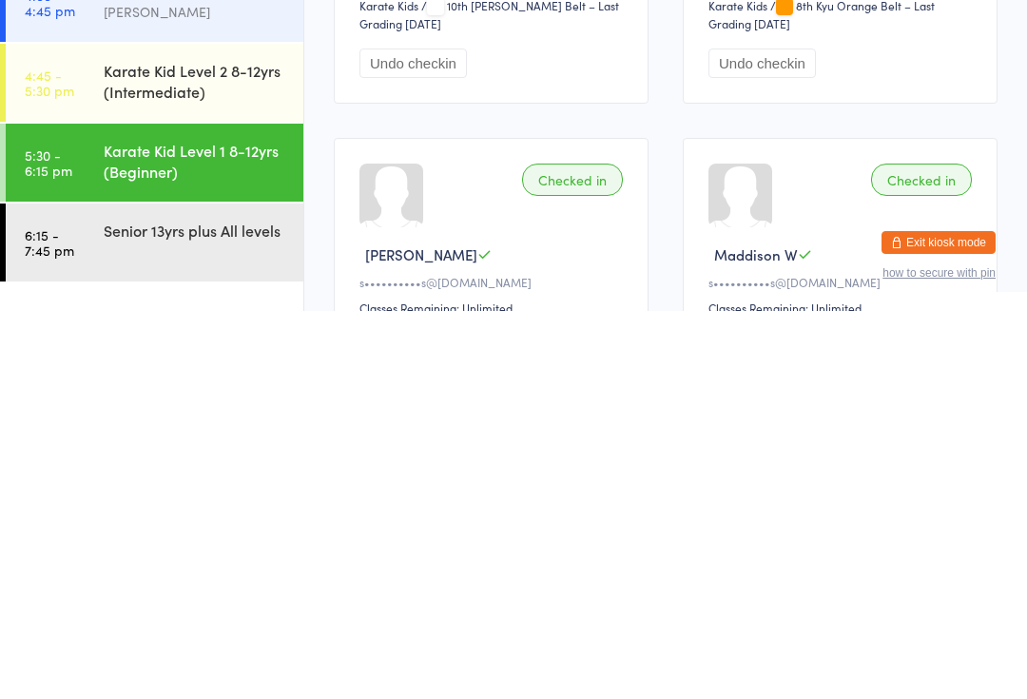
scroll to position [458, 0]
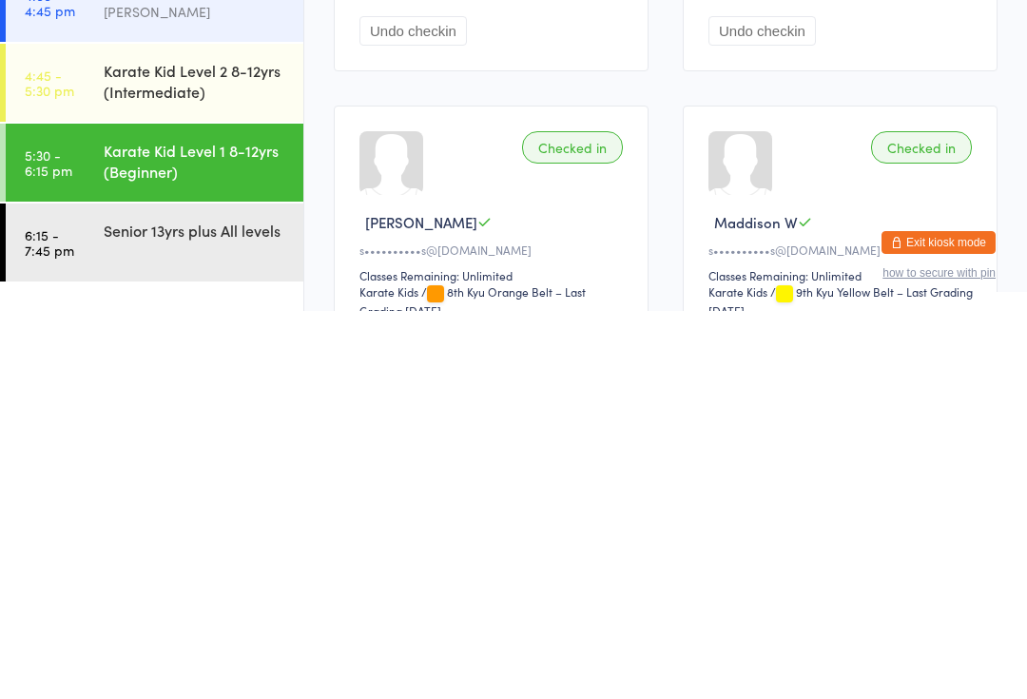
click at [189, 607] on div "Senior 13yrs plus All levels" at bounding box center [195, 617] width 183 height 21
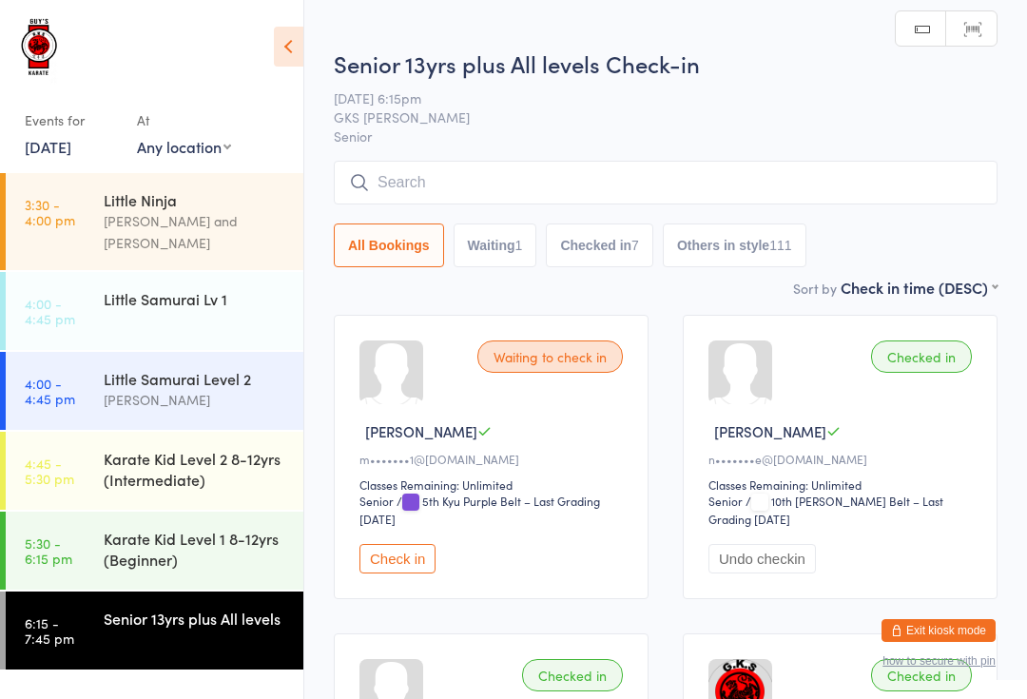
click at [528, 164] on input "search" at bounding box center [666, 183] width 664 height 44
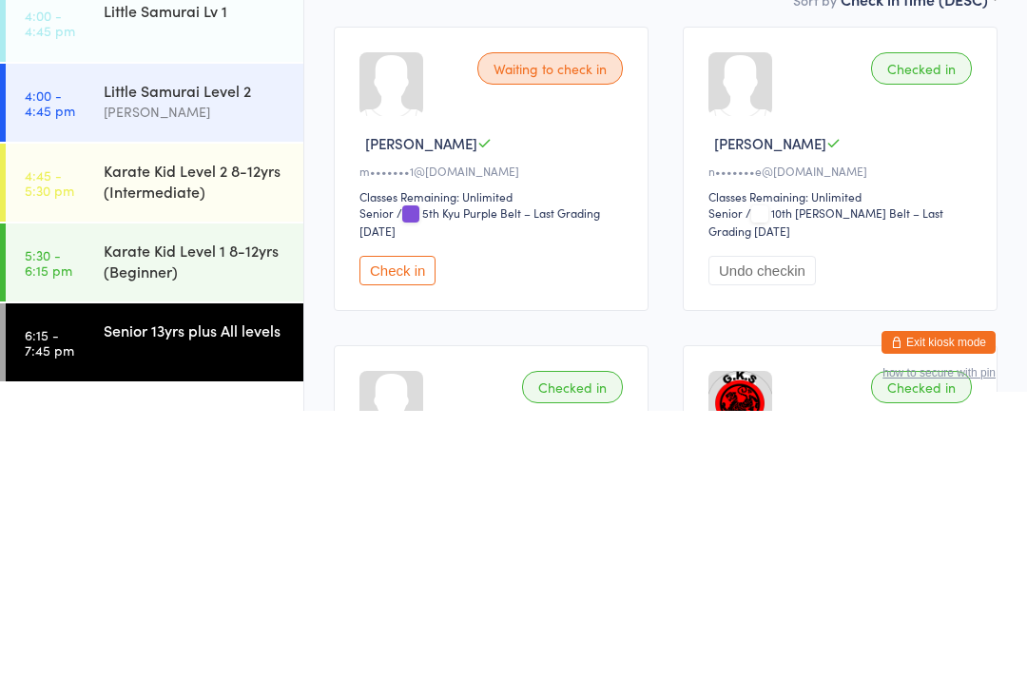
click at [394, 544] on button "Check in" at bounding box center [397, 558] width 76 height 29
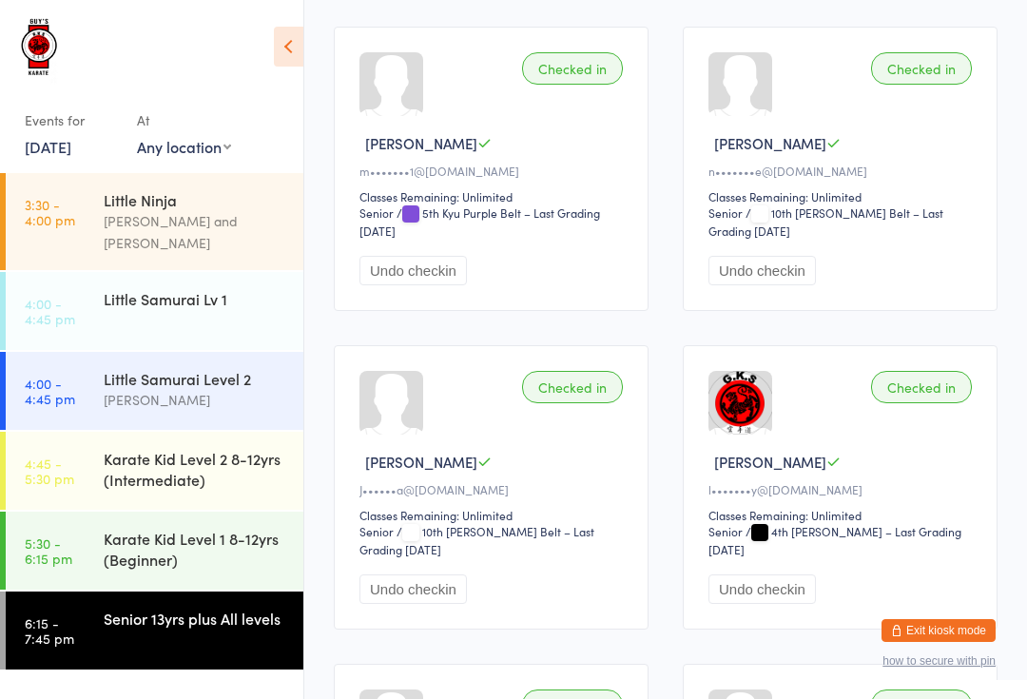
click at [180, 537] on div "Karate Kid Level 1 8-12yrs (Beginner)" at bounding box center [195, 549] width 183 height 42
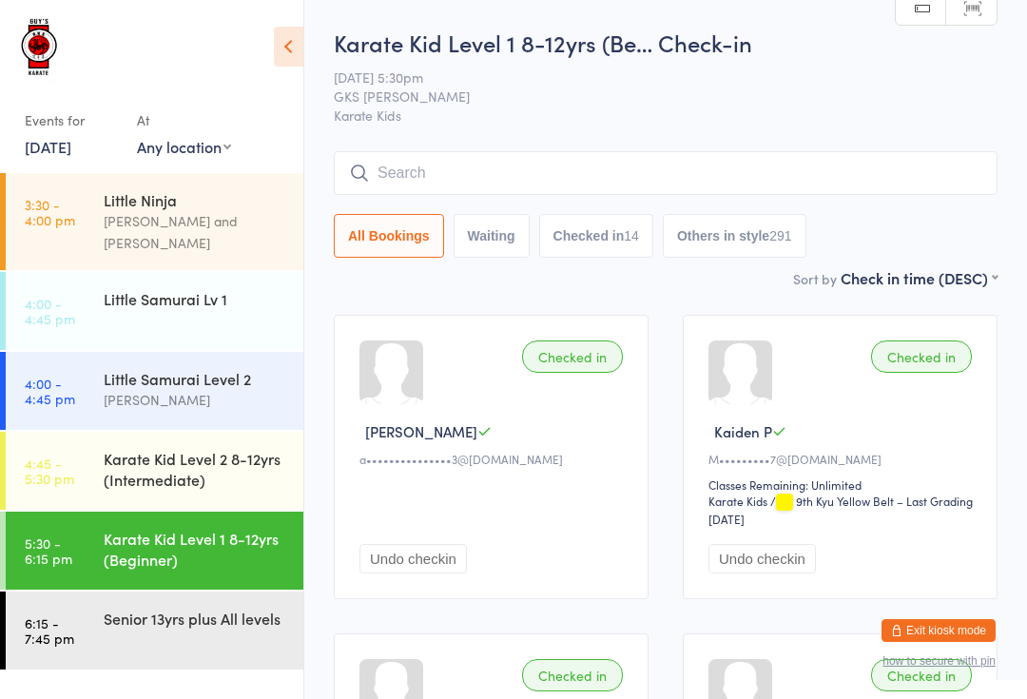
click at [686, 169] on input "search" at bounding box center [666, 173] width 664 height 44
click at [648, 178] on input "search" at bounding box center [666, 173] width 664 height 44
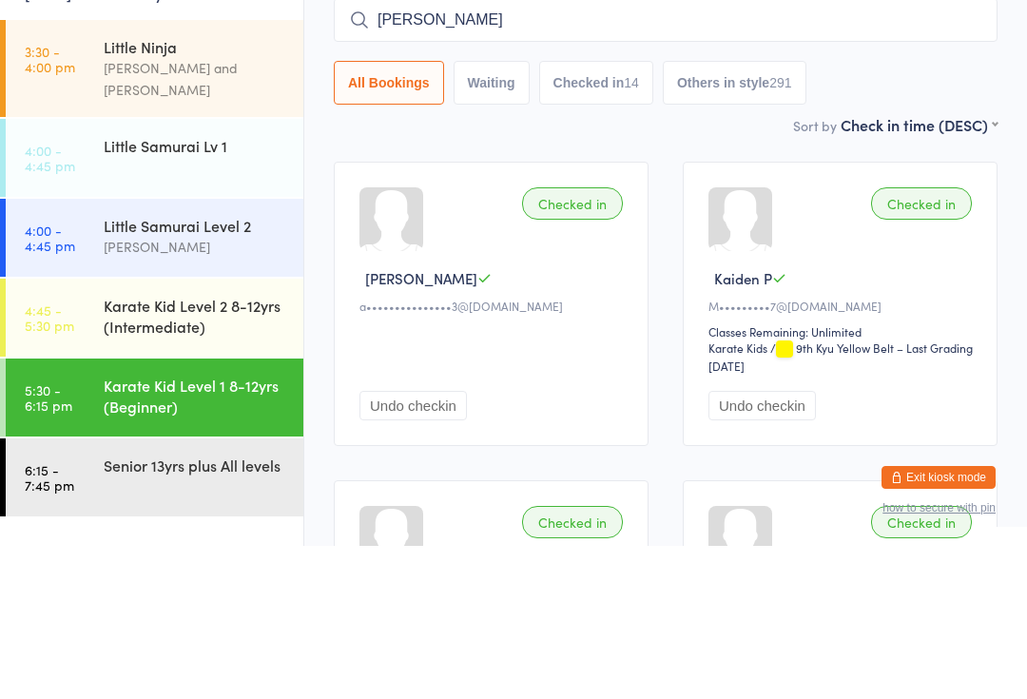
type input "Hunter"
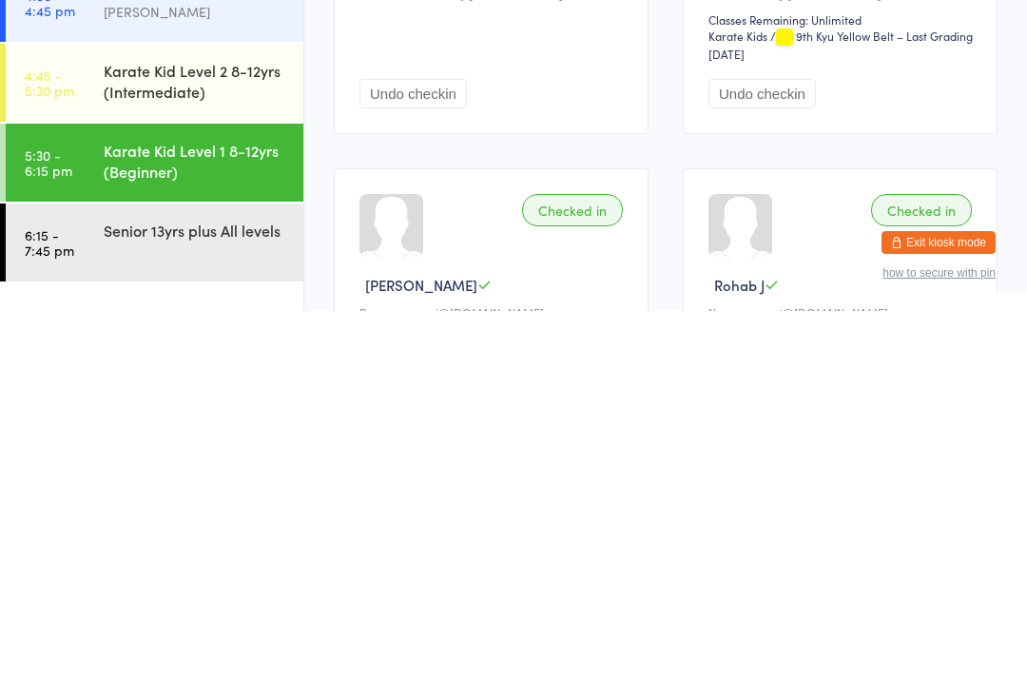
scroll to position [94, 0]
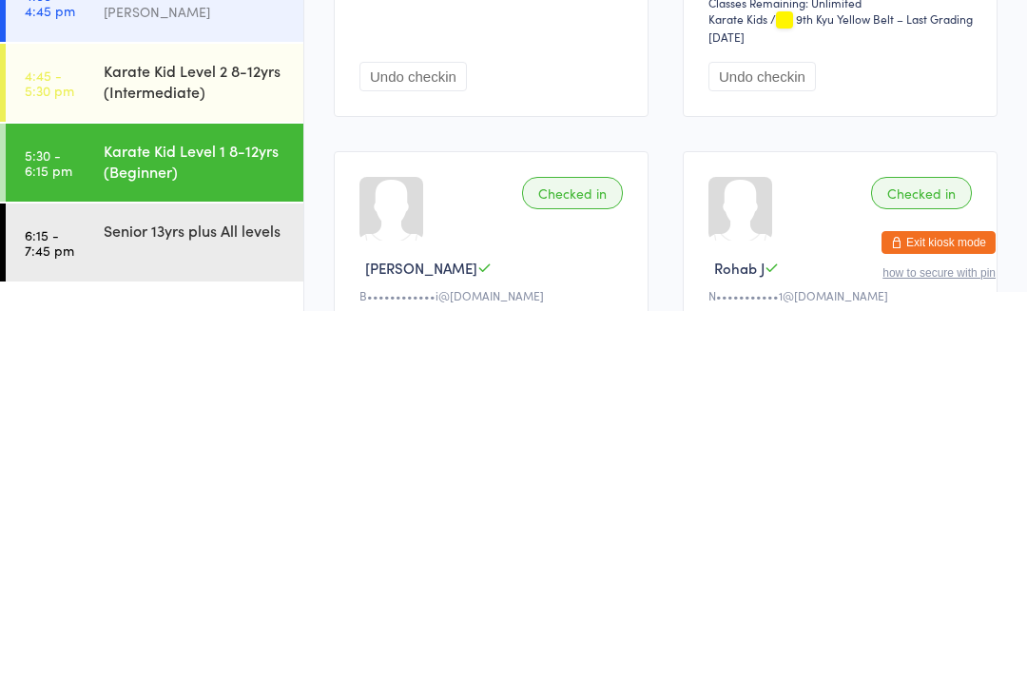
click at [227, 591] on div "Senior 13yrs plus All levels" at bounding box center [204, 617] width 200 height 53
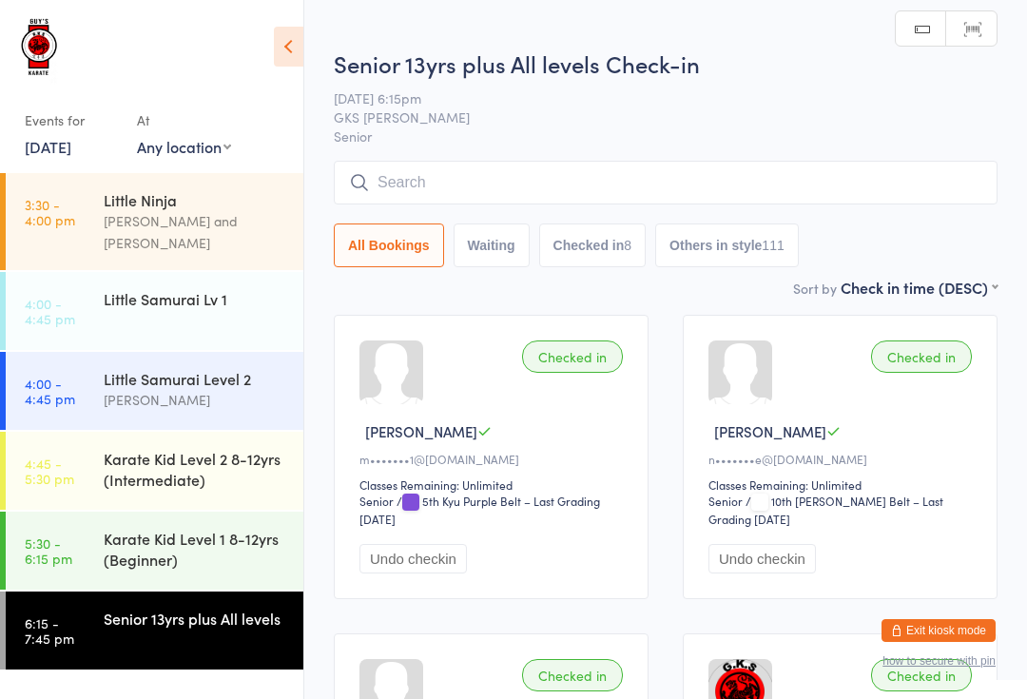
click at [662, 189] on input "search" at bounding box center [666, 183] width 664 height 44
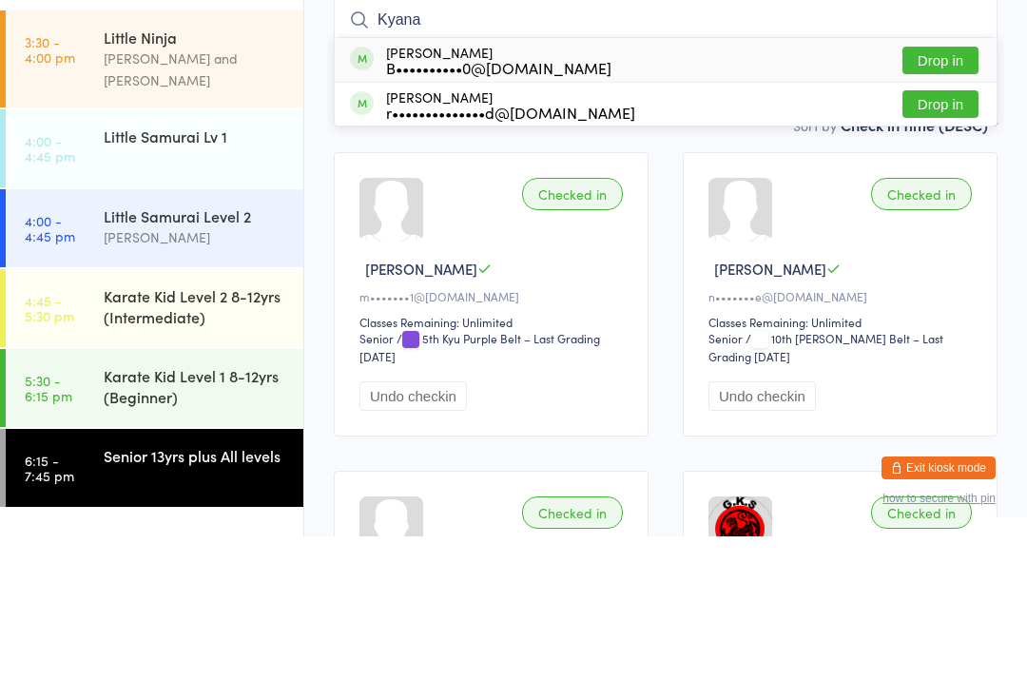
type input "Kyana"
click at [945, 209] on button "Drop in" at bounding box center [940, 223] width 76 height 28
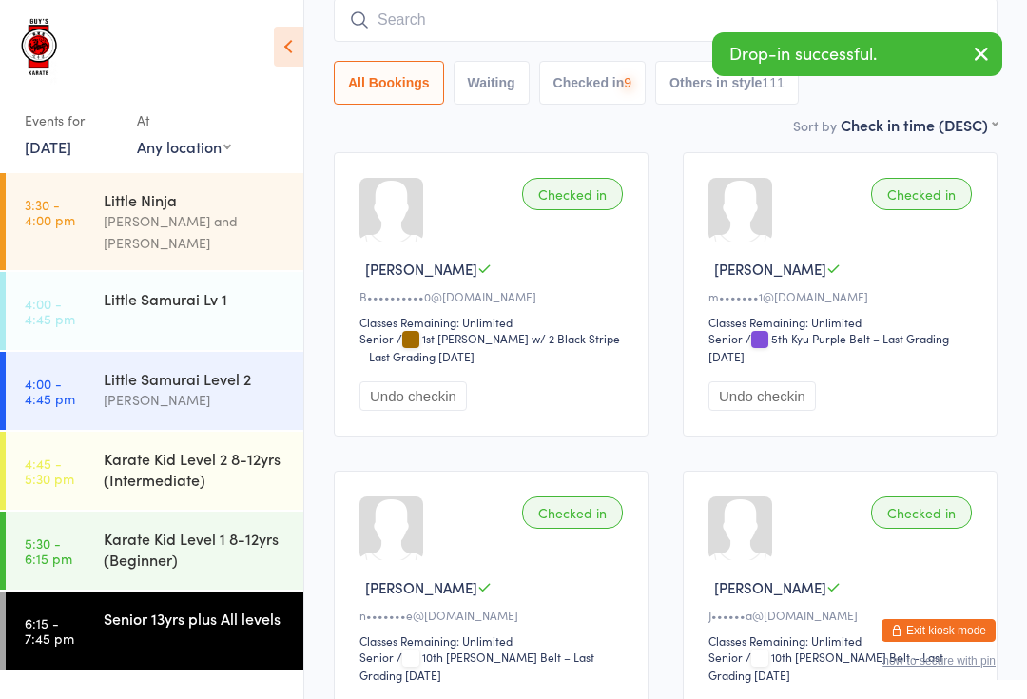
click at [976, 56] on icon "button" at bounding box center [981, 54] width 23 height 24
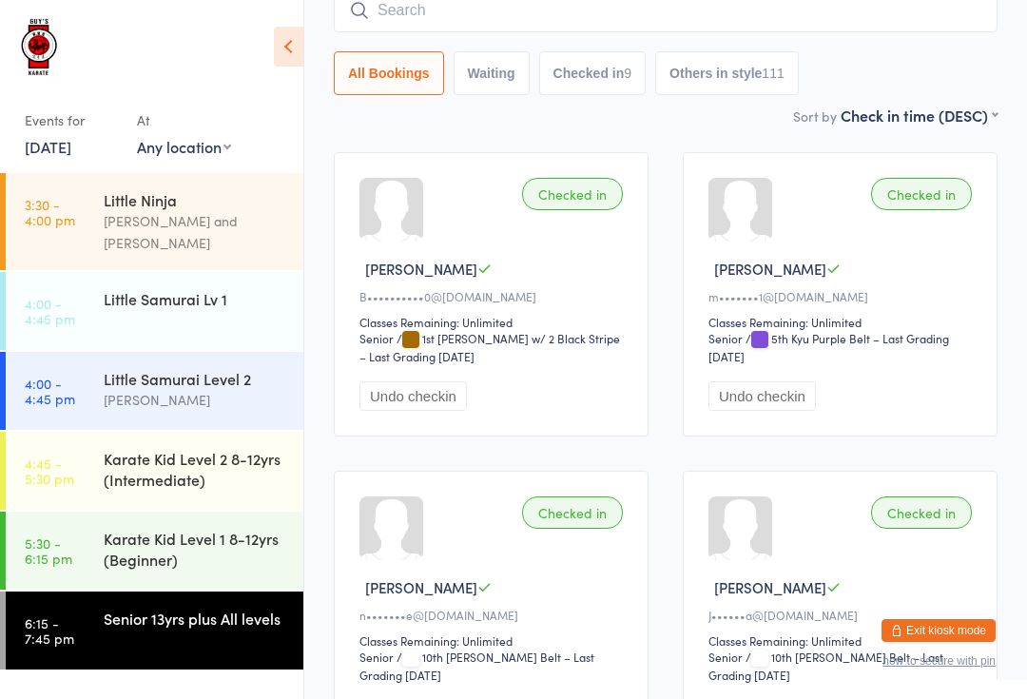
click at [902, 29] on input "search" at bounding box center [666, 11] width 664 height 44
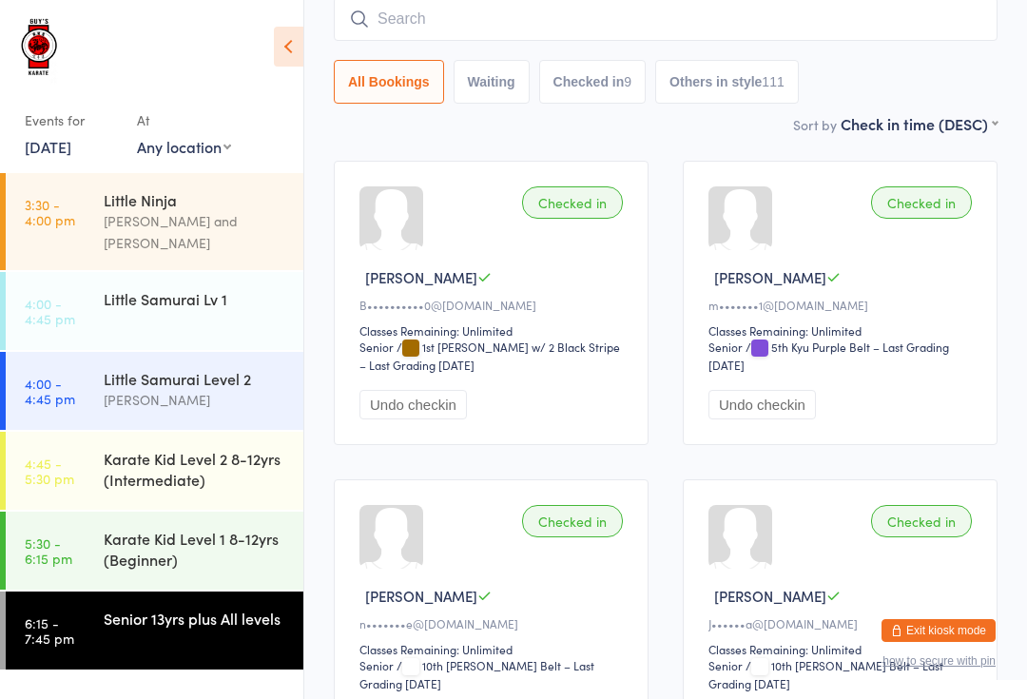
scroll to position [153, 0]
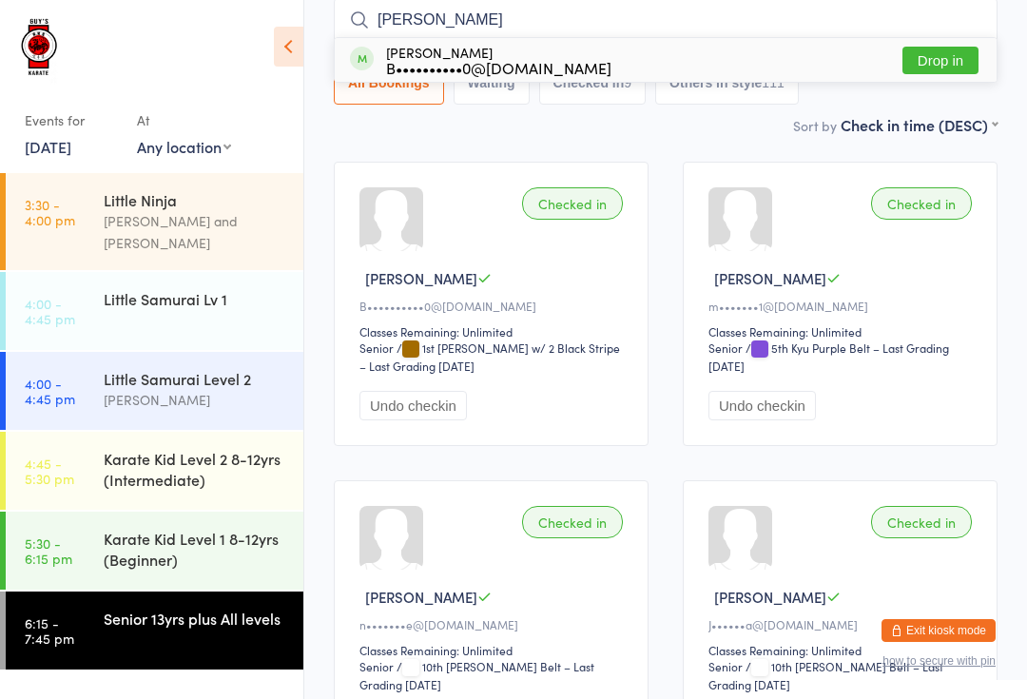
type input "[PERSON_NAME]"
click at [951, 60] on button "Drop in" at bounding box center [940, 61] width 76 height 28
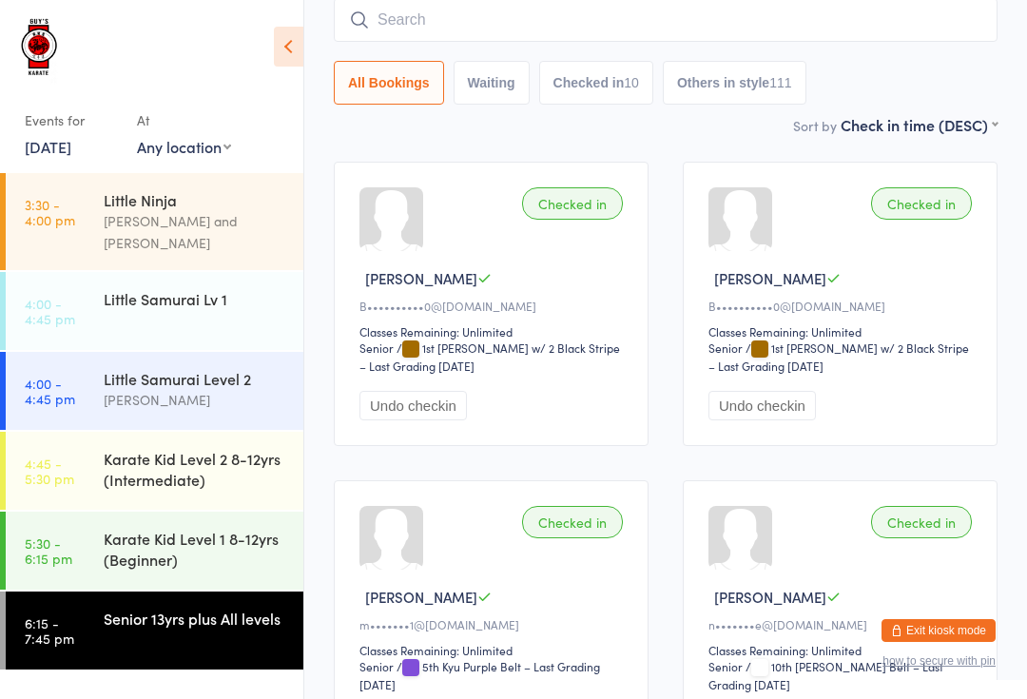
click at [200, 528] on div "Karate Kid Level 1 8-12yrs (Beginner)" at bounding box center [195, 549] width 183 height 42
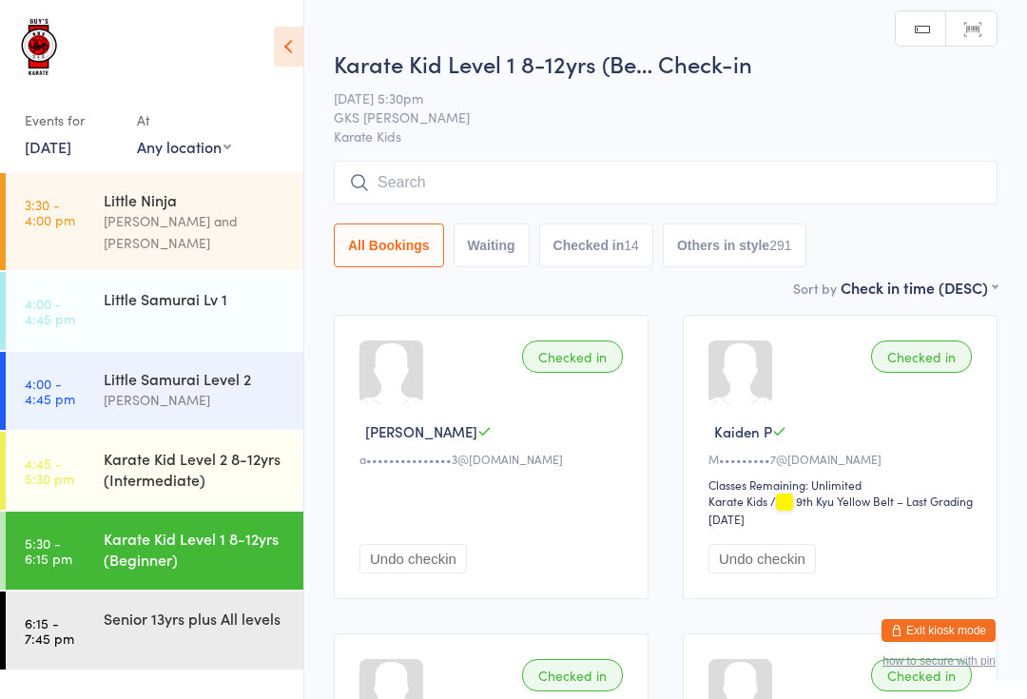
click at [582, 204] on input "search" at bounding box center [666, 183] width 664 height 44
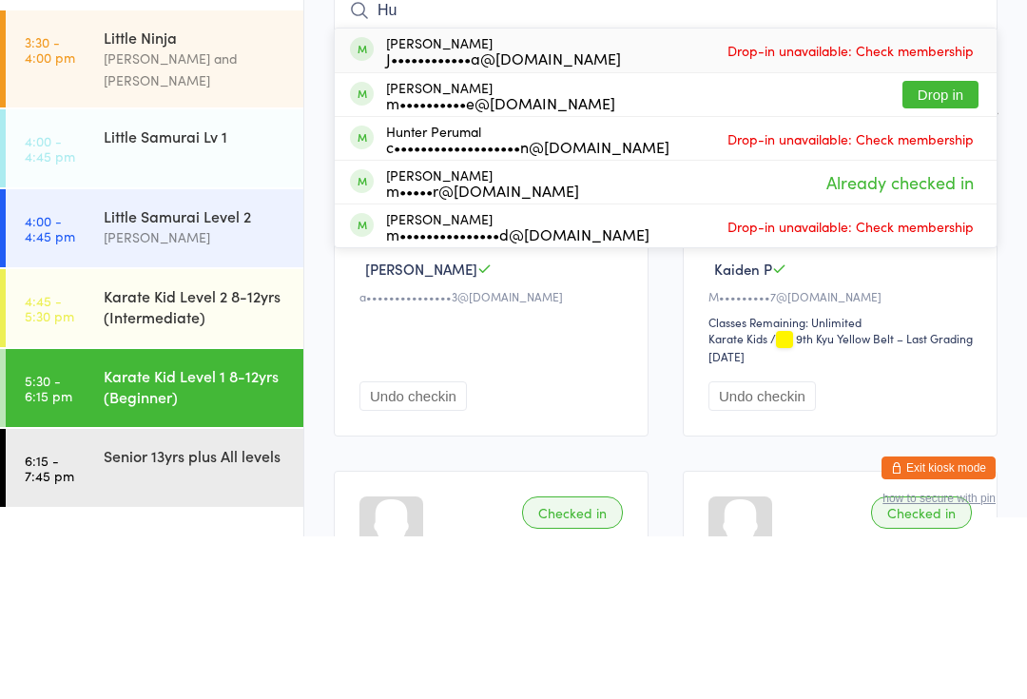
type input "H"
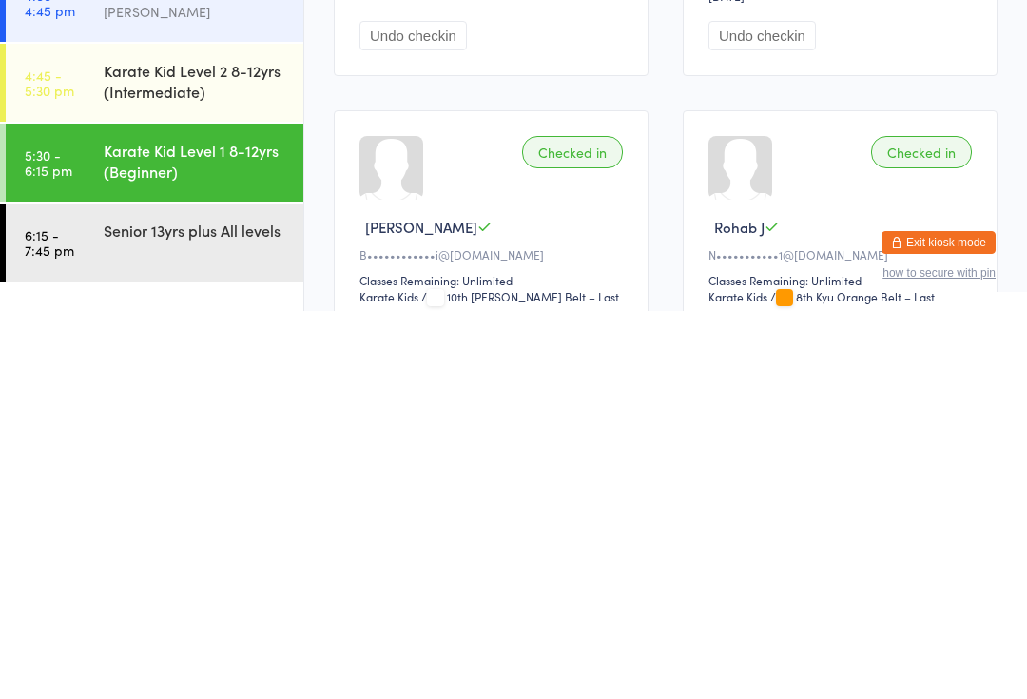
scroll to position [145, 0]
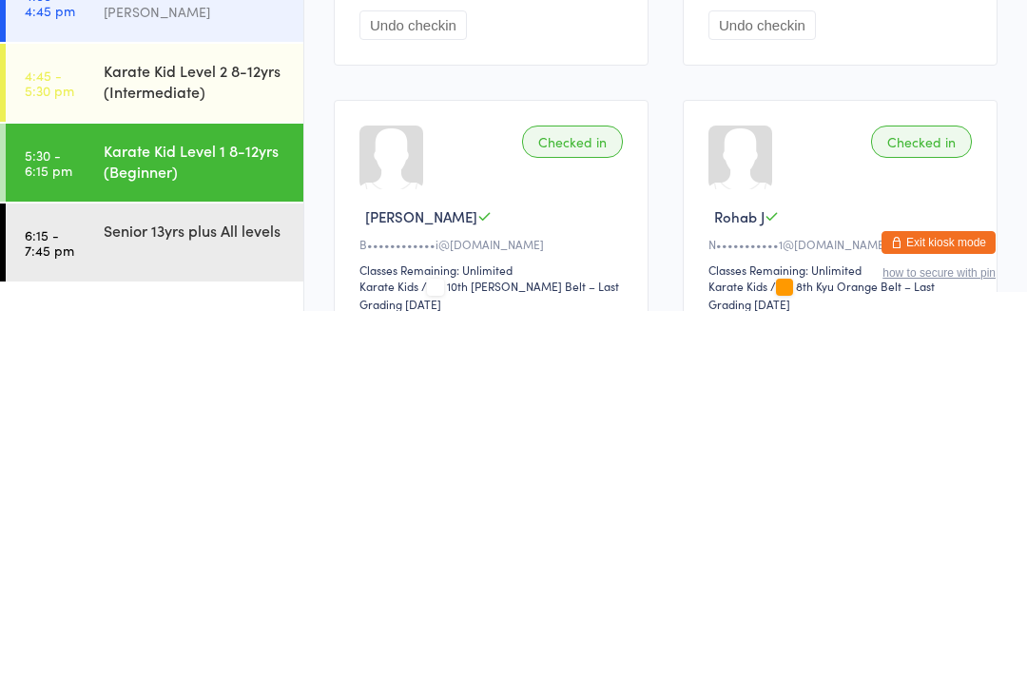
click at [118, 607] on div "Senior 13yrs plus All levels" at bounding box center [195, 617] width 183 height 21
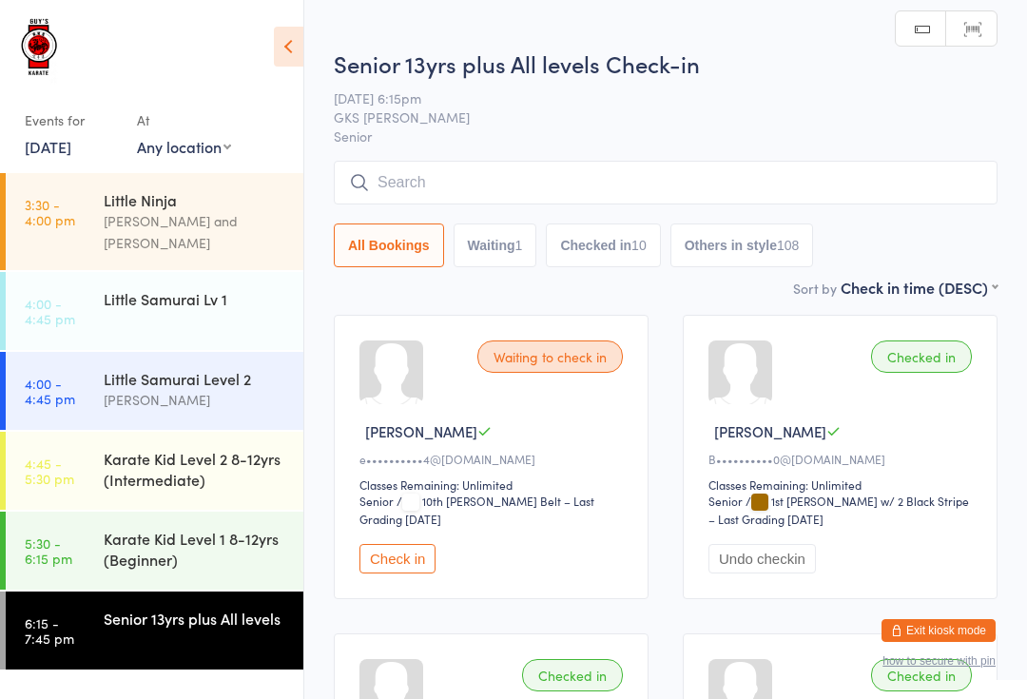
click at [545, 172] on input "search" at bounding box center [666, 183] width 664 height 44
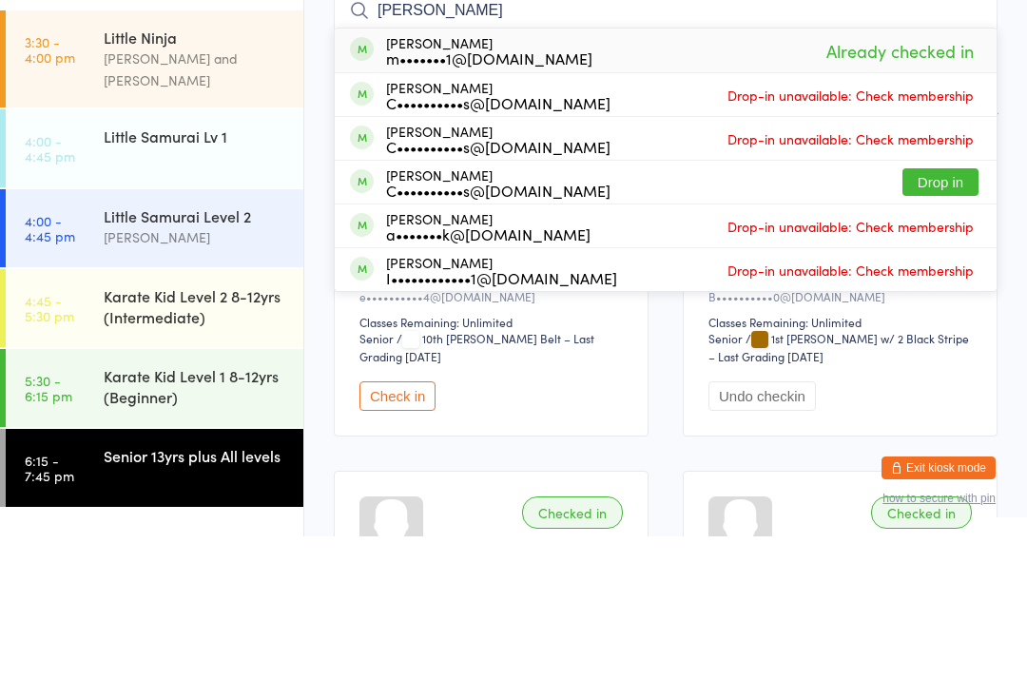
type input "[PERSON_NAME]"
click at [930, 331] on button "Drop in" at bounding box center [940, 345] width 76 height 28
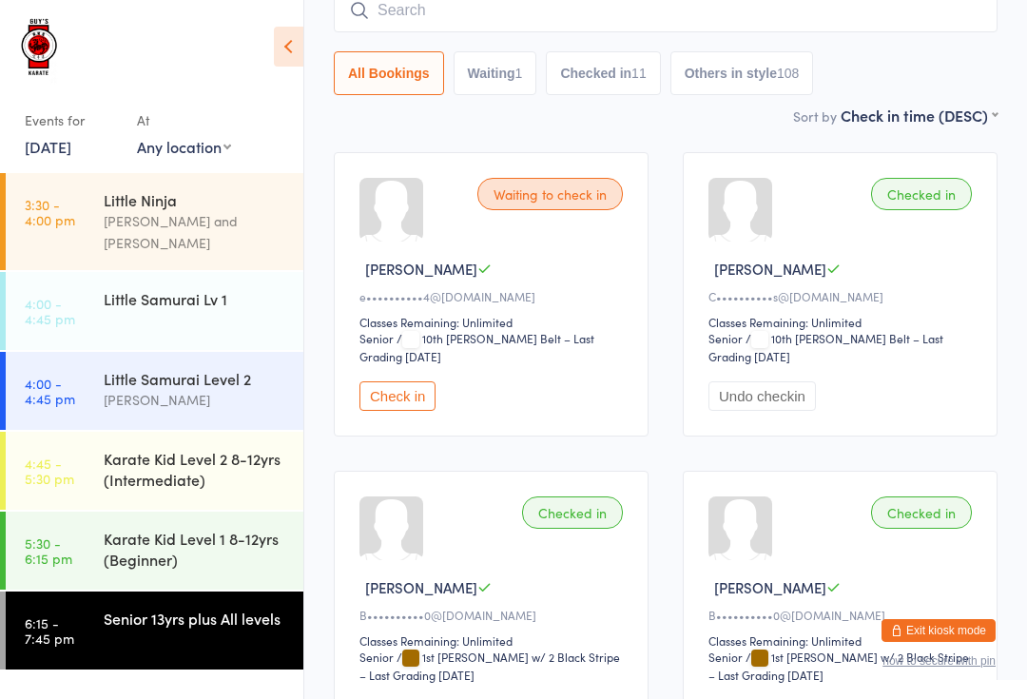
click at [176, 613] on div "Senior 13yrs plus All levels" at bounding box center [204, 617] width 200 height 53
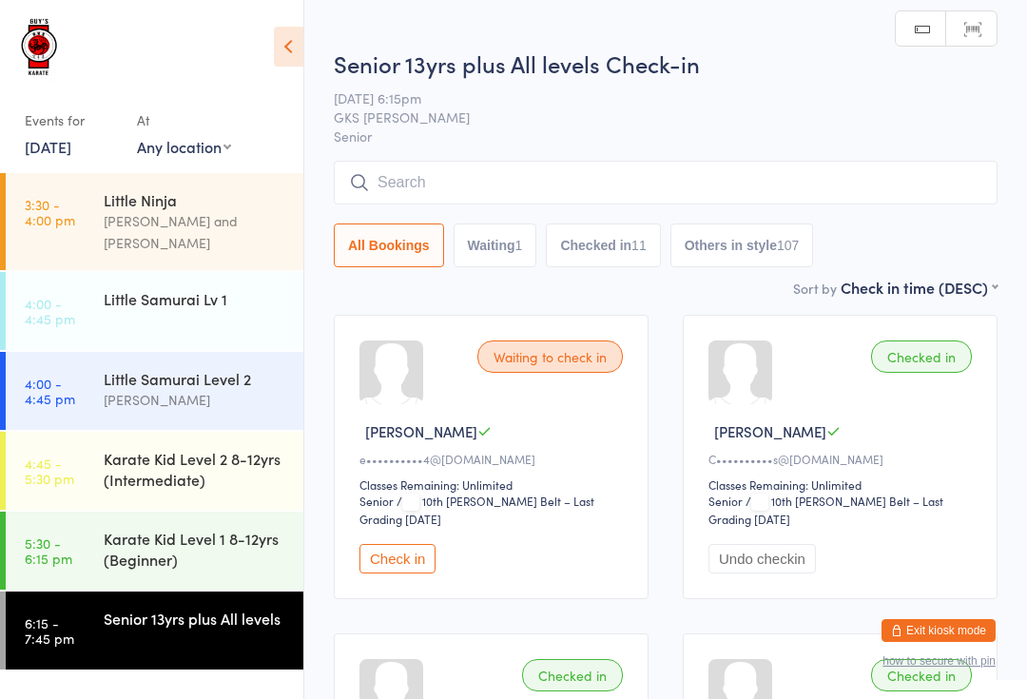
click at [405, 560] on button "Check in" at bounding box center [397, 558] width 76 height 29
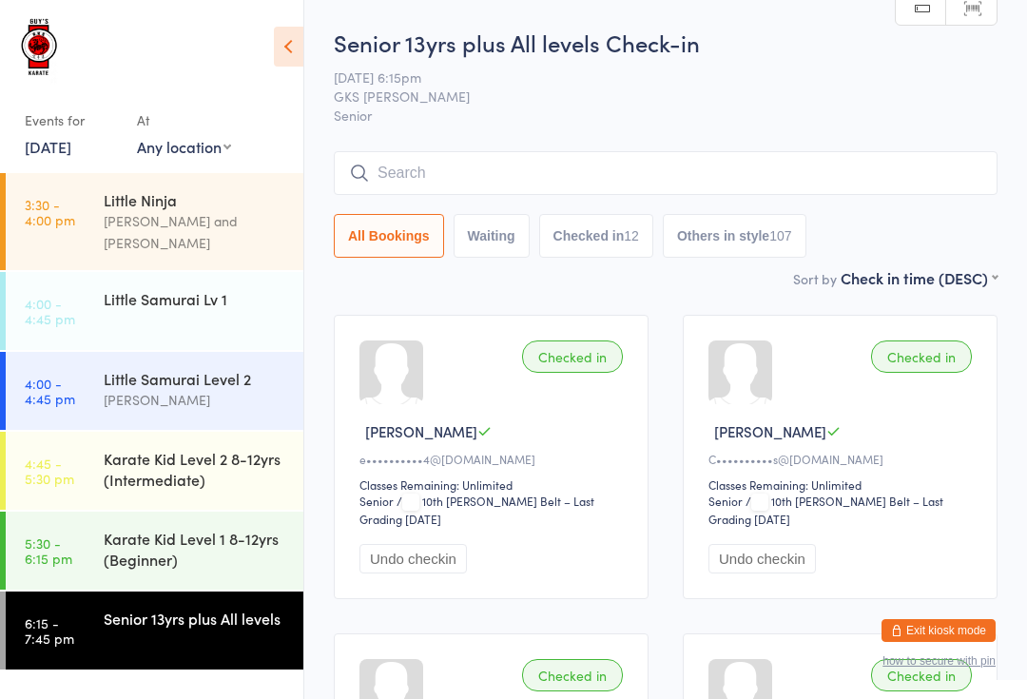
click at [656, 155] on input "search" at bounding box center [666, 173] width 664 height 44
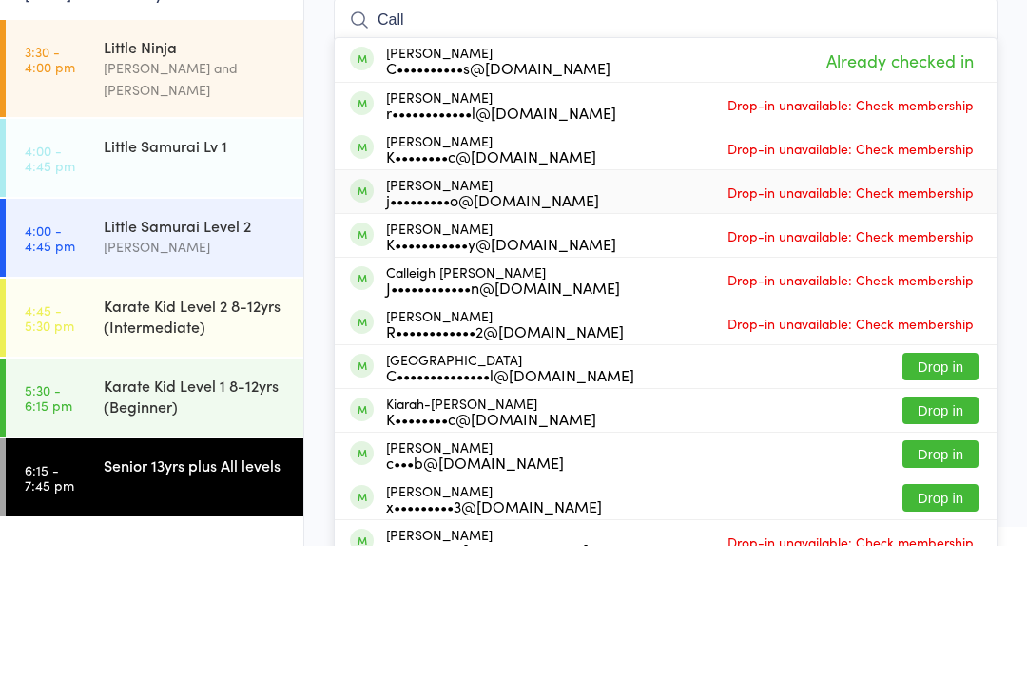
type input "Call"
click at [987, 323] on div "[PERSON_NAME] j•••••••••o@[DOMAIN_NAME] Drop-in unavailable: Check membership" at bounding box center [666, 344] width 662 height 43
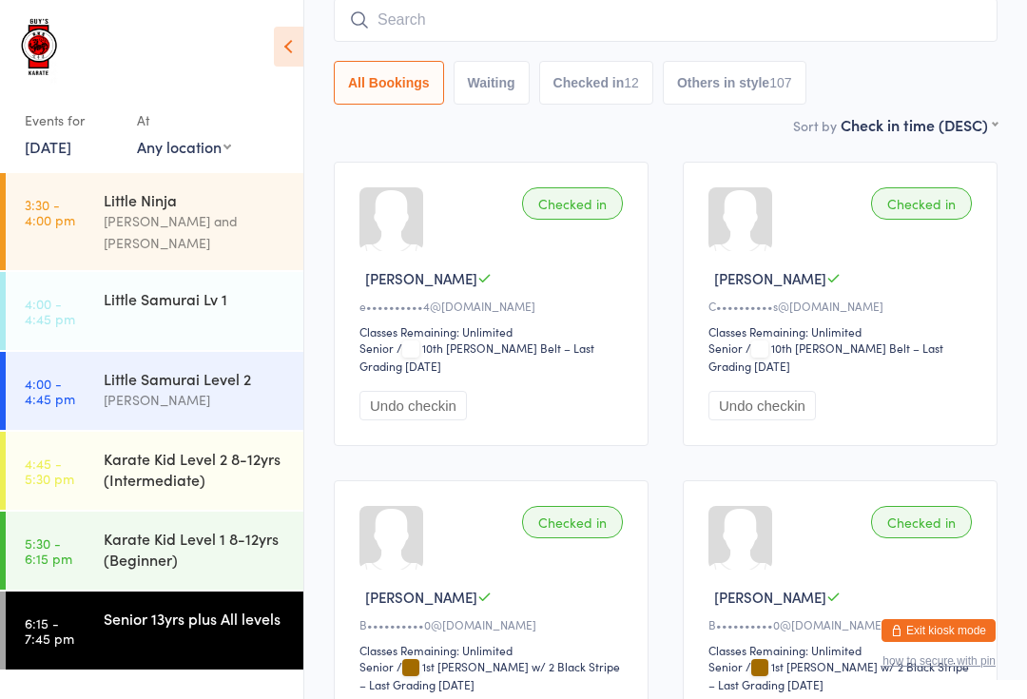
click at [202, 630] on link "6:15 - 7:45 pm Senior 13yrs plus All levels" at bounding box center [155, 630] width 298 height 78
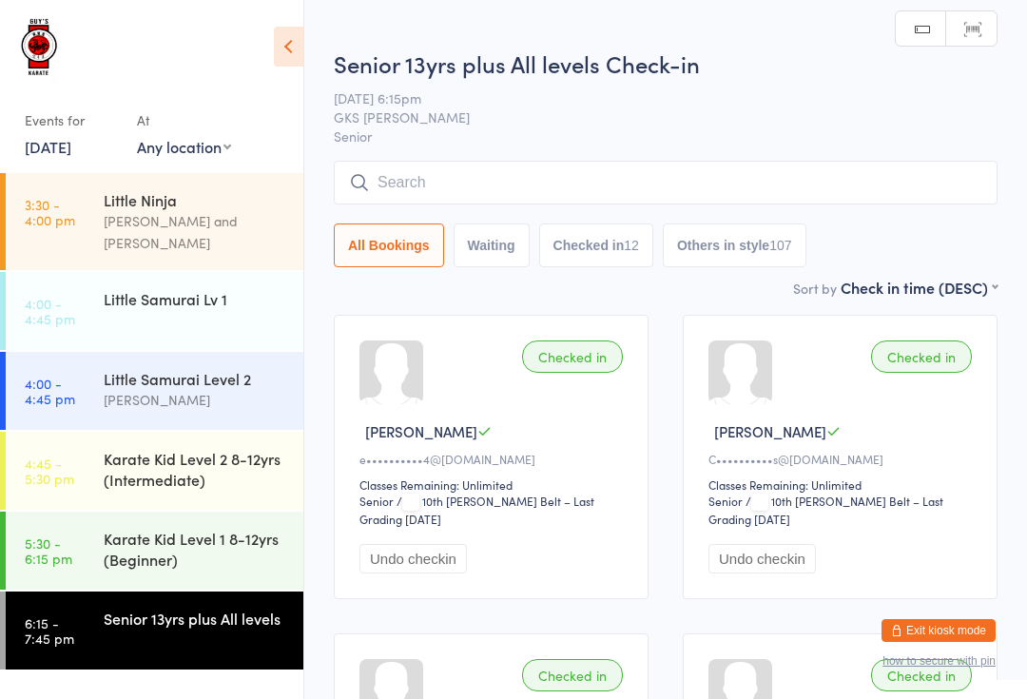
click at [515, 171] on input "search" at bounding box center [666, 183] width 664 height 44
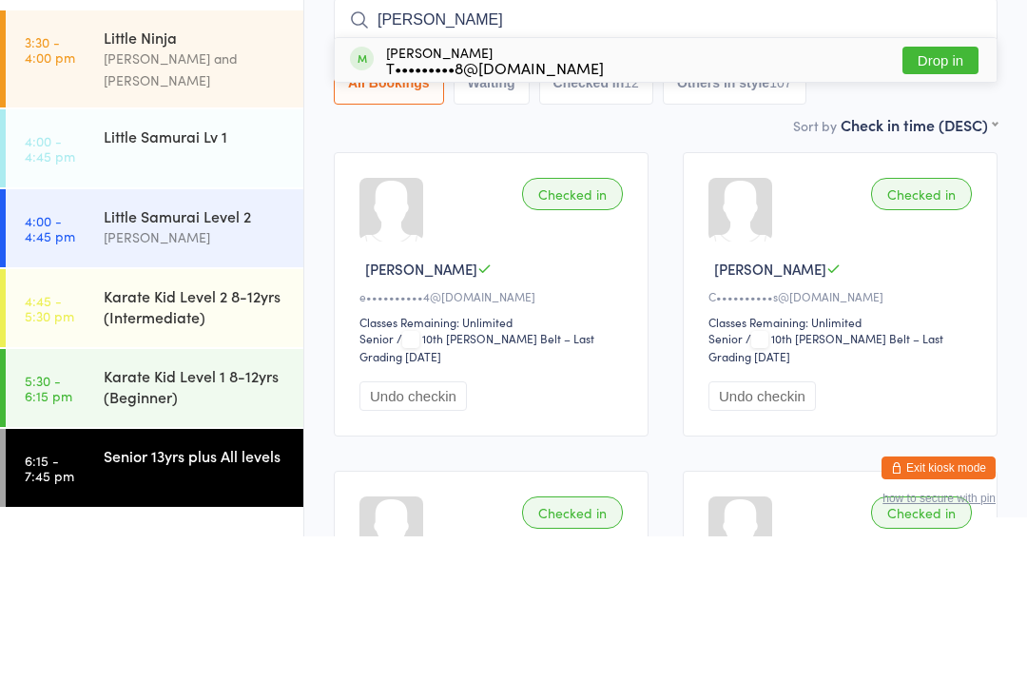
type input "[PERSON_NAME]"
click at [934, 209] on button "Drop in" at bounding box center [940, 223] width 76 height 28
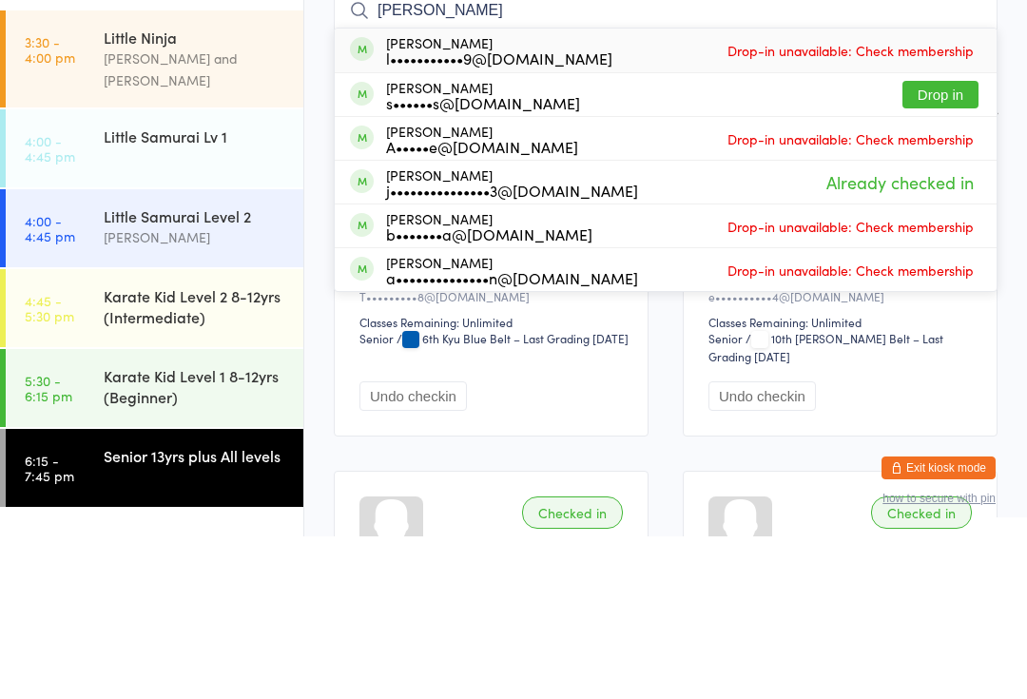
type input "[PERSON_NAME]"
click at [936, 243] on button "Drop in" at bounding box center [940, 257] width 76 height 28
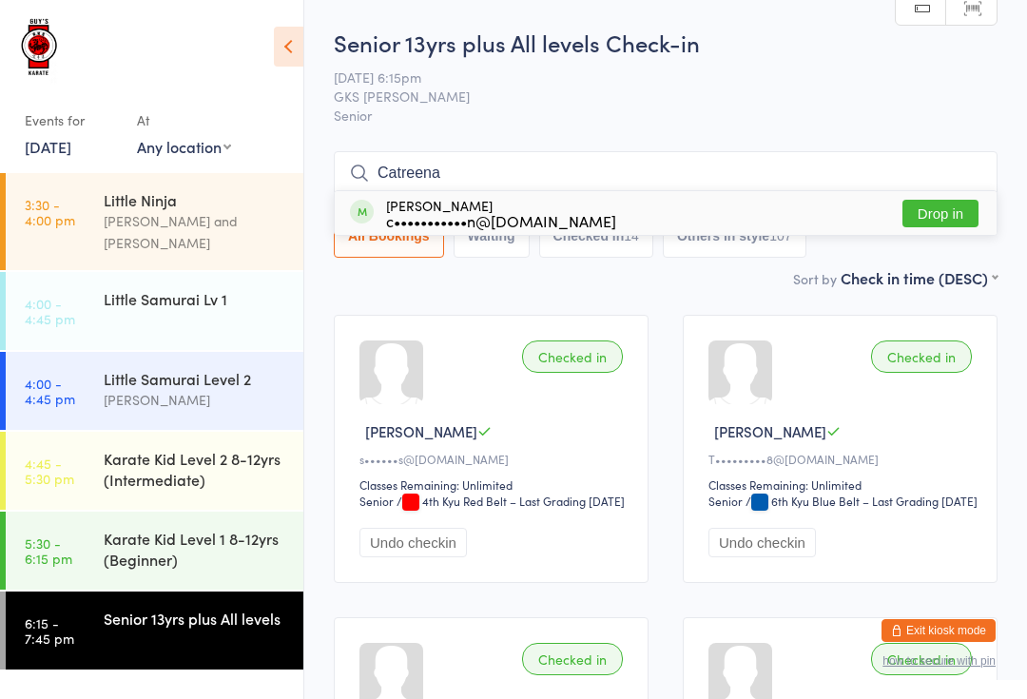
type input "Catreena"
click at [923, 216] on button "Drop in" at bounding box center [940, 214] width 76 height 28
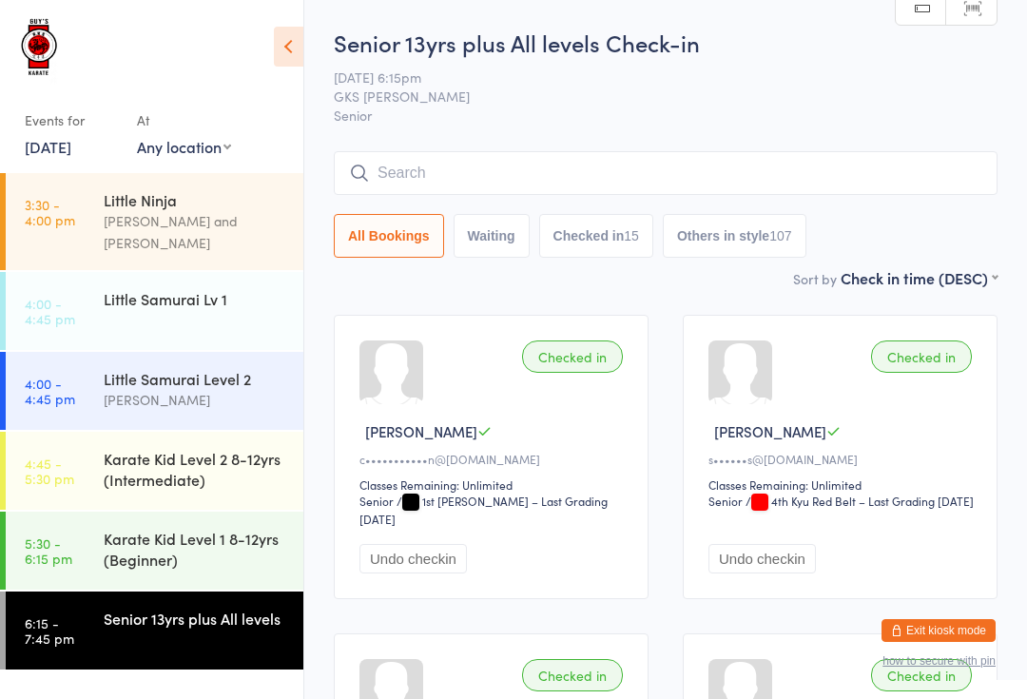
click at [426, 195] on input "search" at bounding box center [666, 173] width 664 height 44
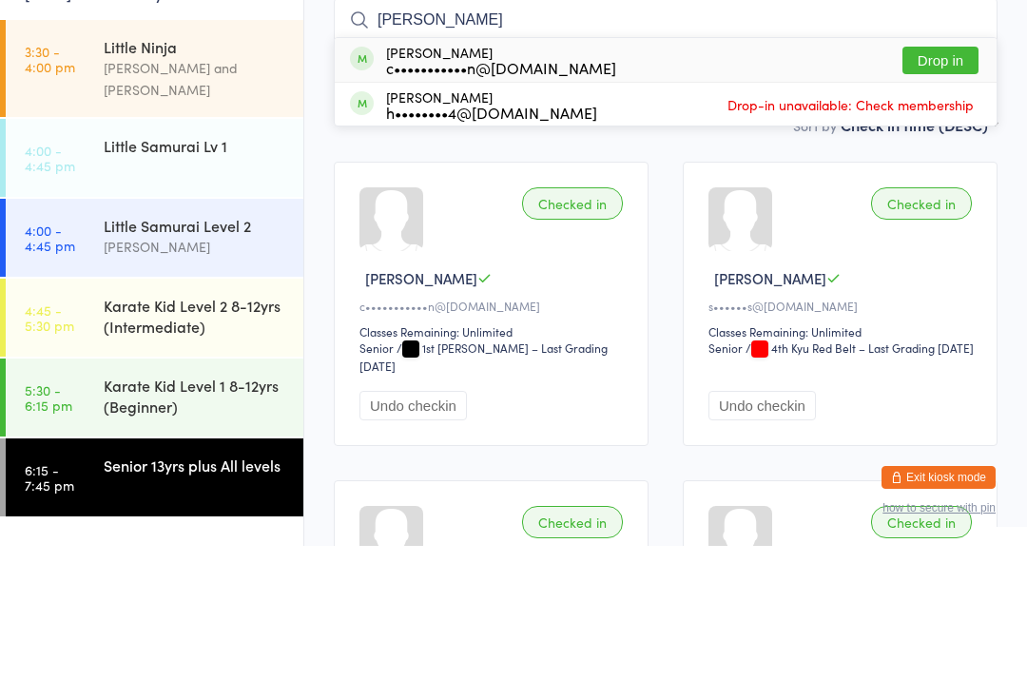
type input "[PERSON_NAME]"
click at [934, 200] on button "Drop in" at bounding box center [940, 214] width 76 height 28
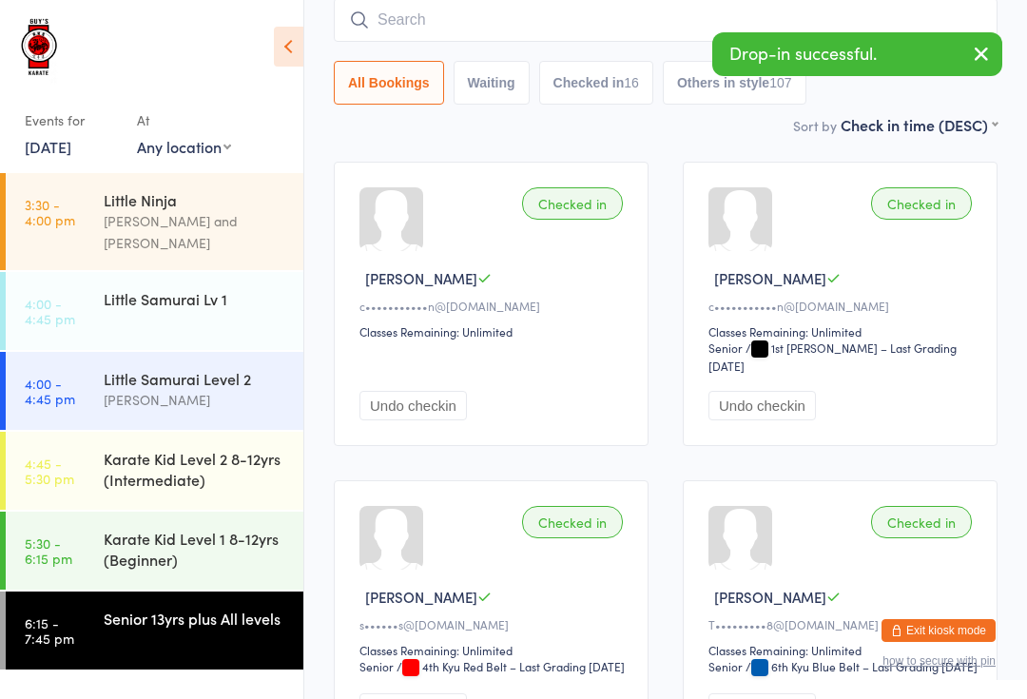
click at [413, 19] on input "search" at bounding box center [666, 20] width 664 height 44
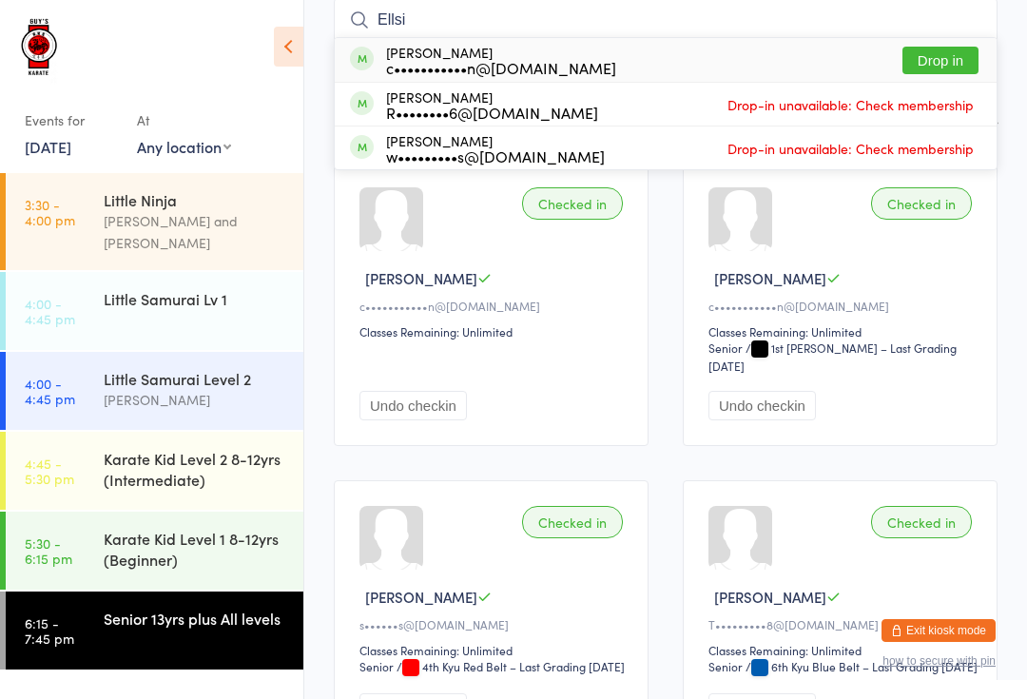
type input "Ellsi"
click at [941, 61] on button "Drop in" at bounding box center [940, 61] width 76 height 28
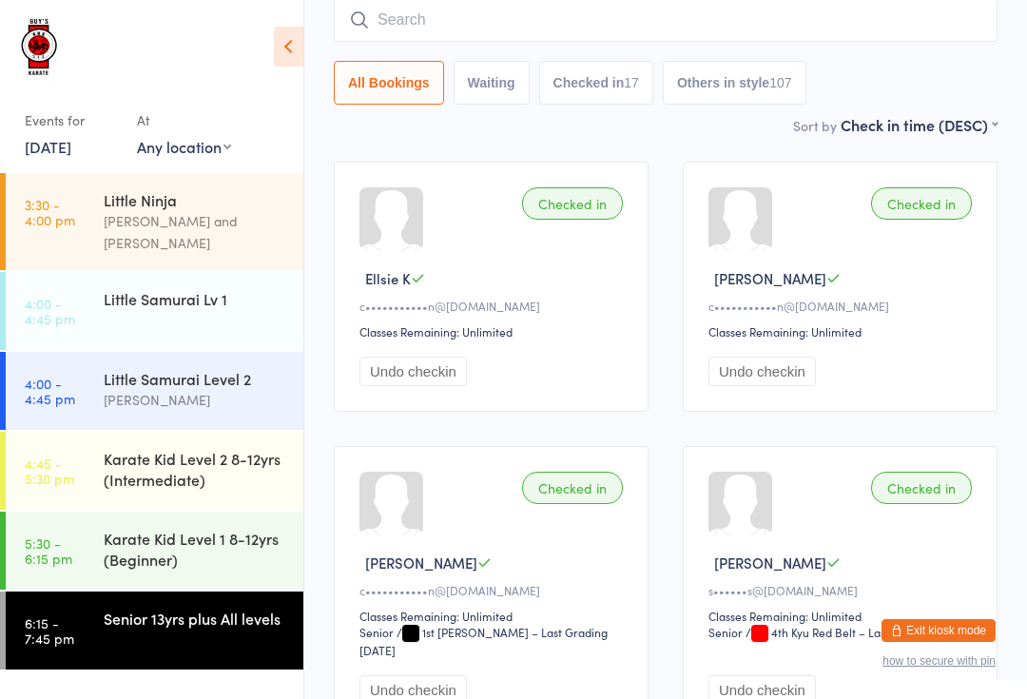
click at [490, 13] on input "search" at bounding box center [666, 20] width 664 height 44
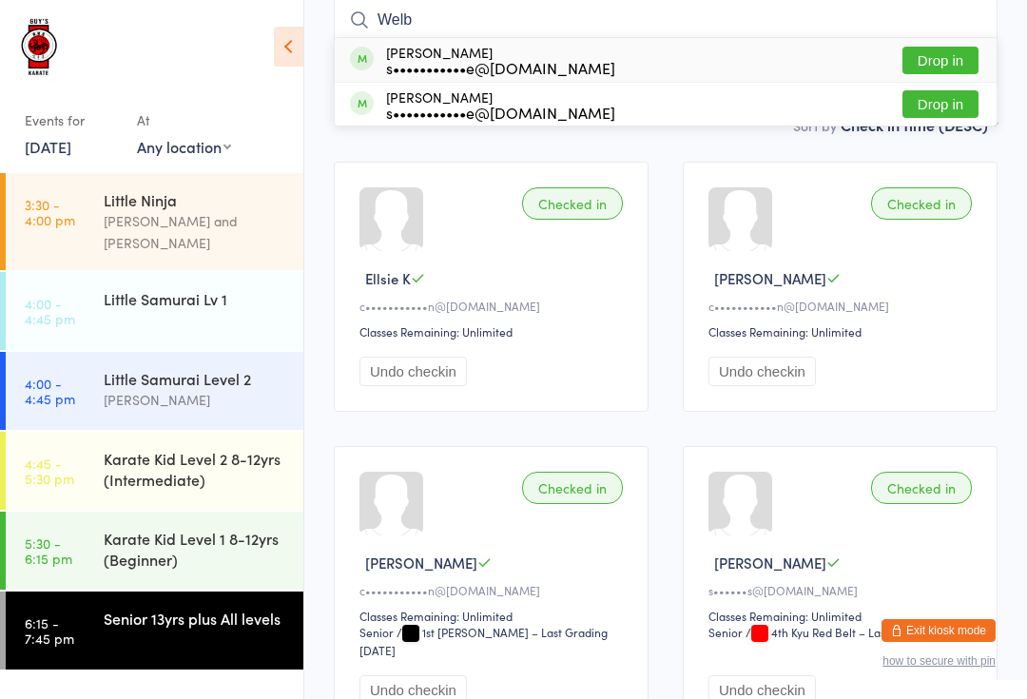
type input "Welb"
click at [937, 58] on button "Drop in" at bounding box center [940, 61] width 76 height 28
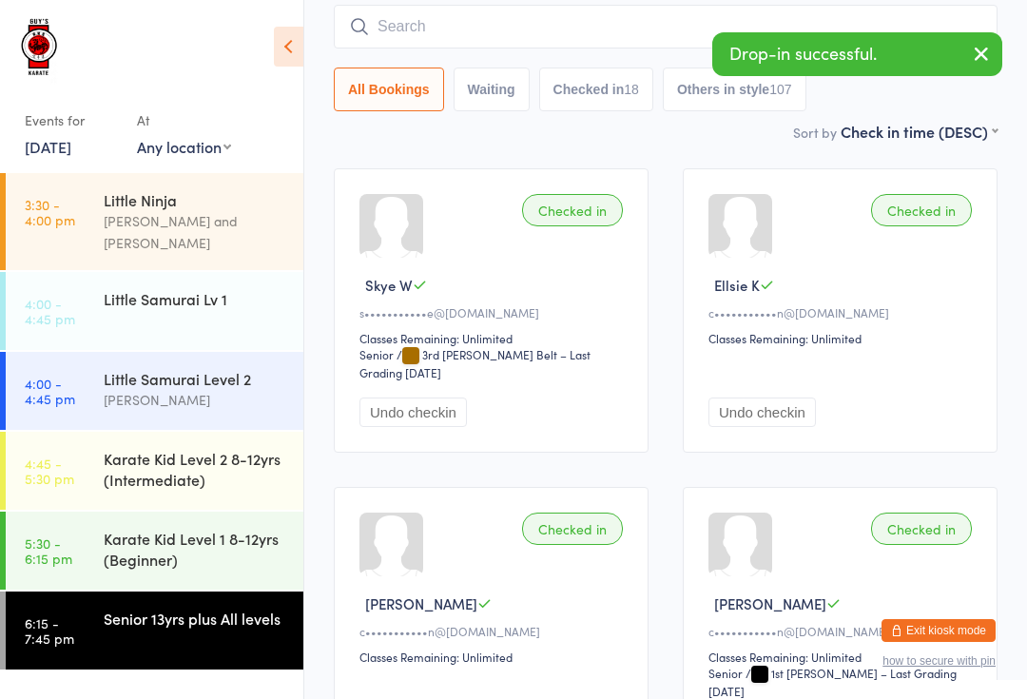
scroll to position [0, 0]
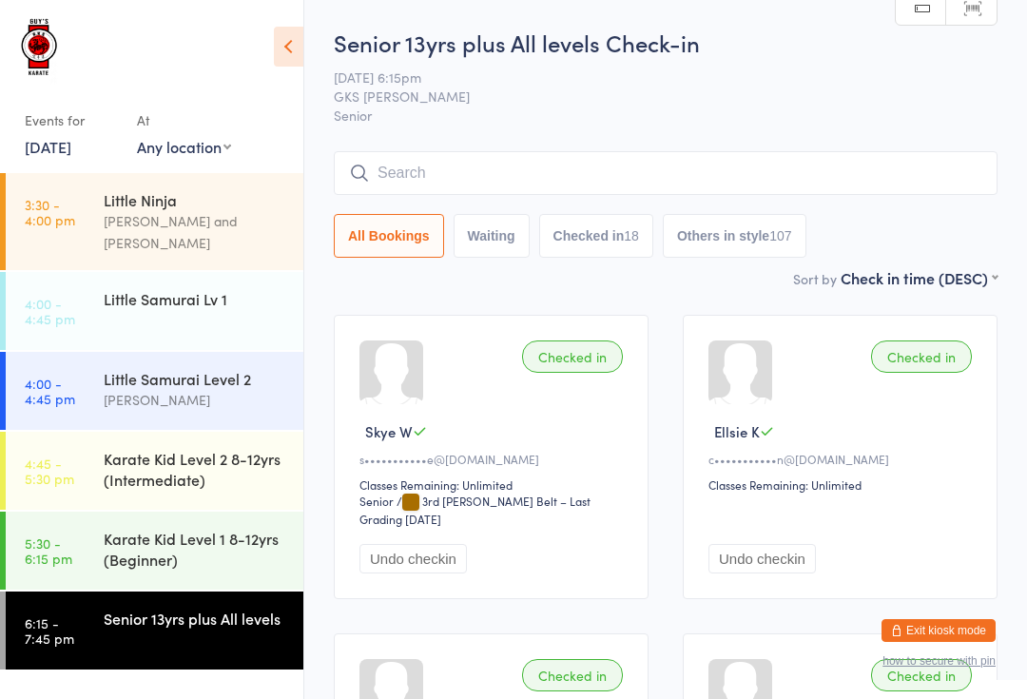
click at [842, 178] on input "search" at bounding box center [666, 173] width 664 height 44
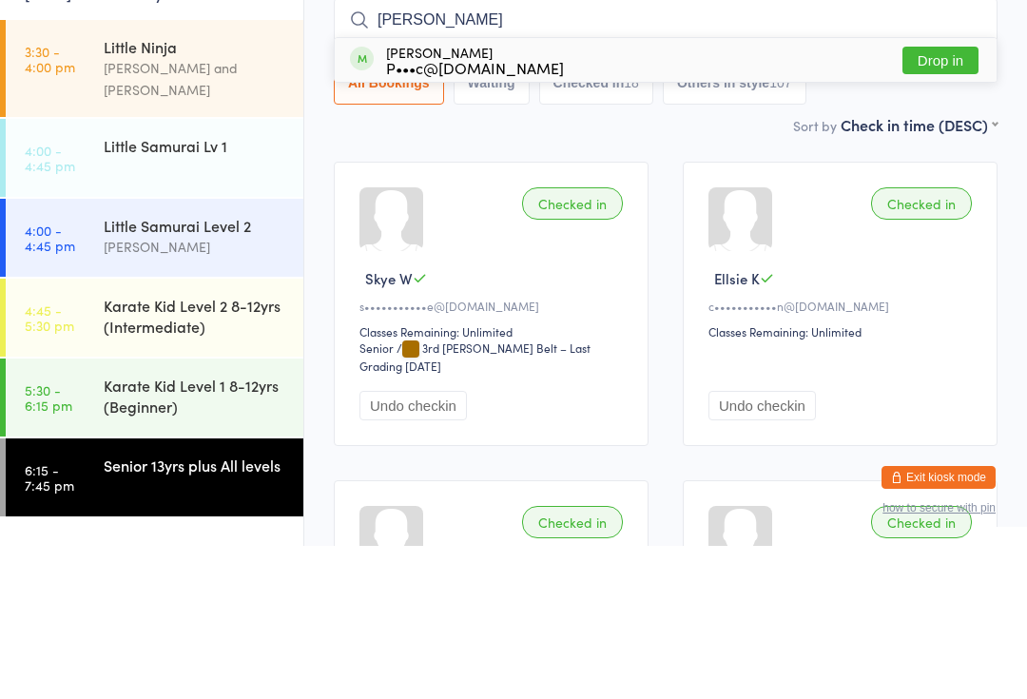
type input "[PERSON_NAME]"
click at [958, 191] on div "[PERSON_NAME] P•••c@[DOMAIN_NAME] Drop in" at bounding box center [666, 213] width 662 height 44
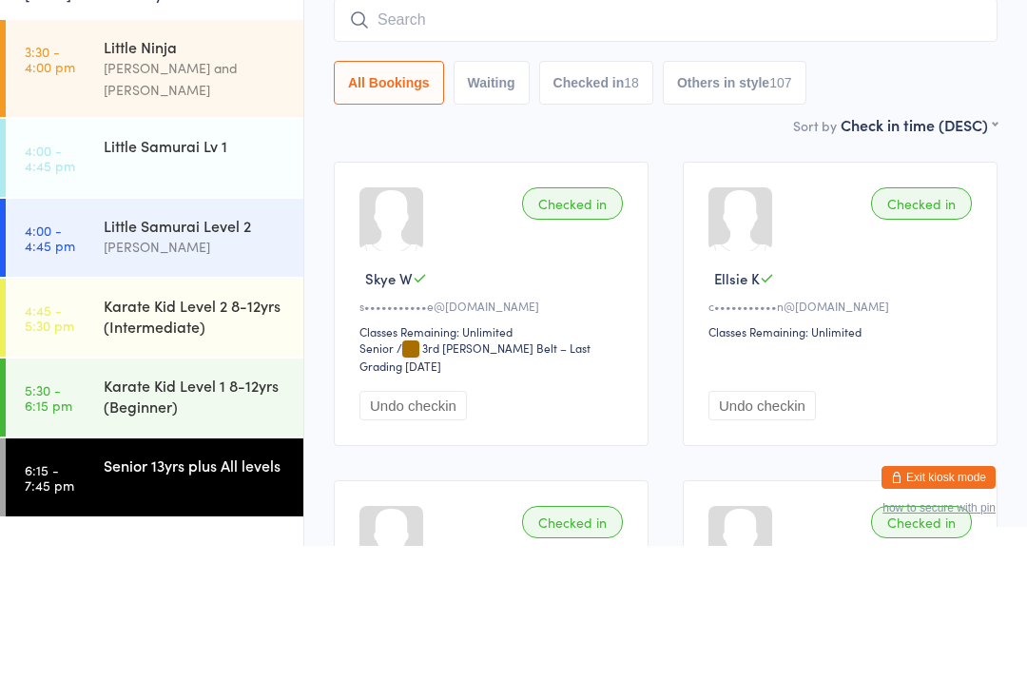
click at [917, 214] on div "All Bookings Waiting Checked in 18 Others in style 107" at bounding box center [666, 236] width 664 height 44
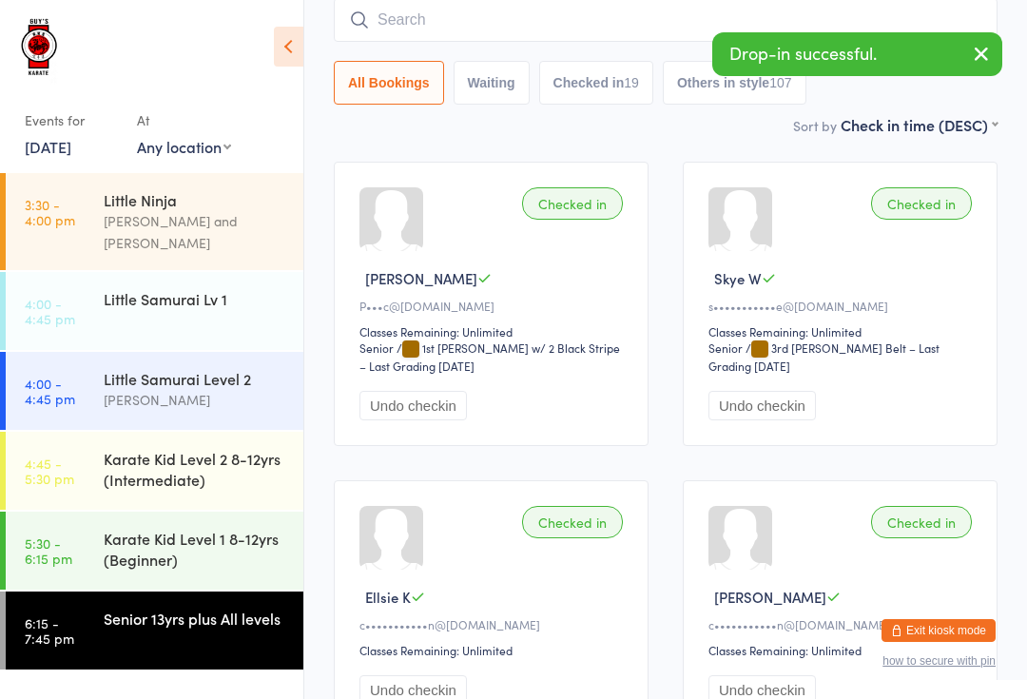
click at [623, 7] on input "search" at bounding box center [666, 20] width 664 height 44
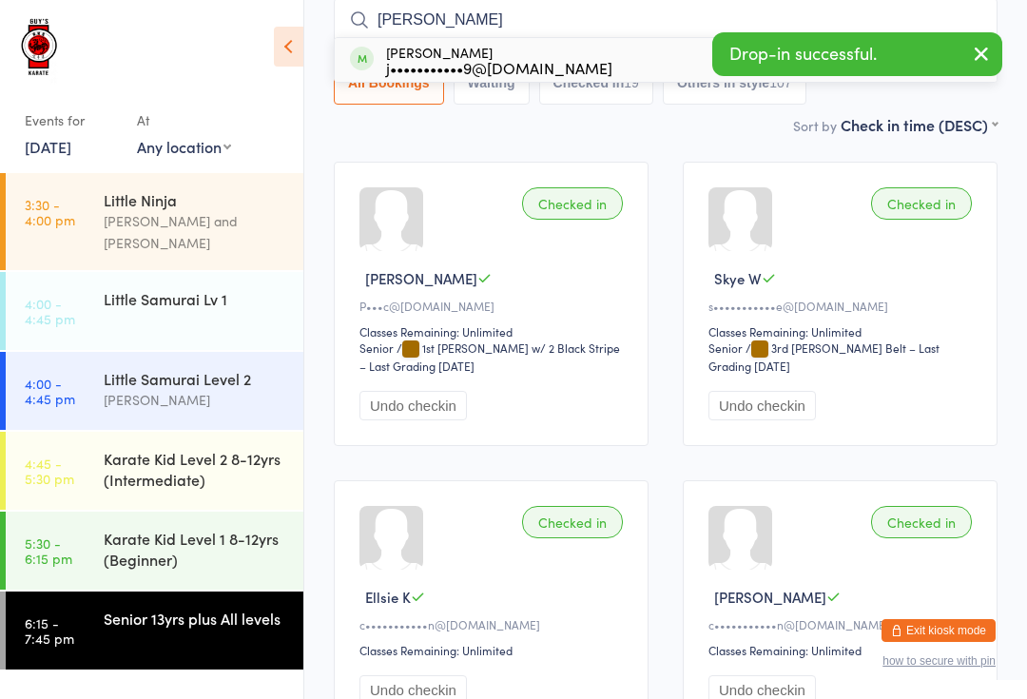
click at [977, 50] on icon "button" at bounding box center [981, 54] width 23 height 24
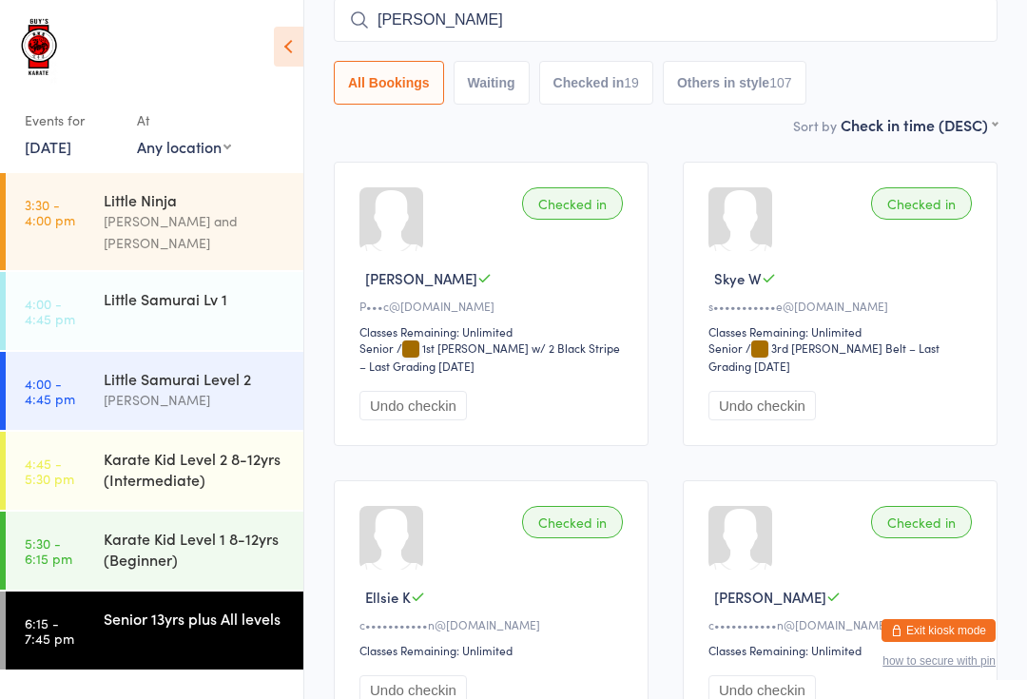
click at [933, 23] on input "[PERSON_NAME]" at bounding box center [666, 20] width 664 height 44
type input "C"
type input "[PERSON_NAME]"
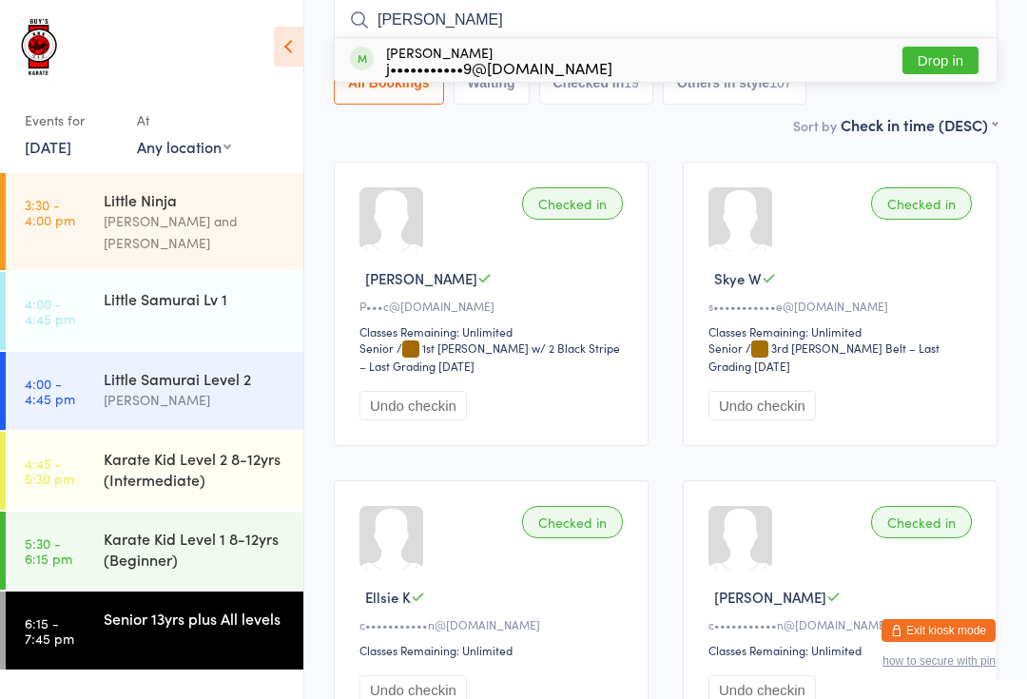
click at [938, 47] on button "Drop in" at bounding box center [940, 61] width 76 height 28
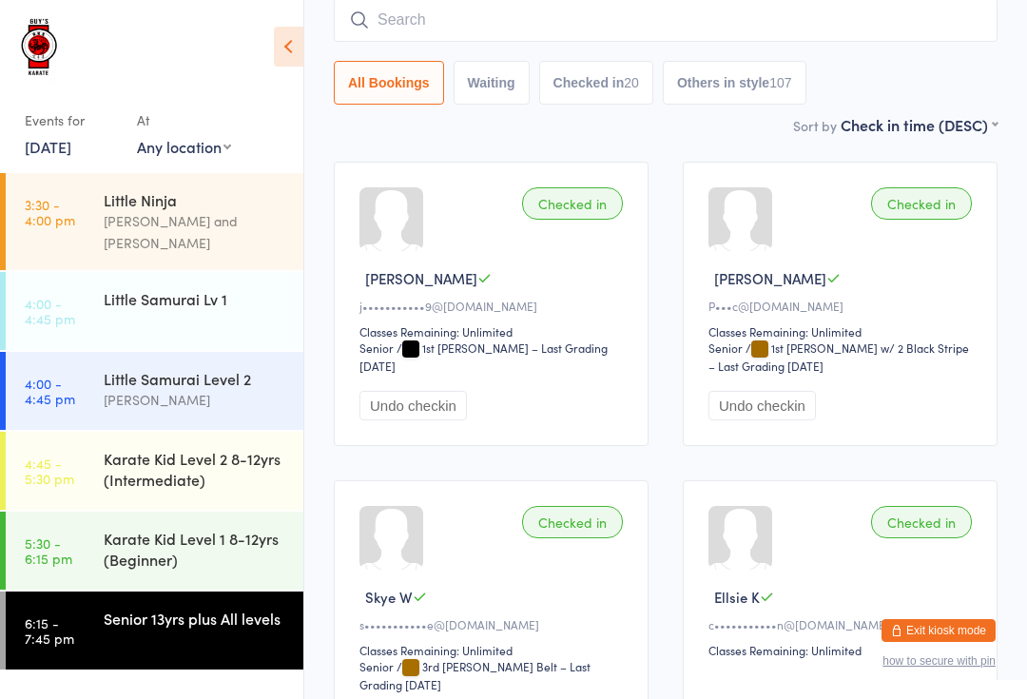
click at [461, 21] on input "search" at bounding box center [666, 20] width 664 height 44
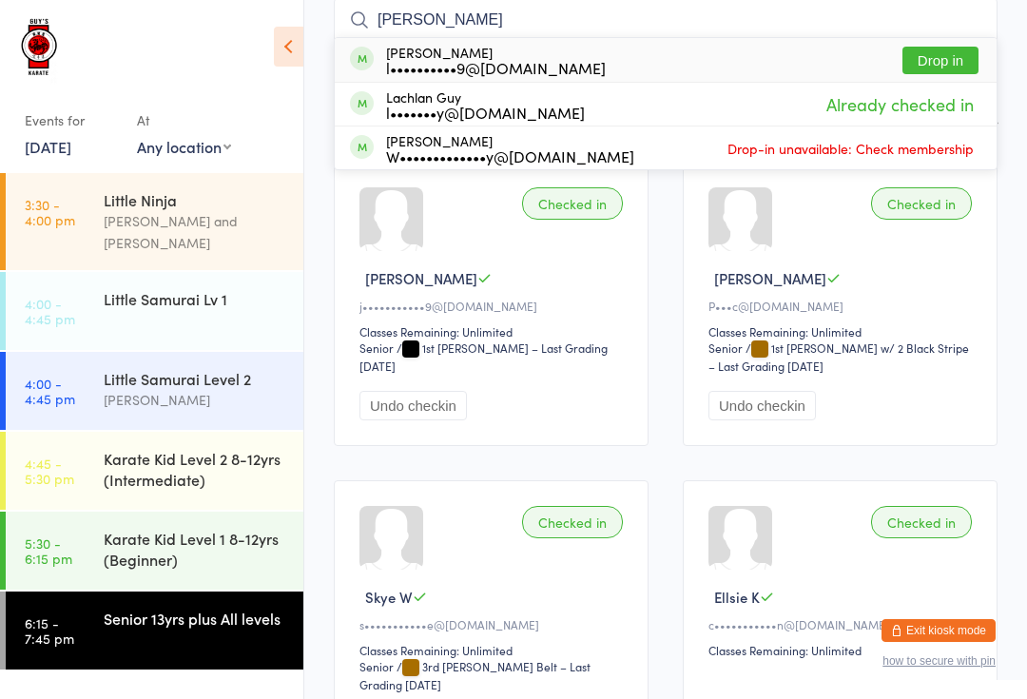
type input "[PERSON_NAME]"
click at [938, 63] on button "Drop in" at bounding box center [940, 61] width 76 height 28
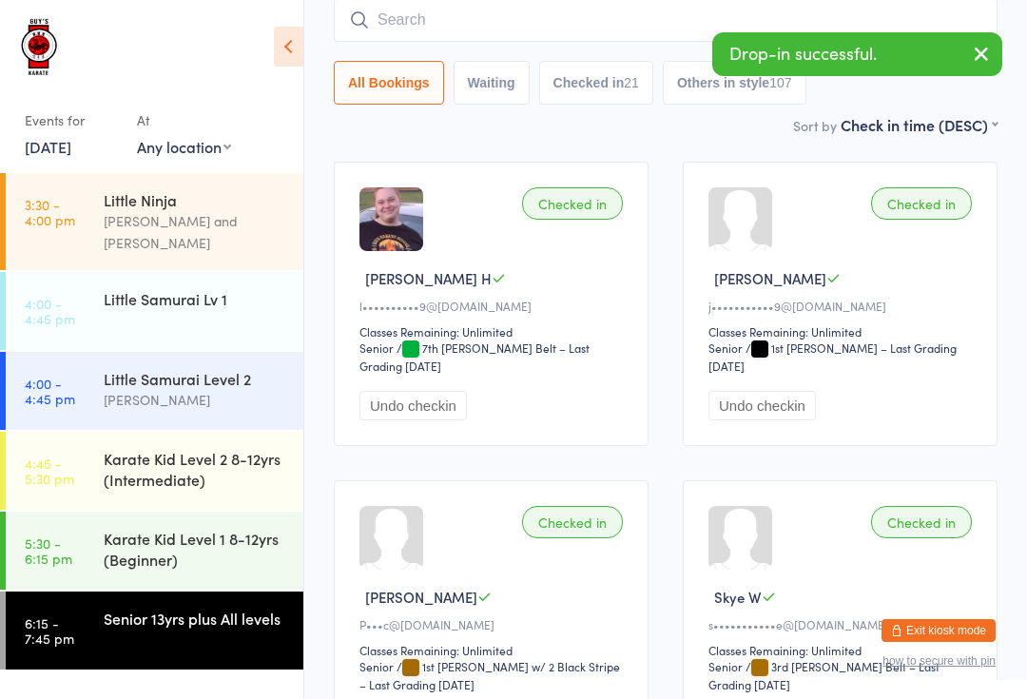
click at [525, 19] on input "search" at bounding box center [666, 20] width 664 height 44
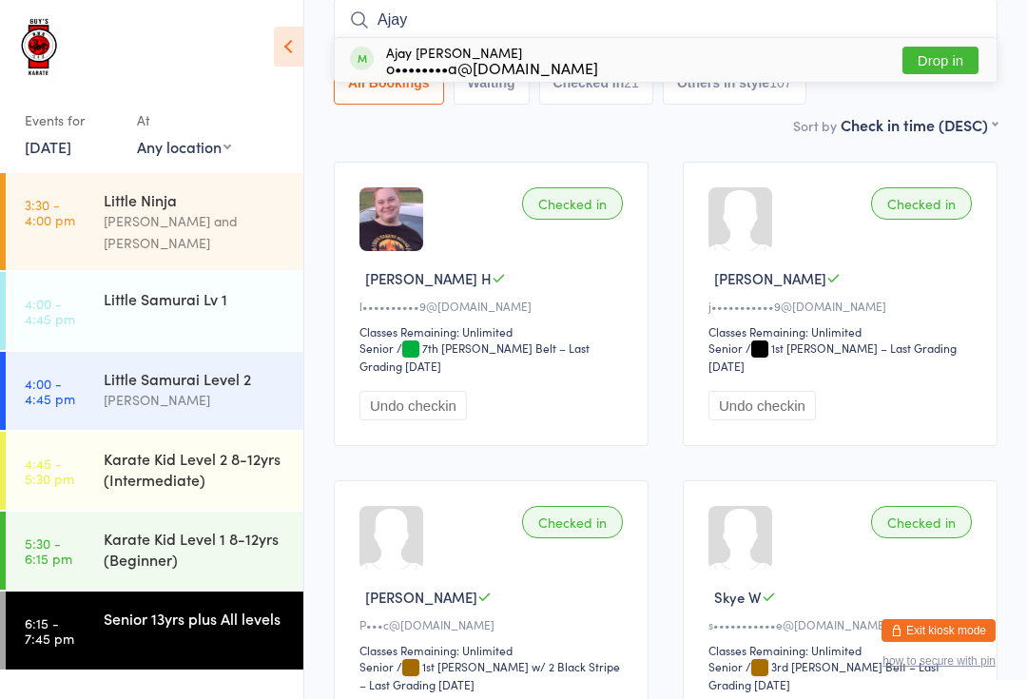
type input "Ajay"
click at [949, 50] on button "Drop in" at bounding box center [940, 61] width 76 height 28
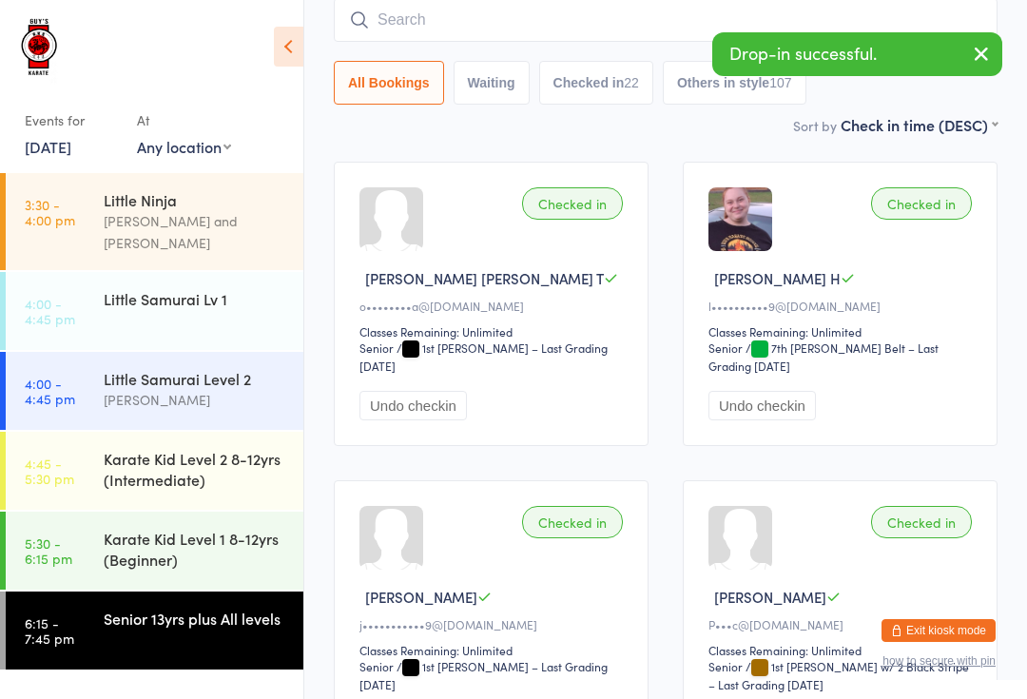
click at [690, 15] on input "search" at bounding box center [666, 20] width 664 height 44
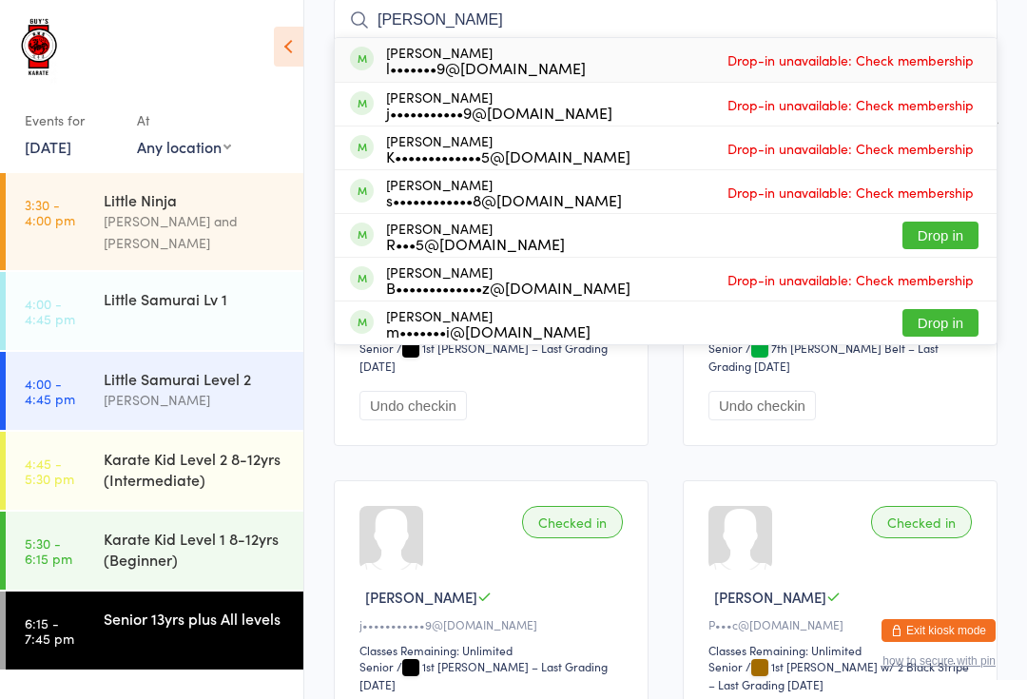
type input "[PERSON_NAME]"
click at [969, 229] on button "Drop in" at bounding box center [940, 235] width 76 height 28
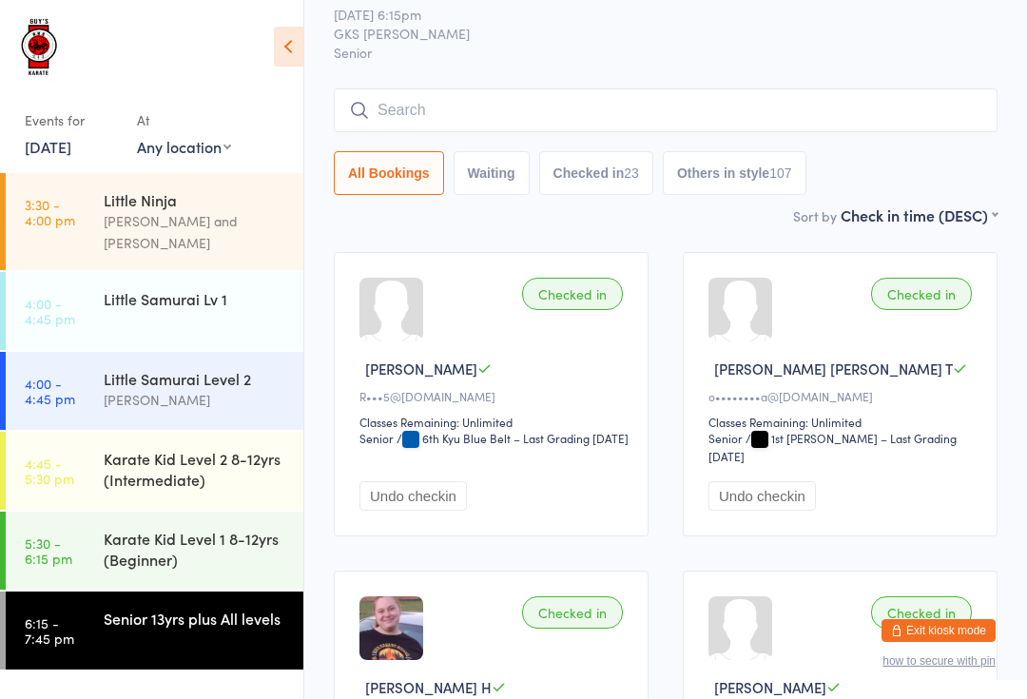
scroll to position [0, 0]
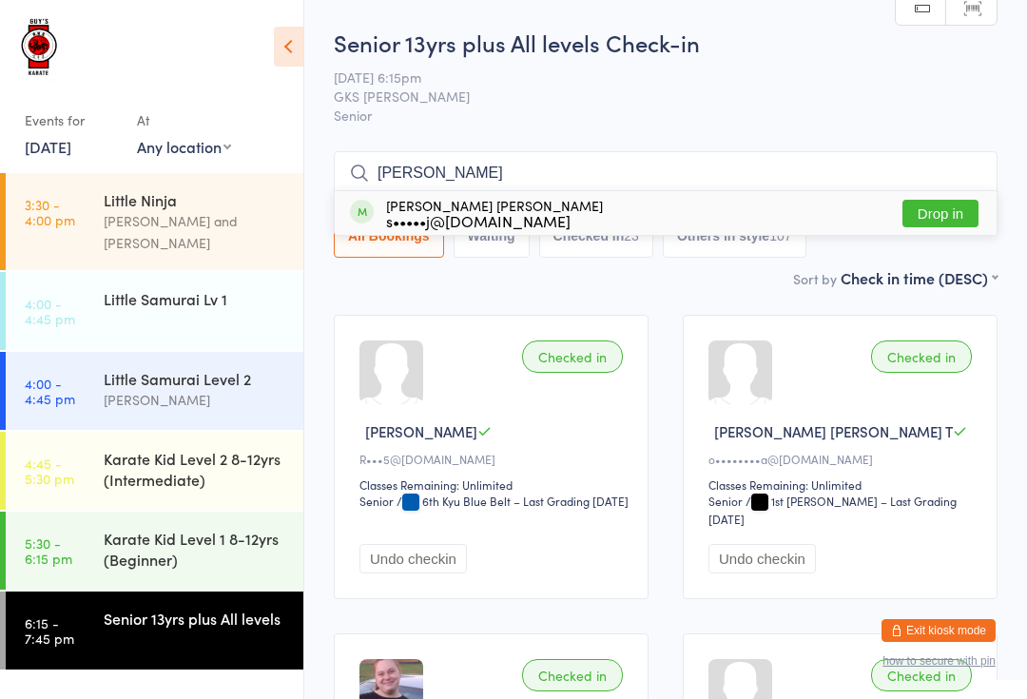
type input "[PERSON_NAME]"
click at [944, 210] on button "Drop in" at bounding box center [940, 214] width 76 height 28
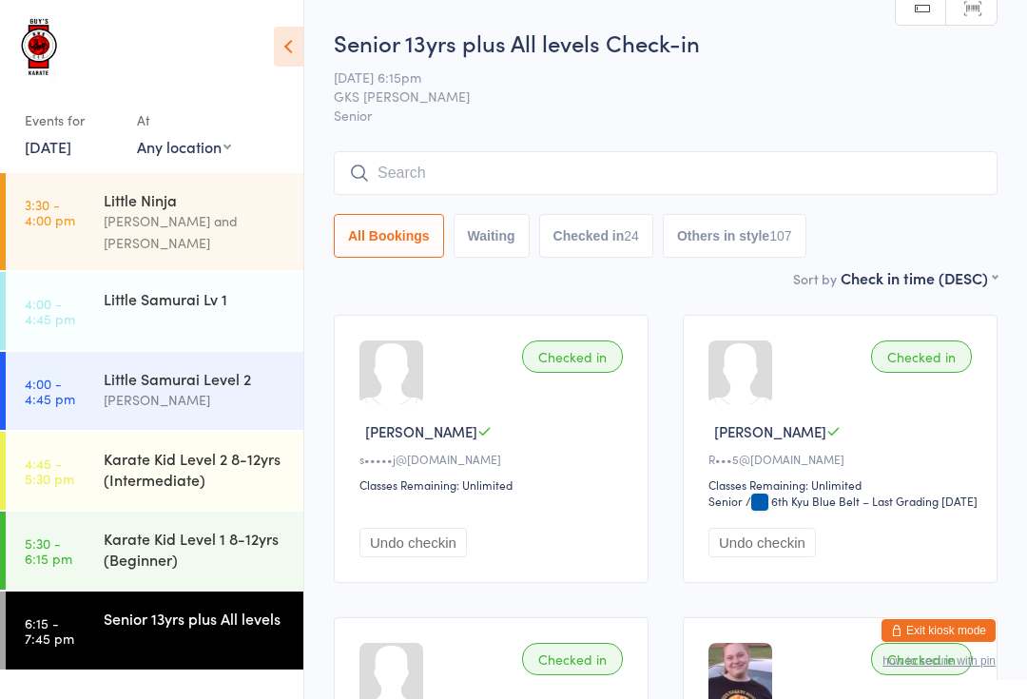
click at [184, 591] on div "Senior 13yrs plus All levels" at bounding box center [204, 617] width 200 height 53
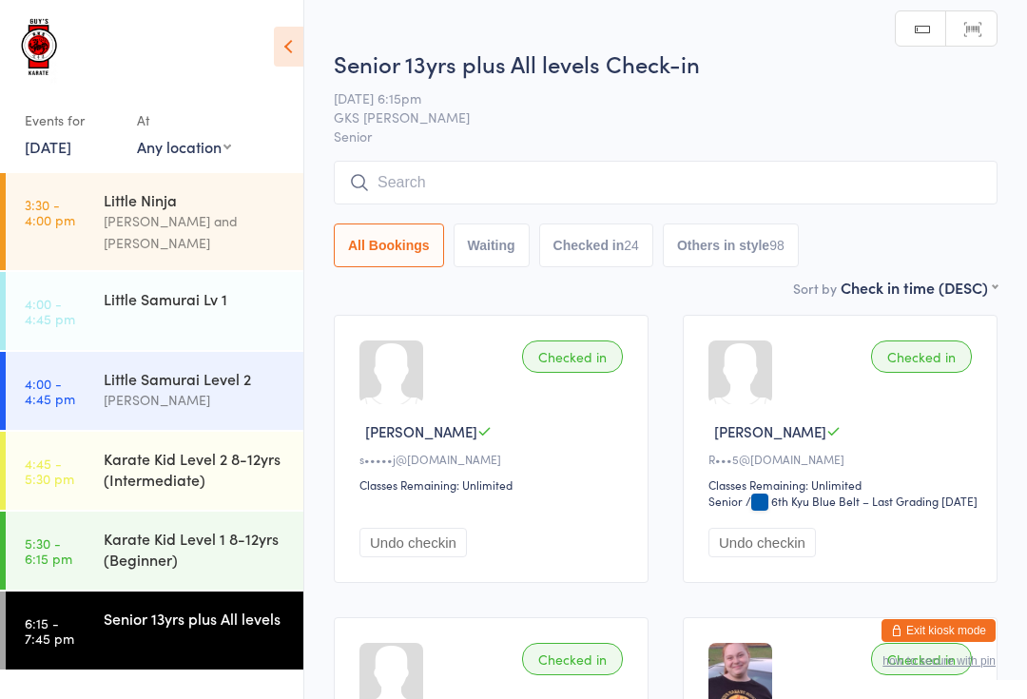
click at [485, 159] on div "Senior 13yrs plus All levels Check-in [DATE] 6:15pm GKS [PERSON_NAME] Senior Ma…" at bounding box center [666, 162] width 664 height 229
click at [479, 192] on input "search" at bounding box center [666, 183] width 664 height 44
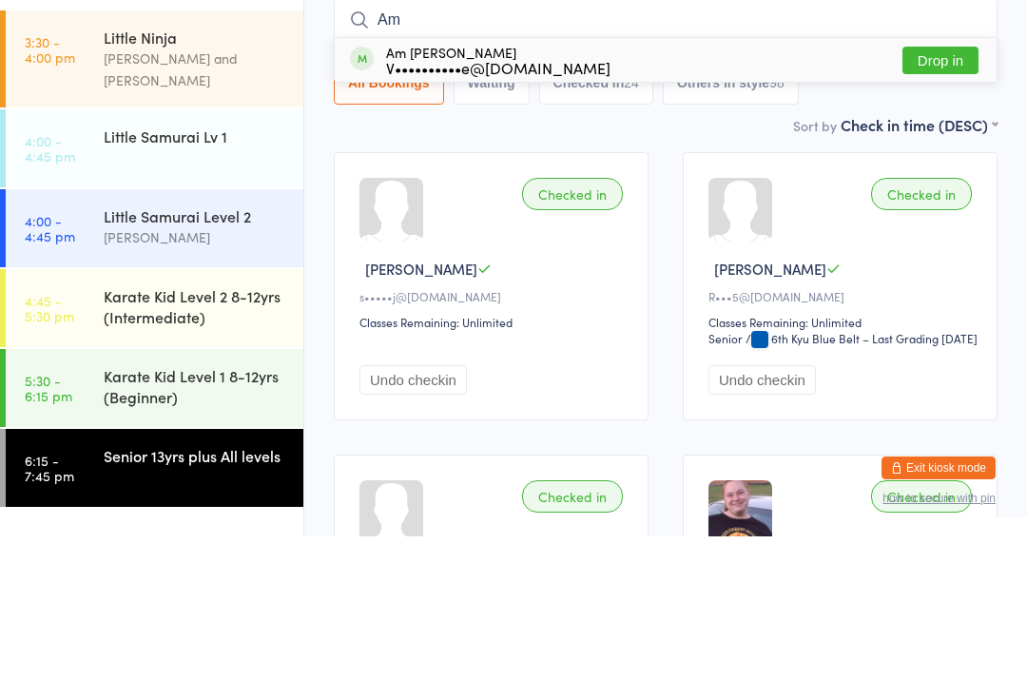
type input "Am"
click at [958, 209] on button "Drop in" at bounding box center [940, 223] width 76 height 28
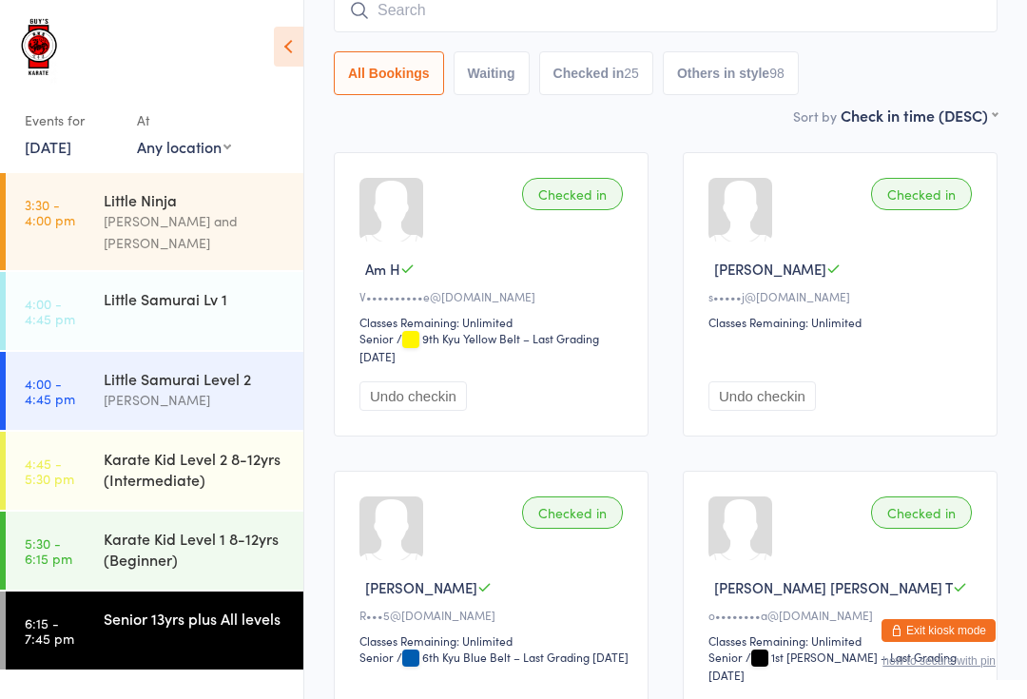
click at [158, 633] on link "6:15 - 7:45 pm Senior 13yrs plus All levels" at bounding box center [155, 630] width 298 height 78
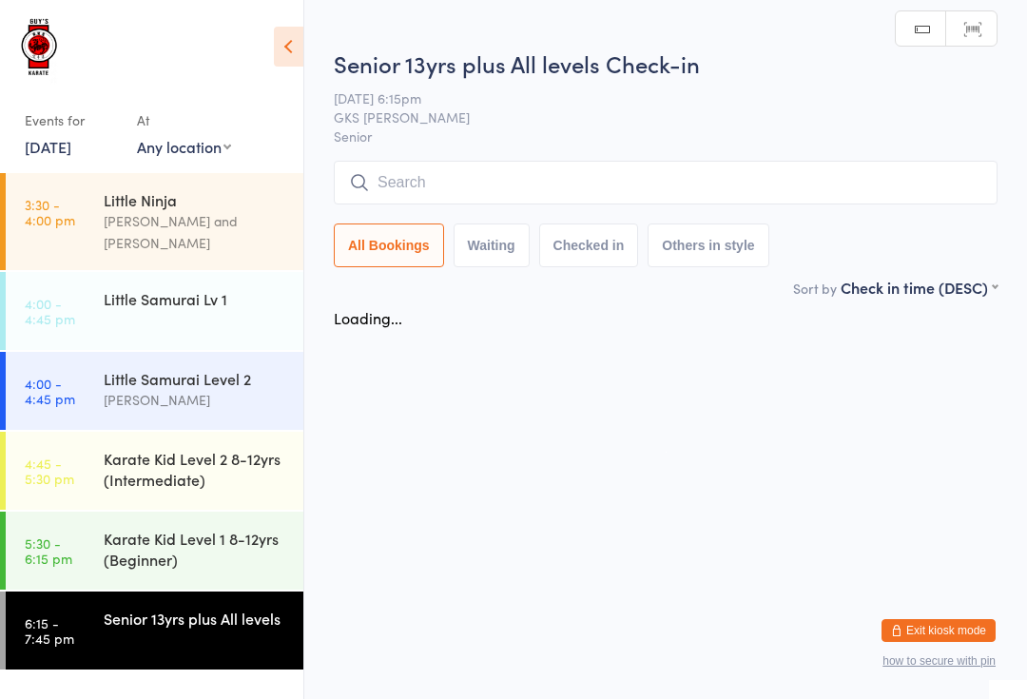
scroll to position [0, 0]
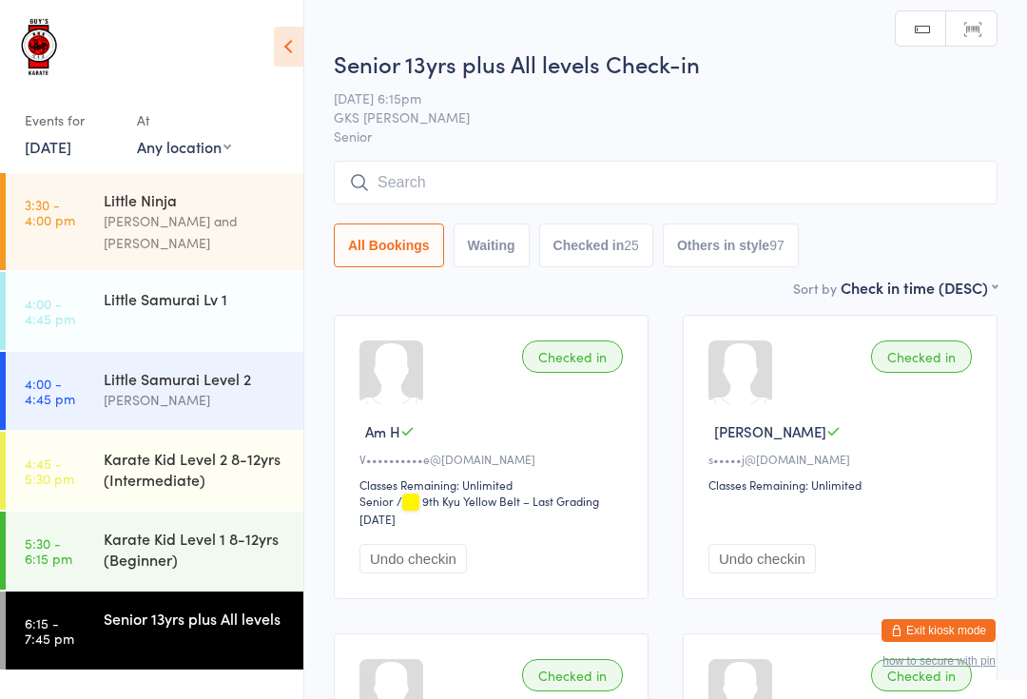
click at [453, 171] on input "search" at bounding box center [666, 183] width 664 height 44
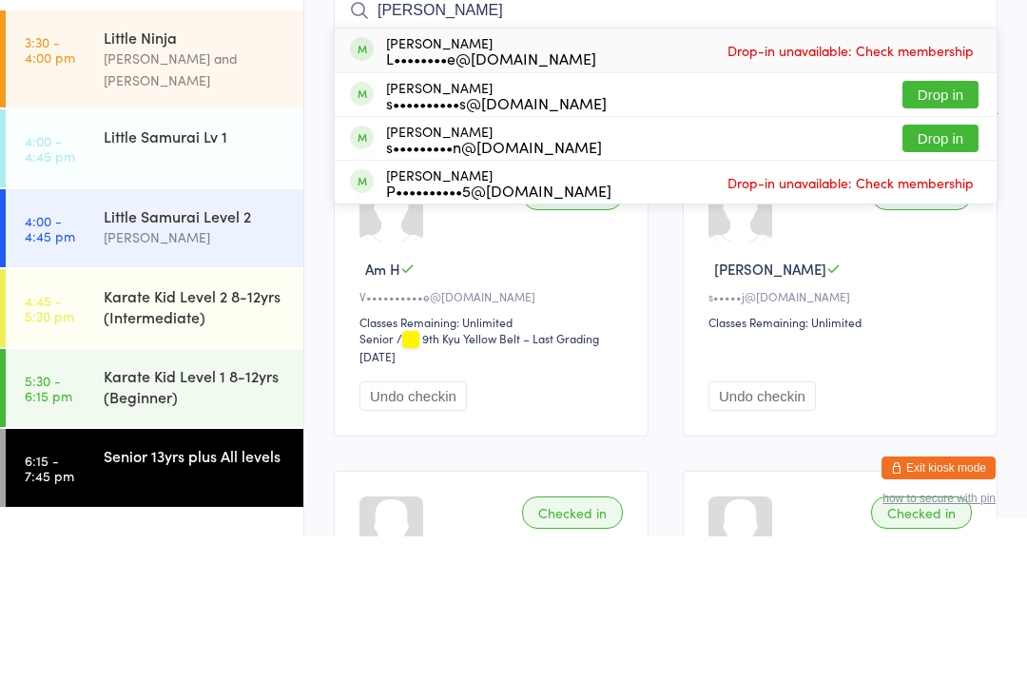
type input "[PERSON_NAME]"
click at [932, 243] on button "Drop in" at bounding box center [940, 257] width 76 height 28
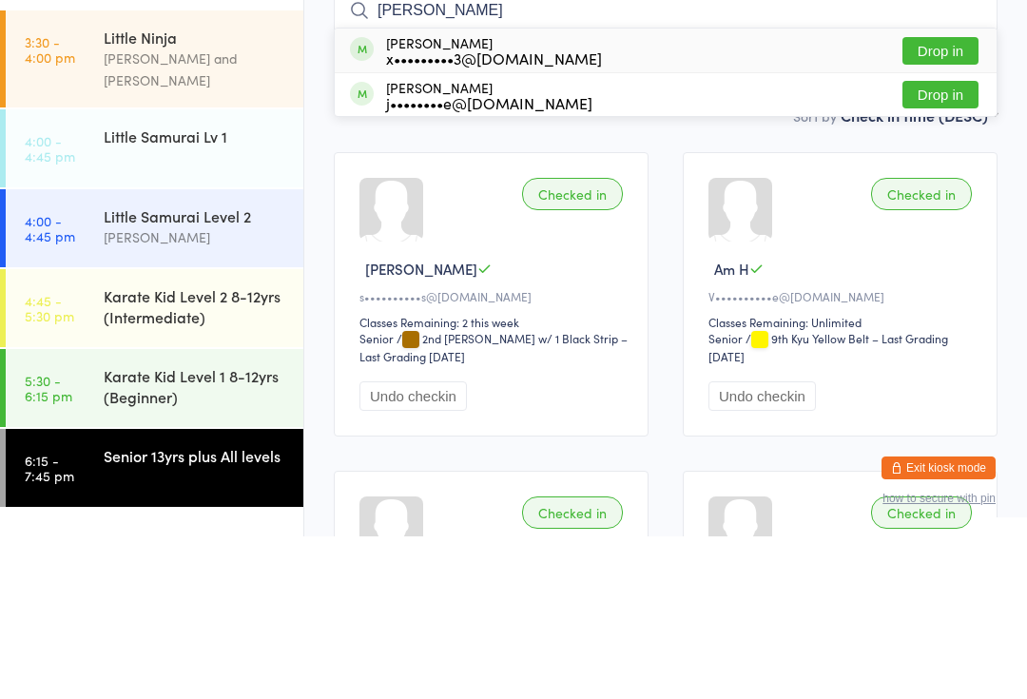
type input "[PERSON_NAME]"
click at [945, 243] on button "Drop in" at bounding box center [940, 257] width 76 height 28
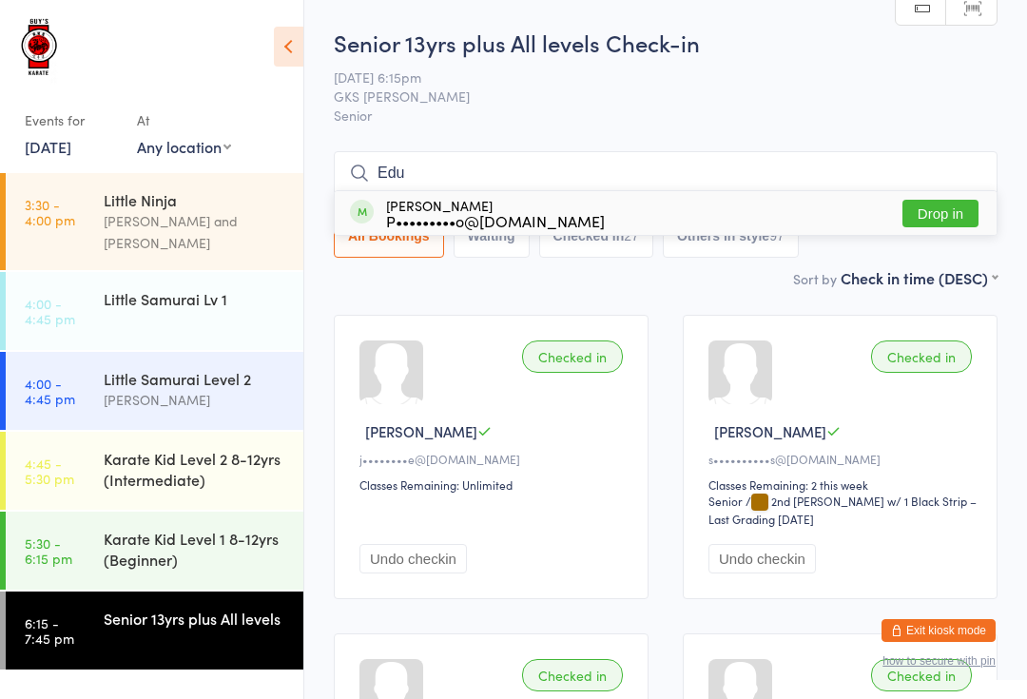
type input "Edu"
click at [924, 212] on button "Drop in" at bounding box center [940, 214] width 76 height 28
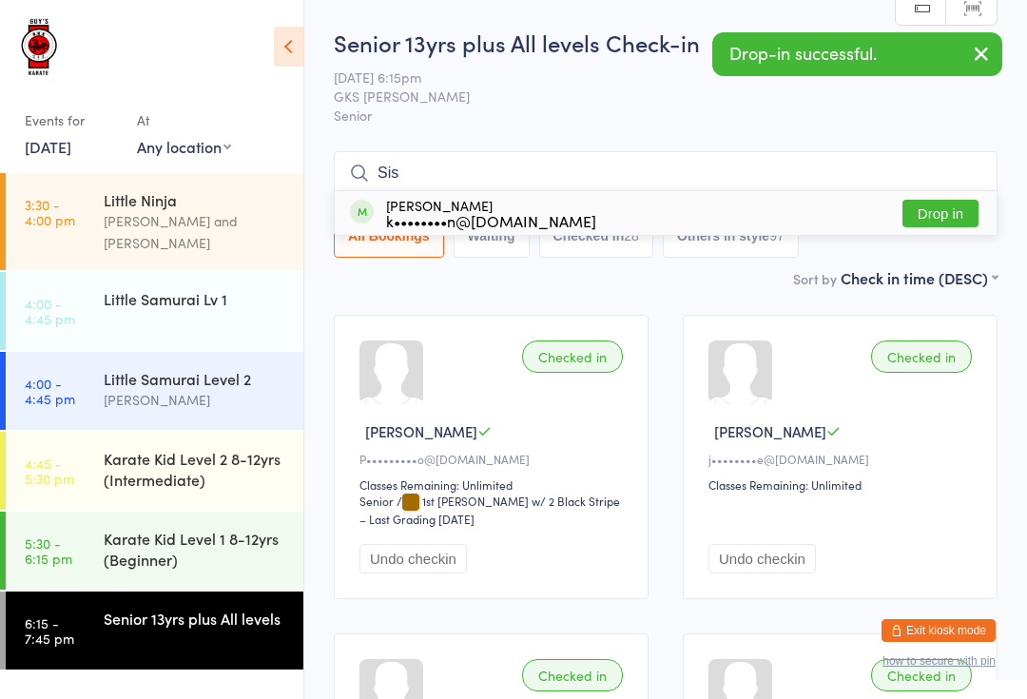
type input "Sis"
click at [944, 209] on button "Drop in" at bounding box center [940, 214] width 76 height 28
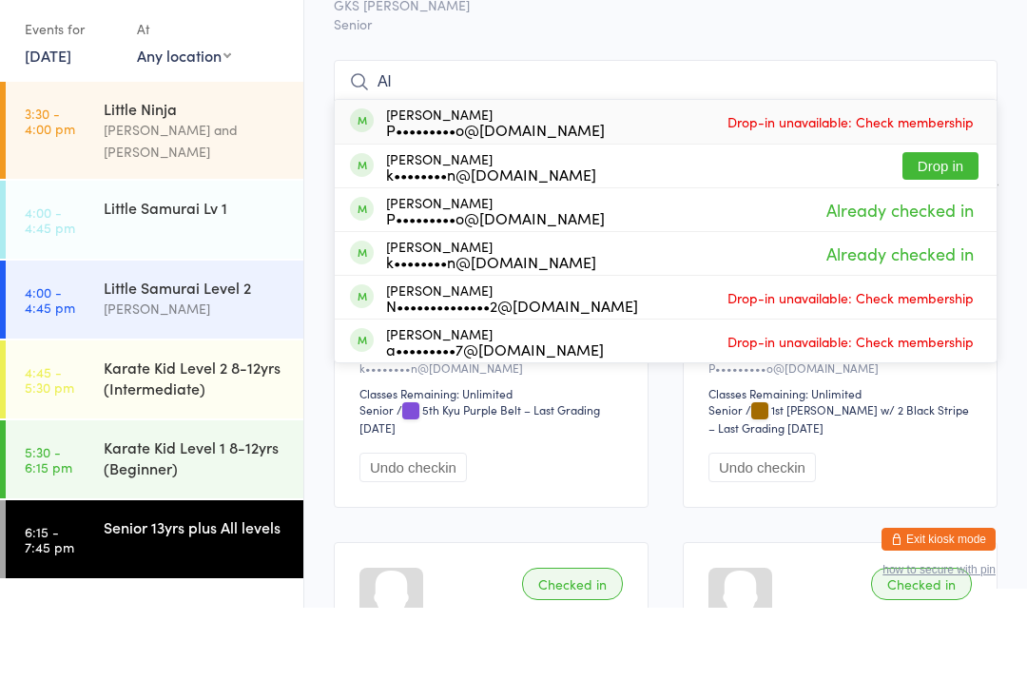
type input "A"
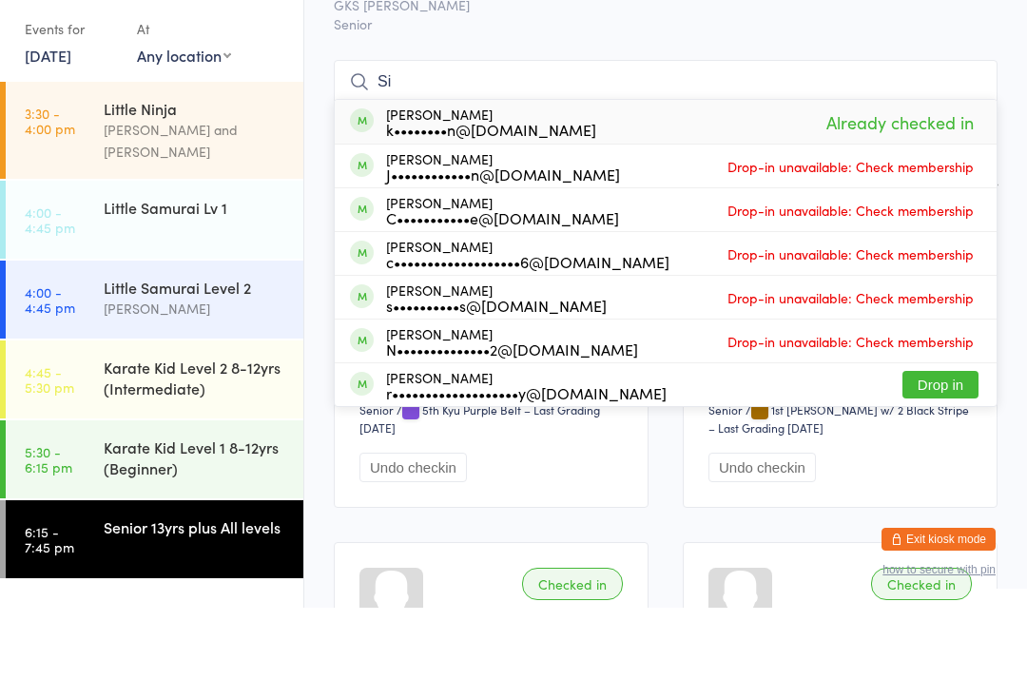
type input "S"
